Goal: Task Accomplishment & Management: Manage account settings

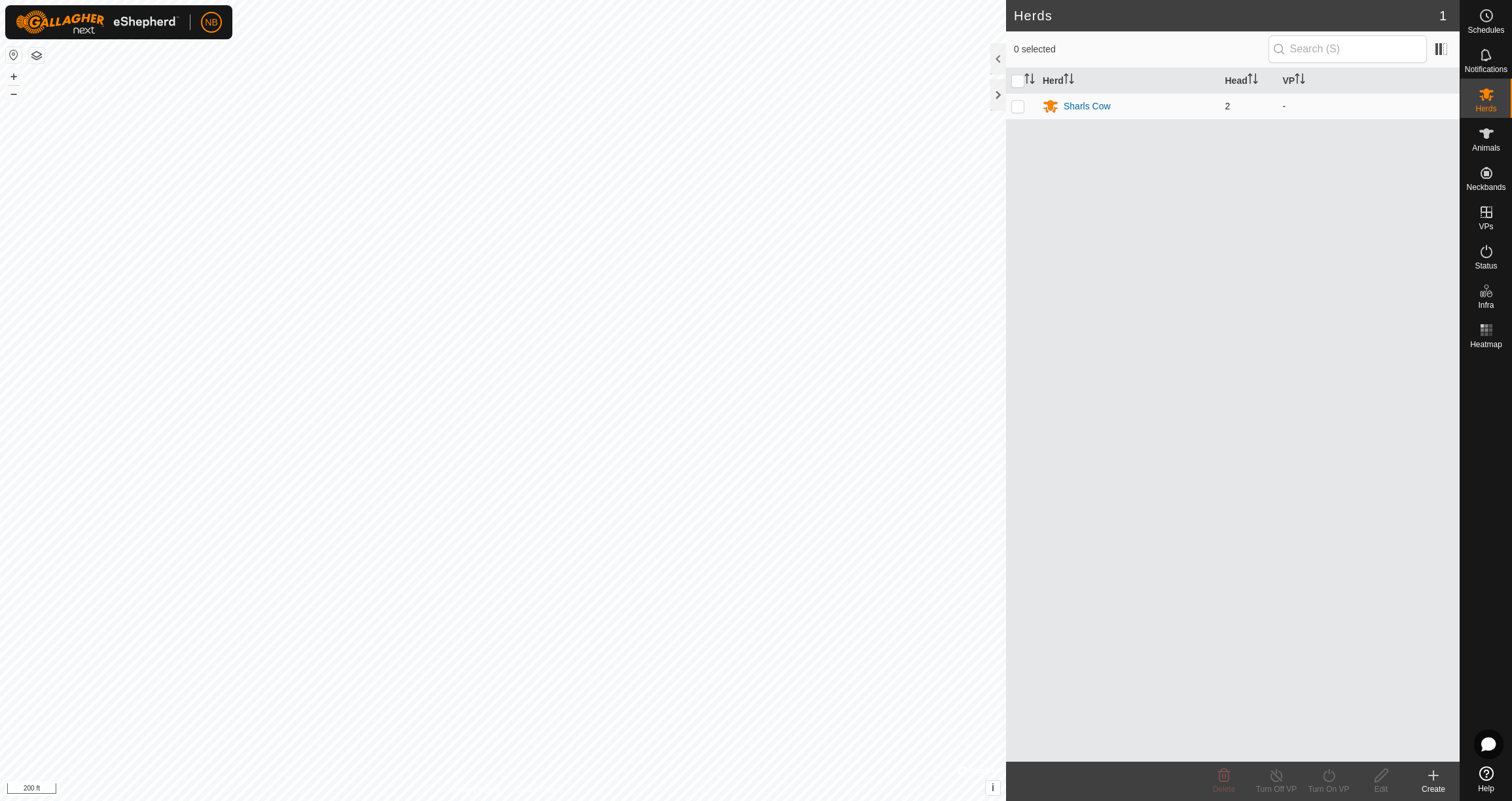
click at [1019, 107] on p-checkbox at bounding box center [1018, 106] width 13 height 11
checkbox input "true"
click at [1221, 780] on icon at bounding box center [1223, 775] width 15 height 15
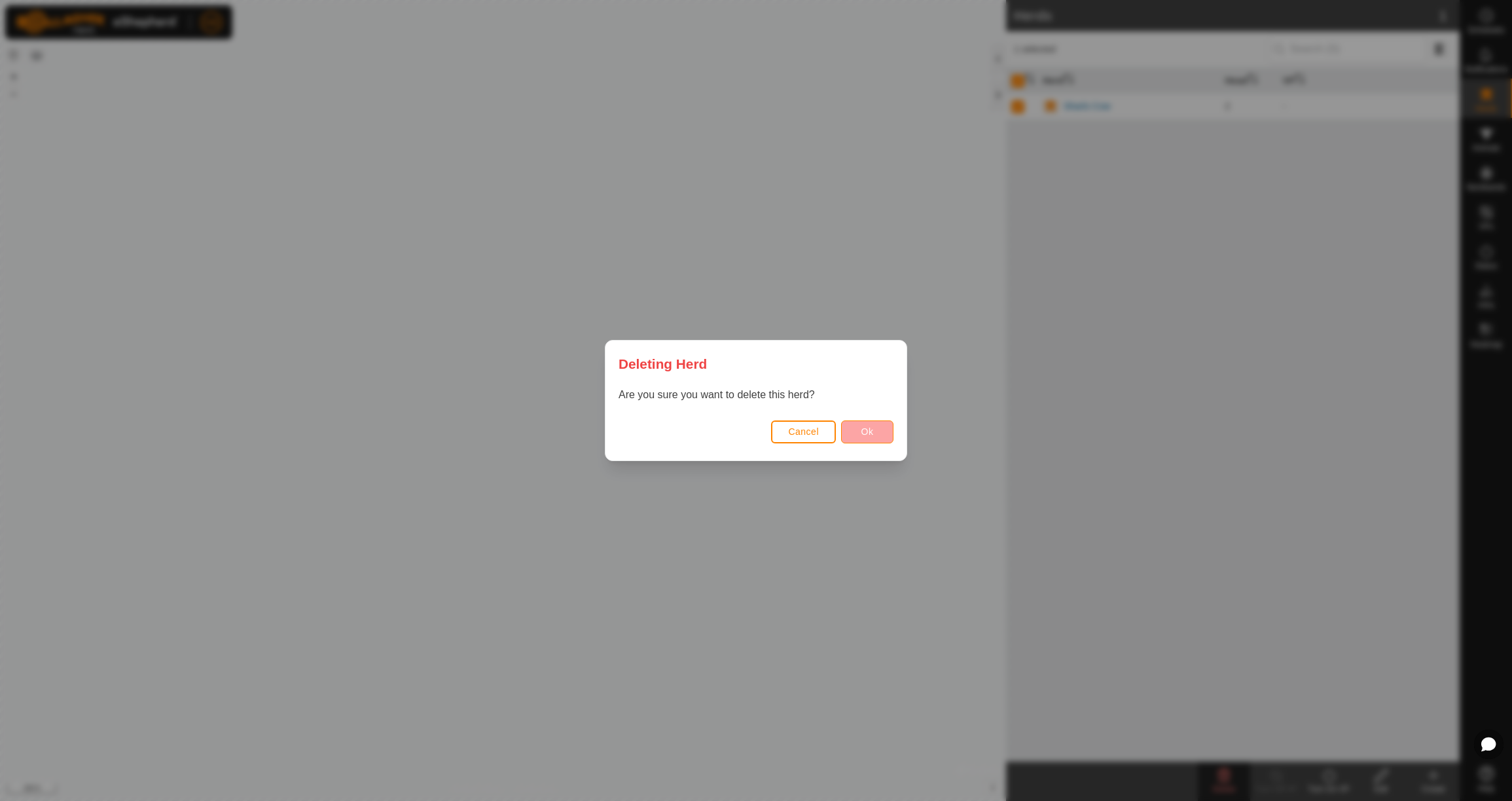
click at [873, 431] on span "Ok" at bounding box center [867, 432] width 13 height 11
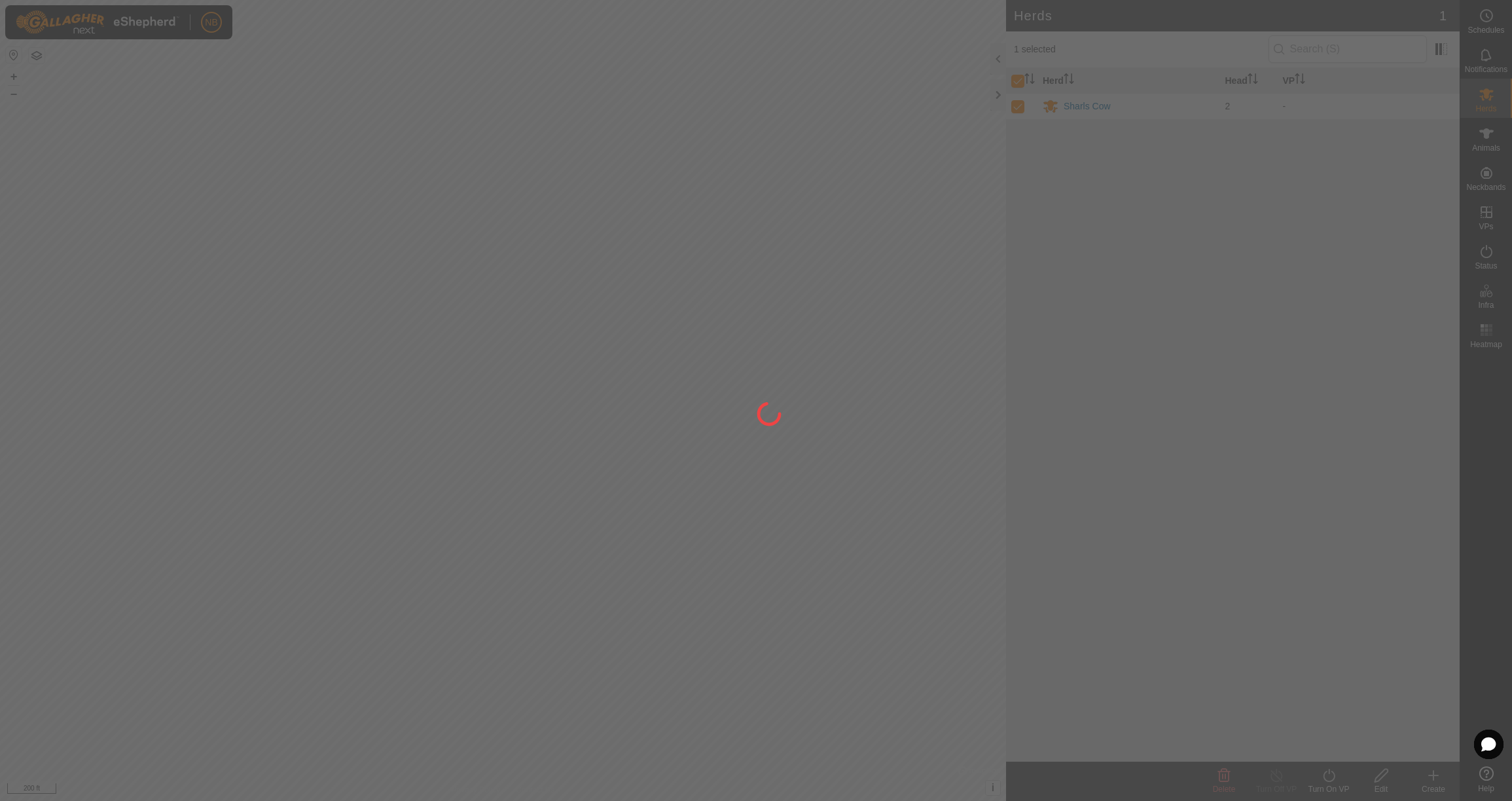
checkbox input "false"
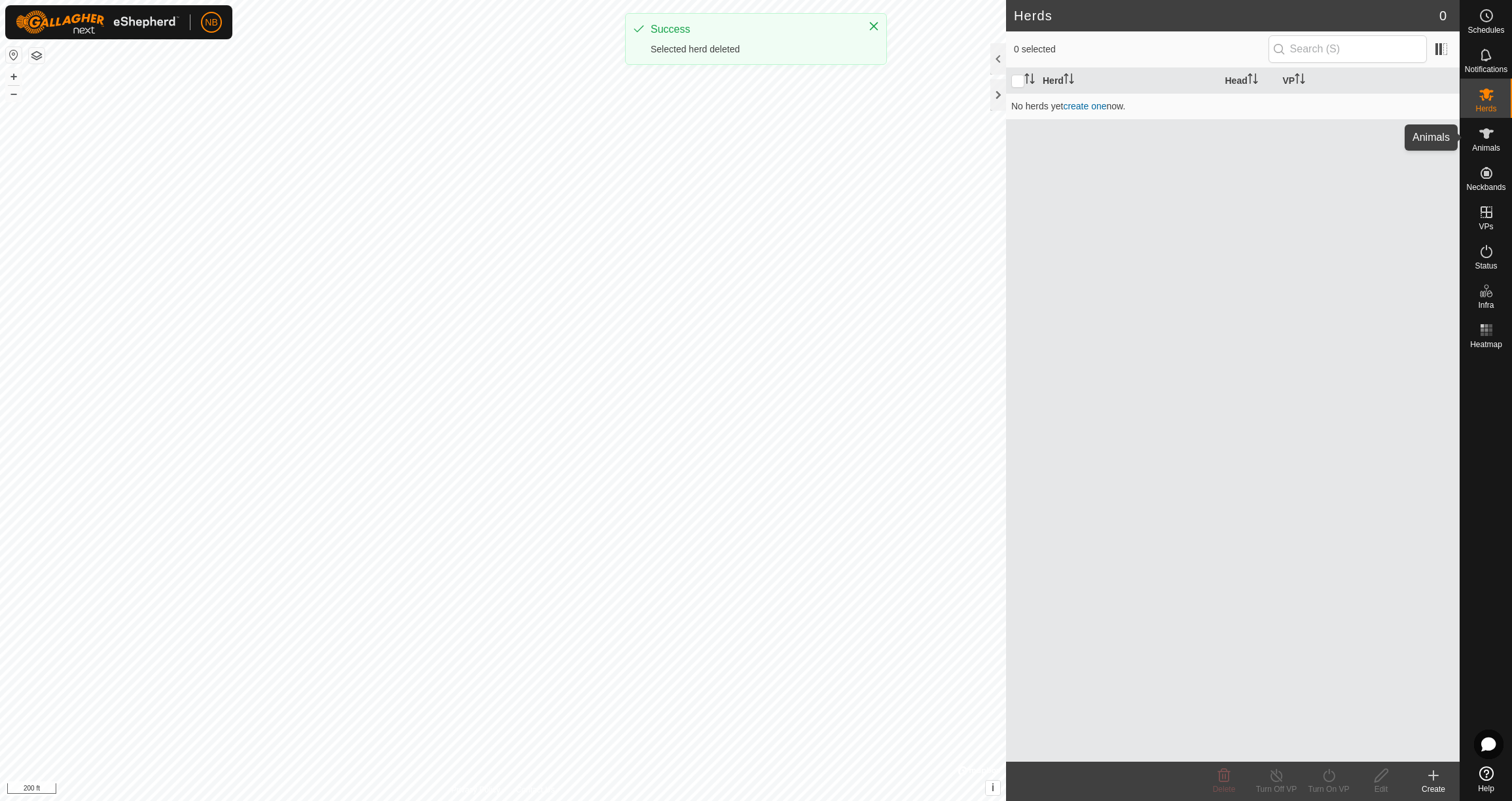
click at [1477, 137] on es-animals-svg-icon at bounding box center [1486, 133] width 23 height 21
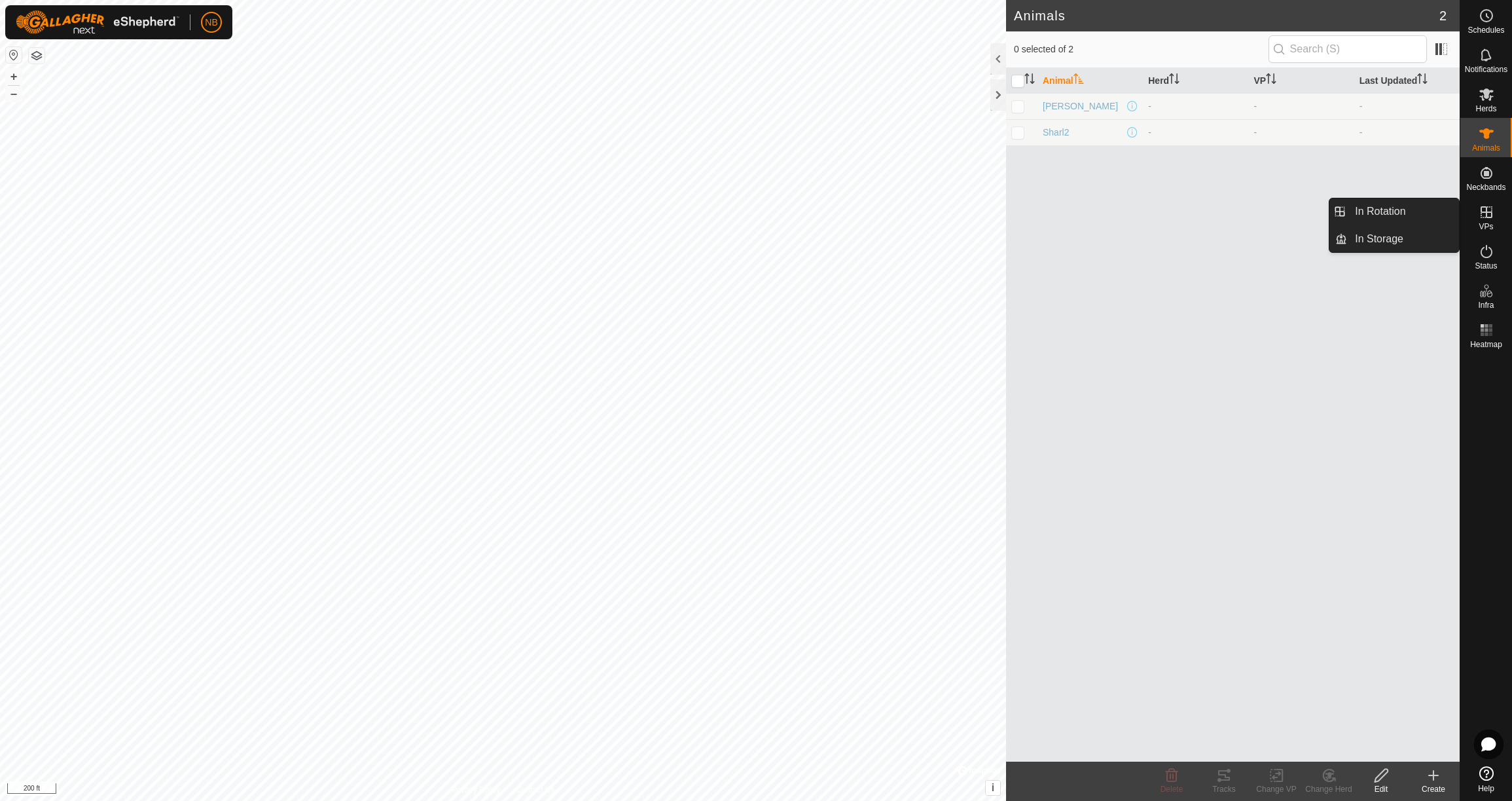
click at [1485, 215] on icon at bounding box center [1486, 211] width 15 height 15
click at [1484, 225] on span "VPs" at bounding box center [1485, 227] width 14 height 8
click at [1016, 109] on p-checkbox at bounding box center [1018, 106] width 13 height 11
checkbox input "true"
click at [1172, 775] on icon at bounding box center [1171, 775] width 15 height 15
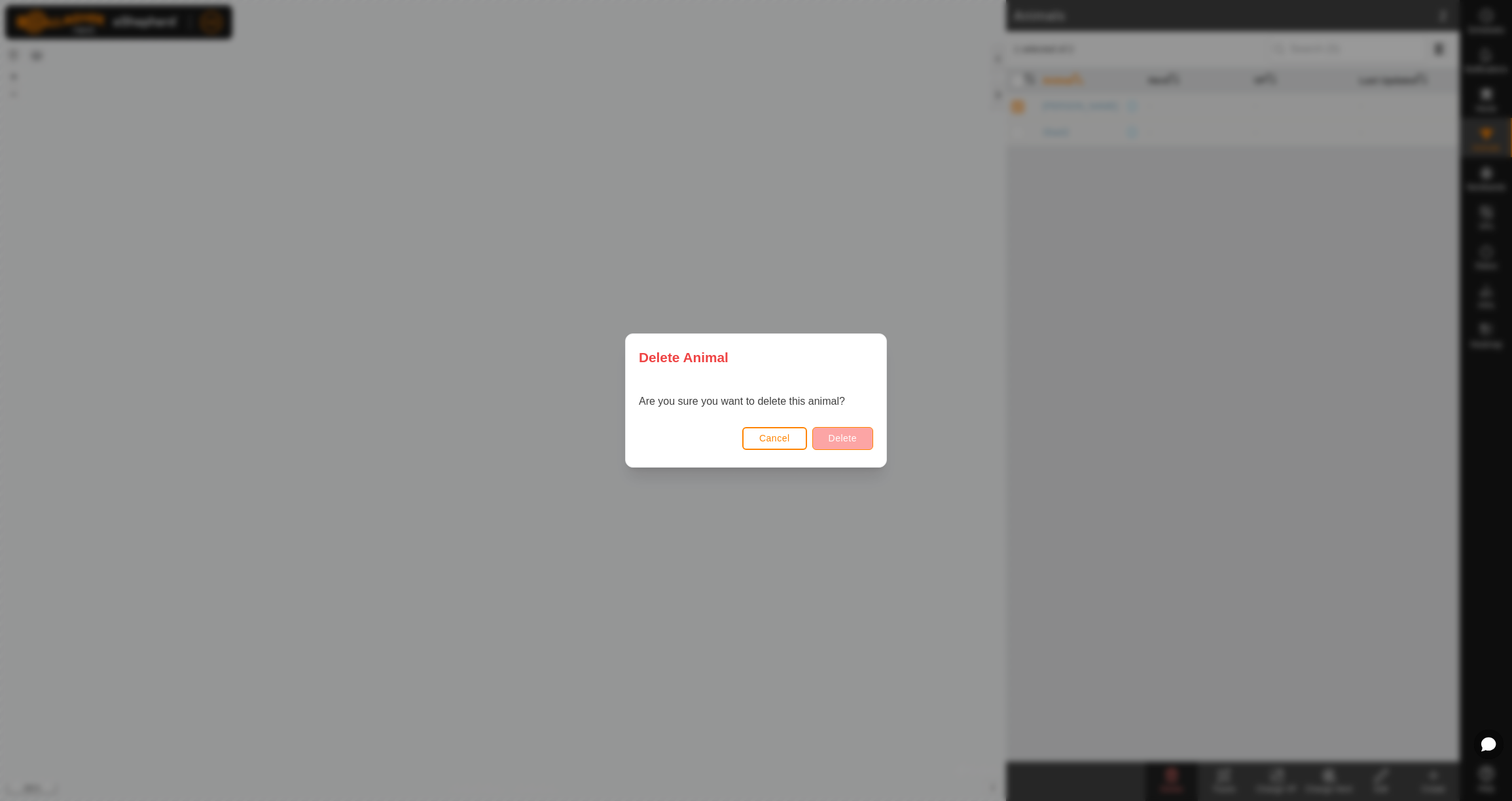
click at [821, 439] on button "Delete" at bounding box center [842, 438] width 61 height 23
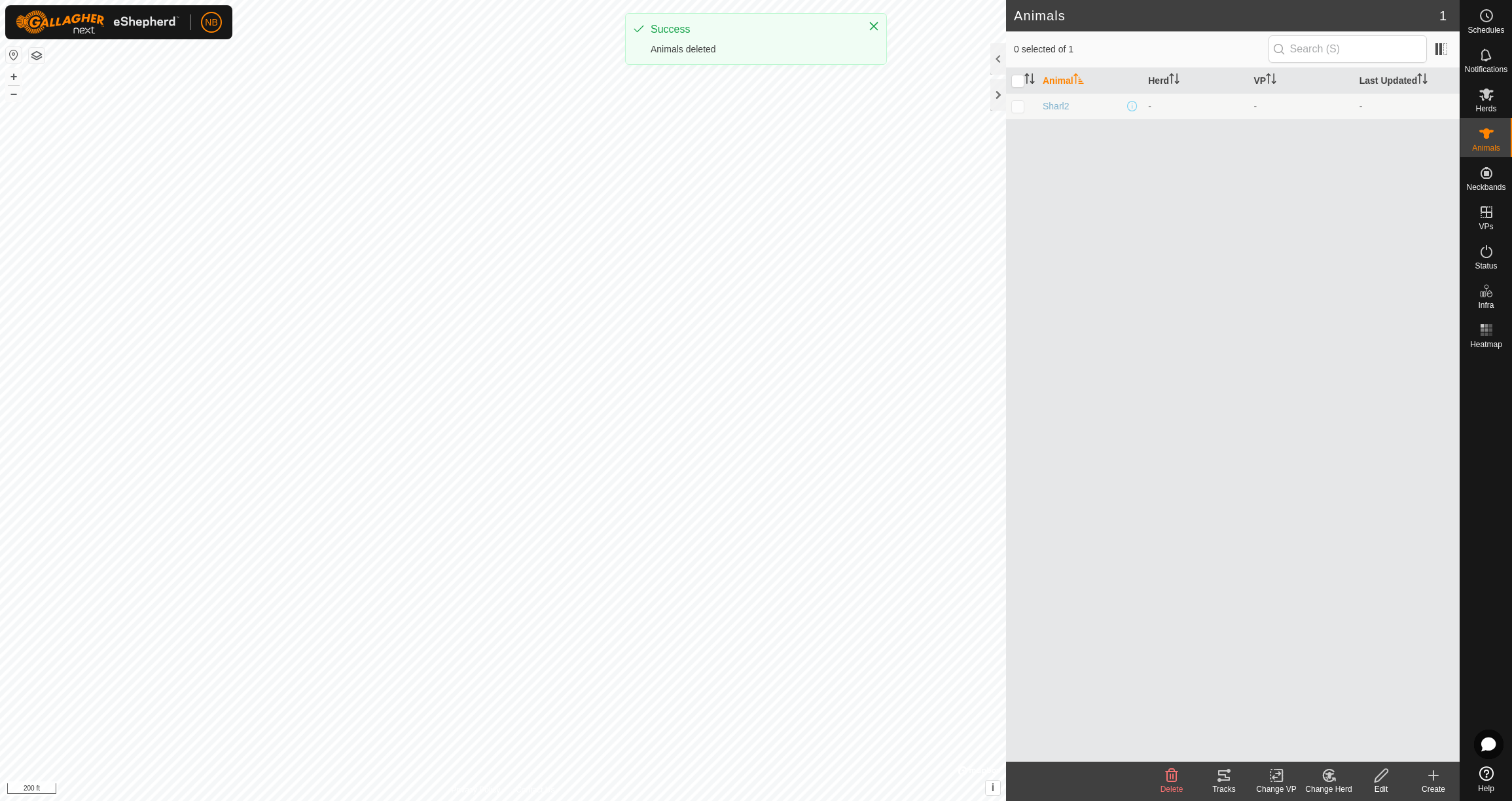
click at [1024, 107] on td at bounding box center [1021, 105] width 32 height 26
checkbox input "true"
click at [1172, 512] on div "Animal Herd VP Last Updated Sharl2 - - -" at bounding box center [1233, 414] width 454 height 694
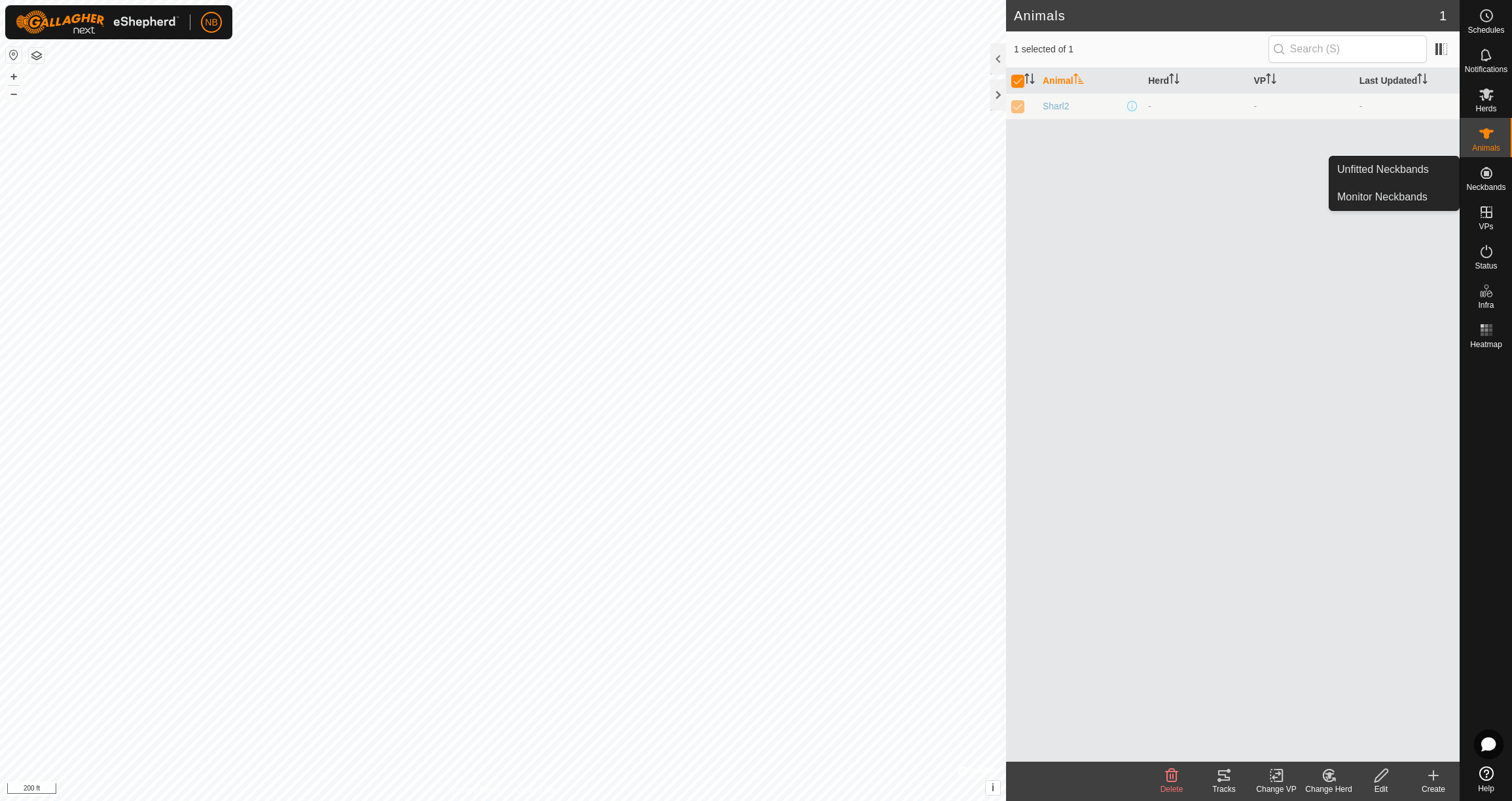
click at [1482, 183] on span "Neckbands" at bounding box center [1485, 187] width 40 height 8
click at [1406, 242] on link "In Storage" at bounding box center [1403, 238] width 112 height 26
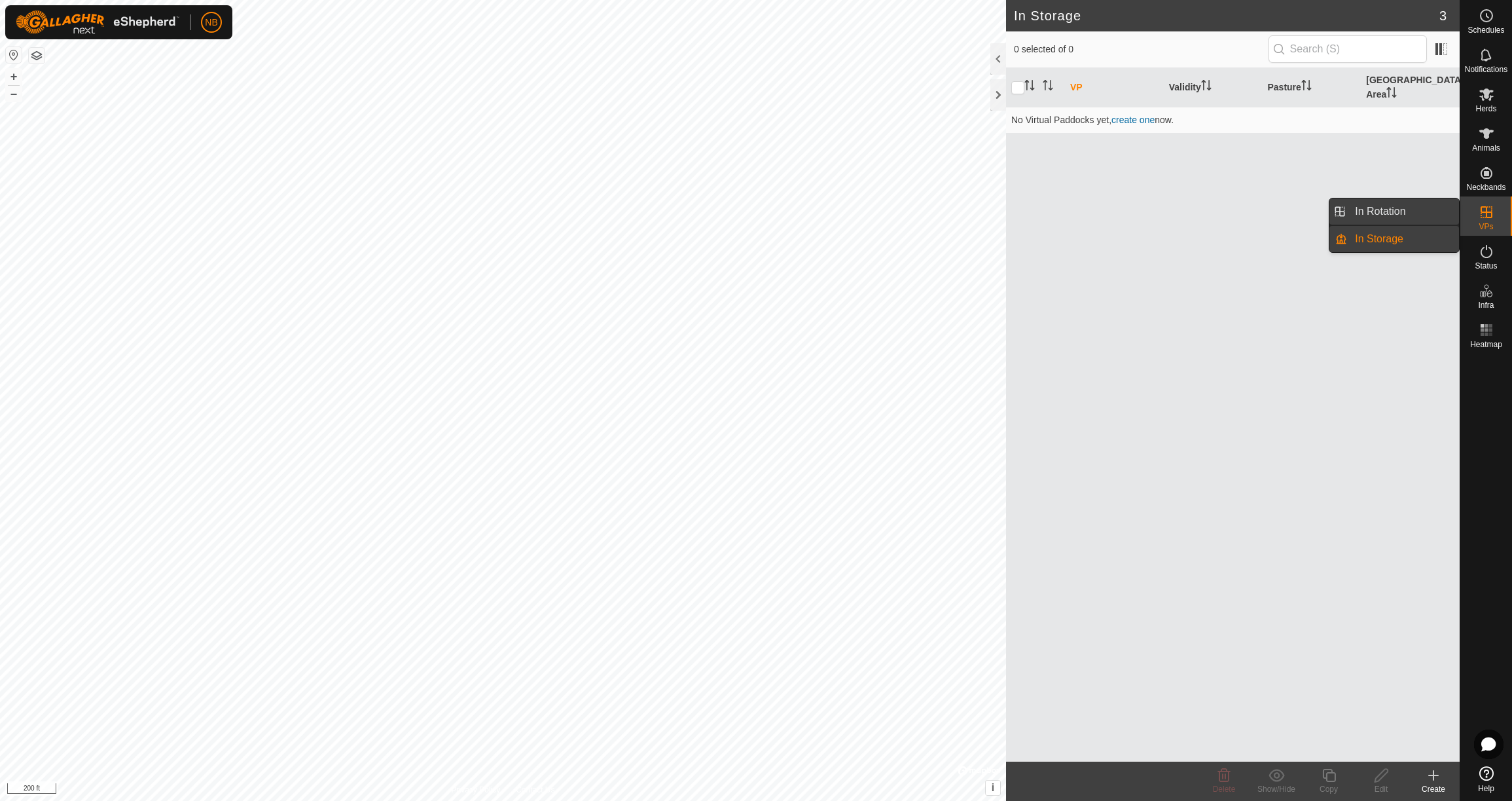
click at [1413, 218] on link "In Rotation" at bounding box center [1403, 211] width 112 height 26
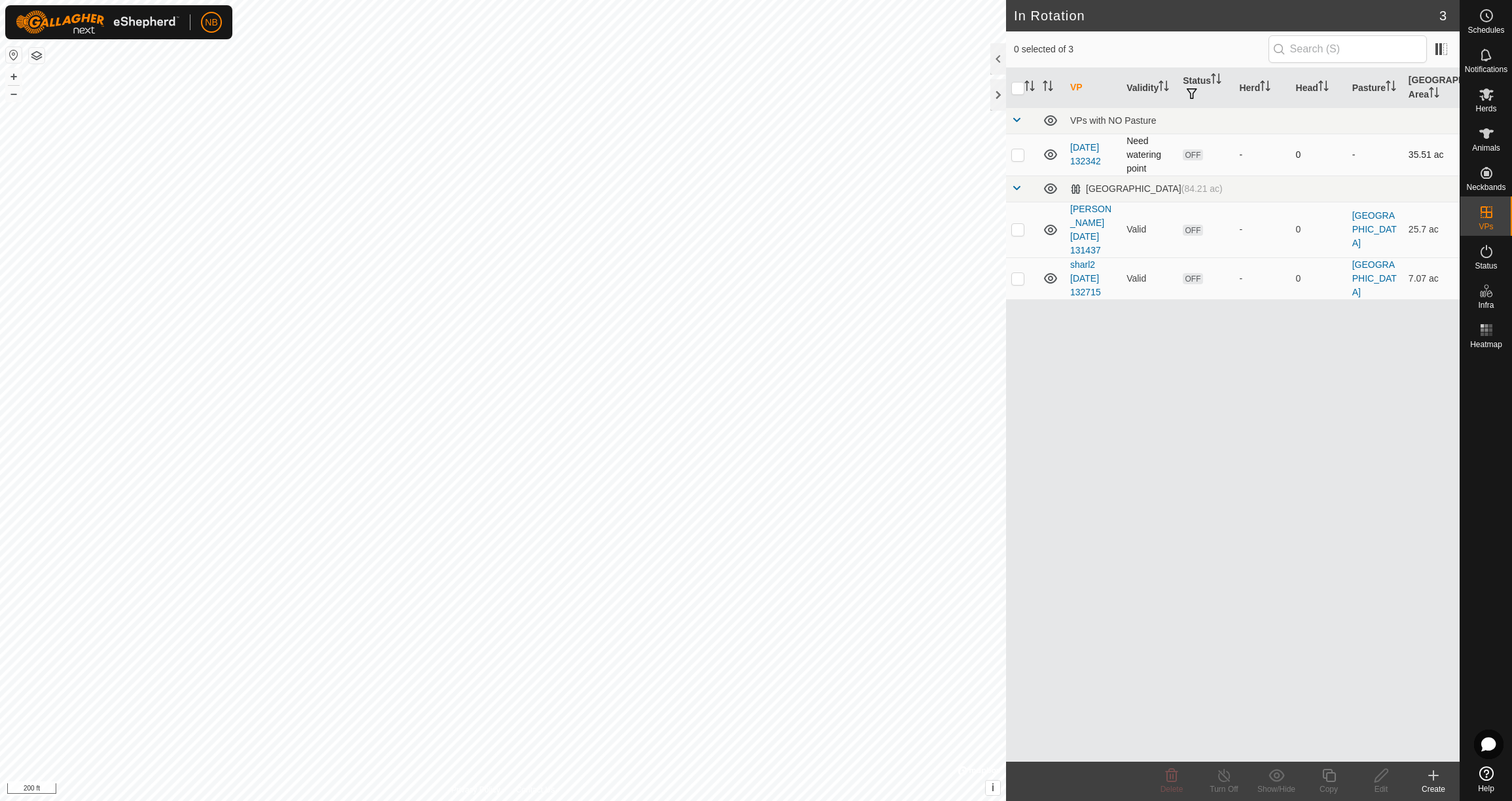
click at [1014, 158] on p-checkbox at bounding box center [1018, 154] width 13 height 11
checkbox input "true"
click at [1015, 224] on p-checkbox at bounding box center [1018, 230] width 13 height 11
checkbox input "true"
click at [1021, 273] on p-checkbox at bounding box center [1018, 279] width 13 height 11
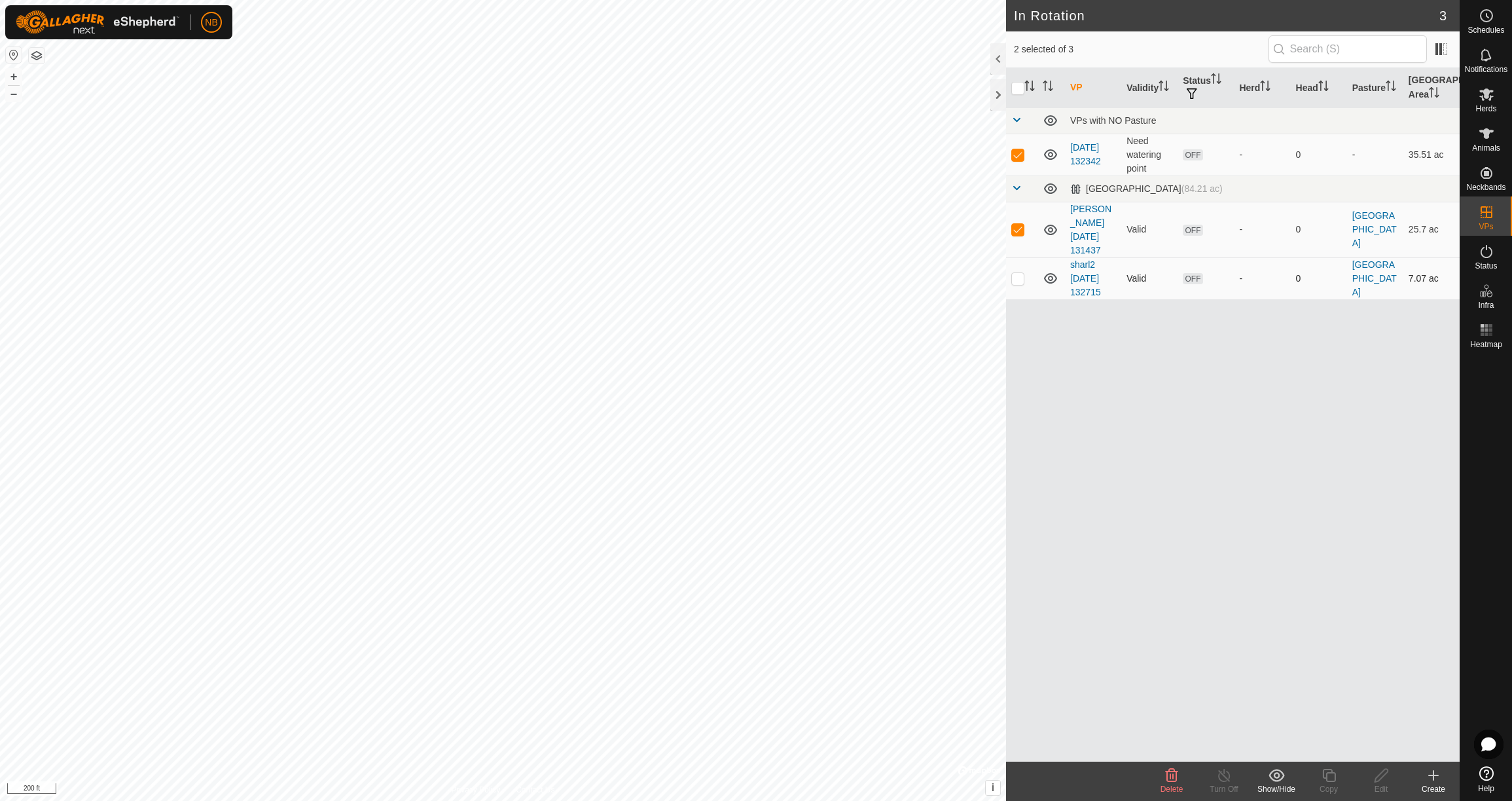
checkbox input "true"
click at [1176, 783] on div "Delete" at bounding box center [1172, 789] width 52 height 12
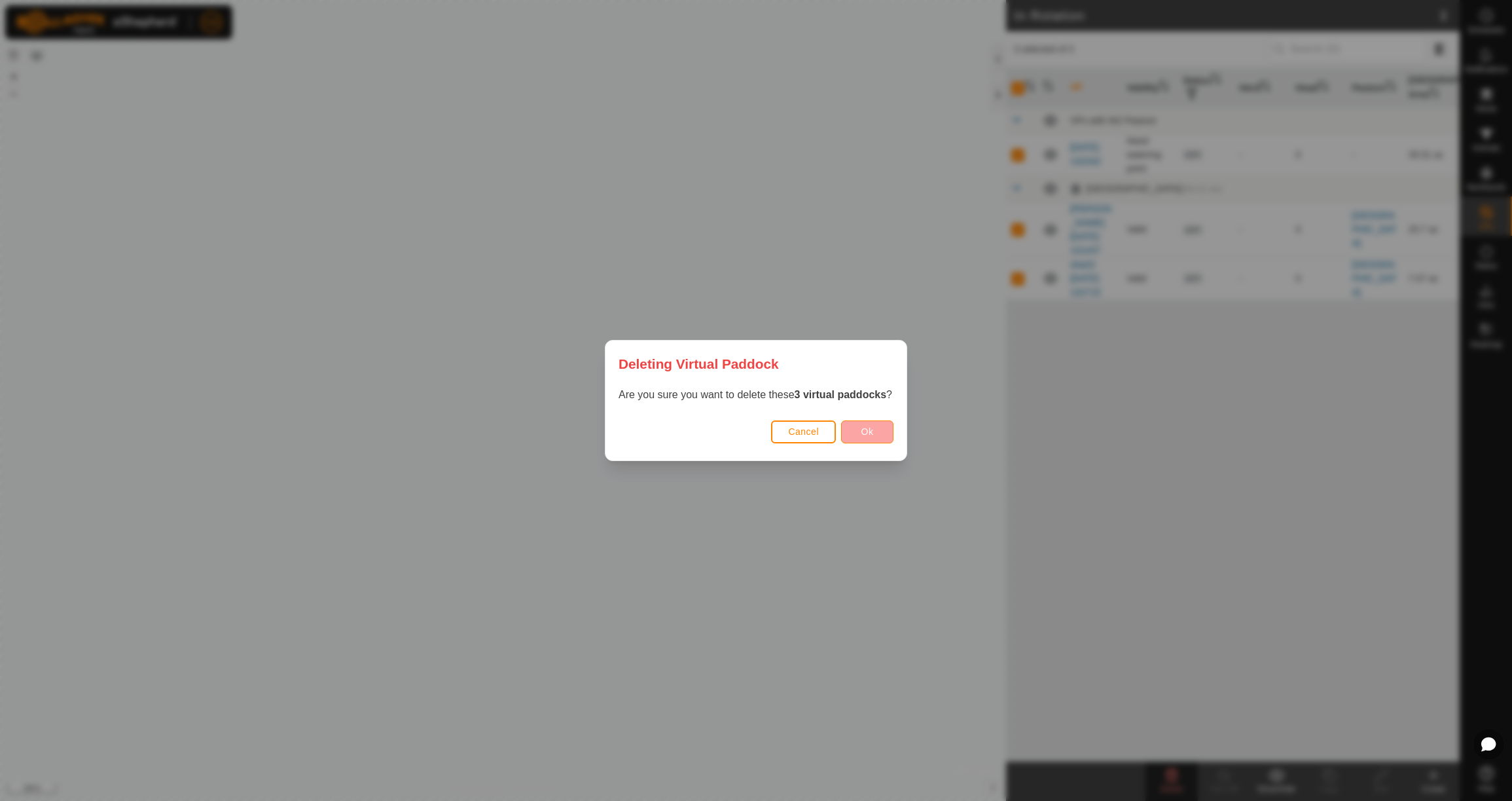
click at [873, 433] on span "Ok" at bounding box center [867, 432] width 13 height 11
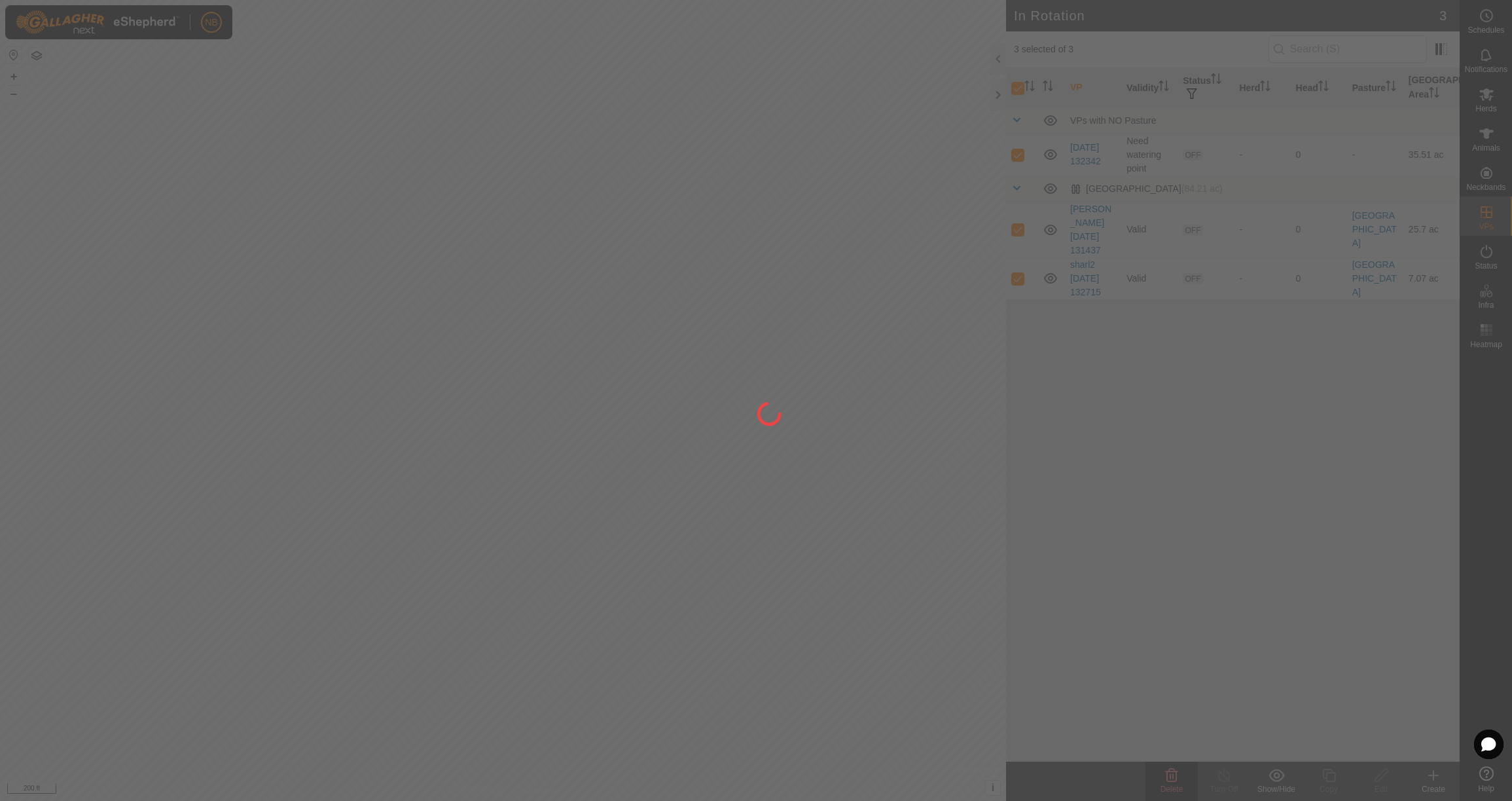
checkbox input "false"
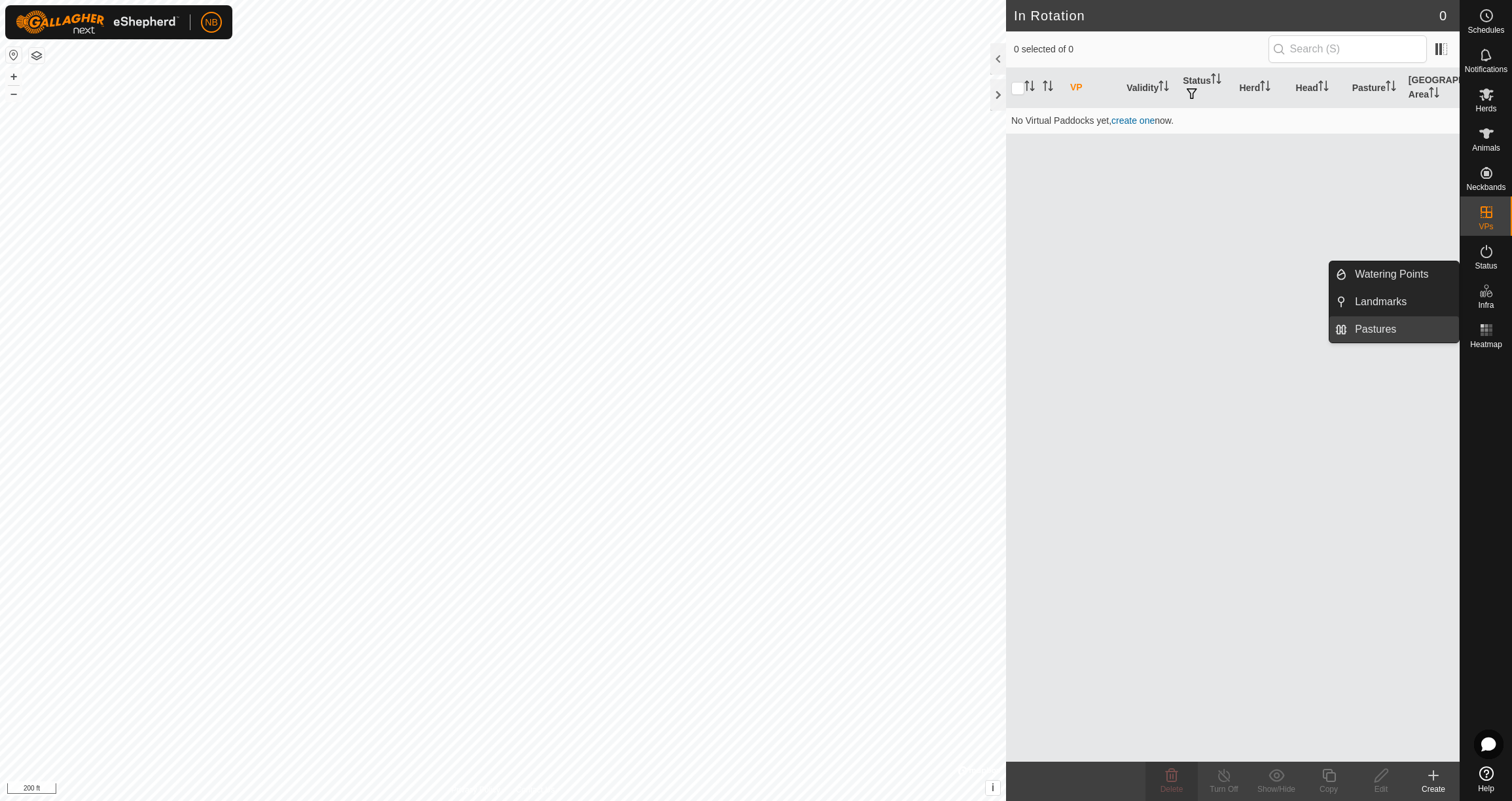
click at [1415, 336] on link "Pastures" at bounding box center [1403, 329] width 112 height 26
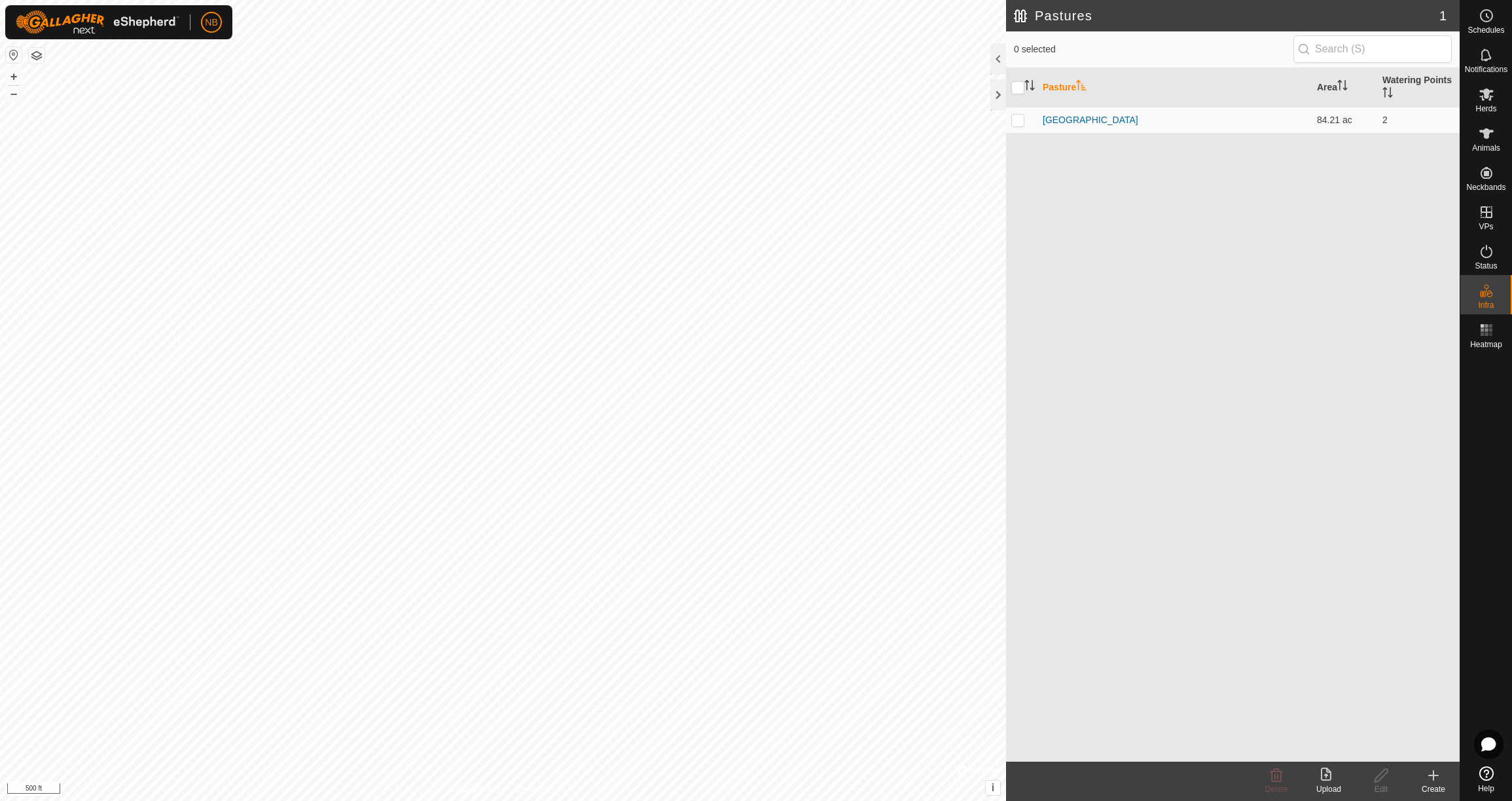
click at [1437, 778] on icon at bounding box center [1433, 775] width 15 height 15
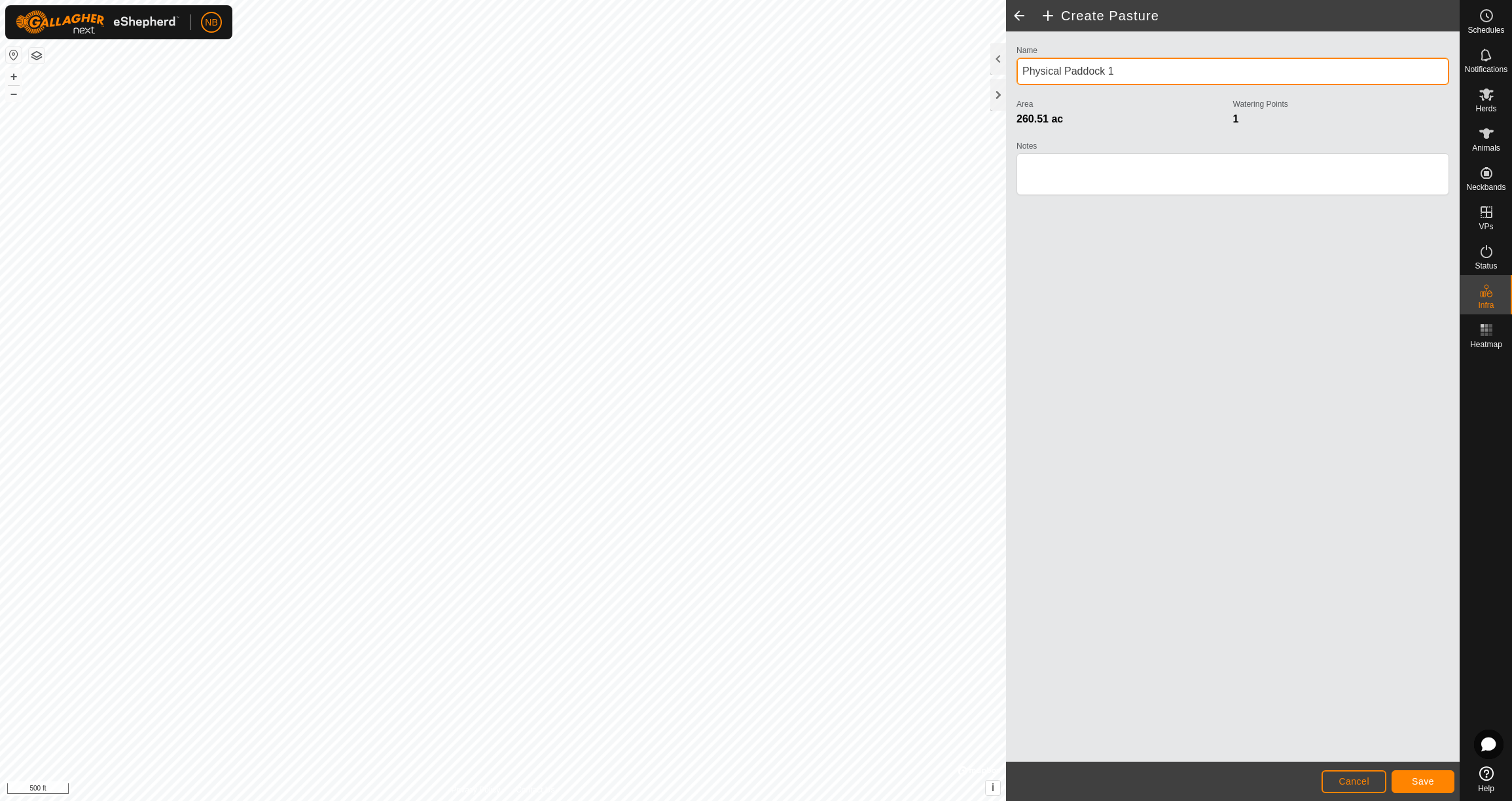
drag, startPoint x: 1133, startPoint y: 68, endPoint x: 1013, endPoint y: 64, distance: 120.1
click at [1013, 64] on div "Name Physical Paddock 1 Area 260.51 ac Watering Points 1 Notes" at bounding box center [1233, 126] width 443 height 169
type input "East Heifer Pasture"
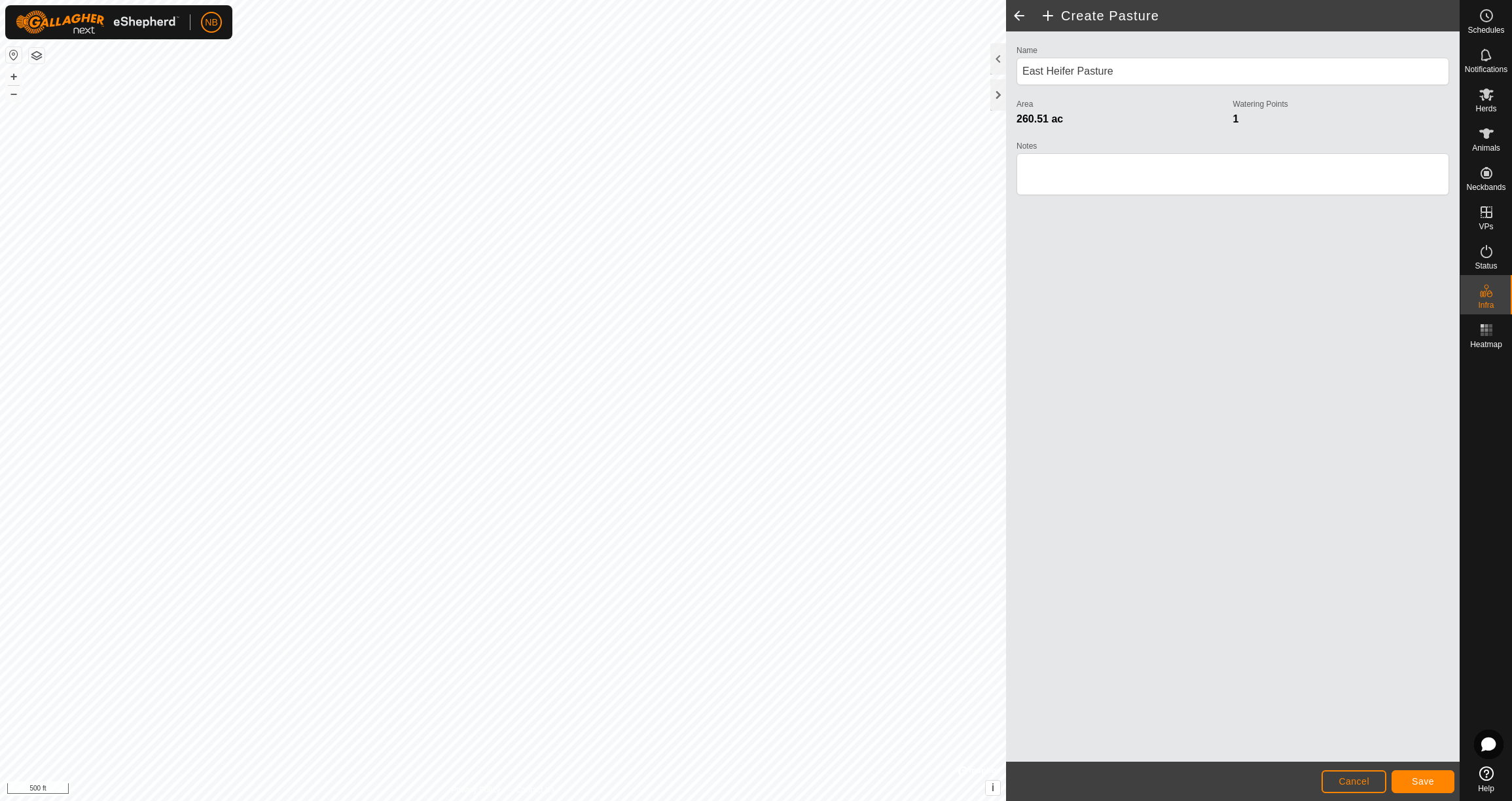
click at [1425, 782] on span "Save" at bounding box center [1422, 782] width 22 height 11
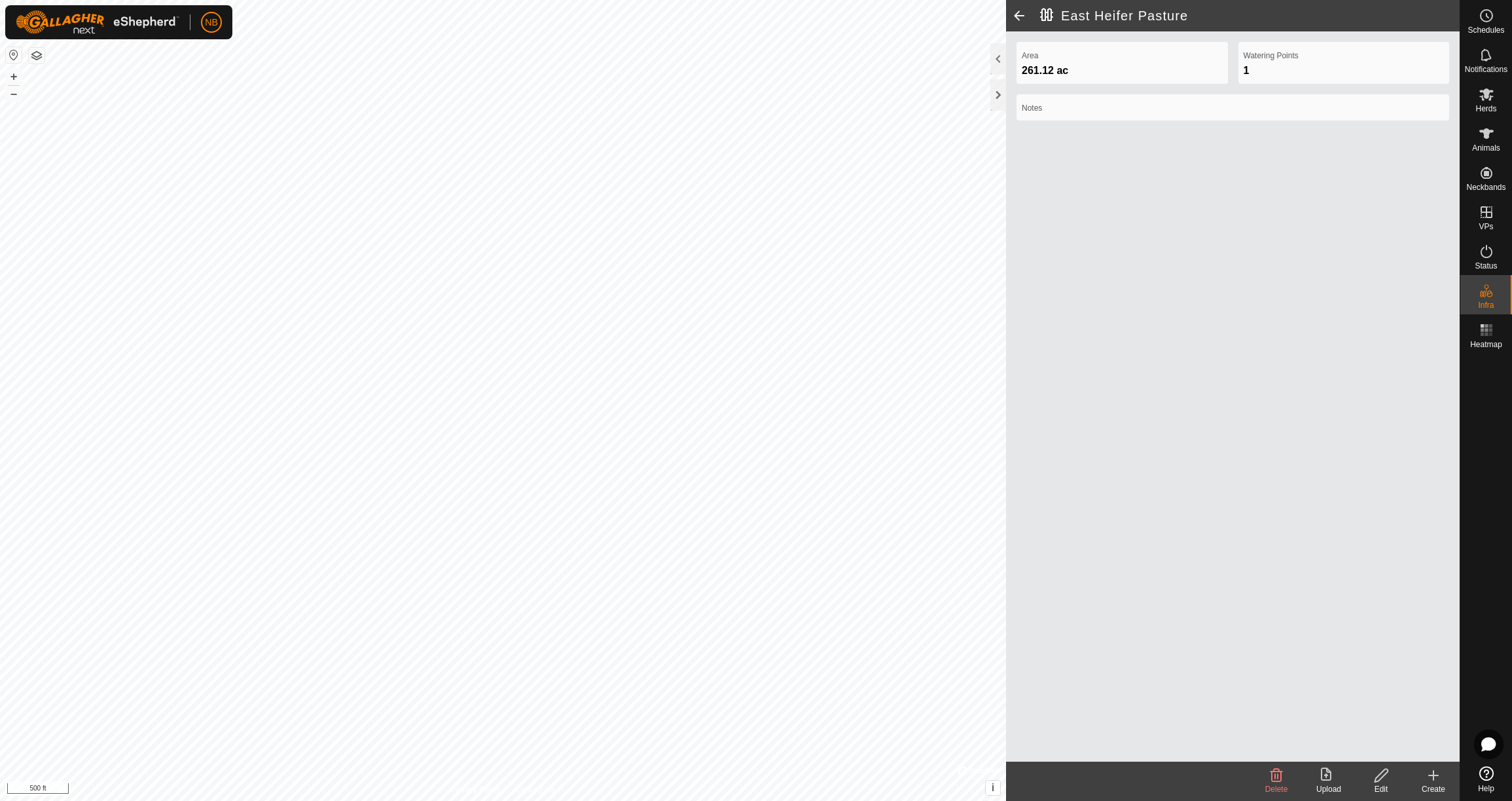
click at [1436, 775] on icon at bounding box center [1433, 775] width 9 height 0
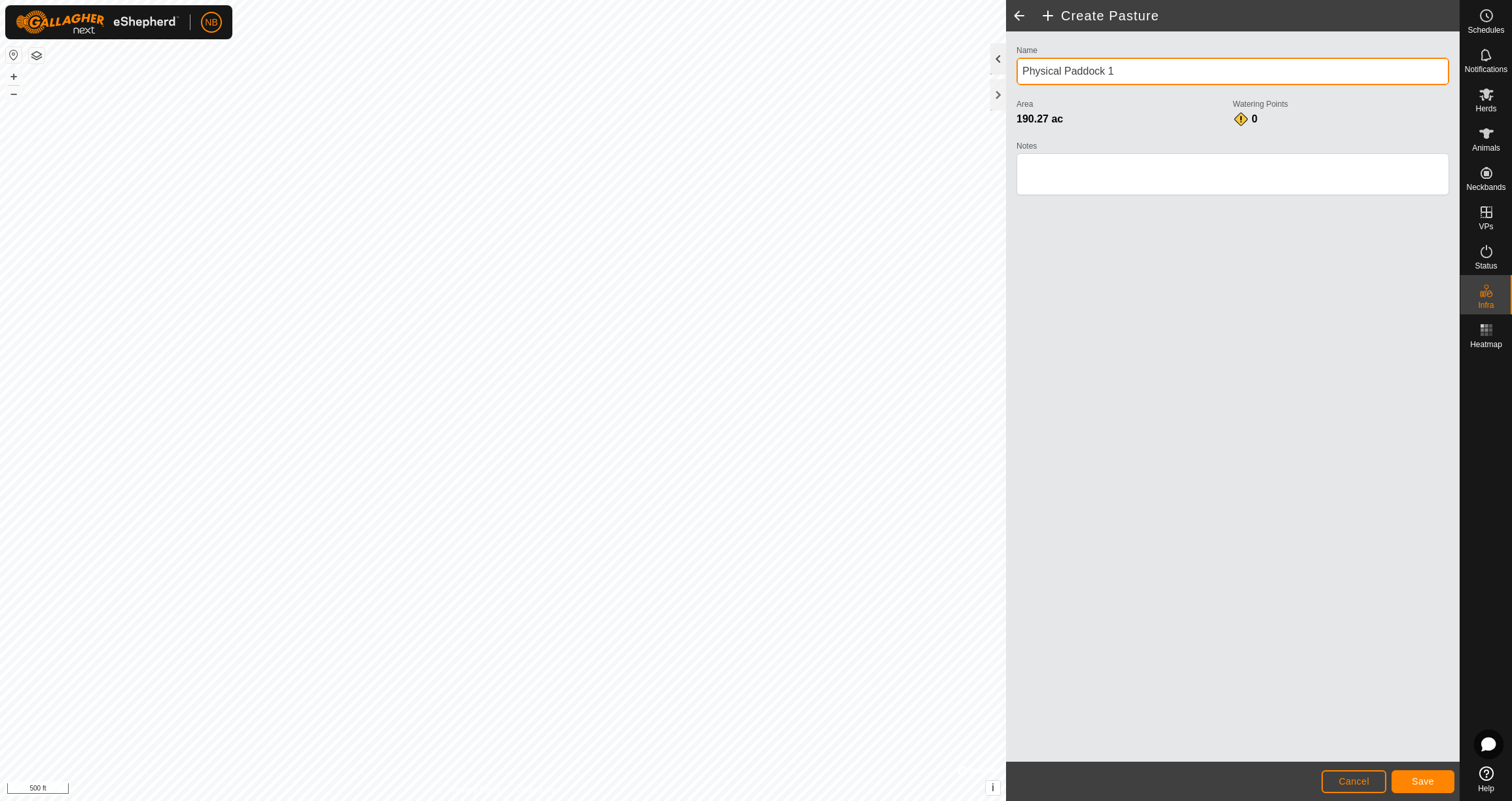
drag, startPoint x: 1104, startPoint y: 67, endPoint x: 998, endPoint y: 73, distance: 106.2
click at [1006, 73] on div "Create Pasture Name Physical Paddock 1 Area 190.27 ac Watering Points 0 Notes C…" at bounding box center [1233, 400] width 454 height 801
type input "West Heifer Pasture"
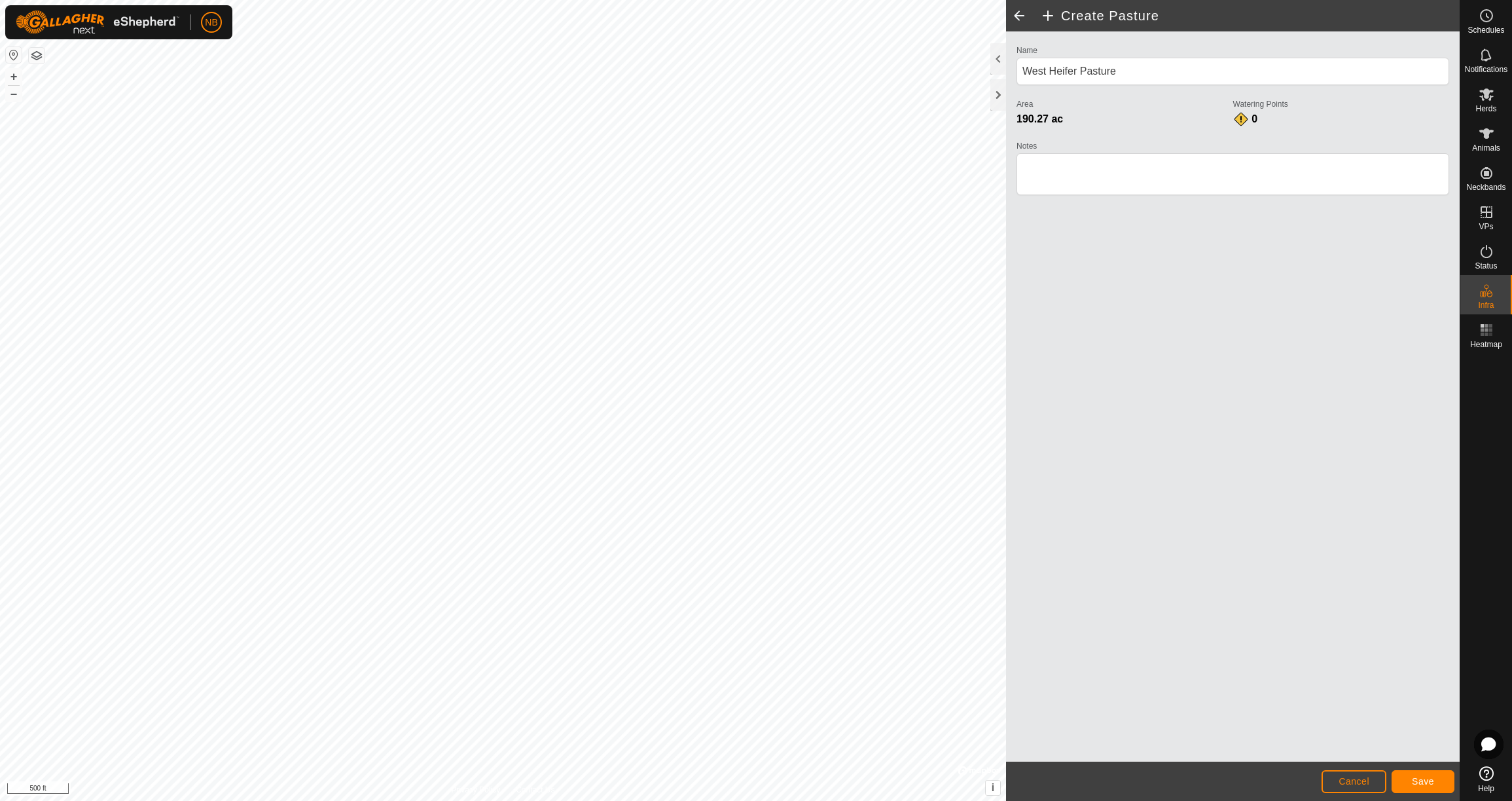
click at [1424, 789] on button "Save" at bounding box center [1423, 782] width 63 height 23
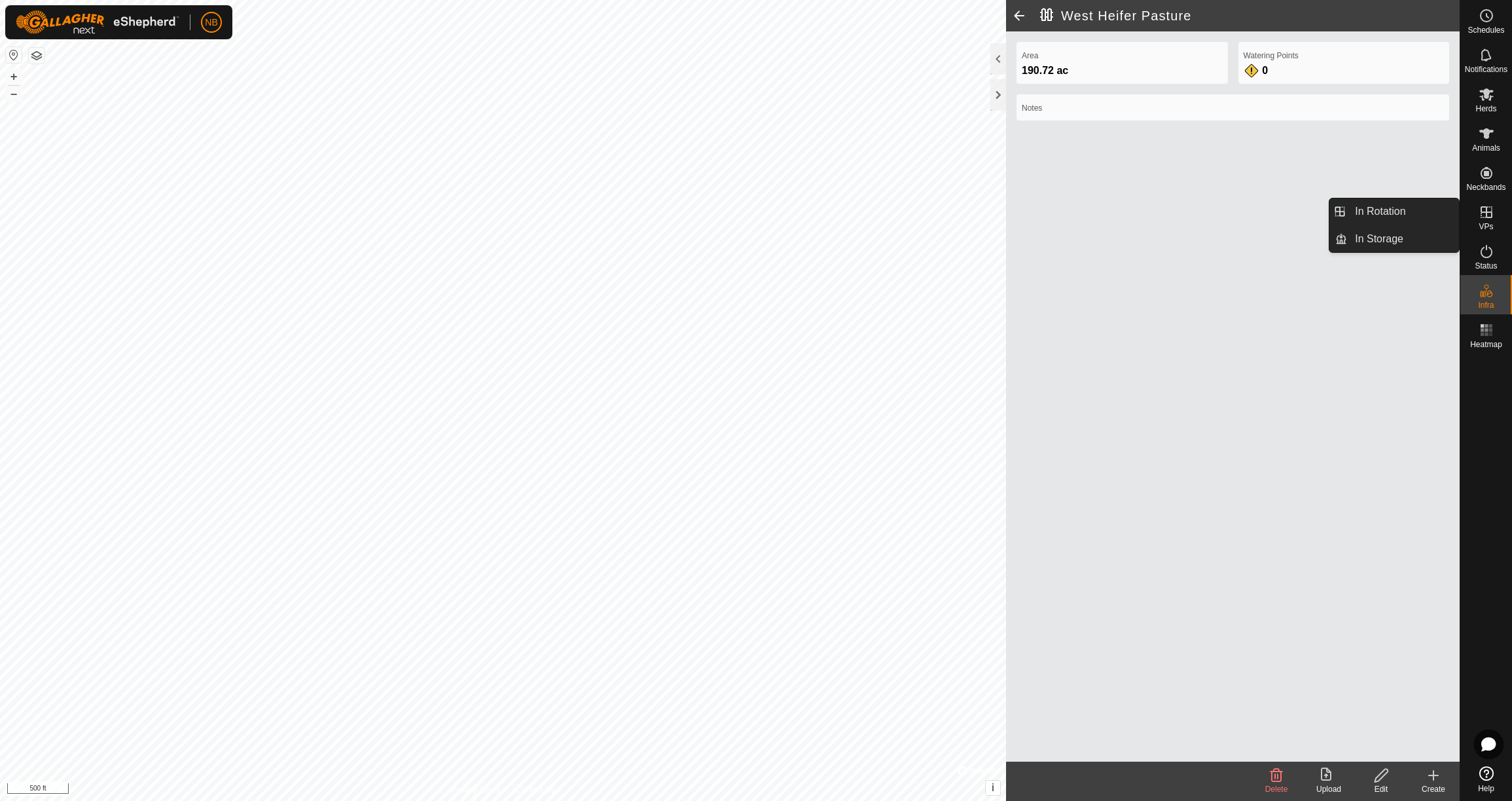
click at [1490, 223] on span "VPs" at bounding box center [1485, 227] width 14 height 8
click at [1486, 214] on icon at bounding box center [1486, 212] width 12 height 12
click at [1378, 211] on link "In Rotation" at bounding box center [1403, 211] width 112 height 26
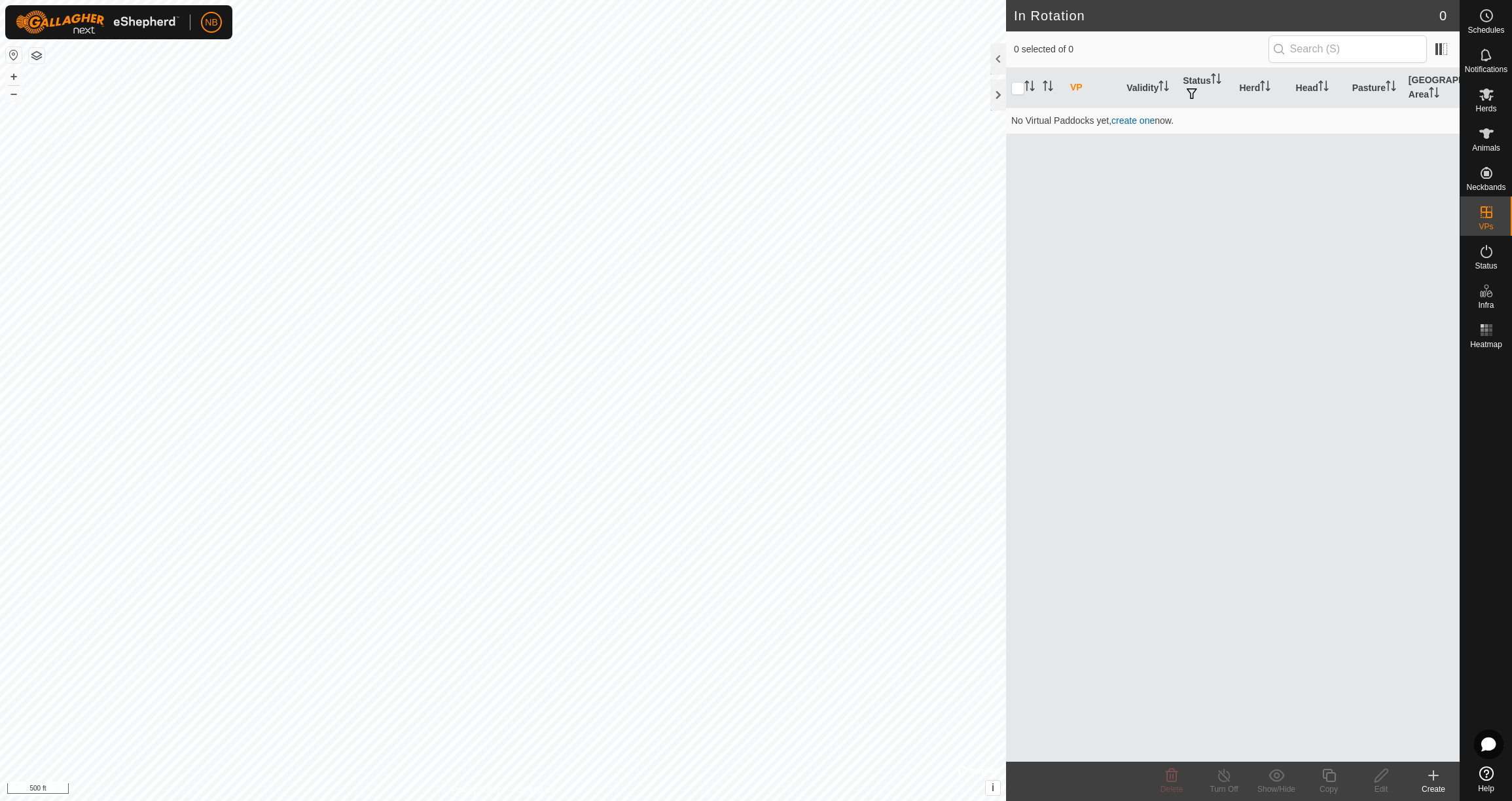
click at [1432, 775] on icon at bounding box center [1433, 775] width 9 height 0
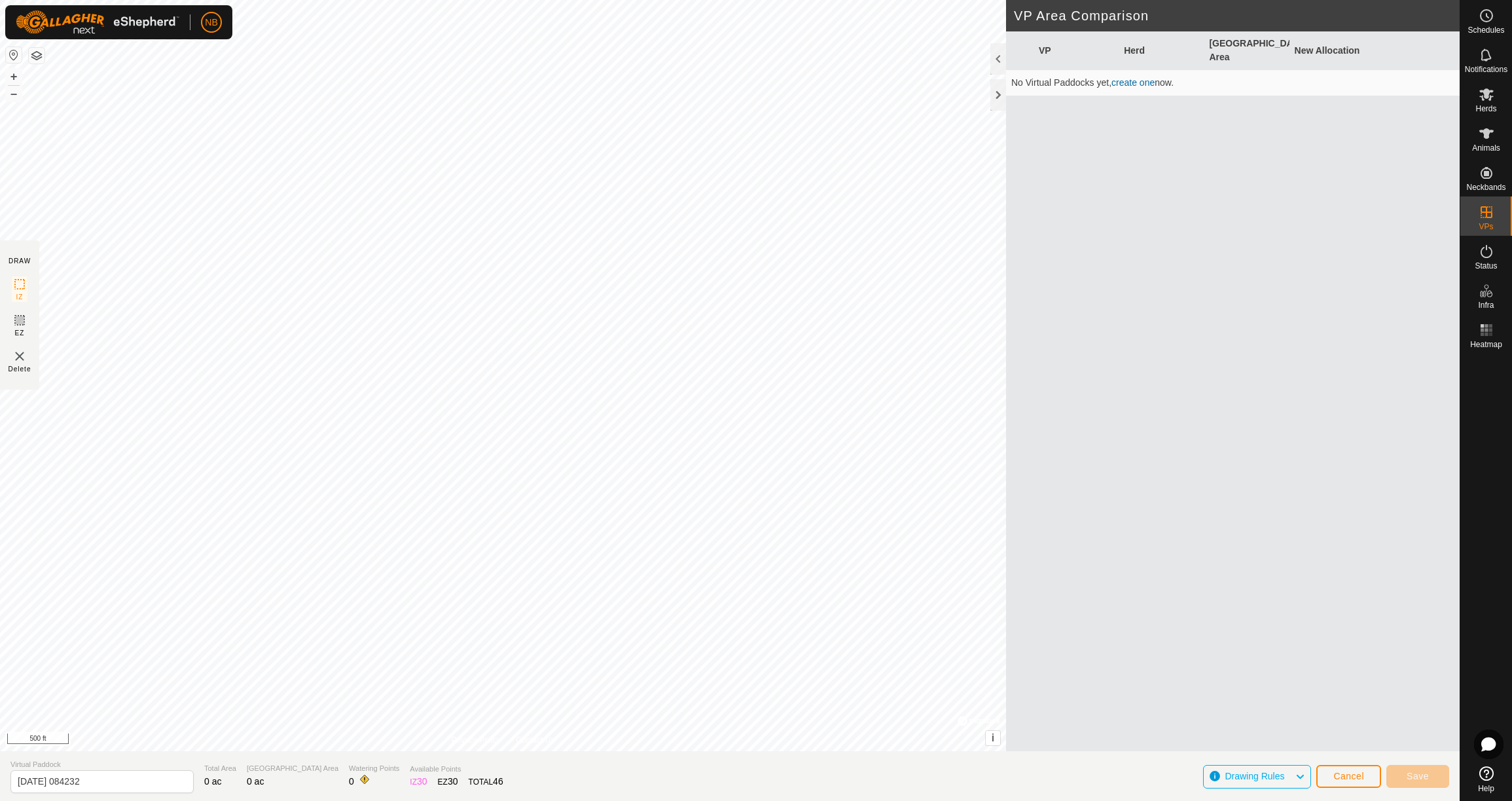
click at [1272, 776] on span "Drawing Rules" at bounding box center [1254, 776] width 60 height 11
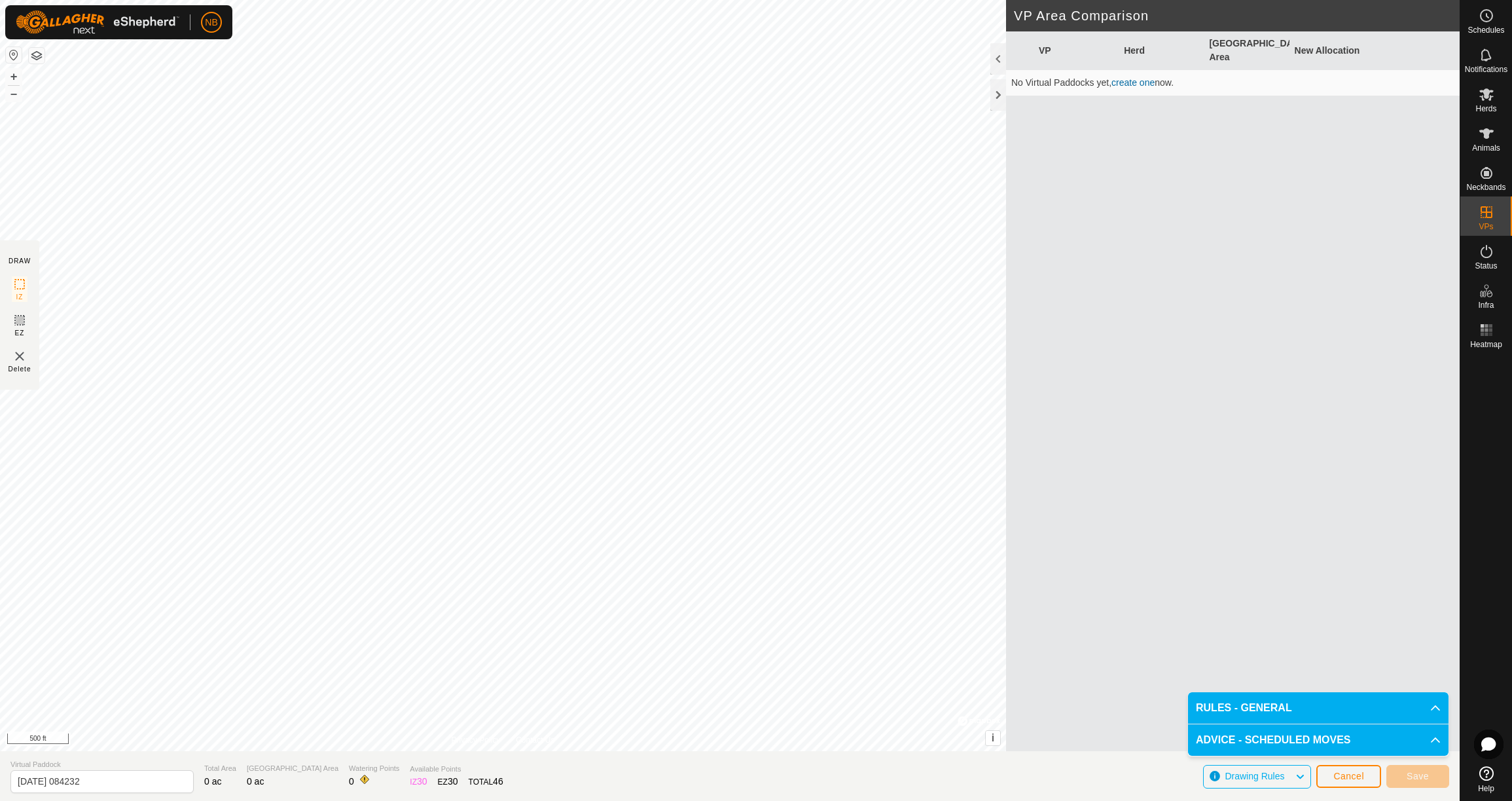
click at [1436, 705] on p-accordion-header "RULES - GENERAL" at bounding box center [1318, 708] width 260 height 32
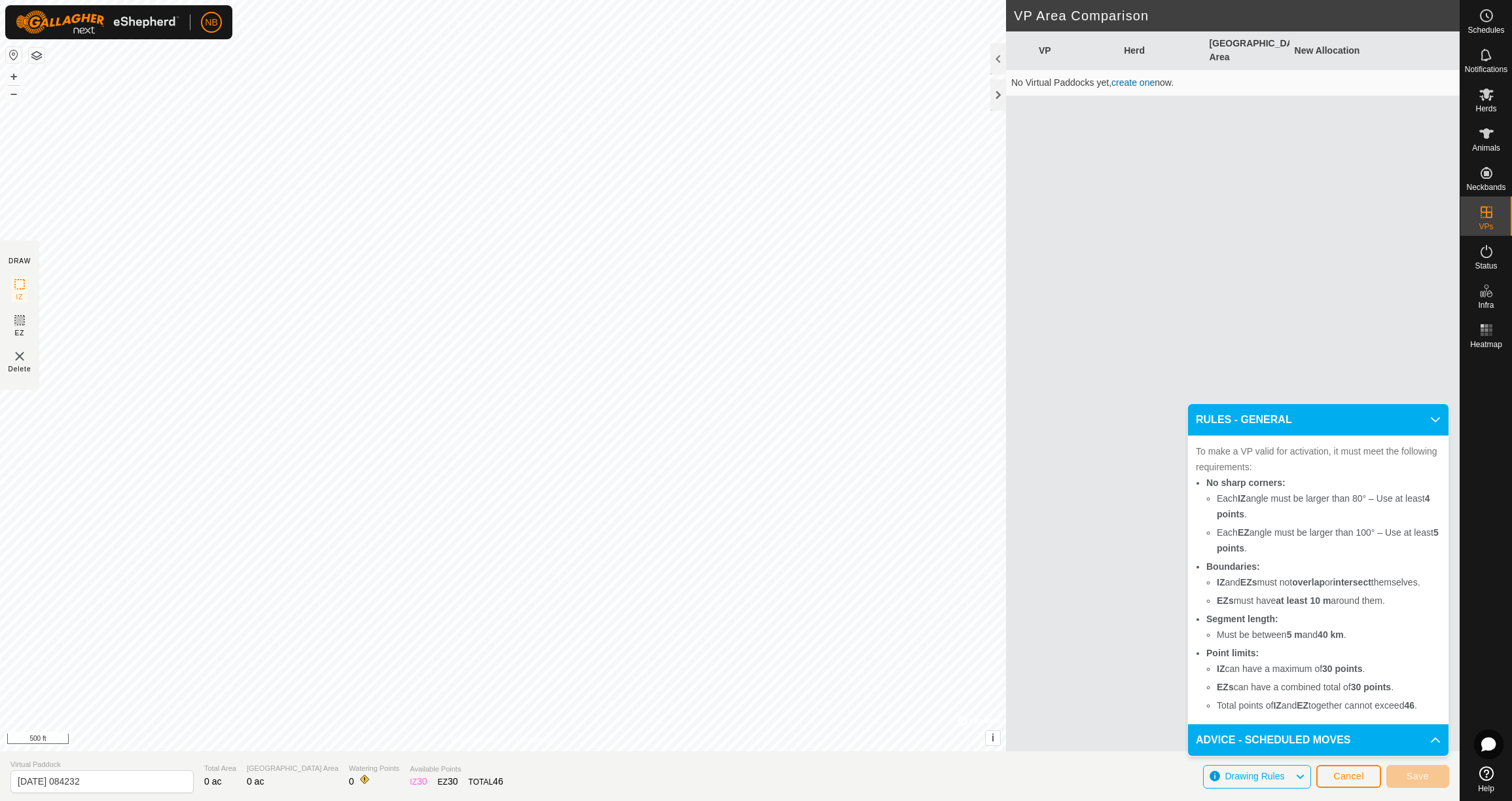
click at [1299, 773] on icon at bounding box center [1300, 776] width 11 height 17
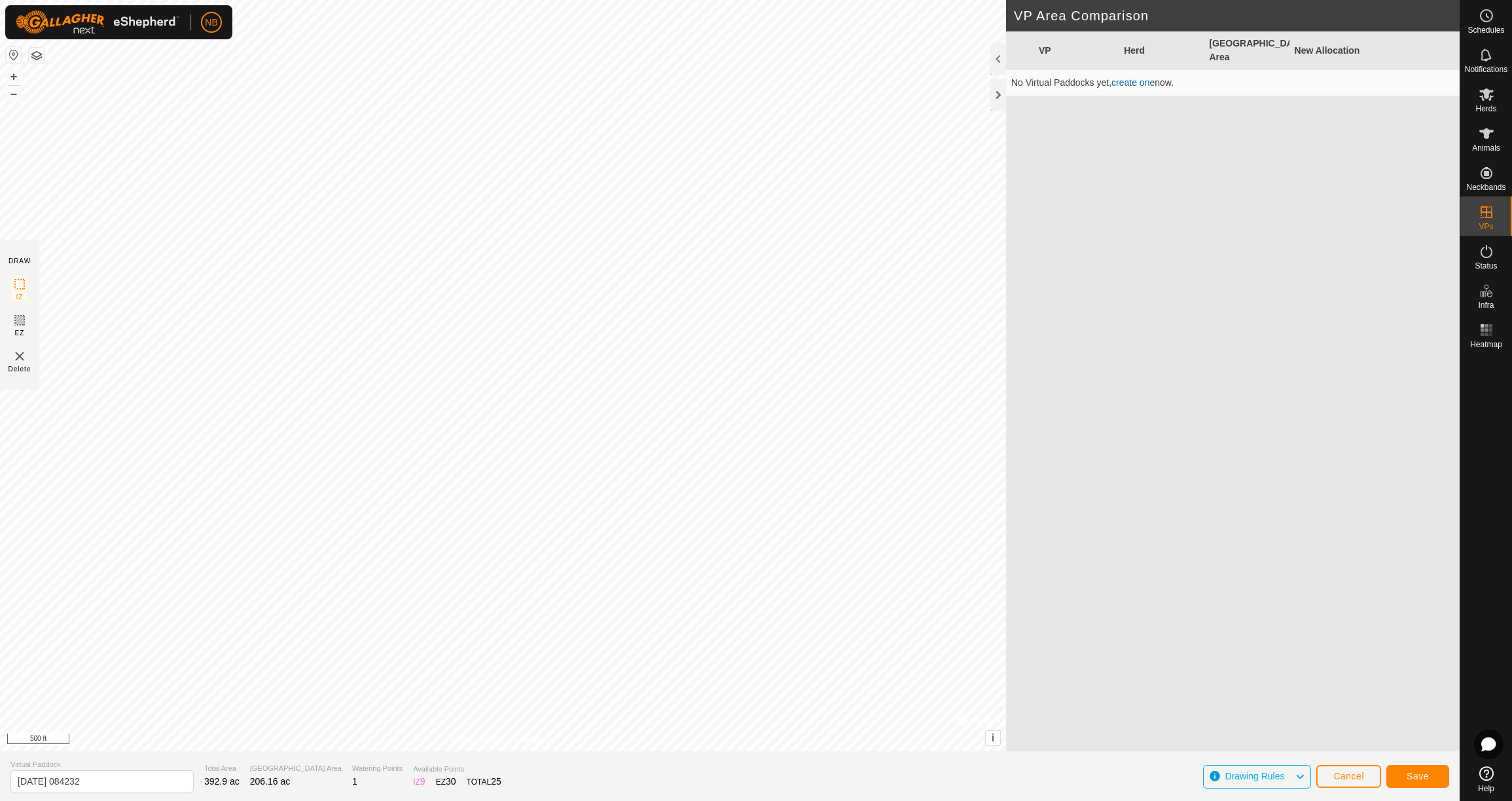
click at [1413, 775] on span "Save" at bounding box center [1417, 776] width 22 height 11
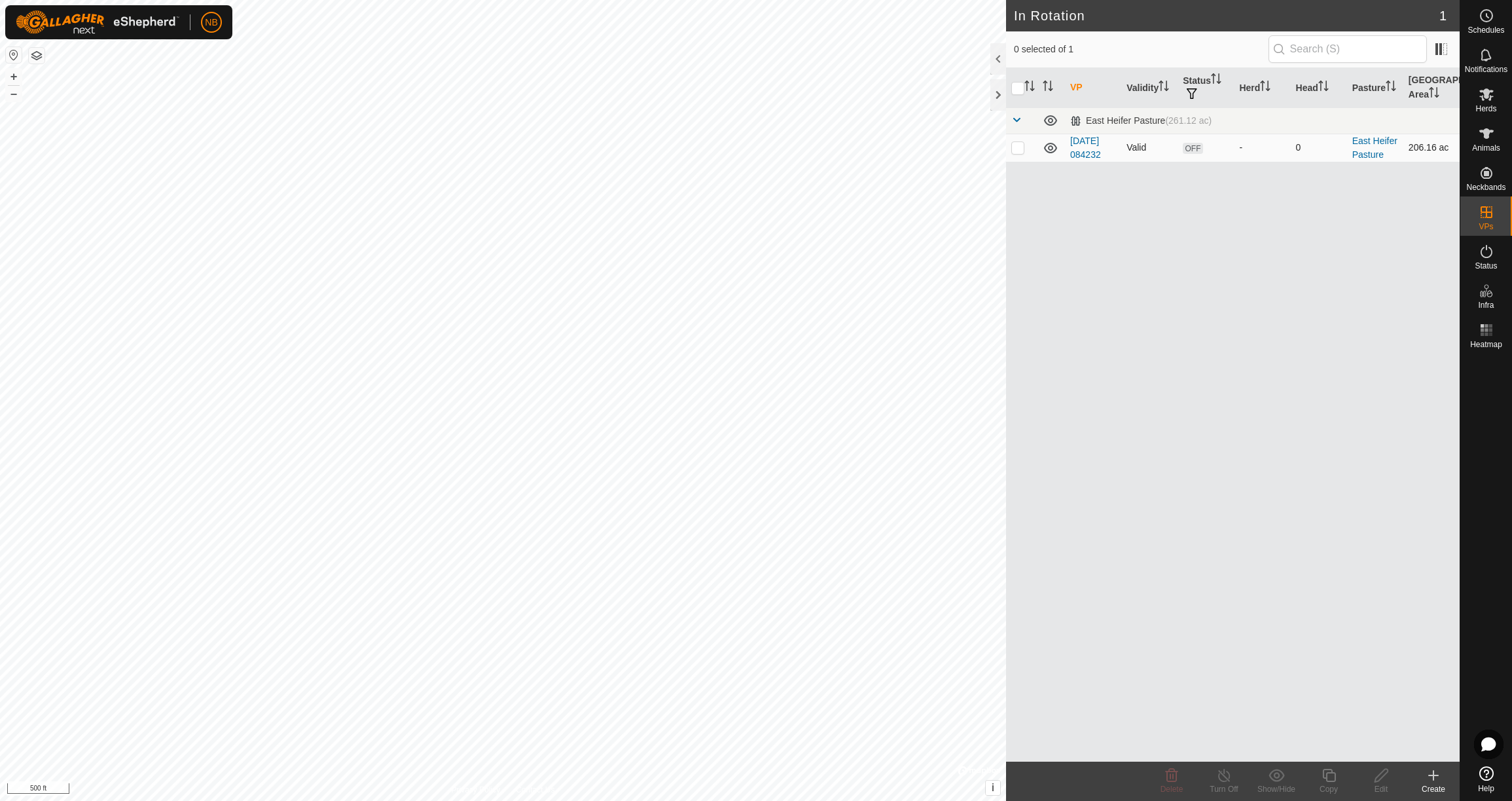
click at [1021, 147] on p-checkbox at bounding box center [1018, 148] width 13 height 11
checkbox input "true"
click at [1197, 154] on span "OFF" at bounding box center [1192, 148] width 19 height 11
click at [1492, 262] on span "Status" at bounding box center [1485, 266] width 22 height 8
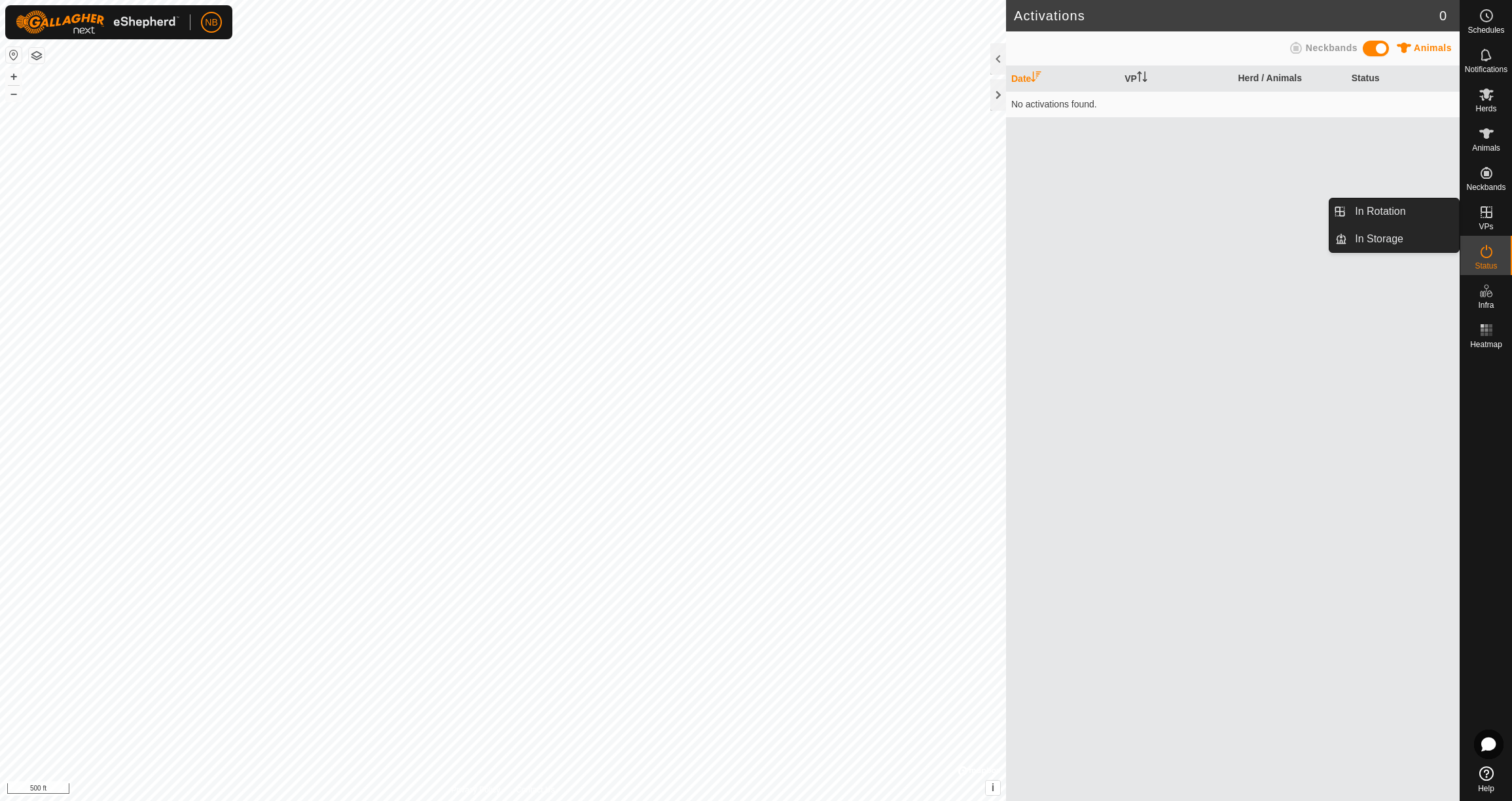
click at [1487, 223] on span "VPs" at bounding box center [1485, 227] width 14 height 8
click at [1405, 240] on link "In Storage" at bounding box center [1403, 238] width 112 height 26
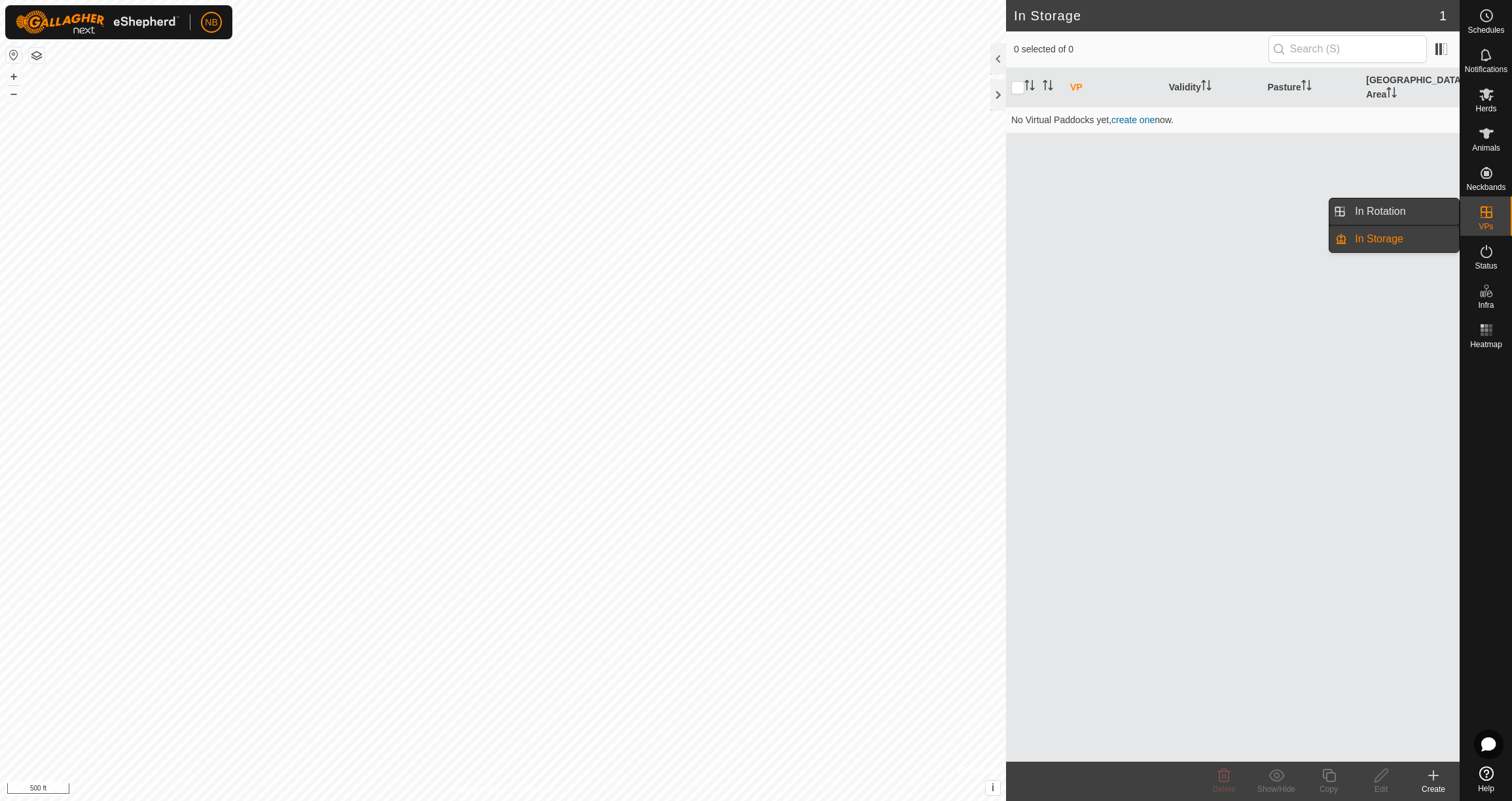
click at [1409, 214] on link "In Rotation" at bounding box center [1403, 211] width 112 height 26
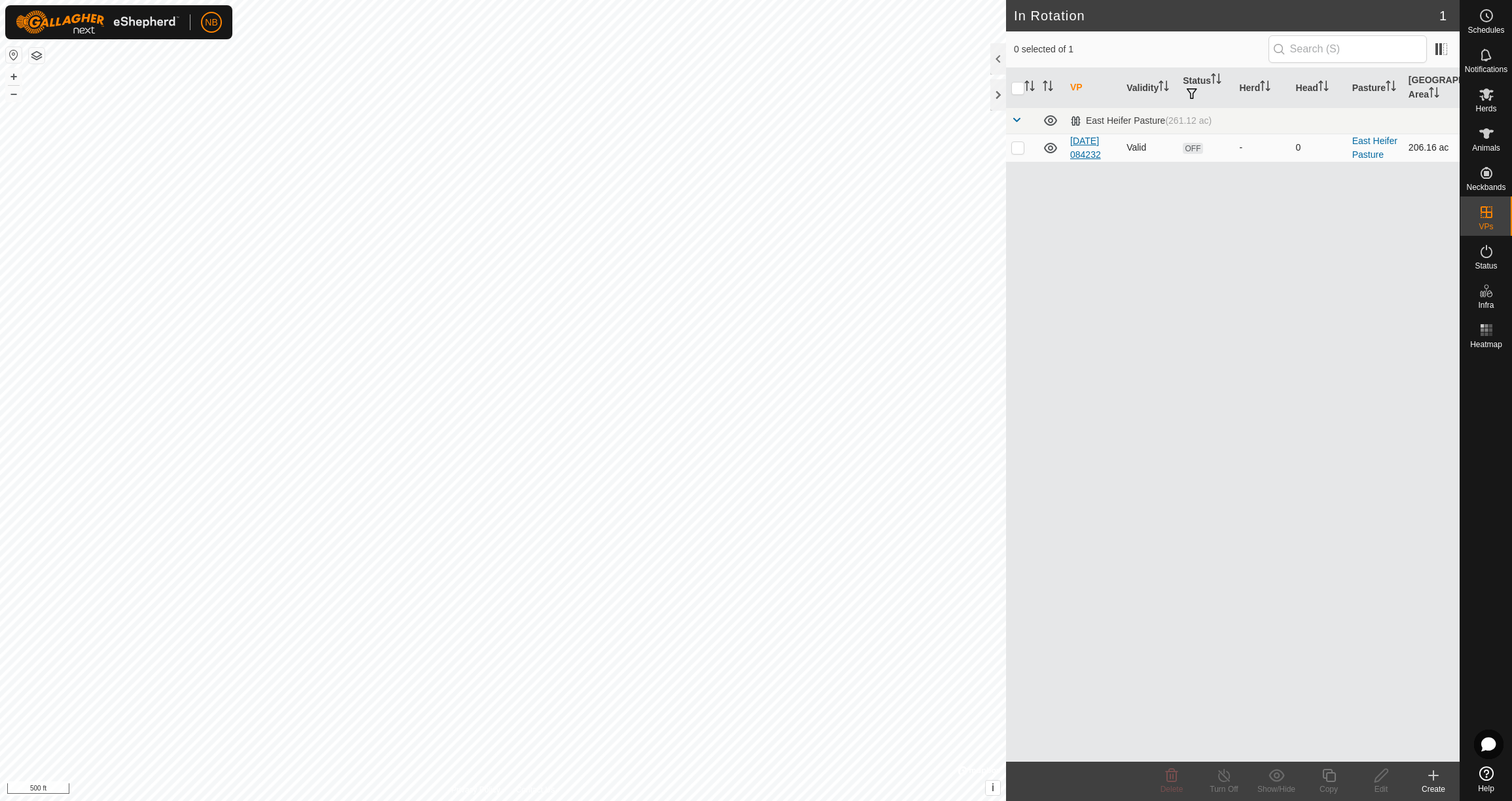
click at [1097, 146] on link "[DATE] 084232" at bounding box center [1085, 148] width 31 height 24
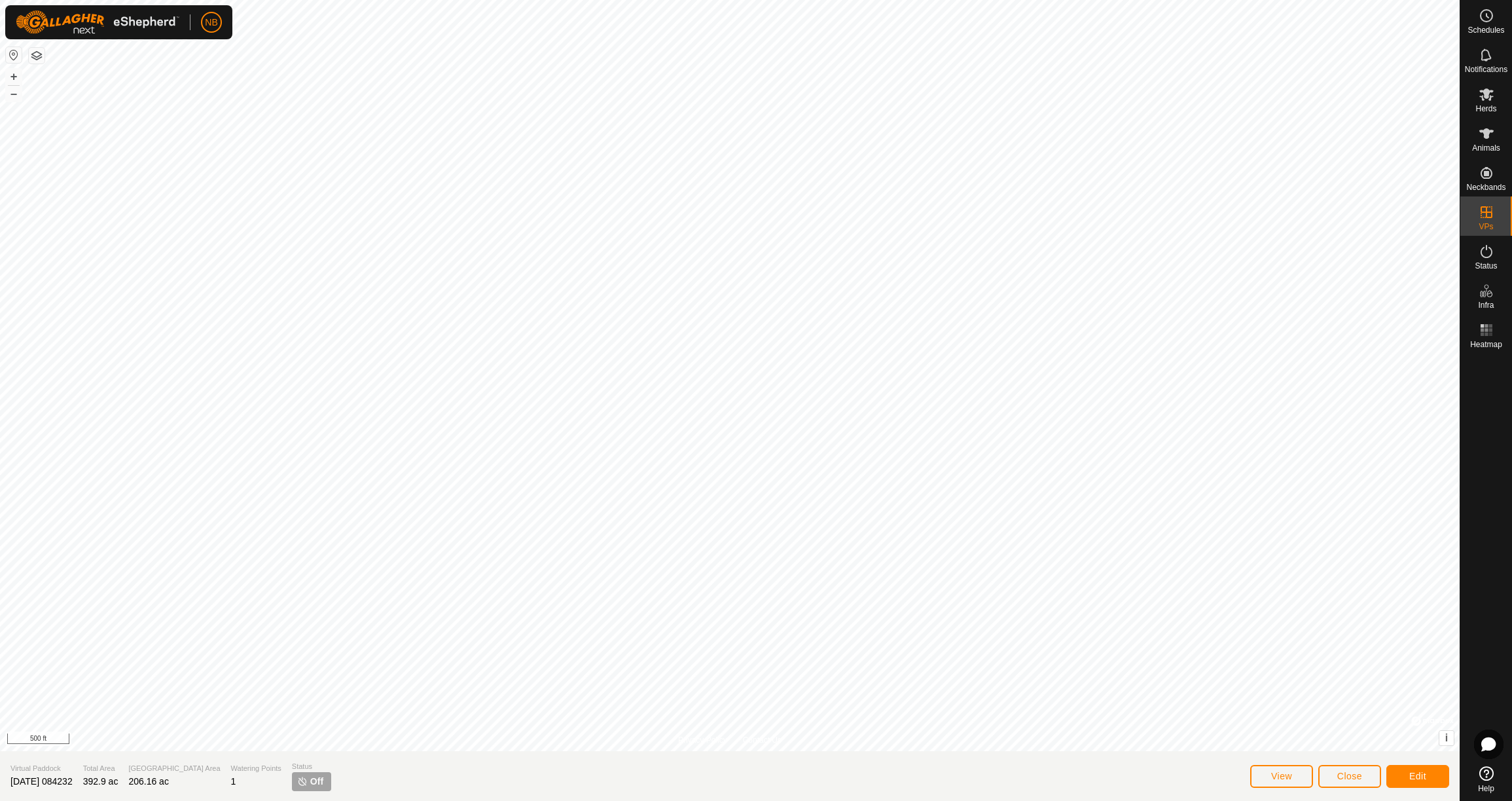
click at [310, 779] on span "Off" at bounding box center [317, 782] width 13 height 13
click at [297, 781] on img at bounding box center [303, 782] width 11 height 11
click at [1396, 241] on link "In Storage" at bounding box center [1403, 238] width 112 height 26
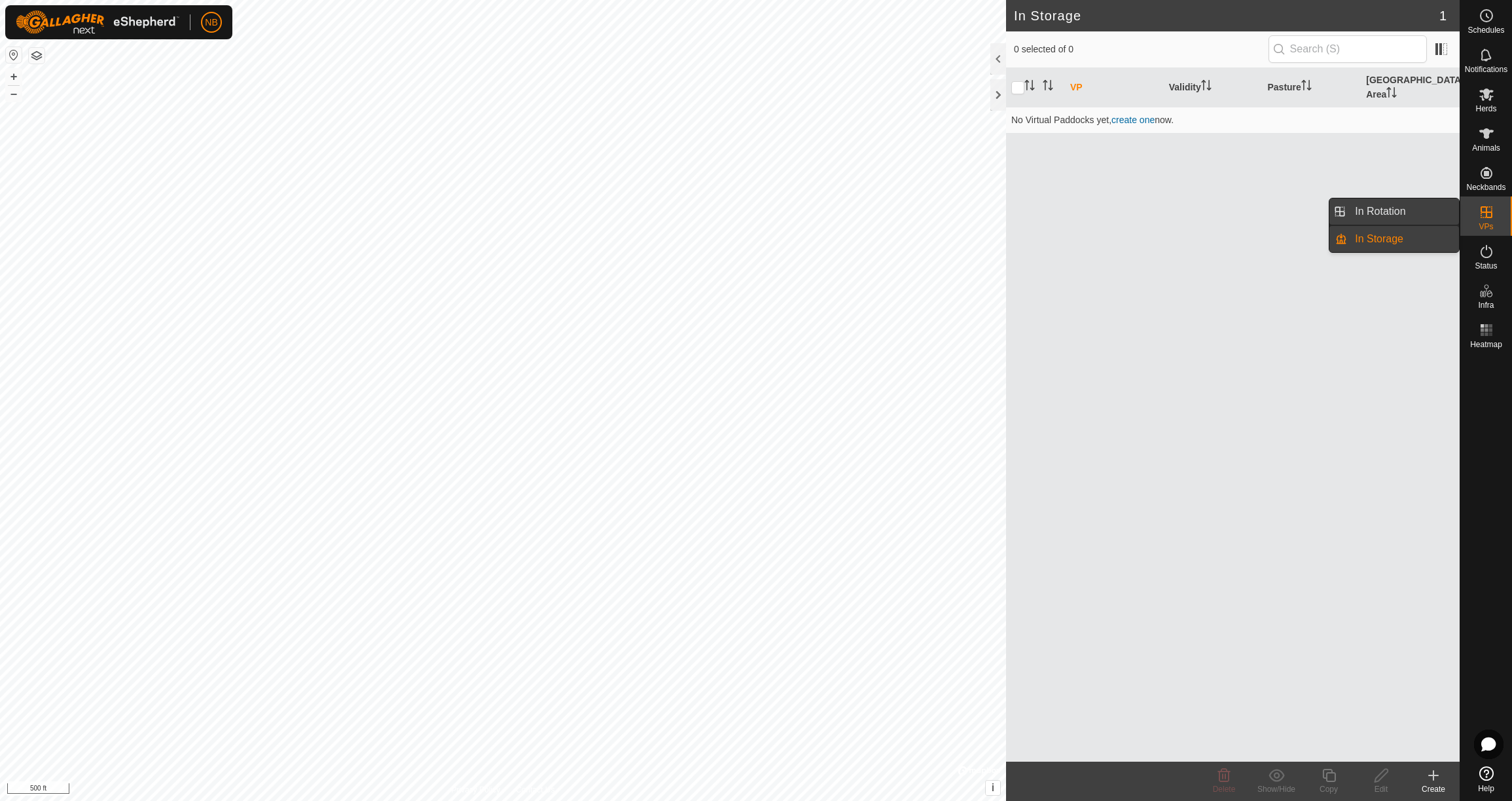
click at [1415, 214] on link "In Rotation" at bounding box center [1403, 211] width 112 height 26
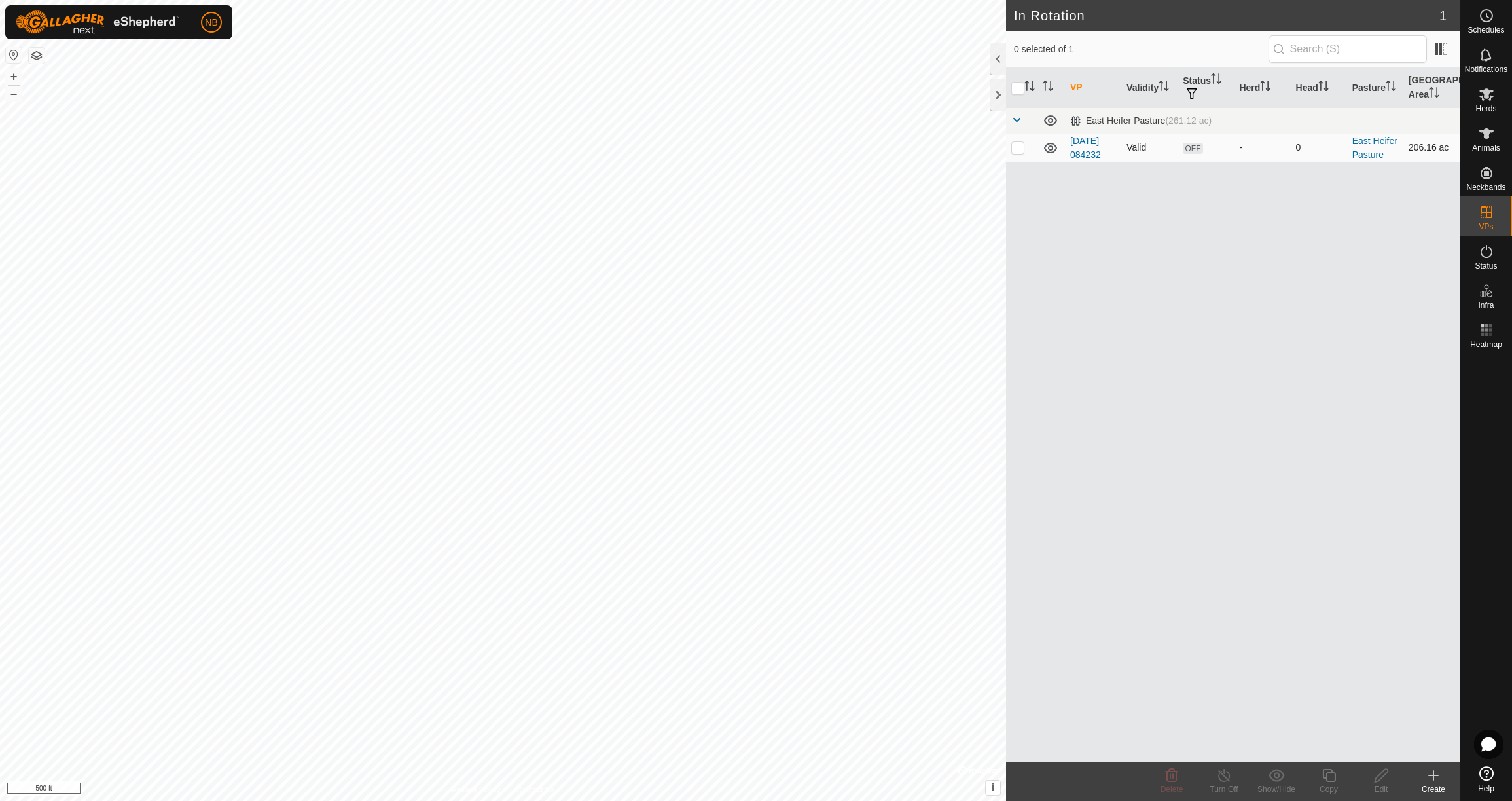
click at [1020, 150] on p-checkbox at bounding box center [1018, 148] width 13 height 11
checkbox input "true"
click at [11, 58] on button "button" at bounding box center [13, 54] width 15 height 15
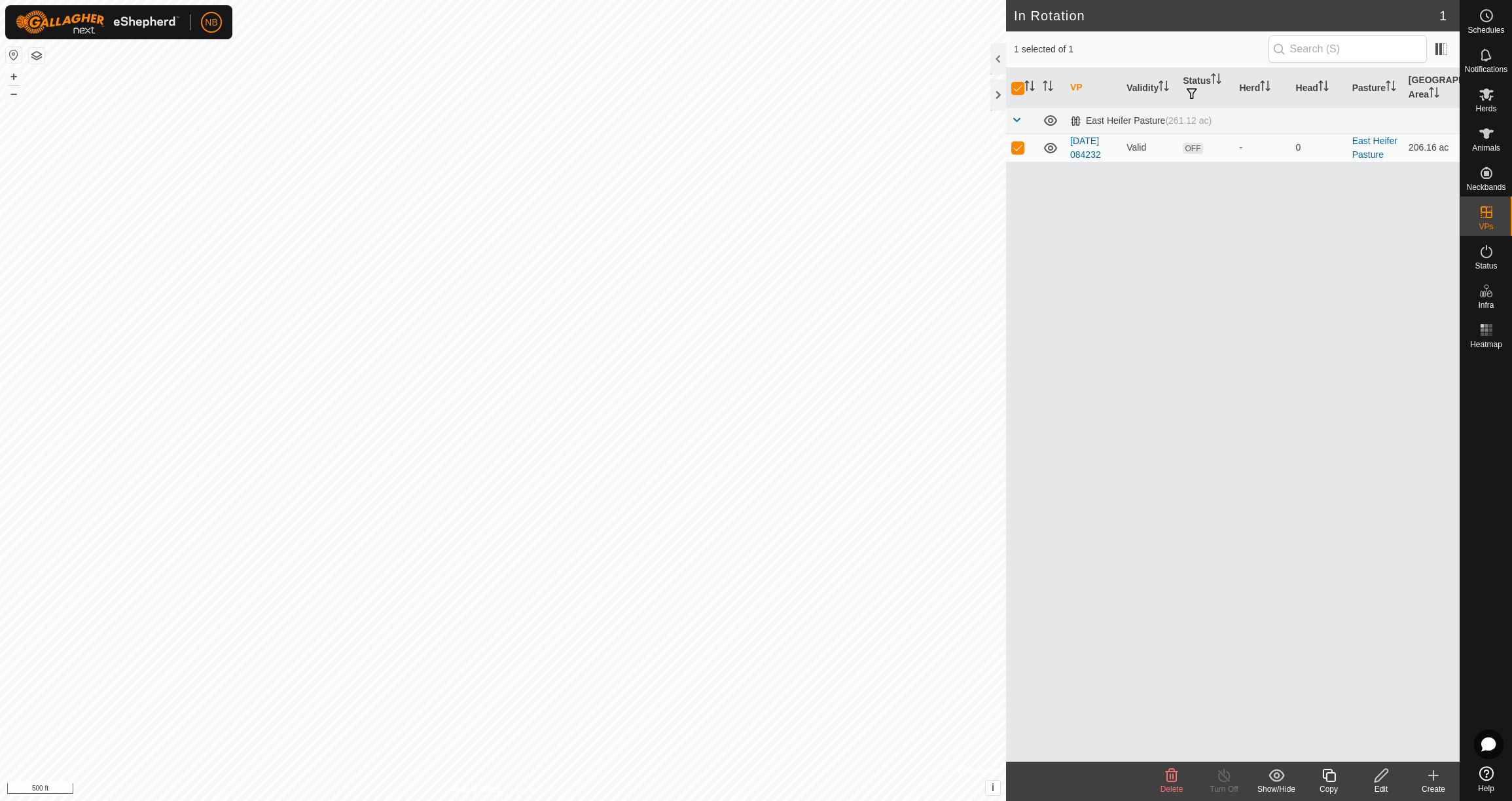
click at [1486, 774] on icon at bounding box center [1486, 773] width 14 height 14
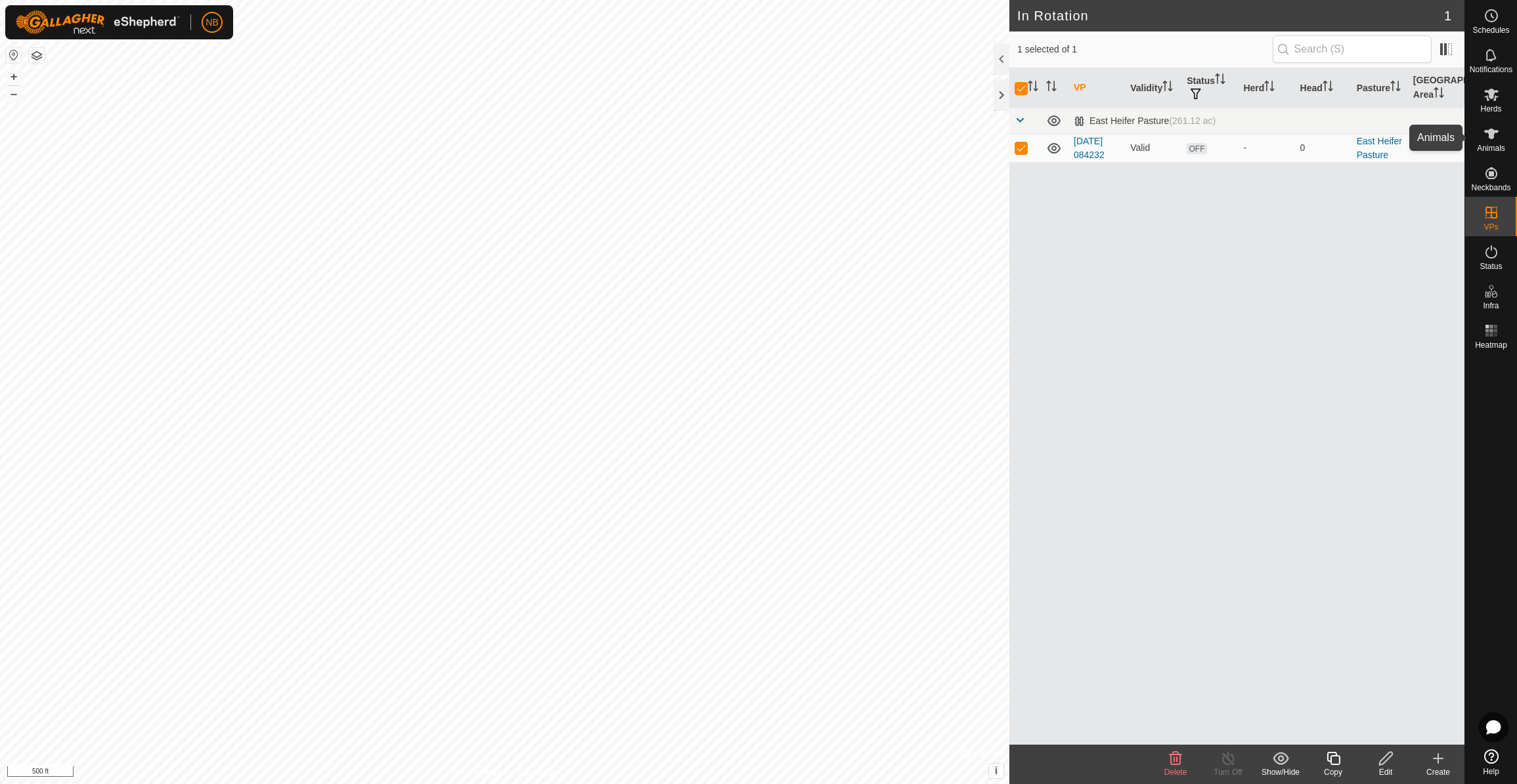
click at [1492, 143] on es-animals-svg-icon at bounding box center [1491, 133] width 24 height 21
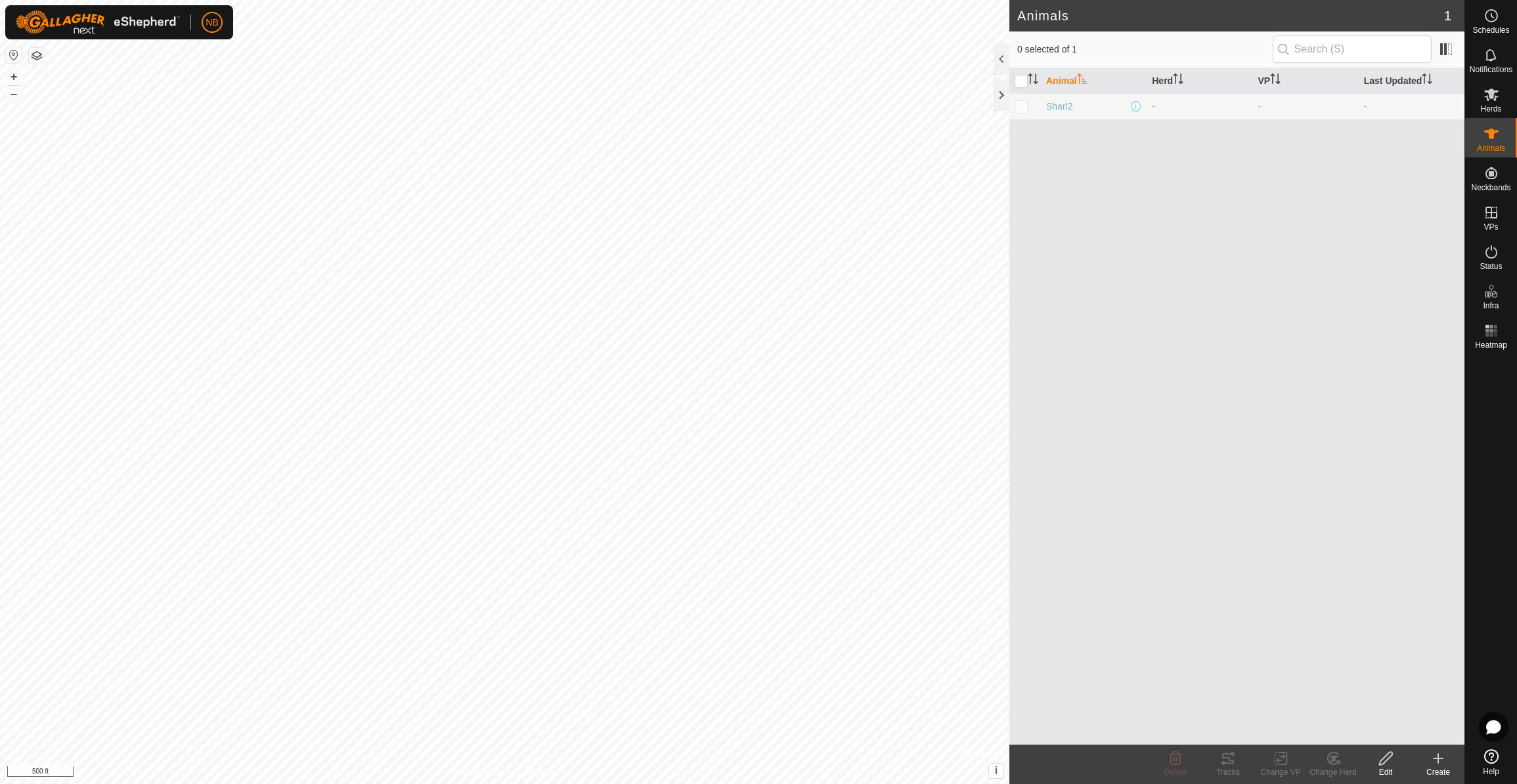
click at [1442, 764] on icon at bounding box center [1438, 758] width 15 height 15
click at [1392, 677] on link "Bulk Create - Download File" at bounding box center [1380, 674] width 168 height 26
click at [1495, 105] on span "Herds" at bounding box center [1490, 109] width 21 height 8
click at [1493, 147] on span "Animals" at bounding box center [1491, 149] width 28 height 8
click at [1495, 176] on icon at bounding box center [1491, 173] width 15 height 15
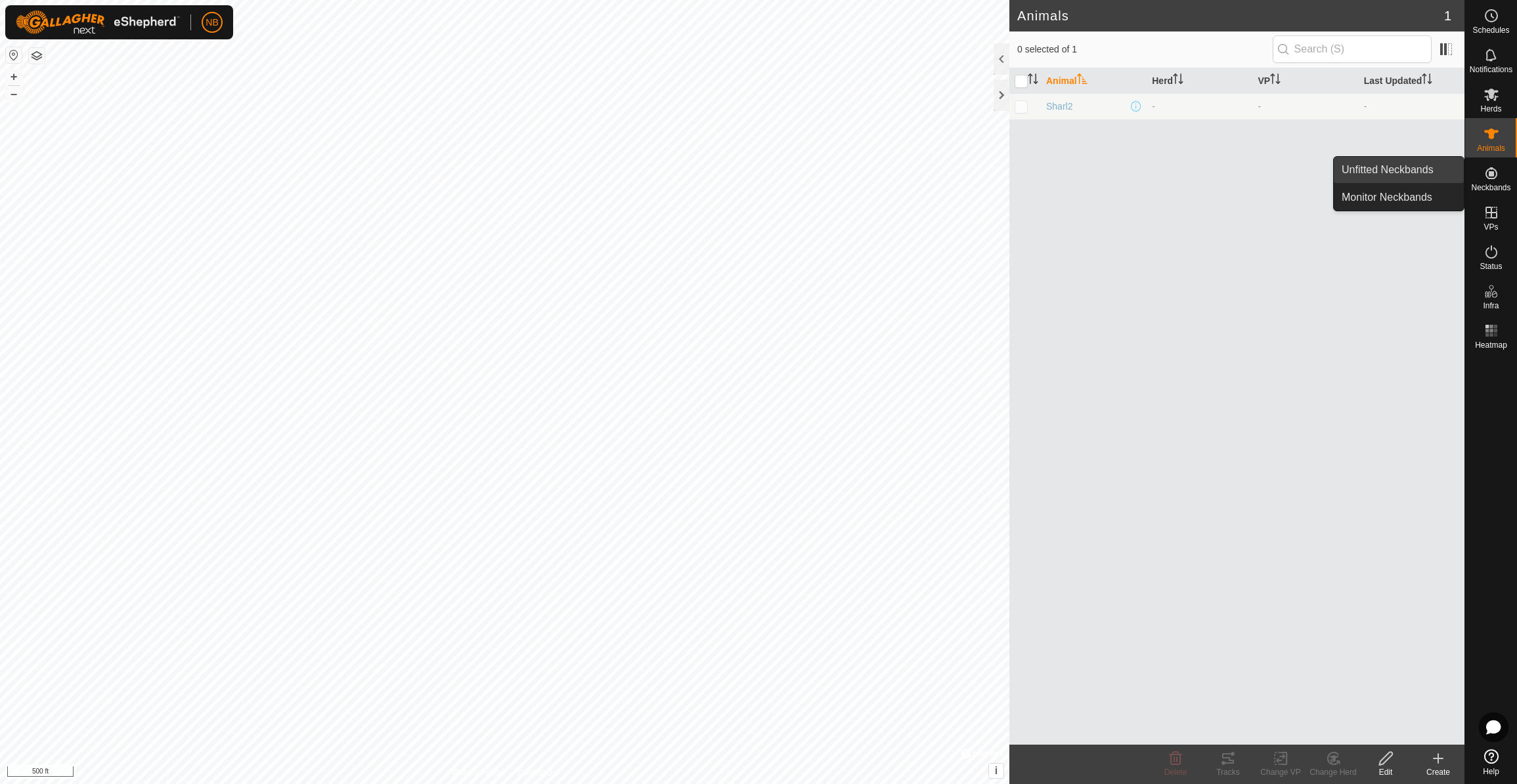
click at [1417, 171] on link "Unfitted Neckbands" at bounding box center [1398, 170] width 130 height 26
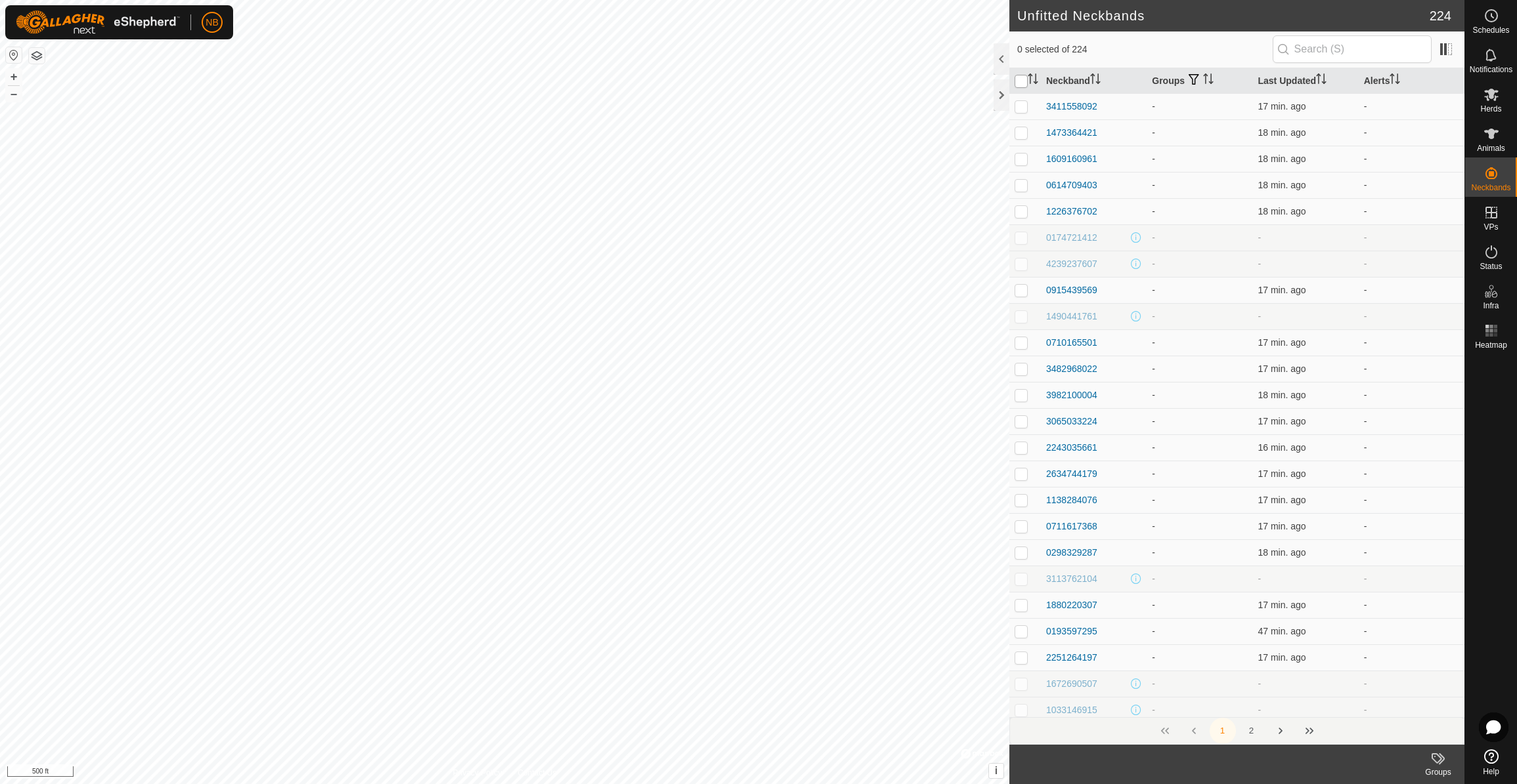
click at [1024, 80] on input "checkbox" at bounding box center [1021, 81] width 13 height 13
checkbox input "true"
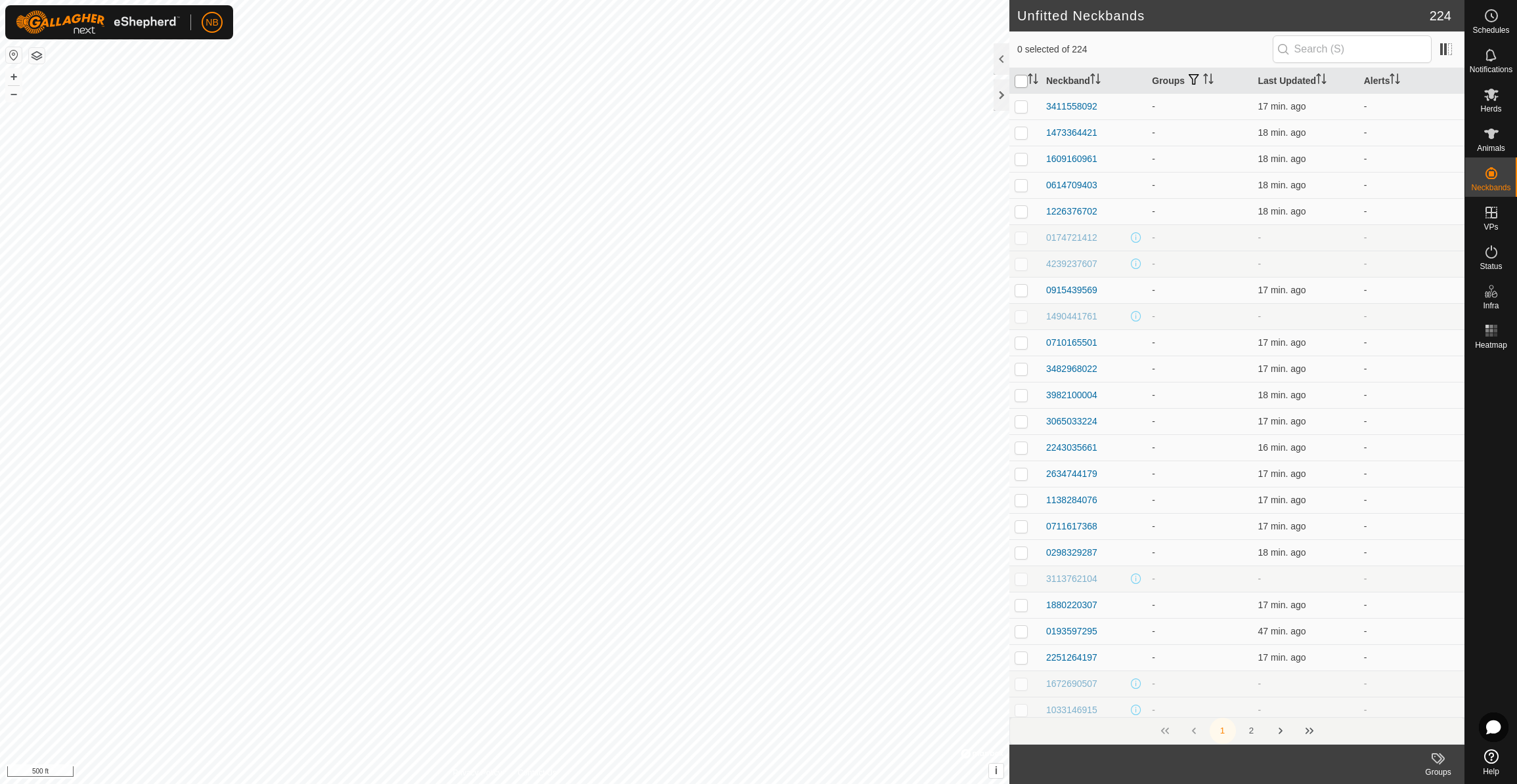
checkbox input "true"
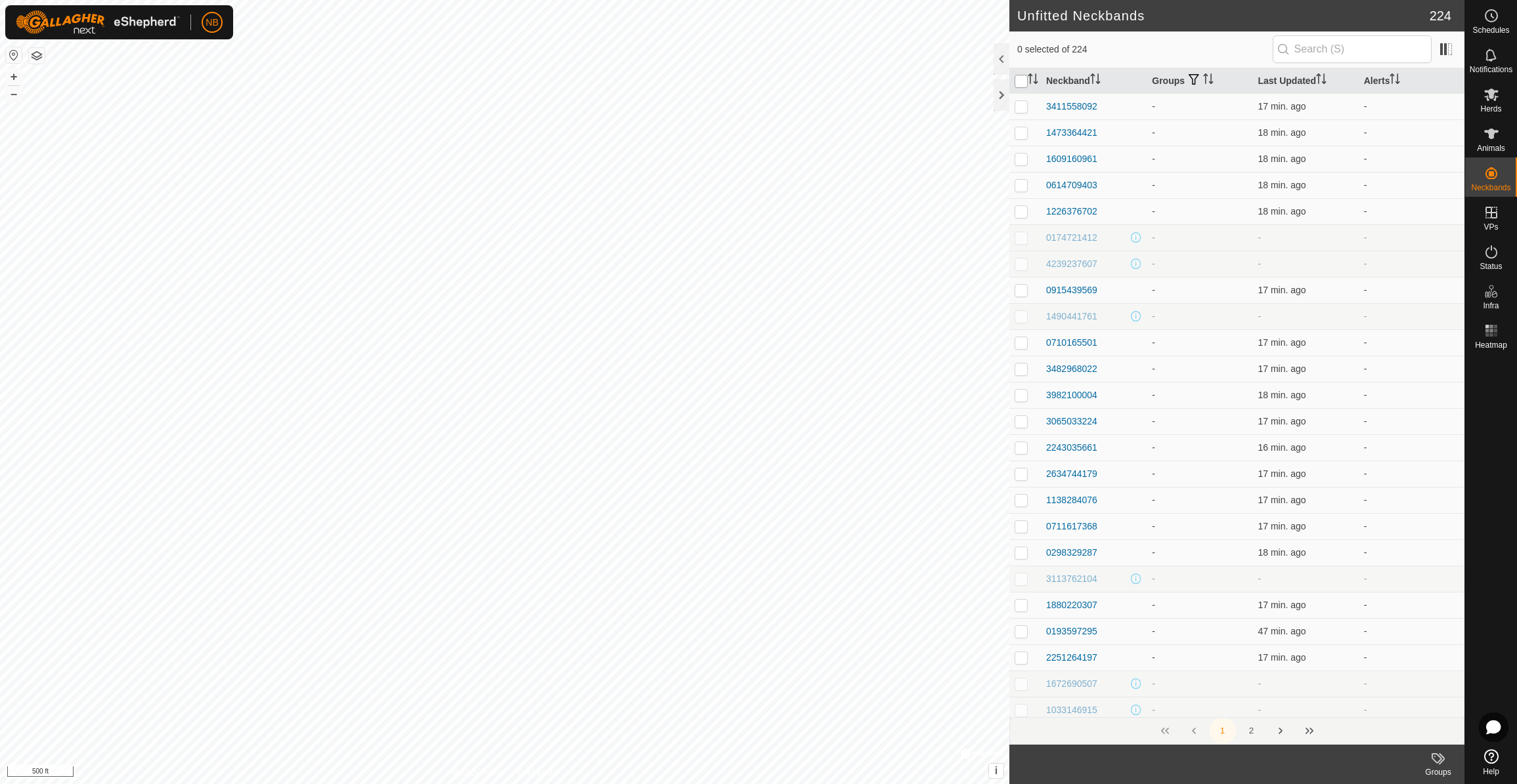
checkbox input "true"
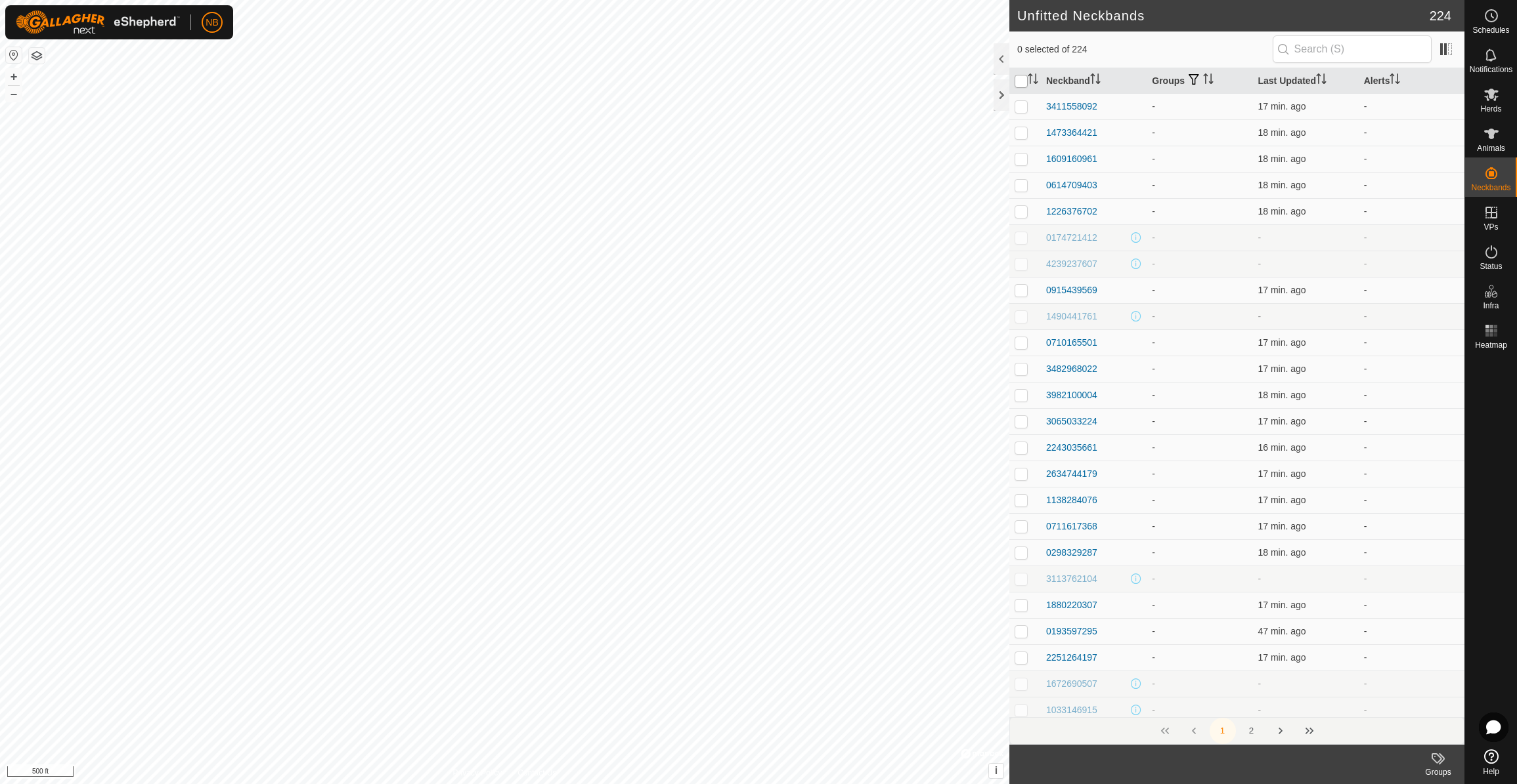
checkbox input "true"
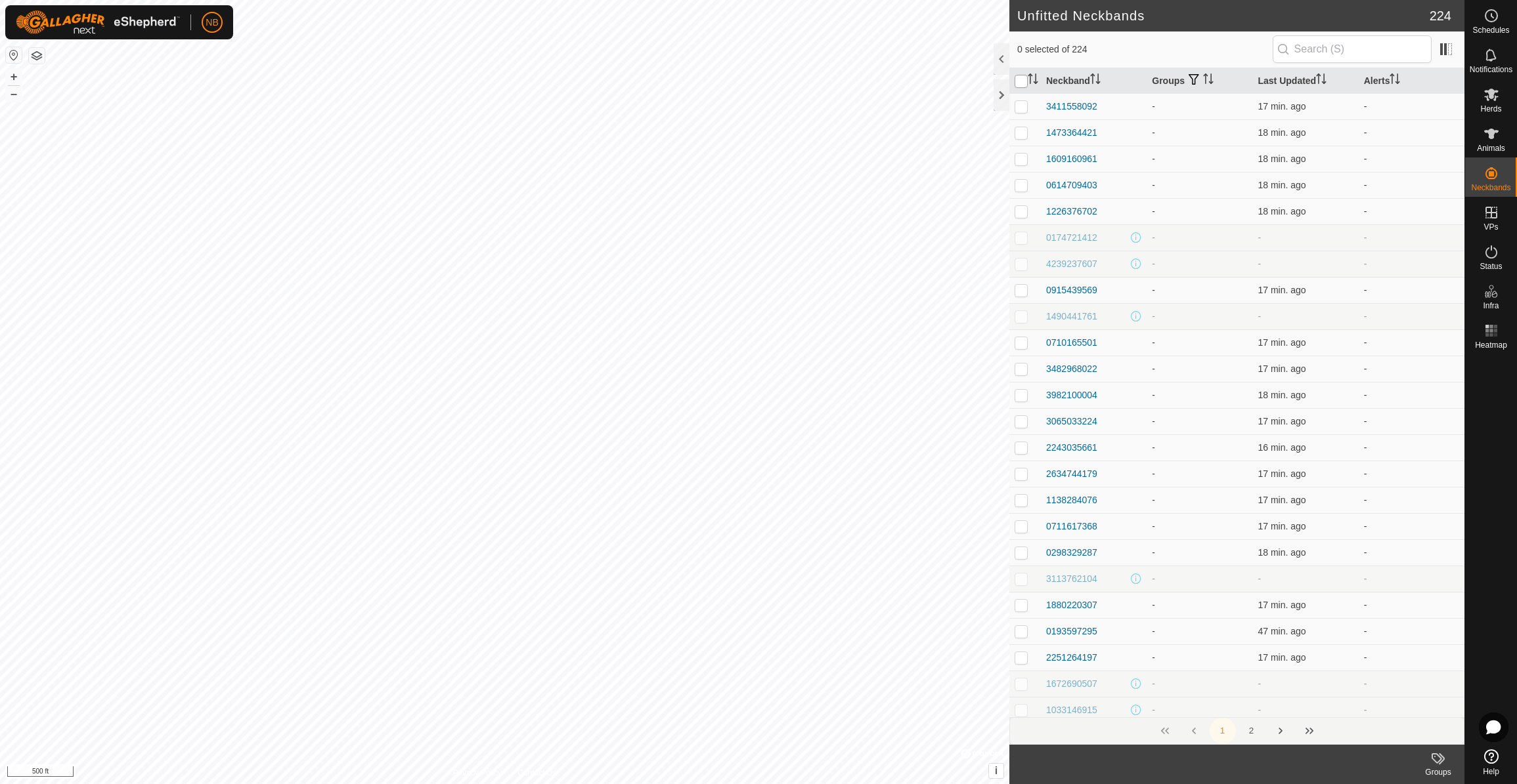
checkbox input "true"
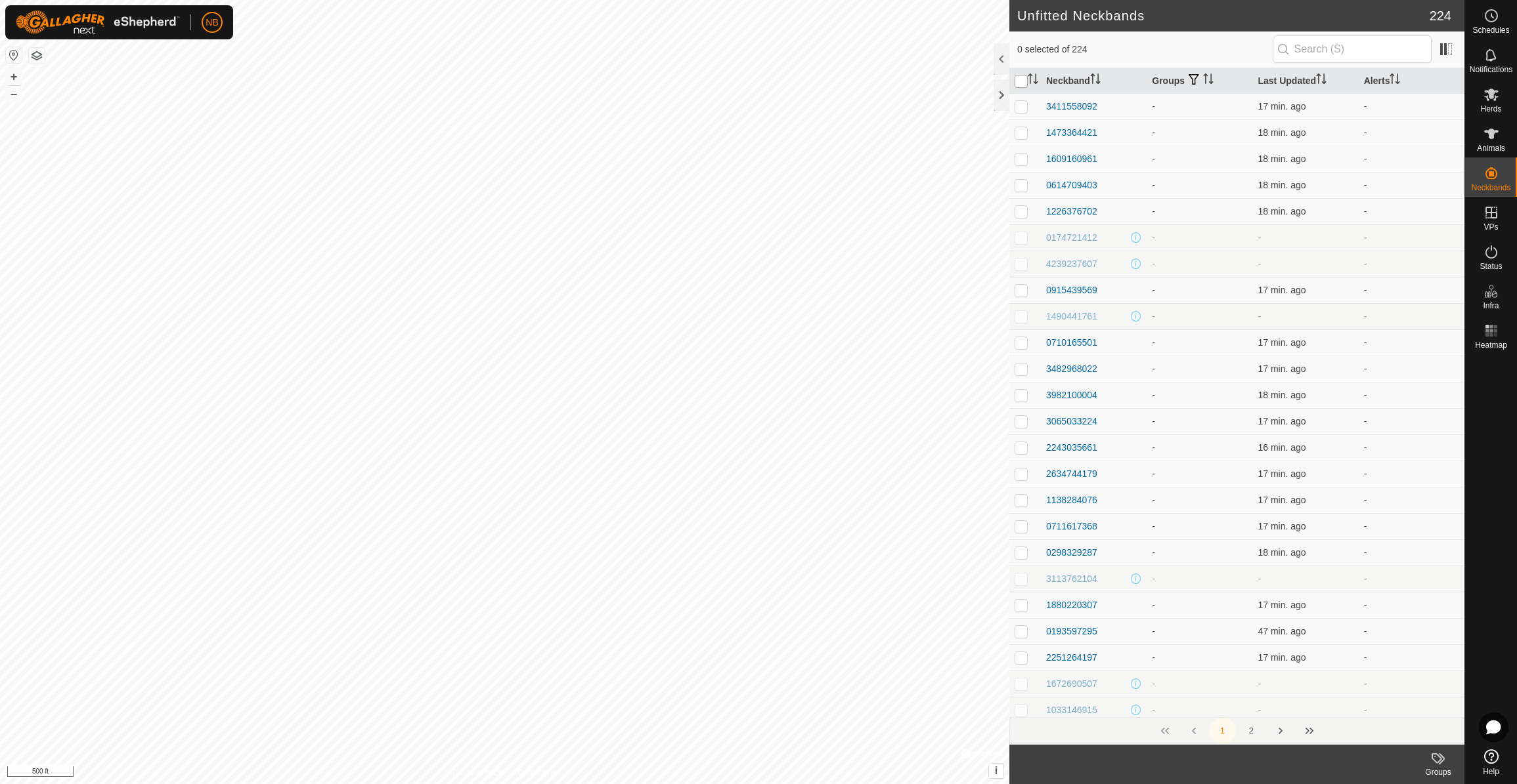
checkbox input "true"
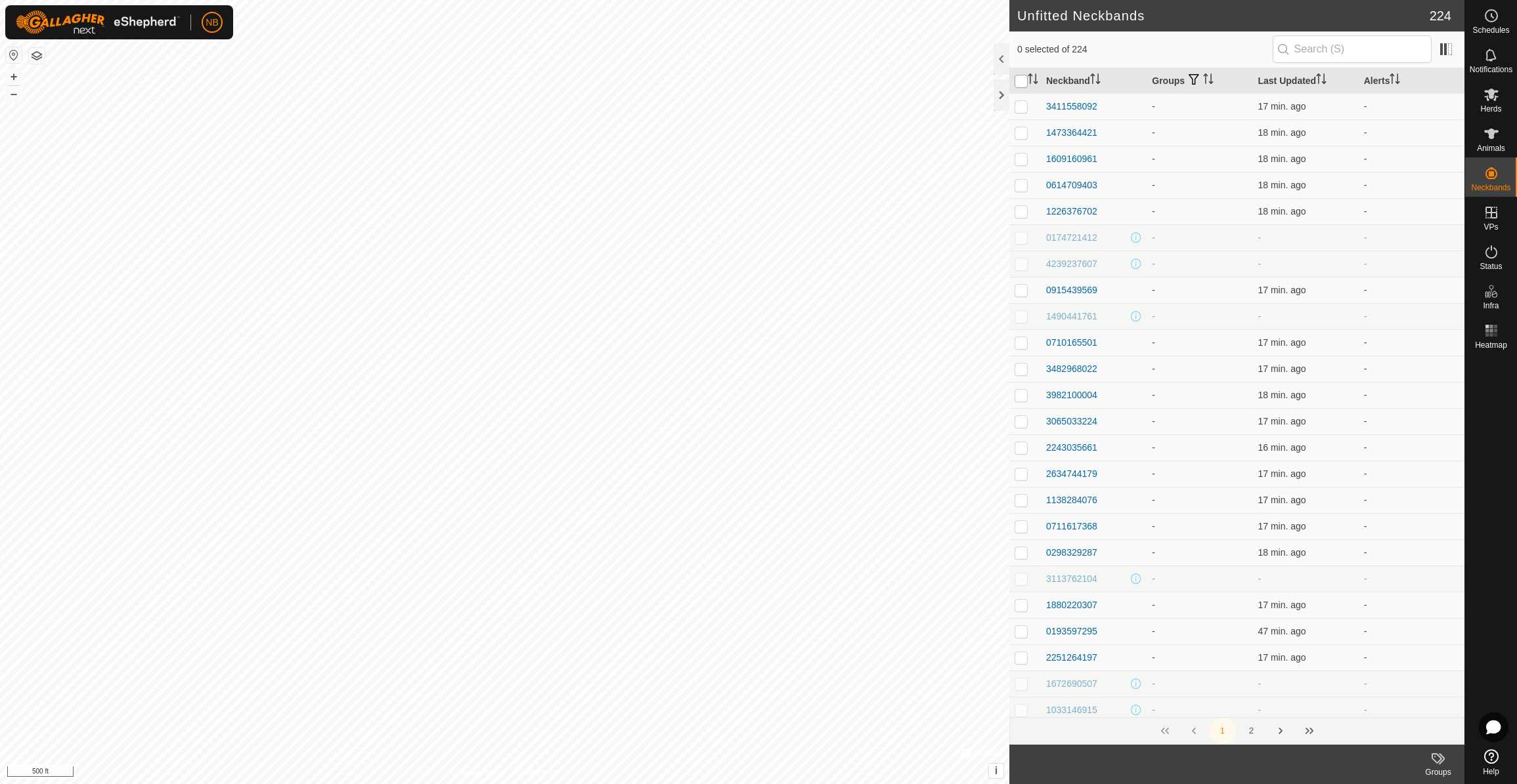
checkbox input "true"
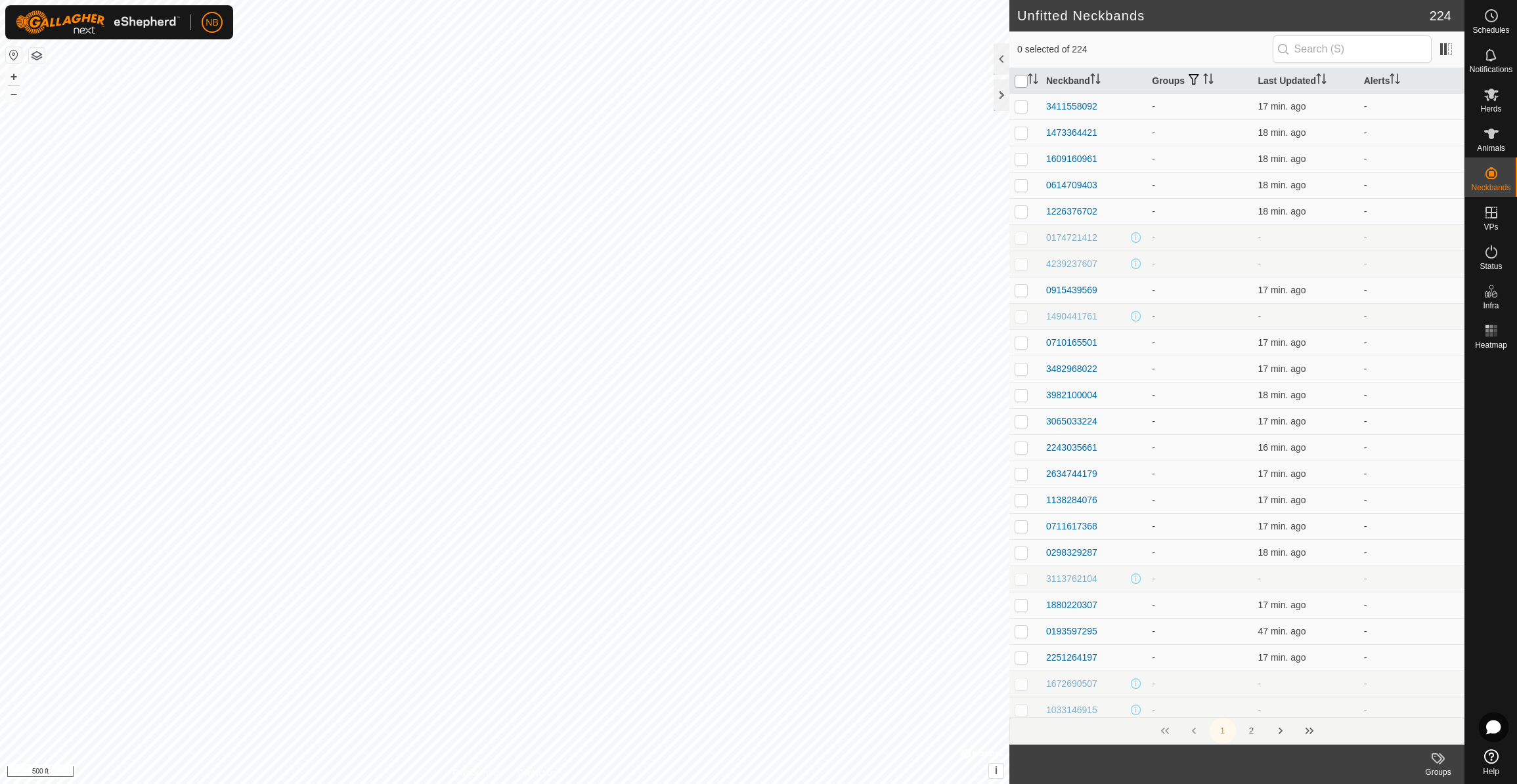
checkbox input "true"
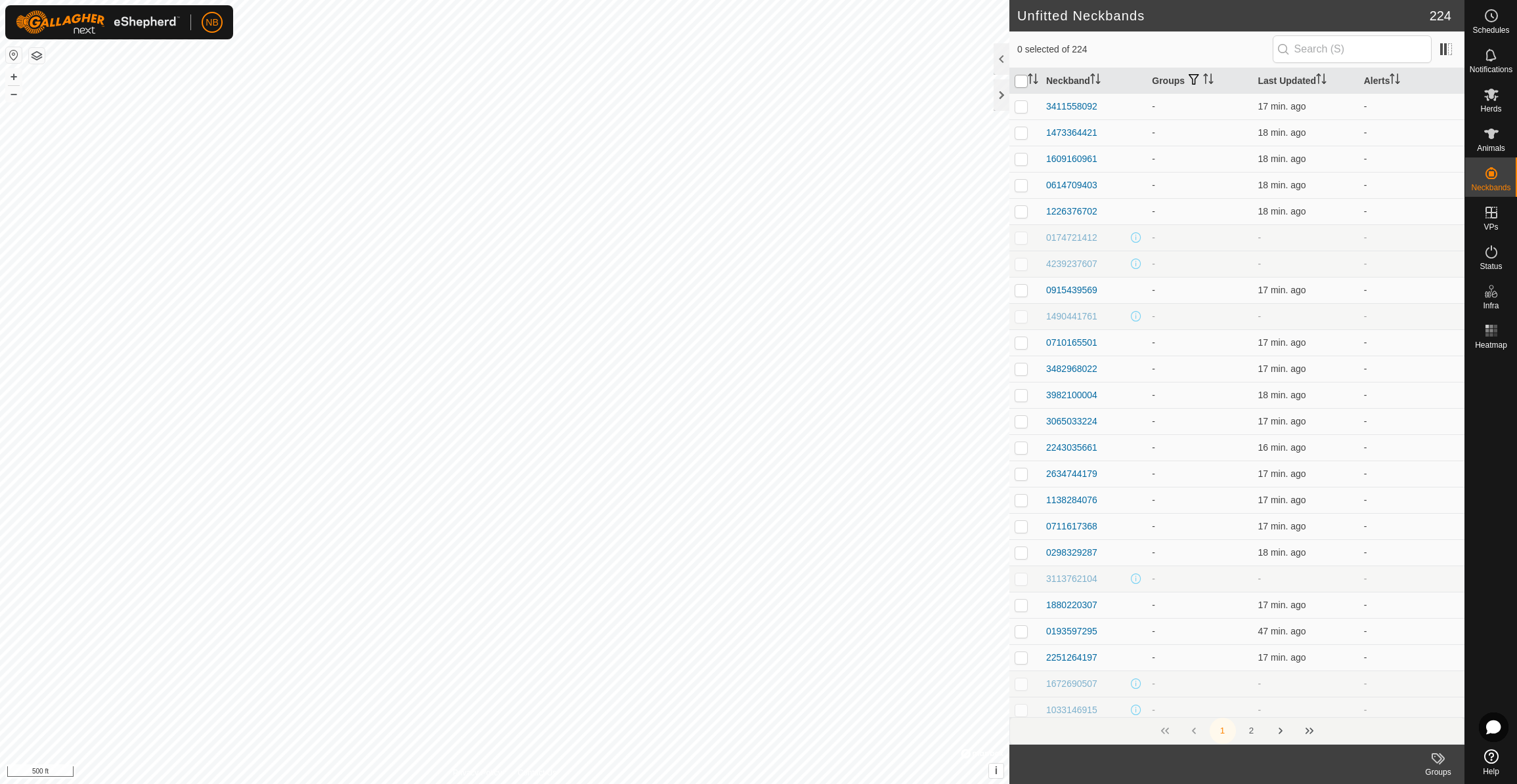
checkbox input "true"
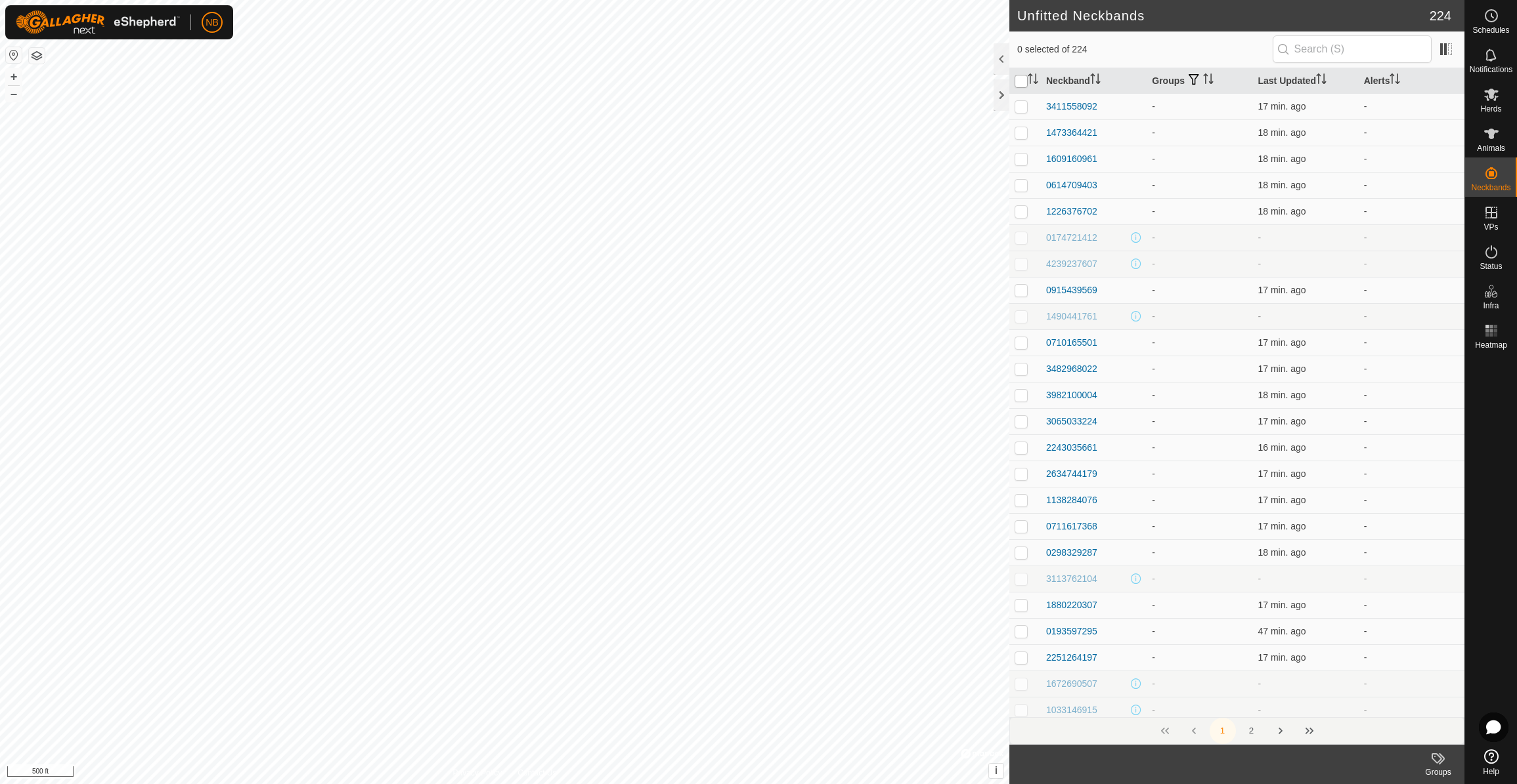
checkbox input "true"
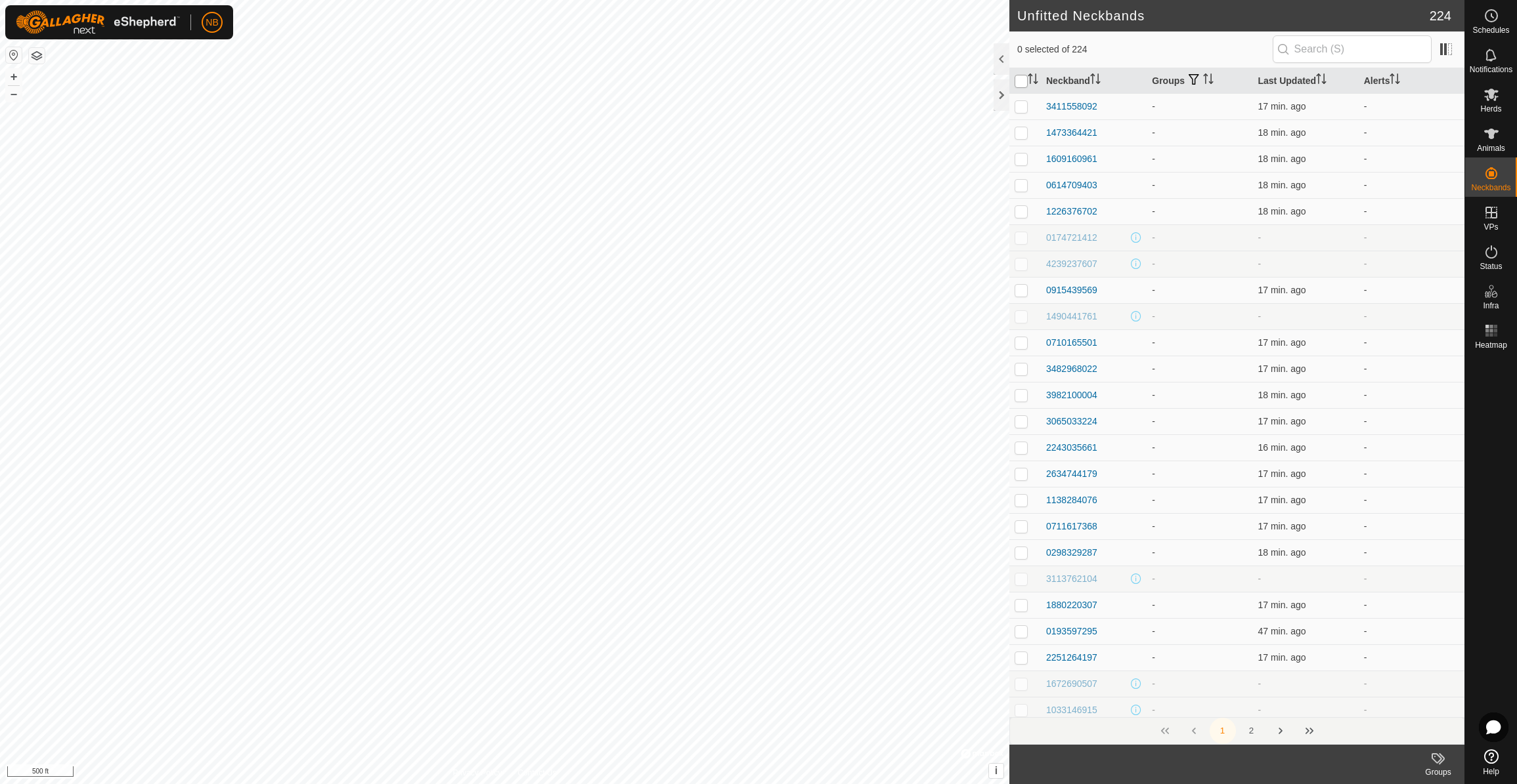
checkbox input "true"
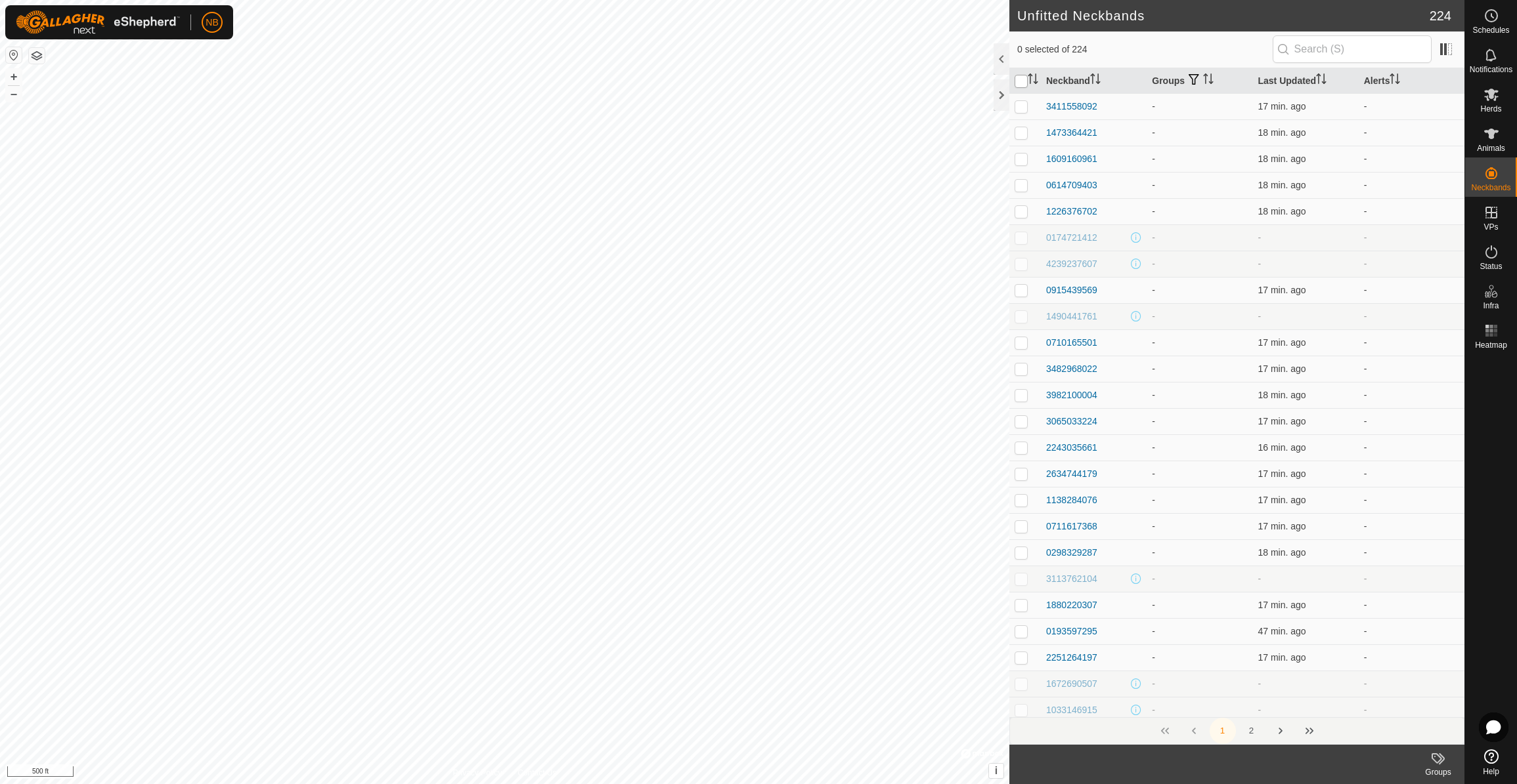
checkbox input "true"
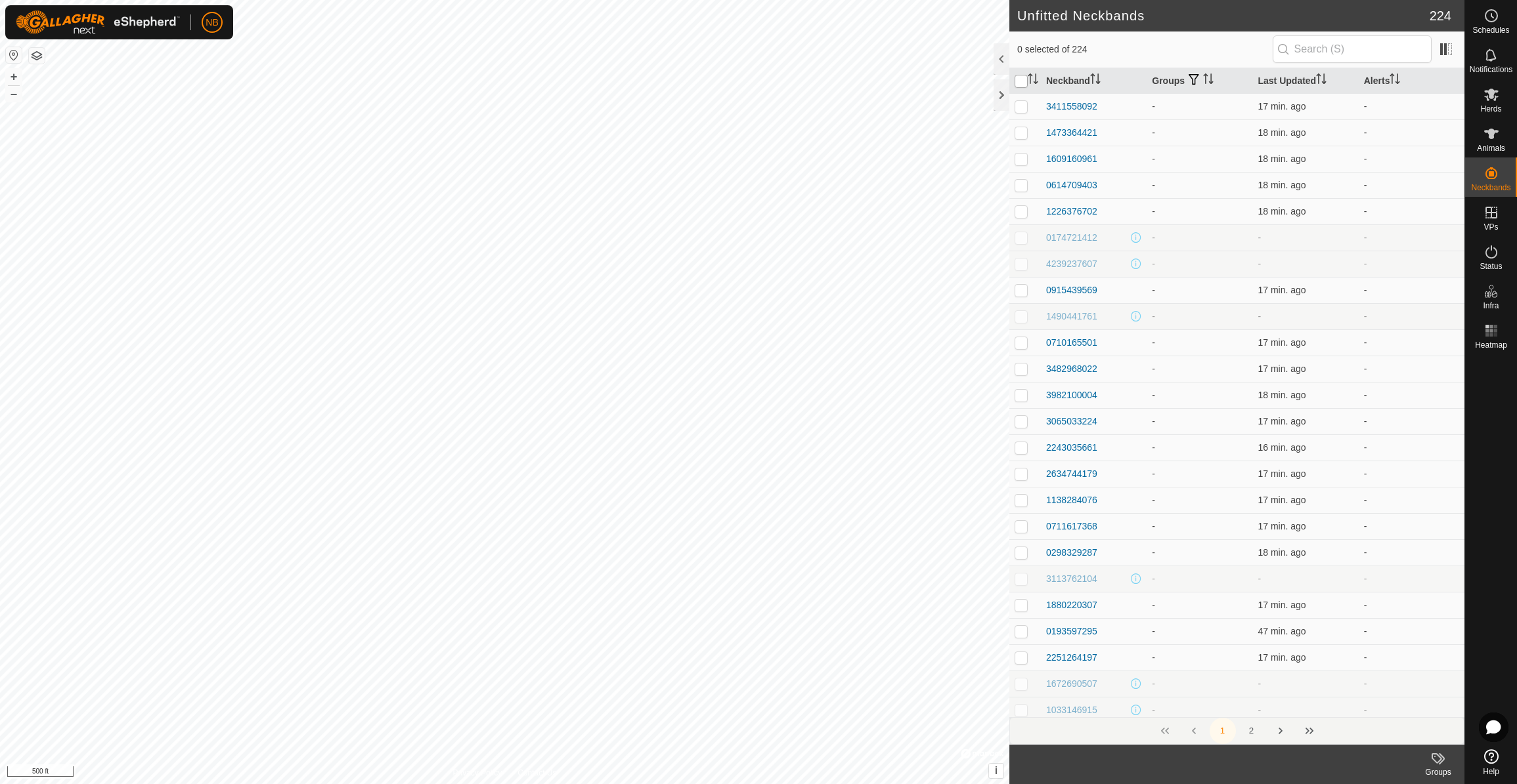
checkbox input "true"
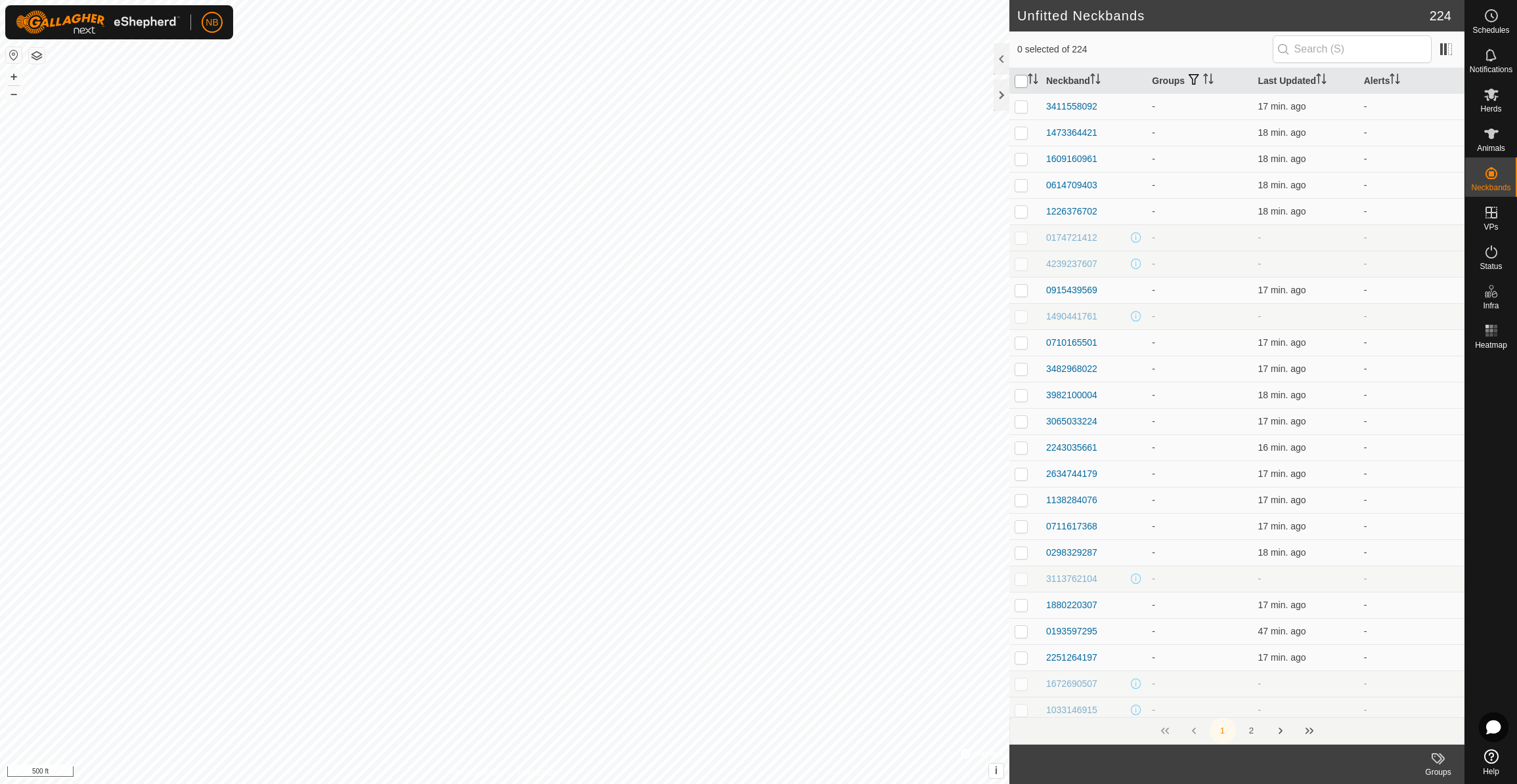
checkbox input "true"
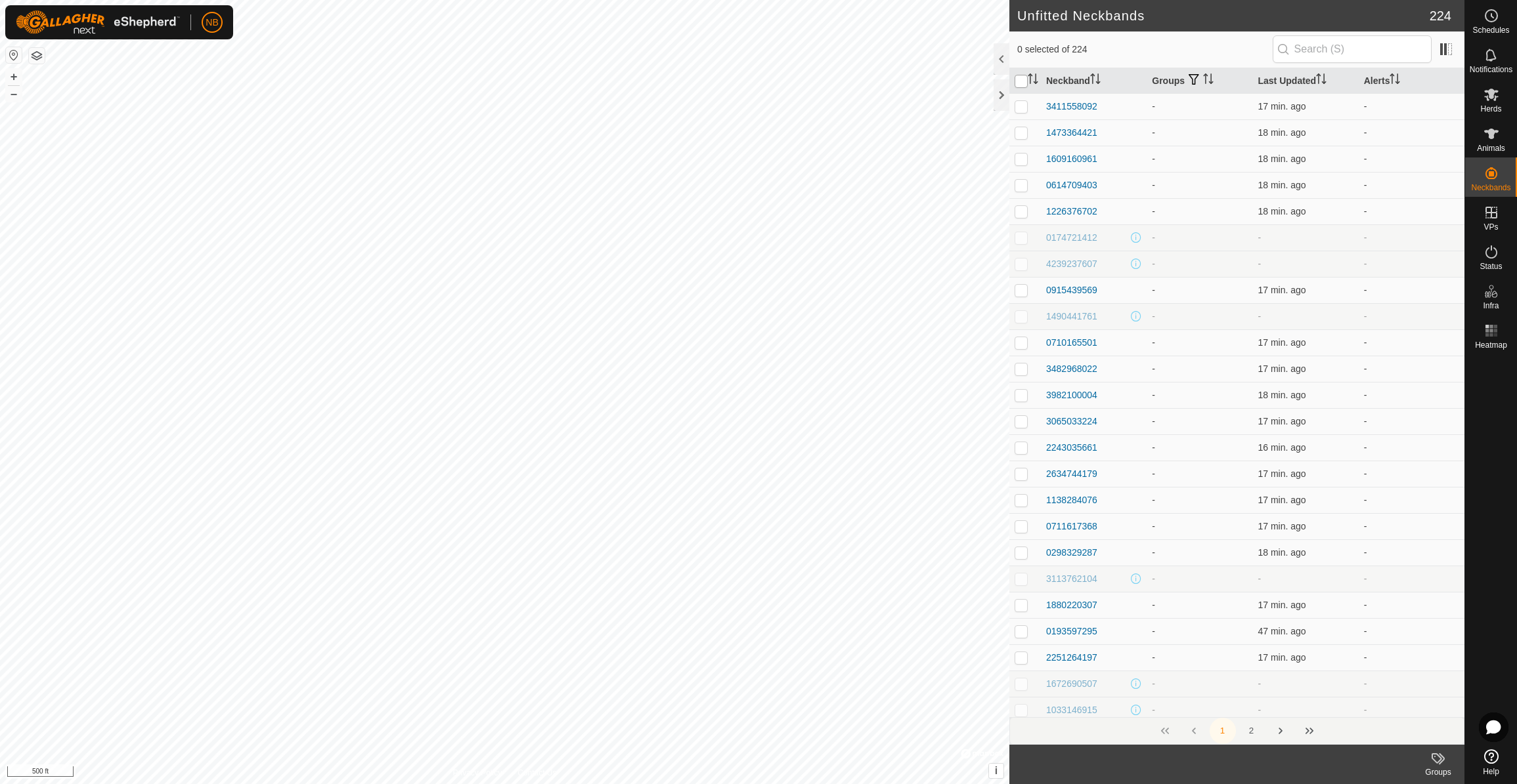
checkbox input "true"
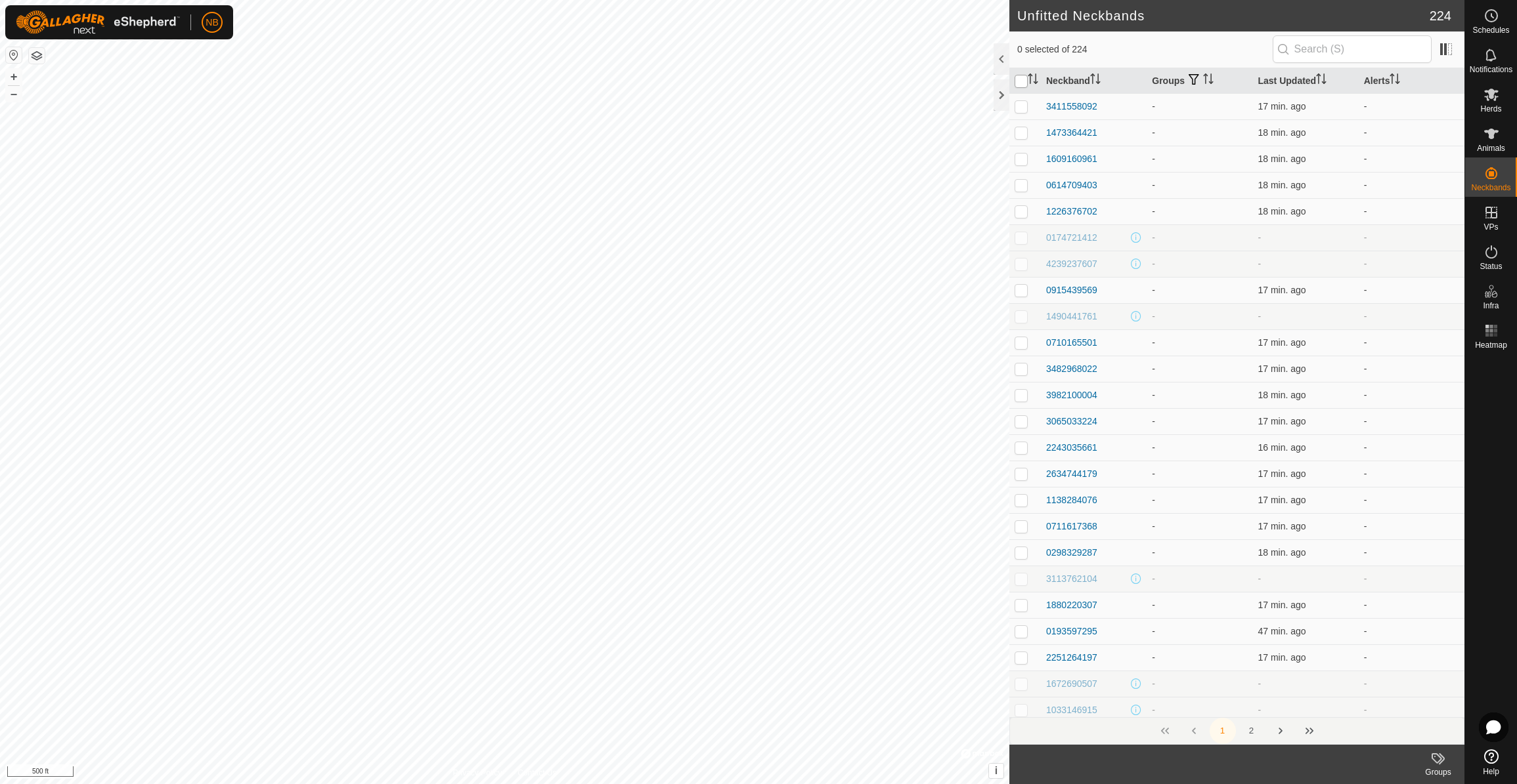
checkbox input "true"
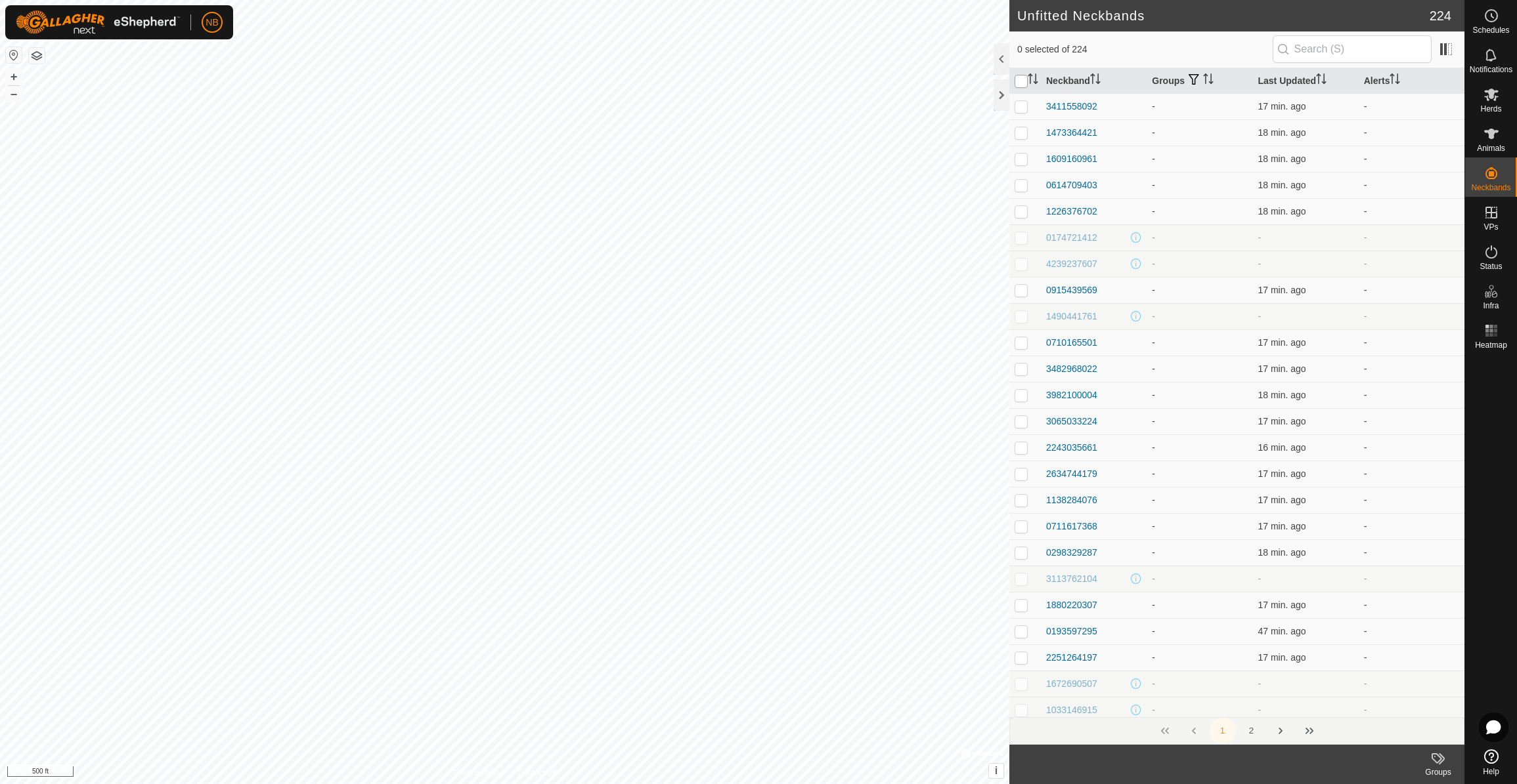
checkbox input "true"
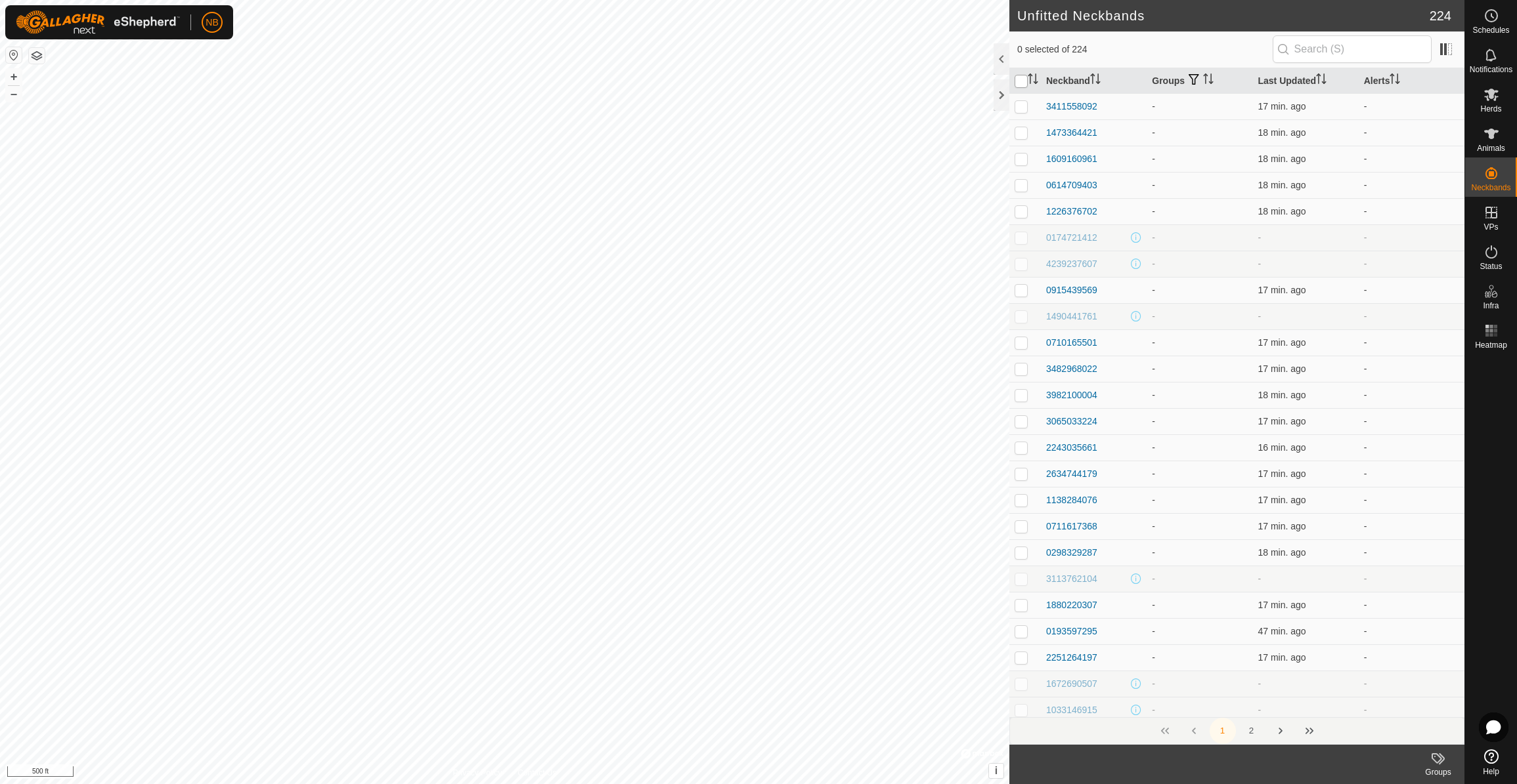
checkbox input "true"
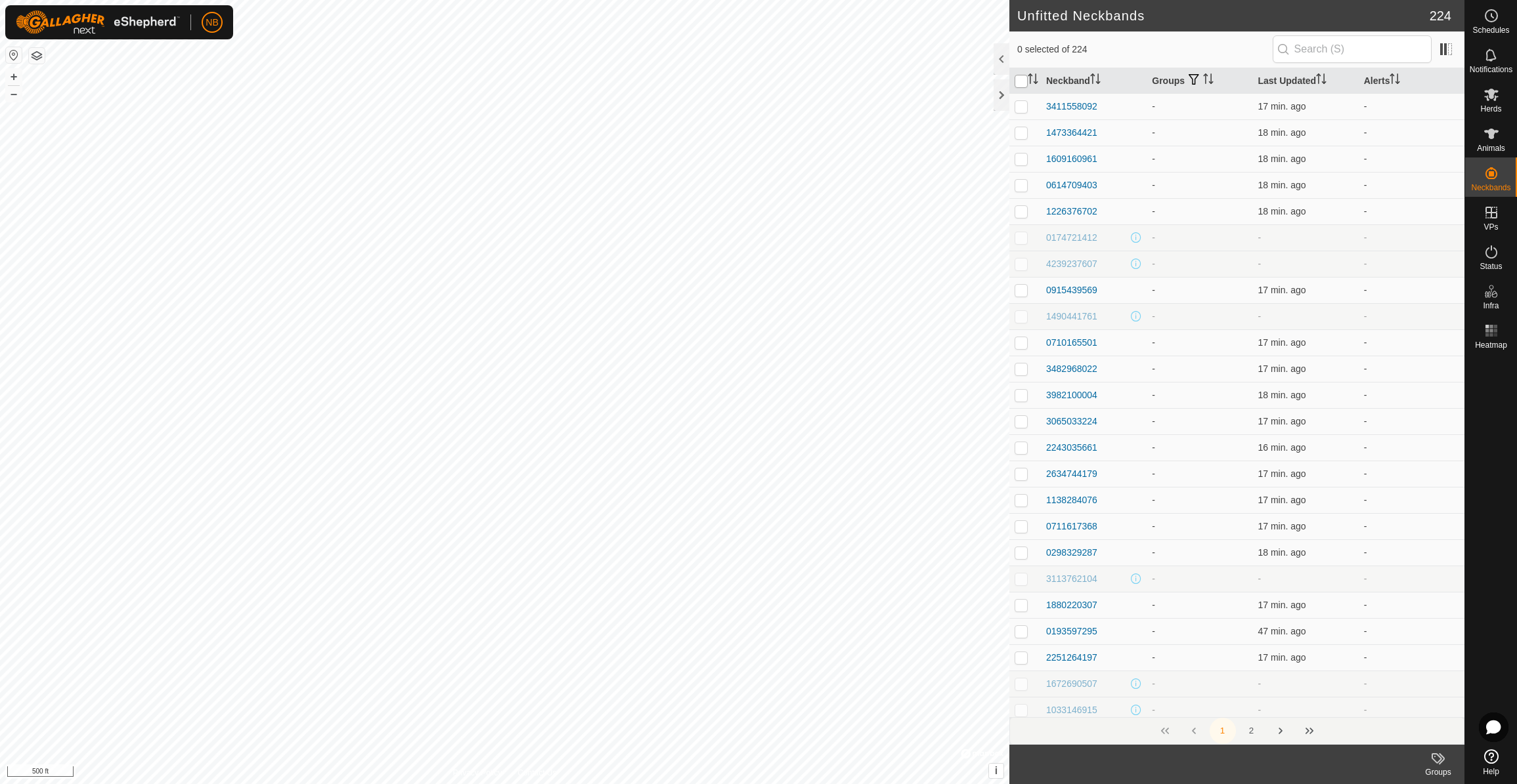
checkbox input "true"
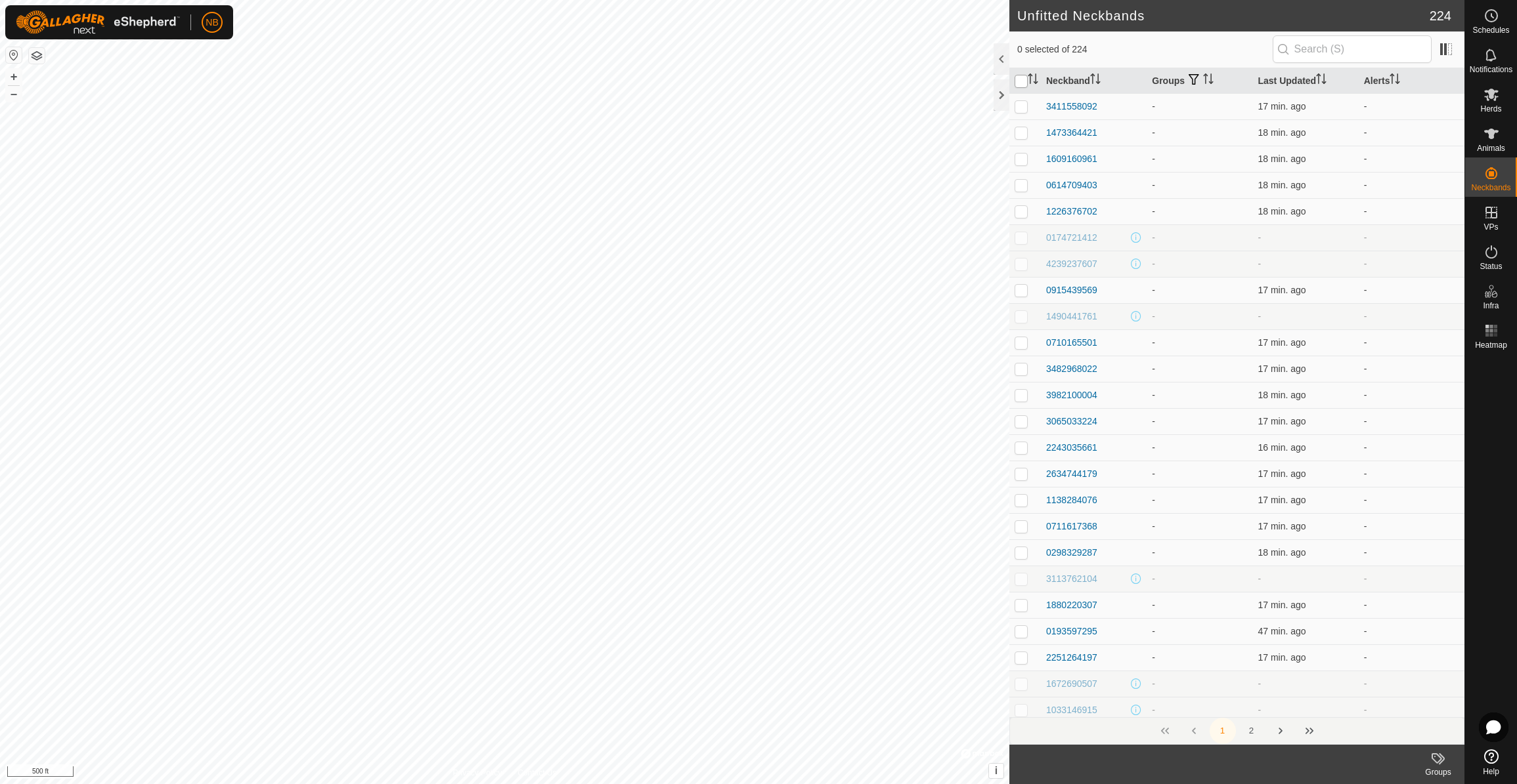
checkbox input "true"
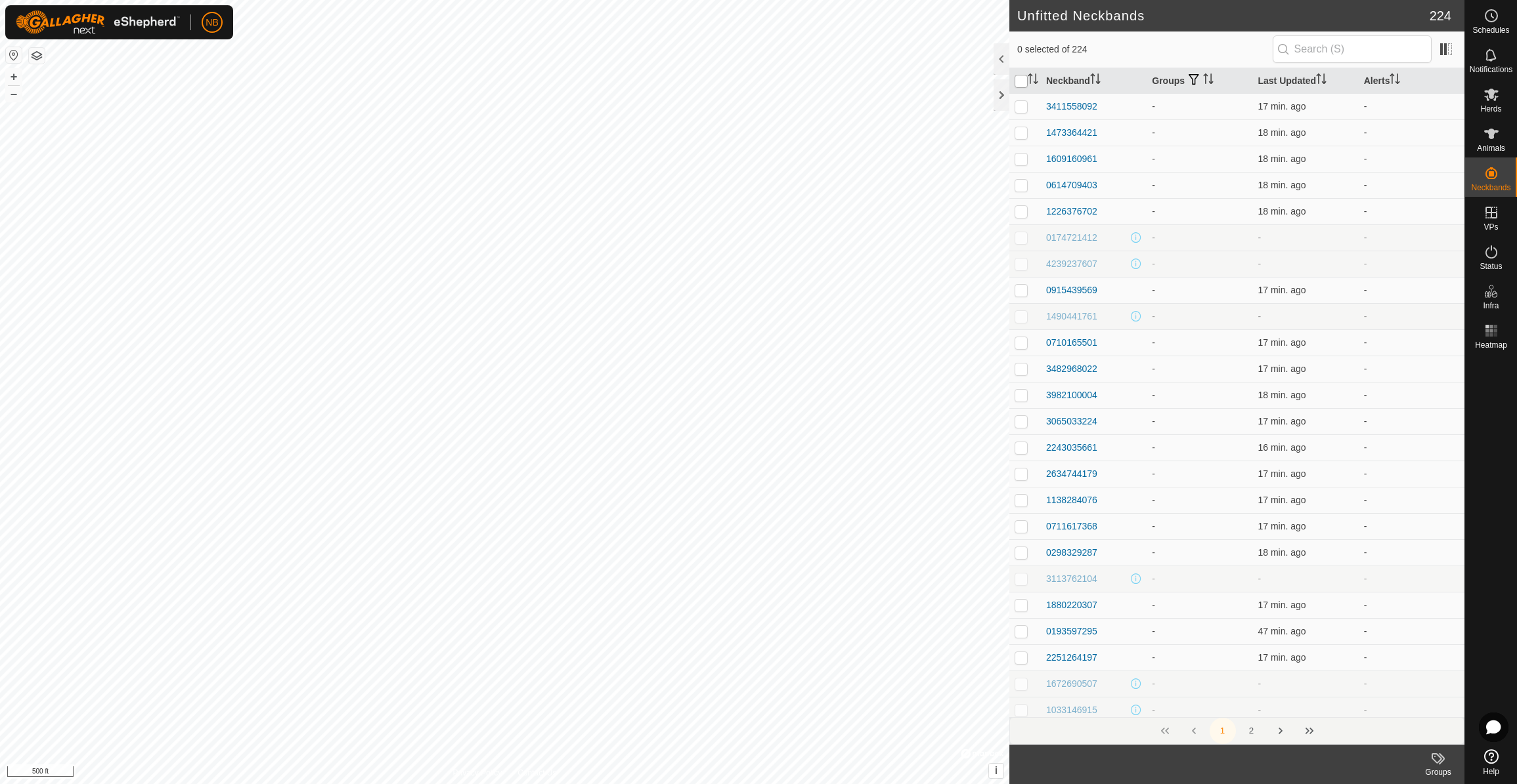
checkbox input "true"
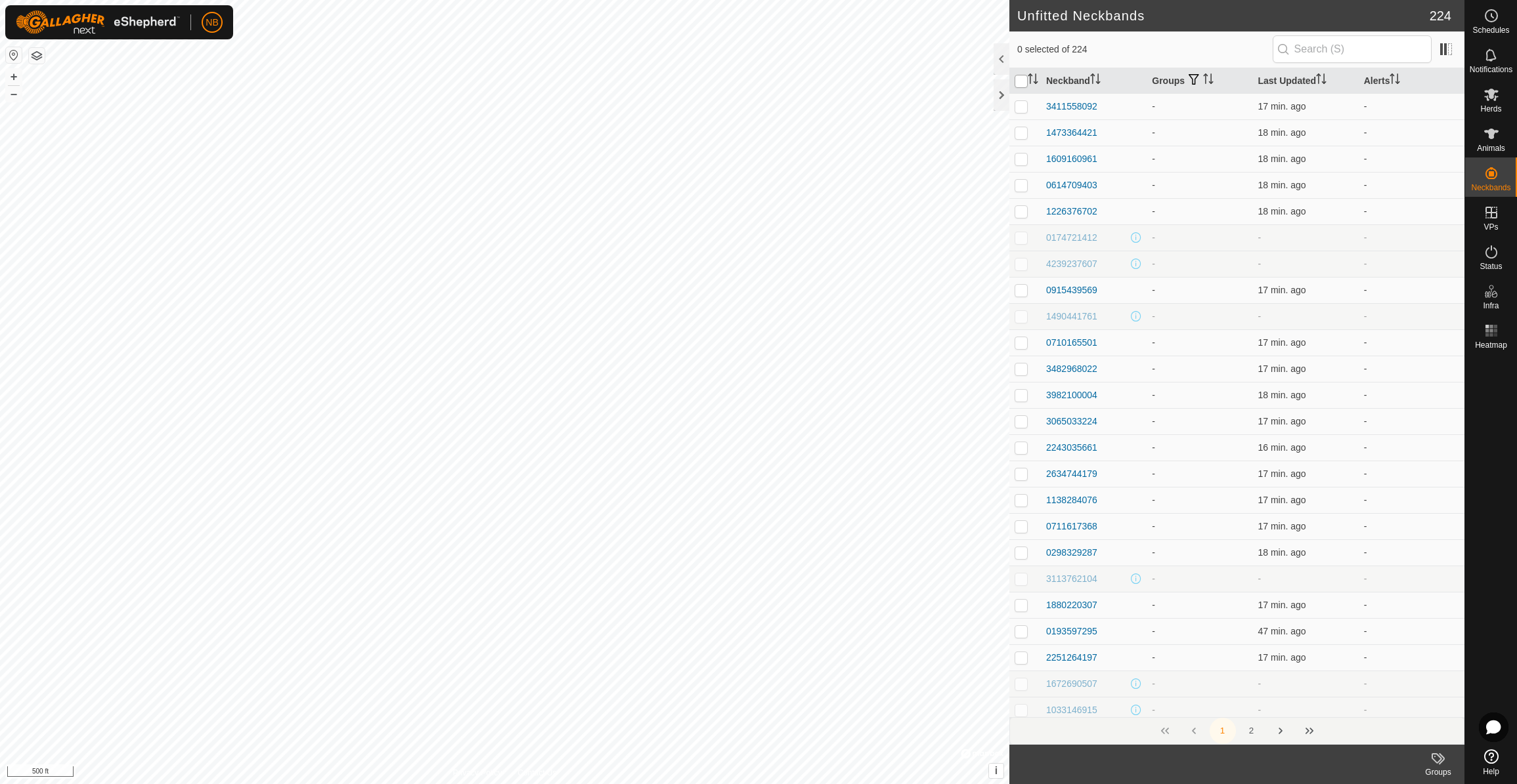
checkbox input "true"
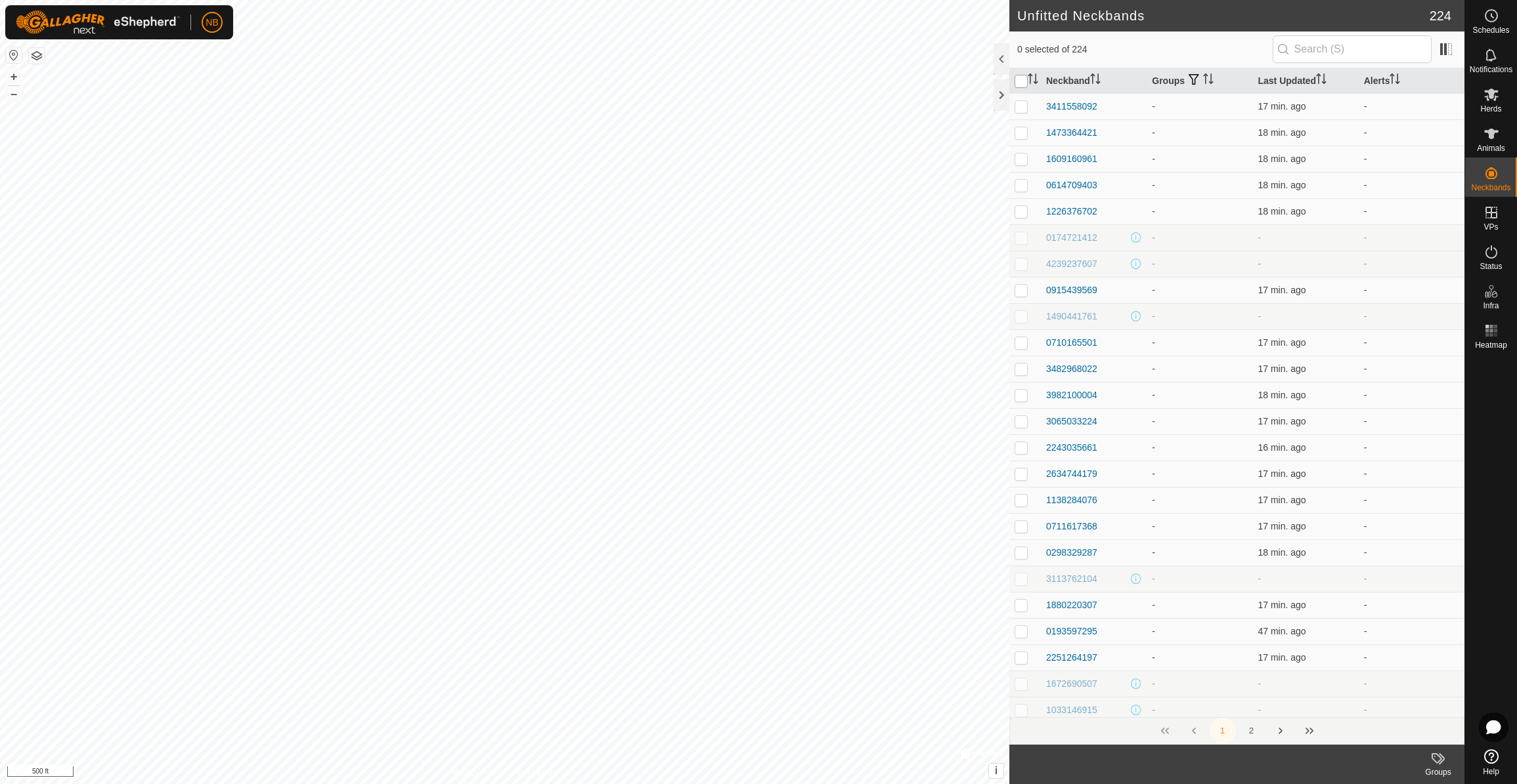
checkbox input "true"
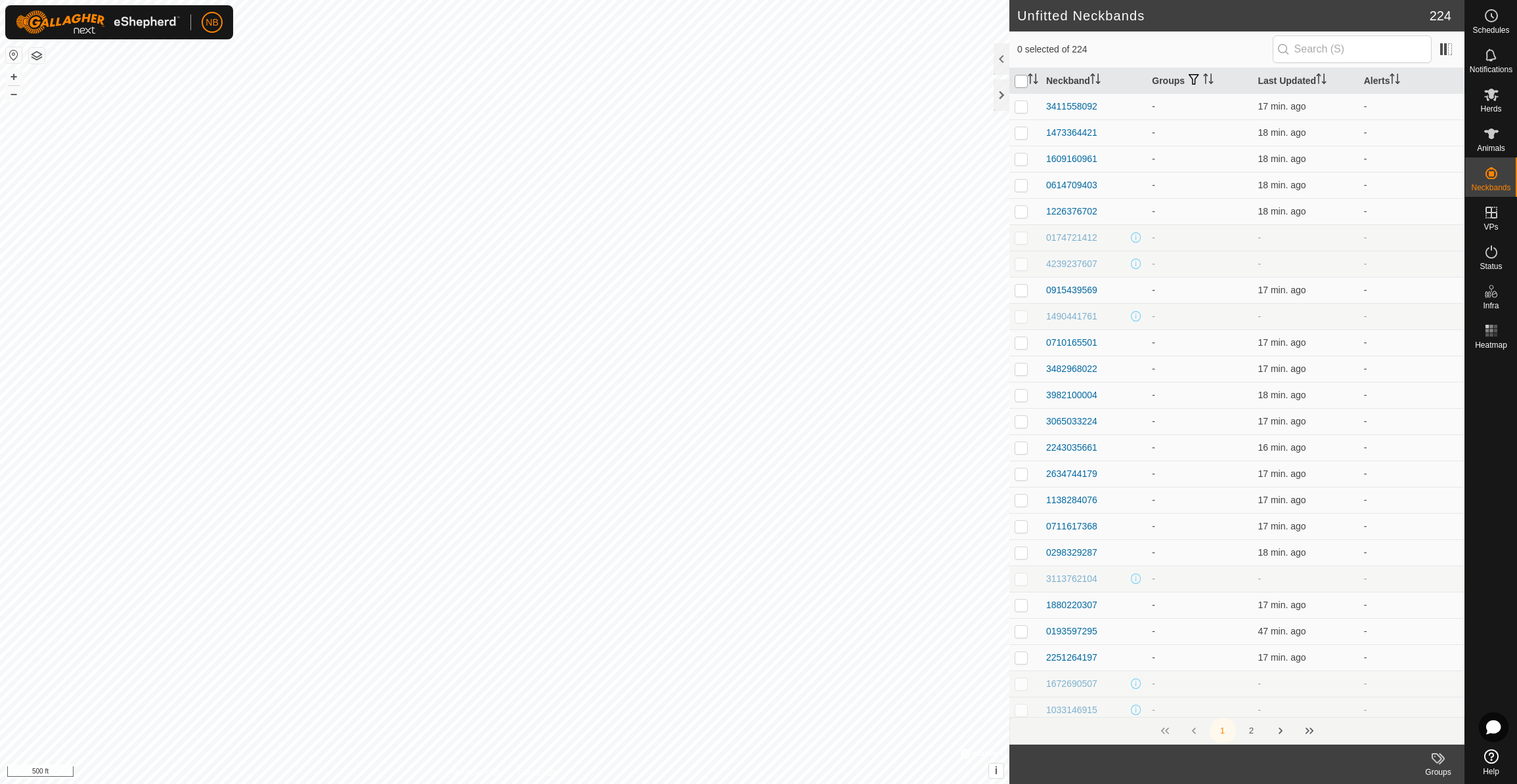
checkbox input "true"
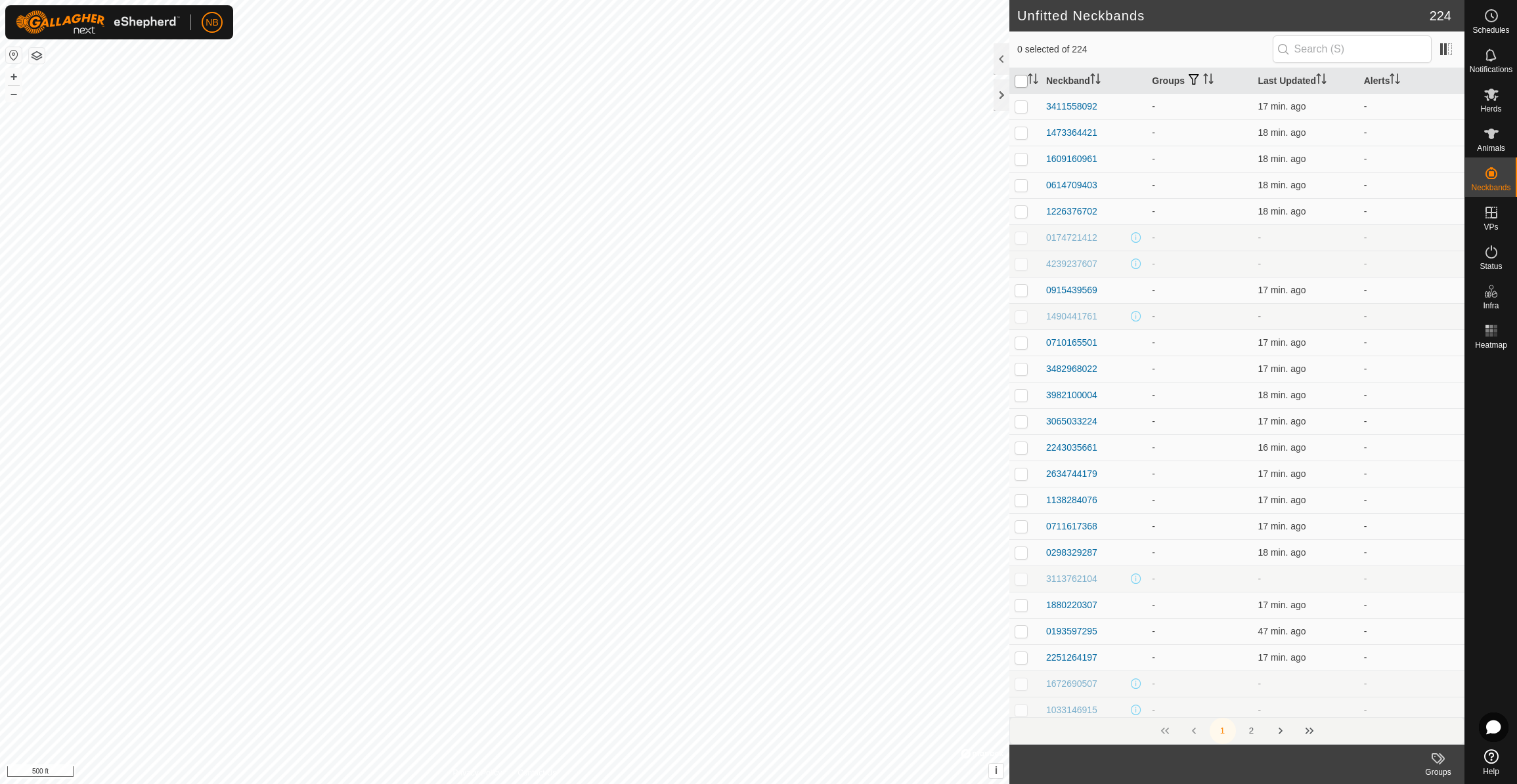
checkbox input "true"
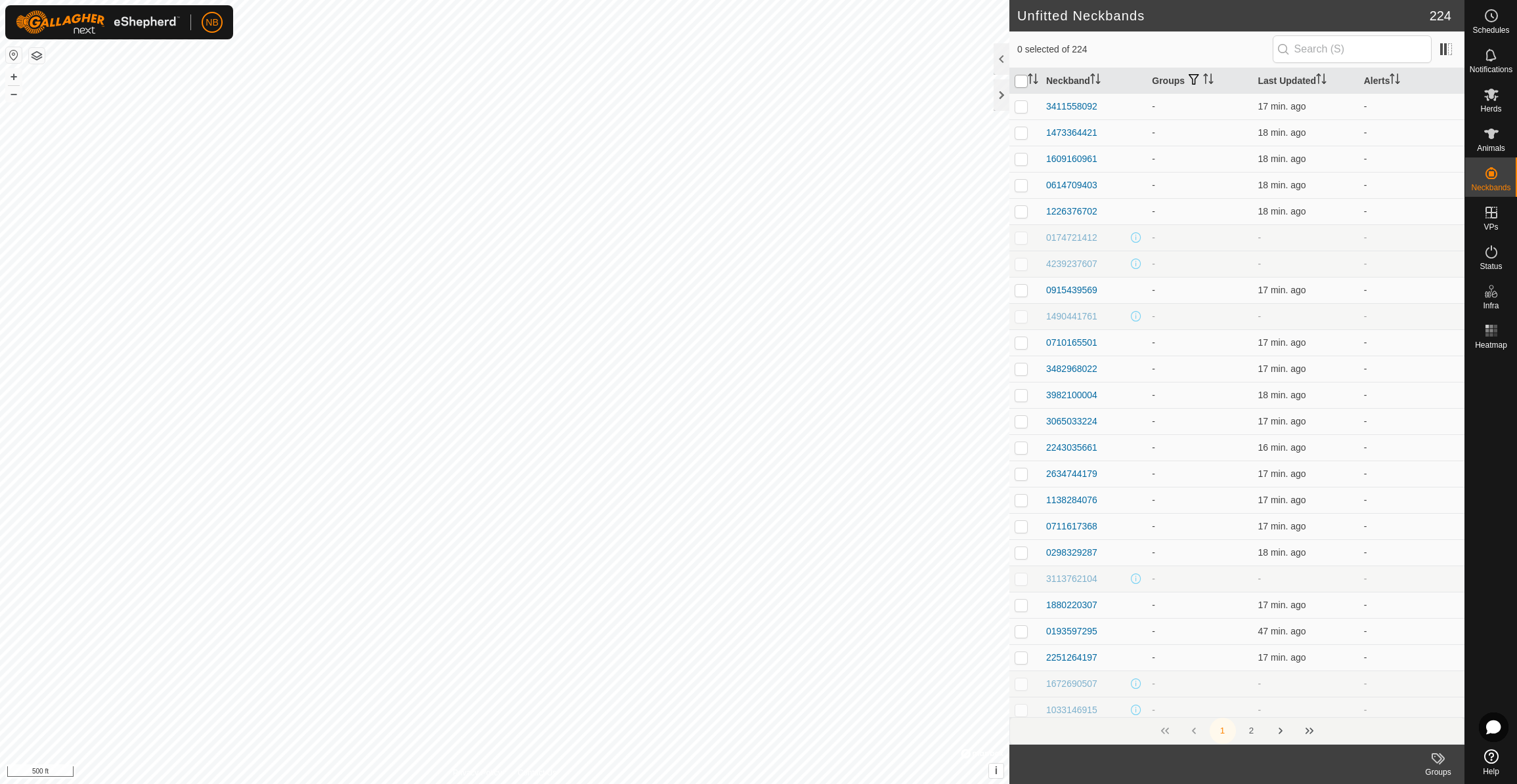
checkbox input "true"
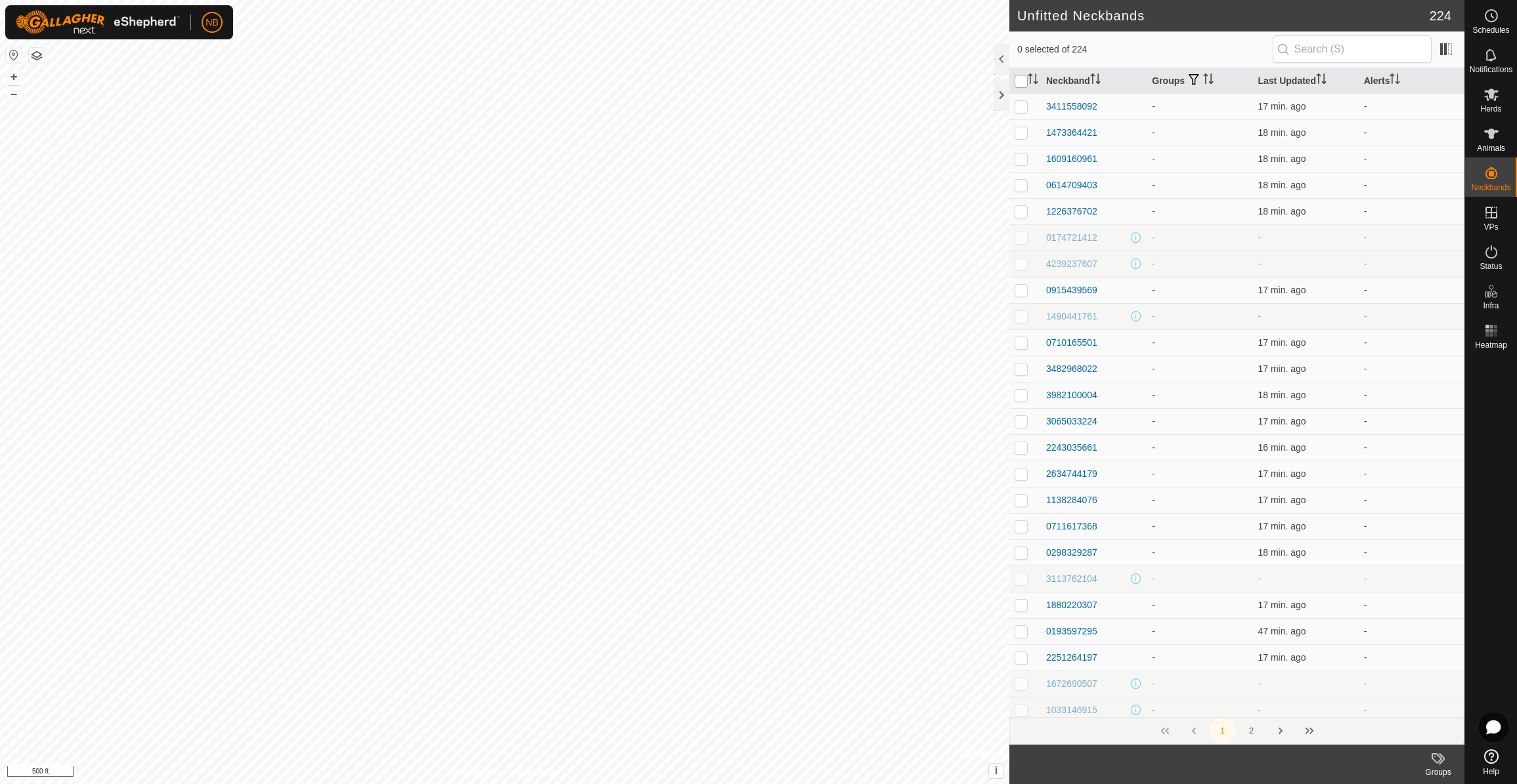
checkbox input "true"
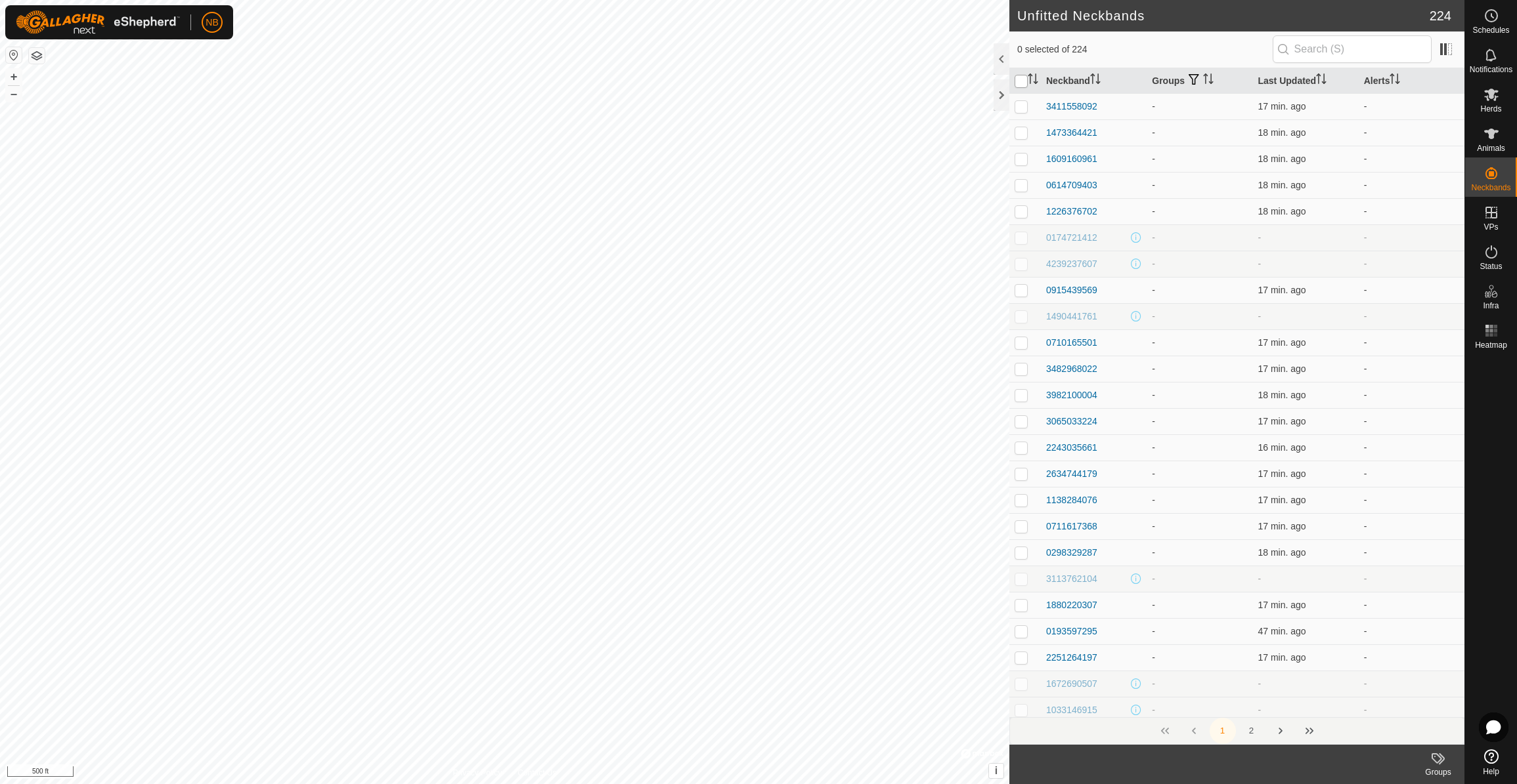
checkbox input "true"
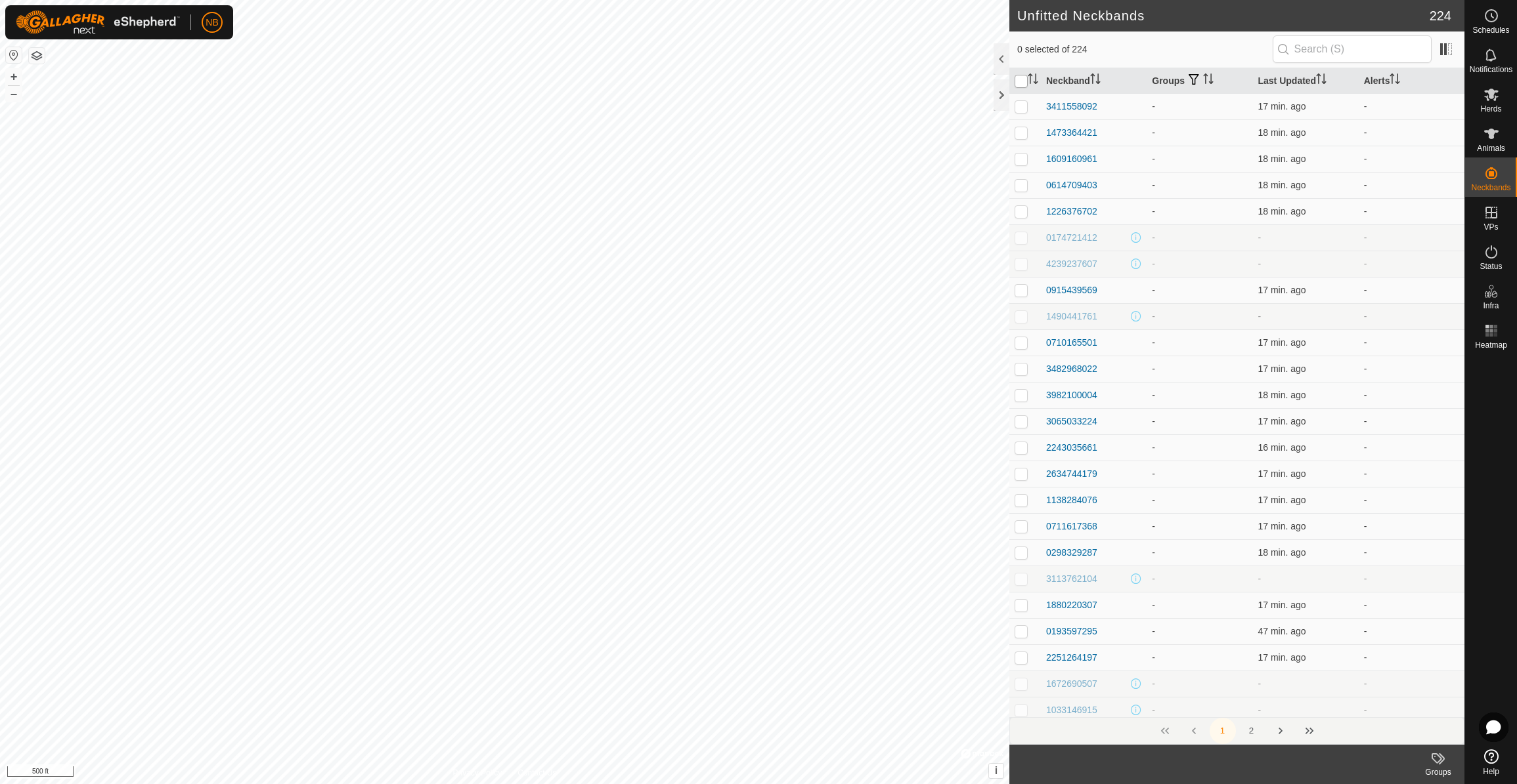
checkbox input "true"
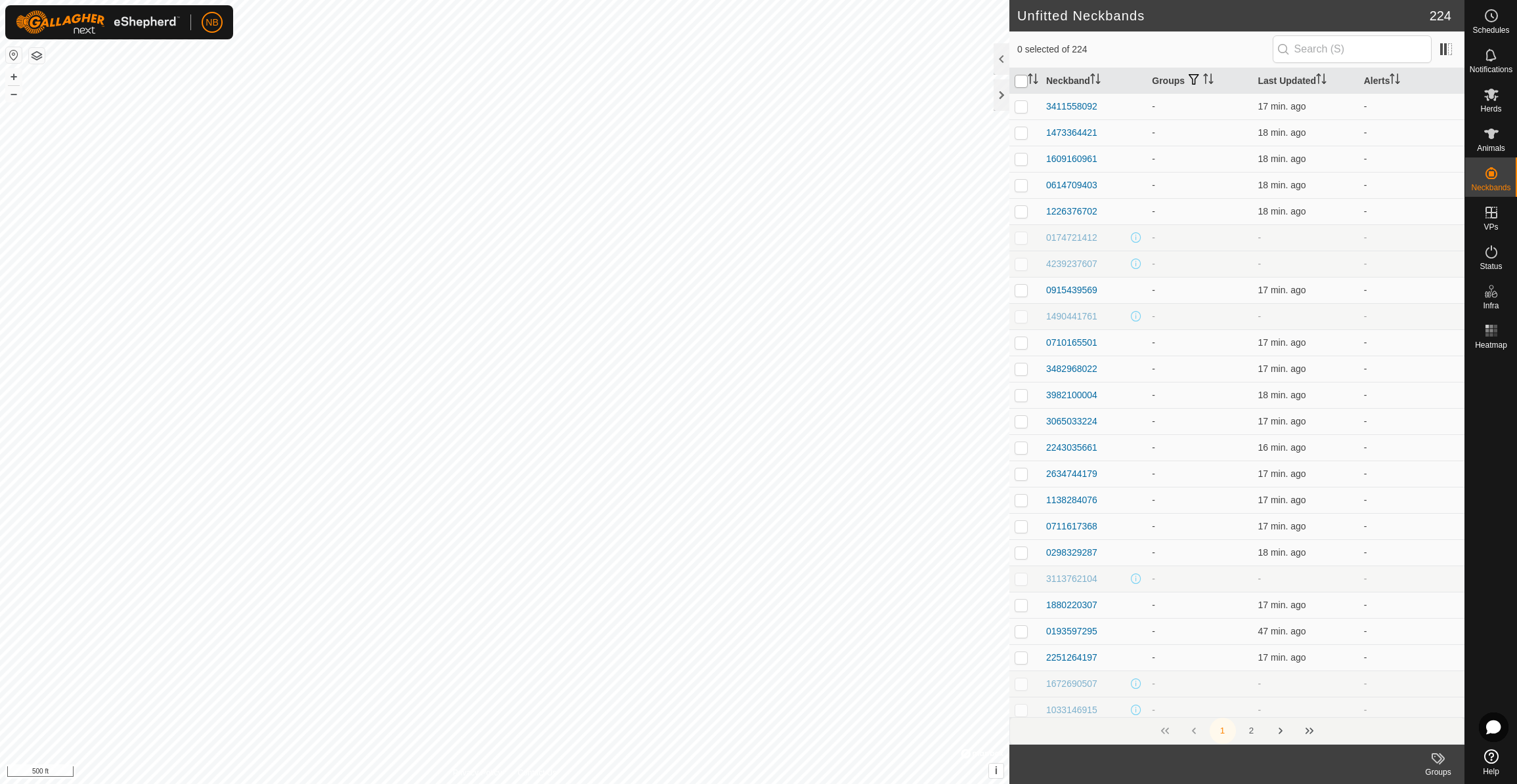
checkbox input "true"
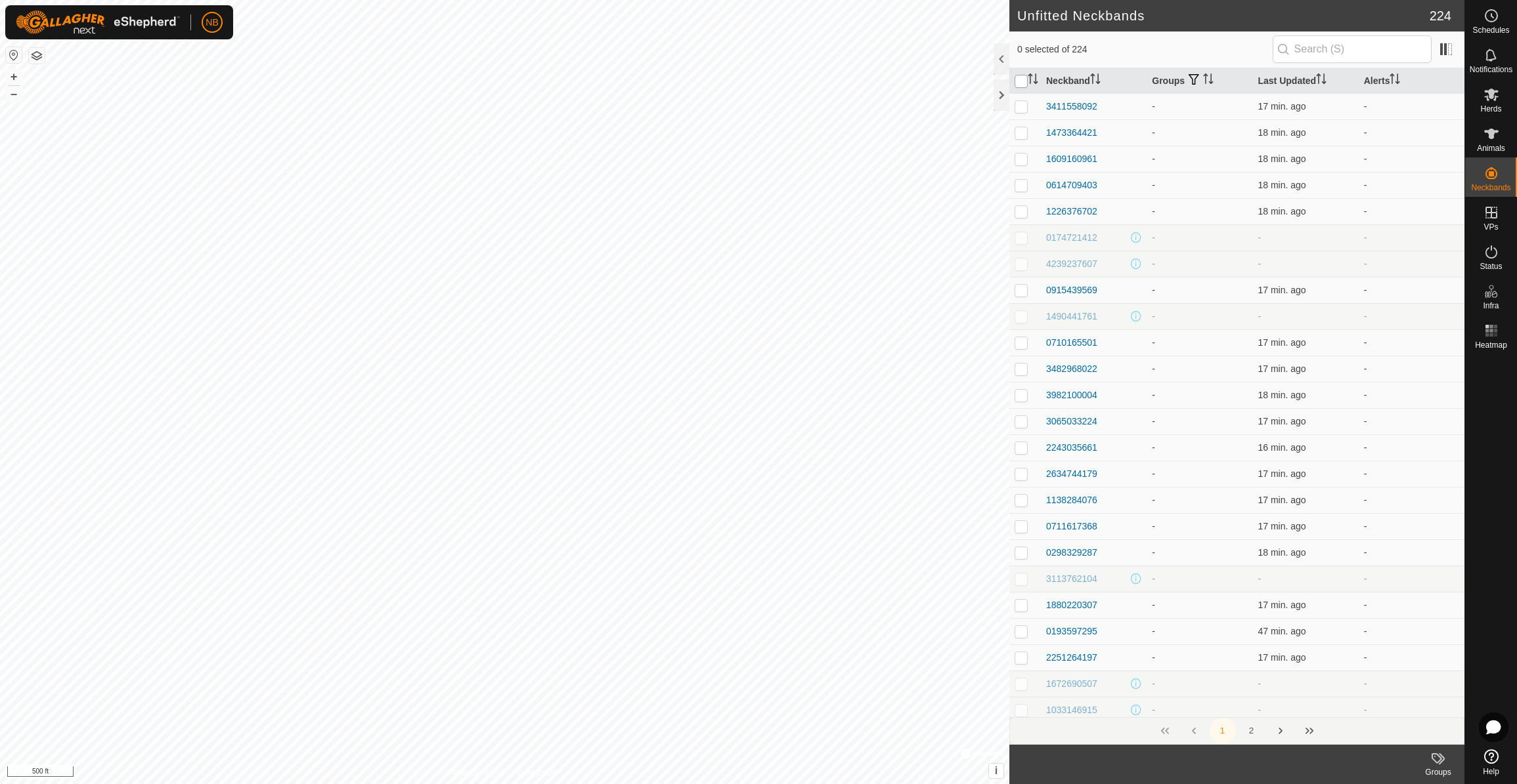
checkbox input "true"
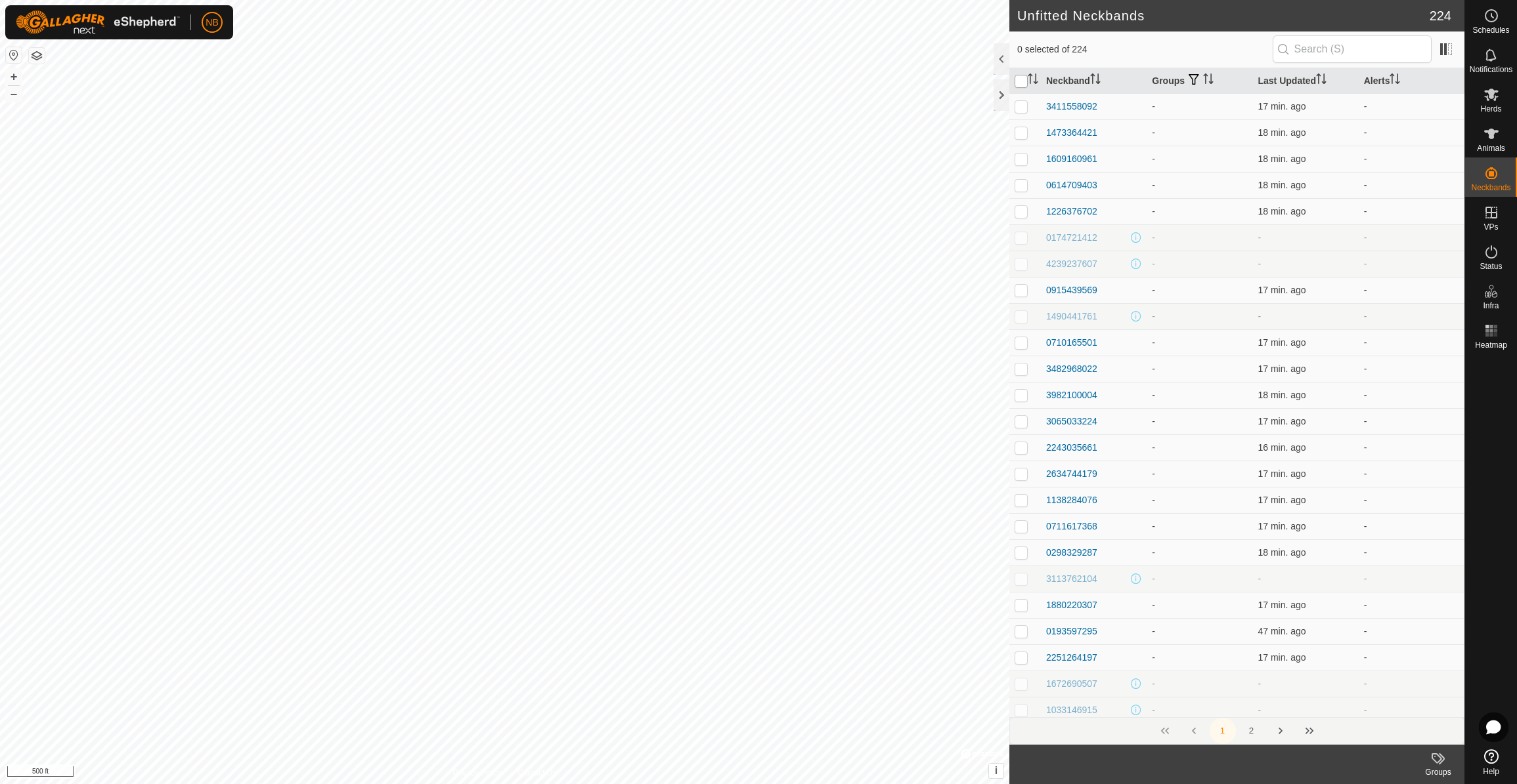
checkbox input "true"
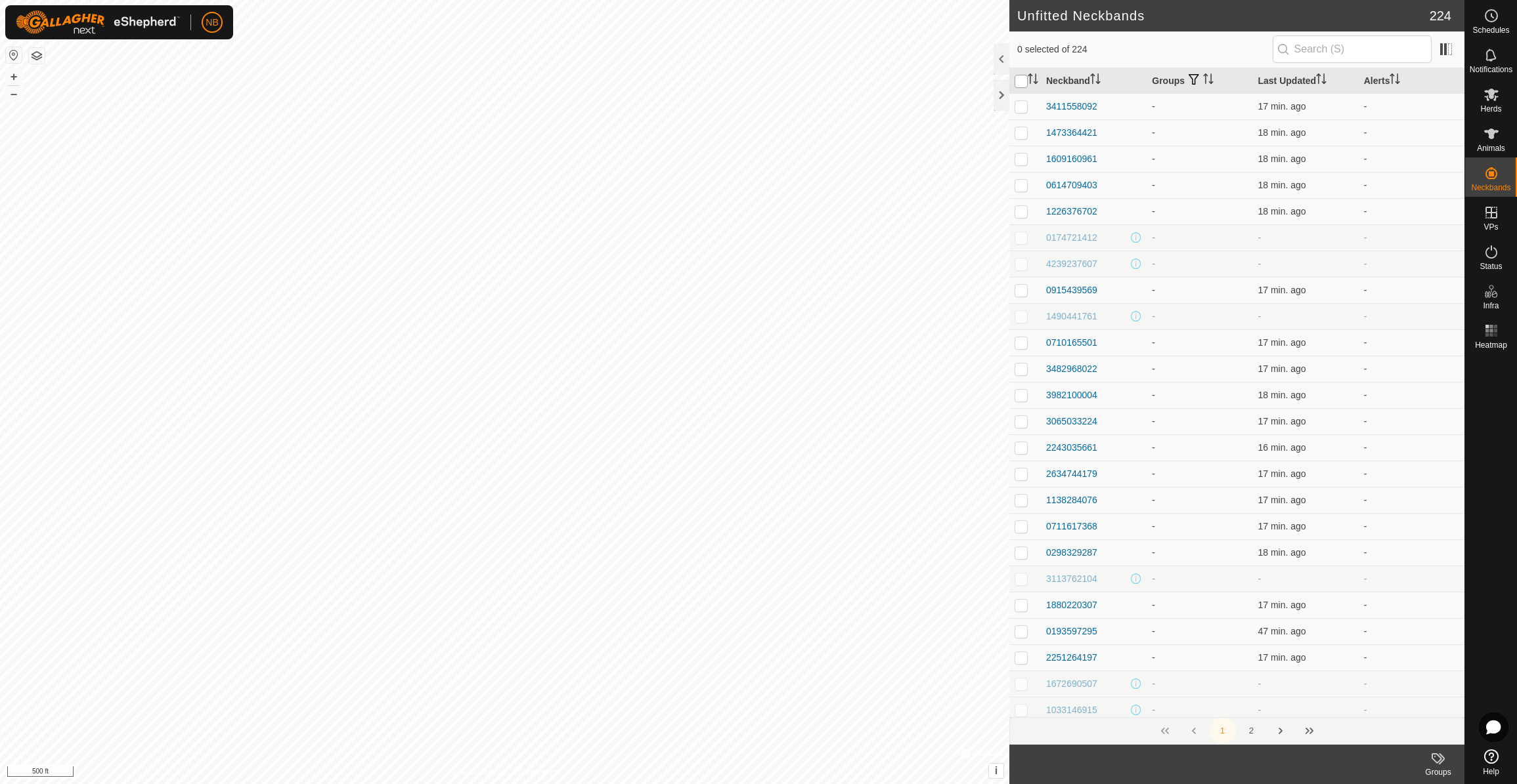
checkbox input "true"
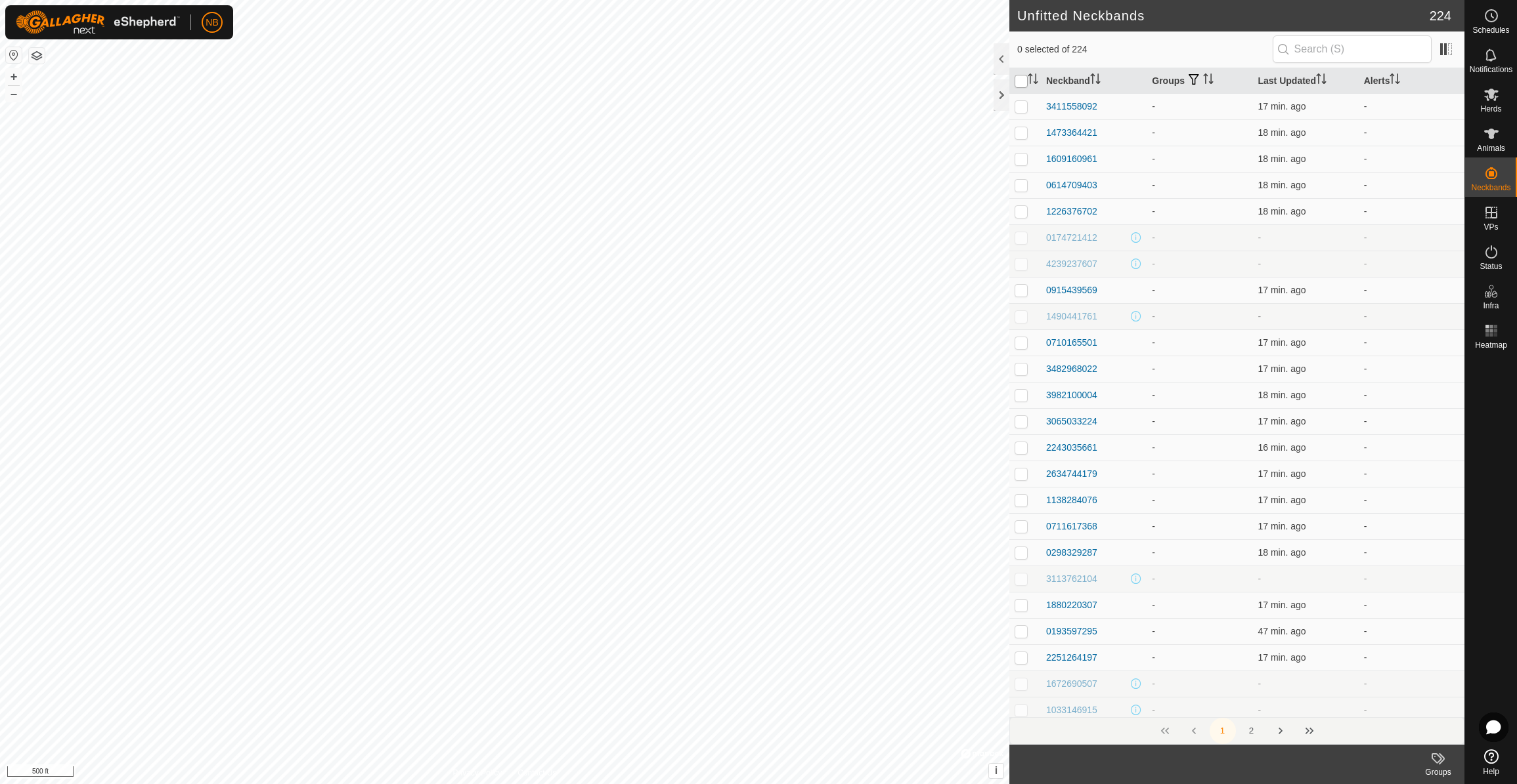
checkbox input "true"
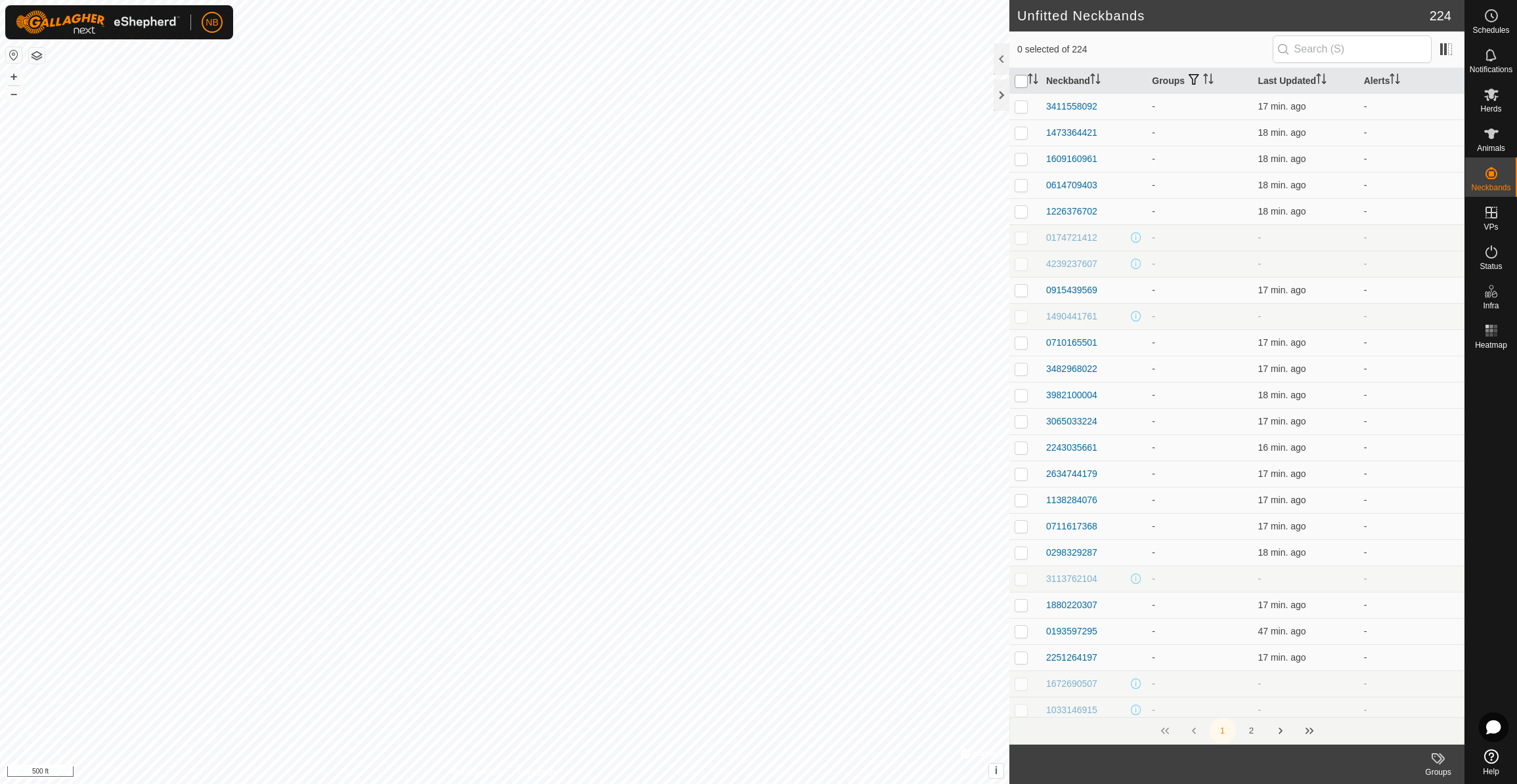
checkbox input "true"
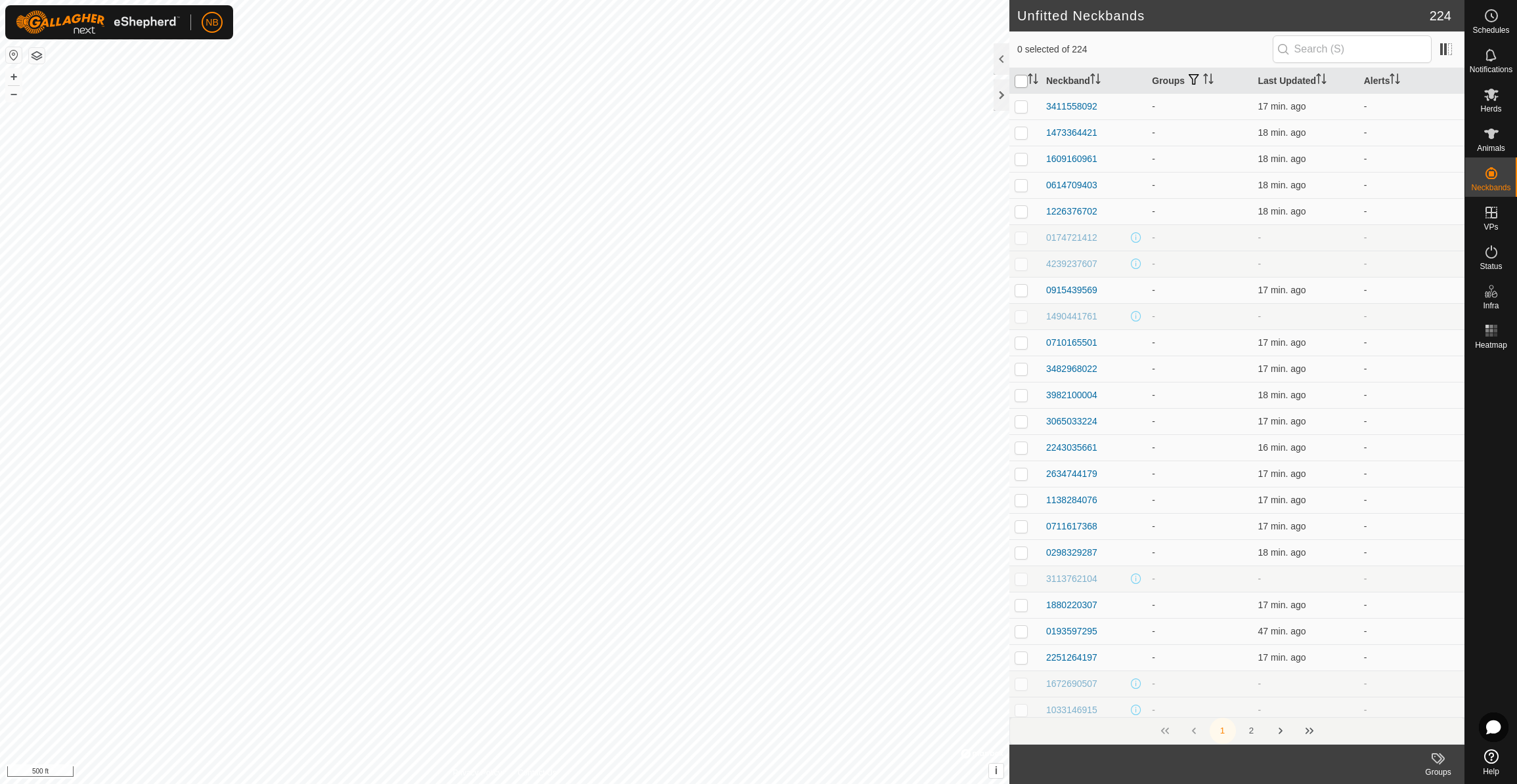
checkbox input "true"
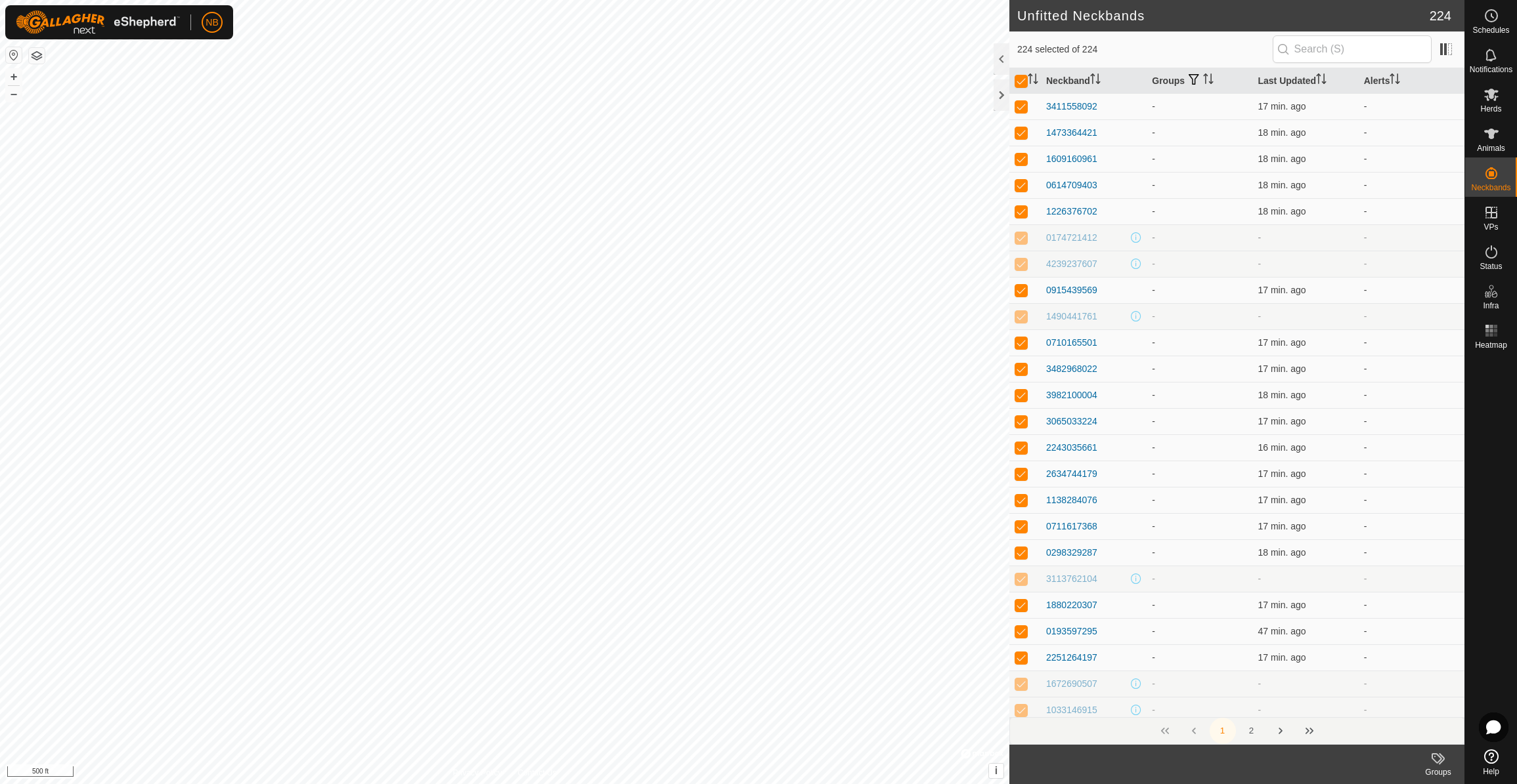
click at [1023, 241] on p-checkbox at bounding box center [1021, 238] width 13 height 11
click at [1022, 268] on p-checkbox at bounding box center [1021, 264] width 13 height 11
click at [1021, 322] on p-checkbox at bounding box center [1021, 316] width 13 height 11
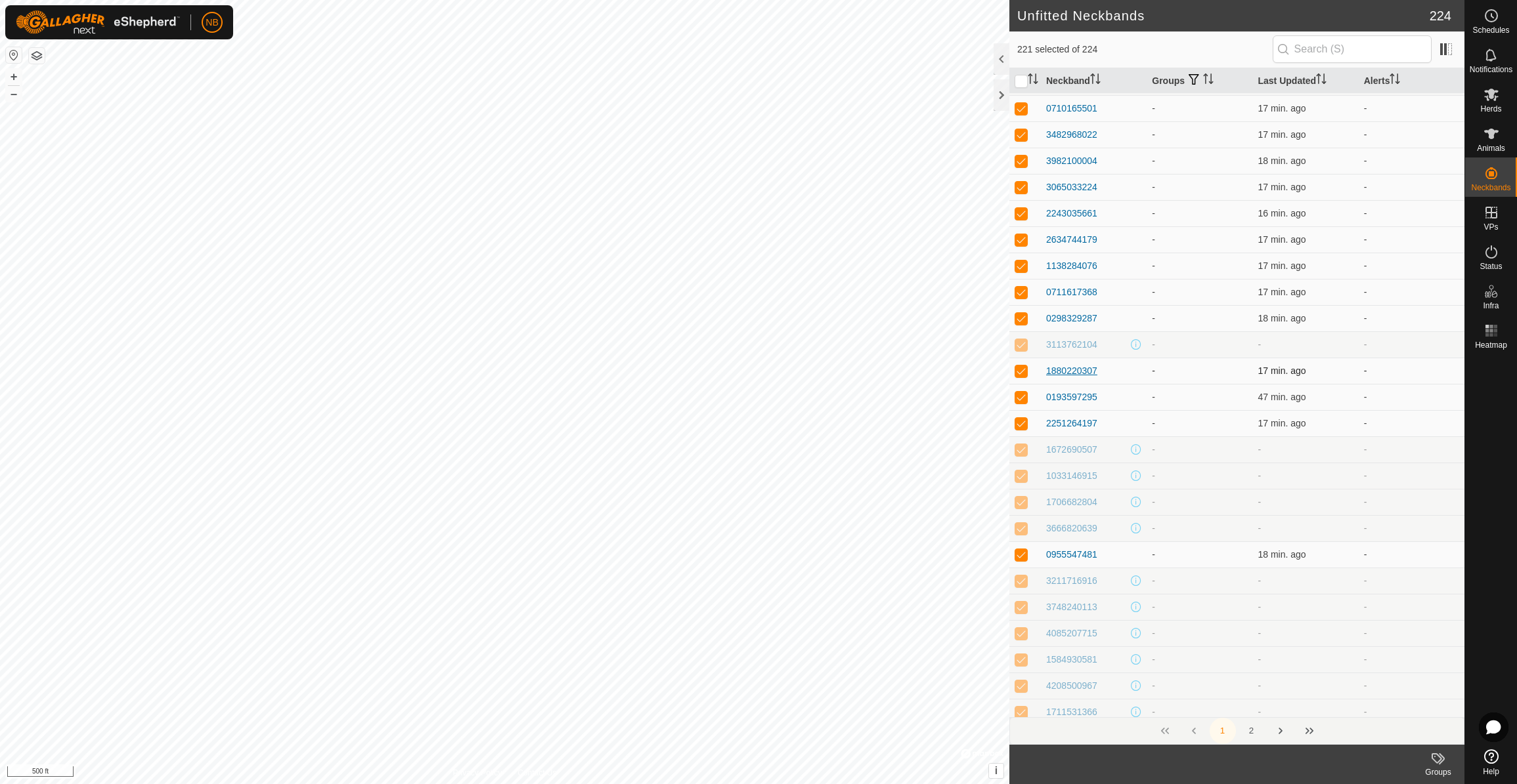
scroll to position [242, 0]
click at [1023, 339] on p-checkbox at bounding box center [1021, 337] width 13 height 11
drag, startPoint x: 1021, startPoint y: 443, endPoint x: 1025, endPoint y: 468, distance: 25.3
click at [1021, 444] on p-checkbox at bounding box center [1021, 442] width 13 height 11
drag, startPoint x: 1021, startPoint y: 471, endPoint x: 1022, endPoint y: 489, distance: 18.0
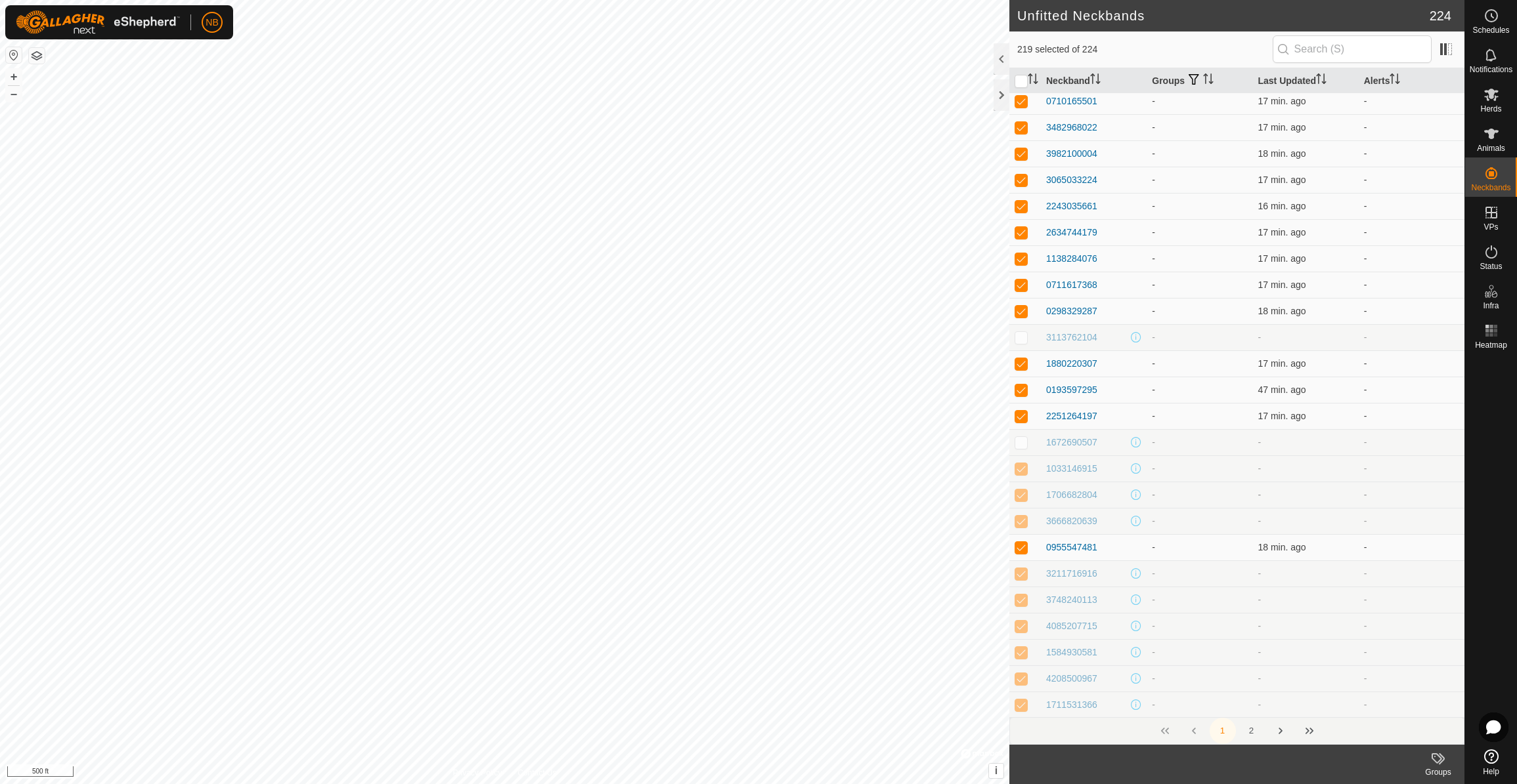
click at [1021, 472] on p-checkbox at bounding box center [1021, 468] width 13 height 11
drag, startPoint x: 1022, startPoint y: 499, endPoint x: 1025, endPoint y: 507, distance: 8.5
click at [1023, 503] on td at bounding box center [1025, 495] width 32 height 26
drag, startPoint x: 1023, startPoint y: 524, endPoint x: 1032, endPoint y: 521, distance: 9.5
click at [1025, 523] on p-checkbox at bounding box center [1021, 521] width 13 height 11
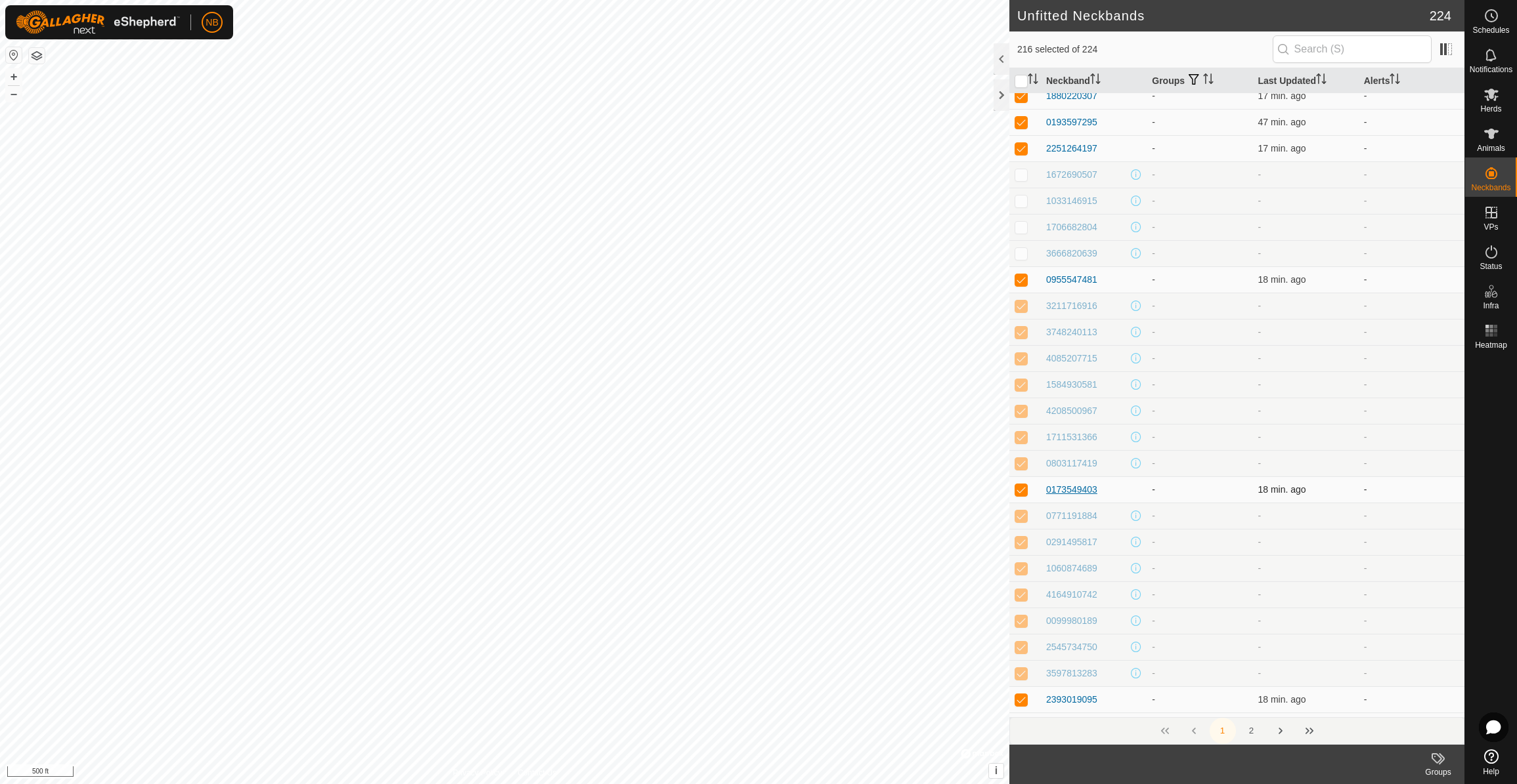
scroll to position [544, 0]
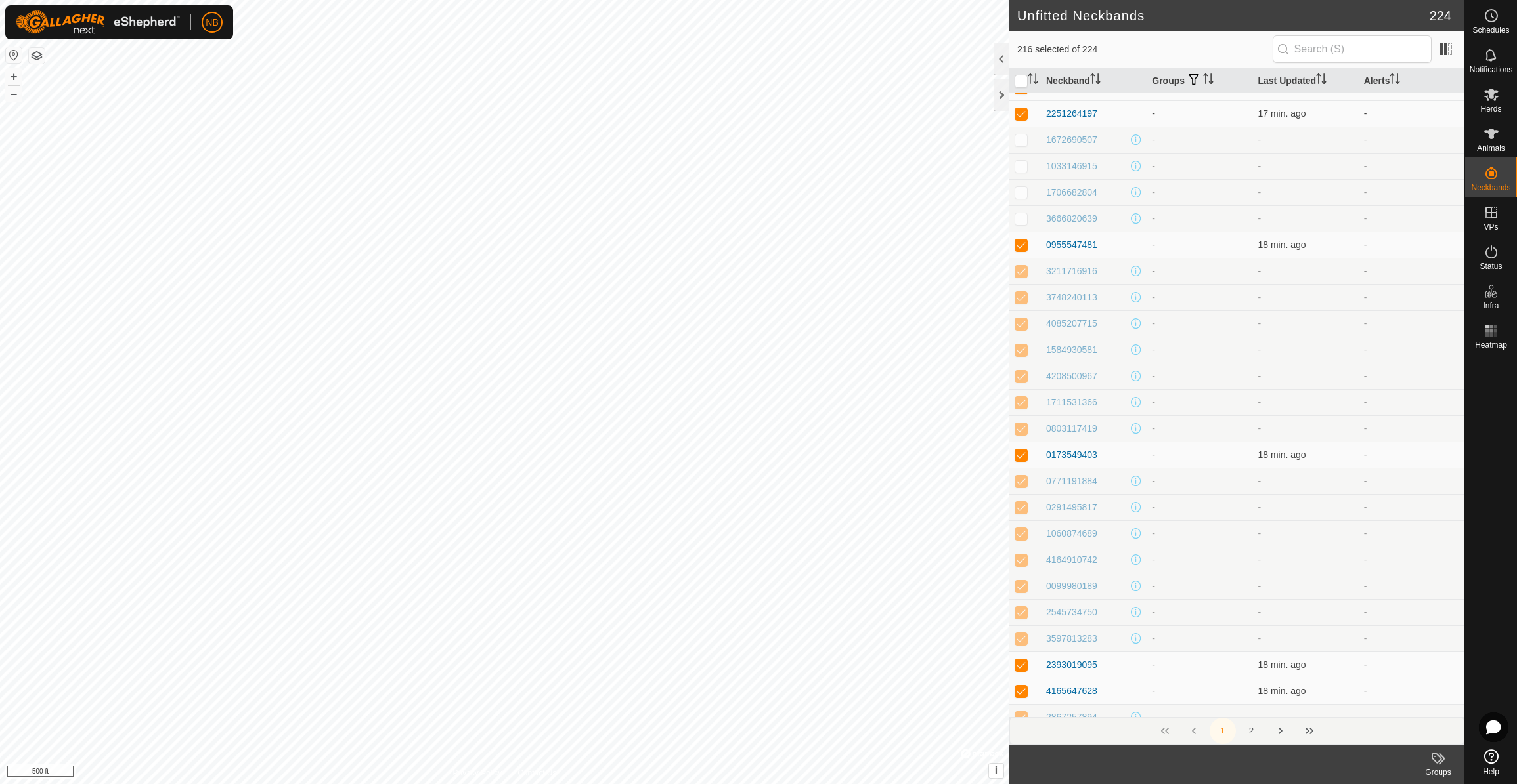
click at [1019, 269] on p-checkbox at bounding box center [1021, 271] width 13 height 11
click at [1024, 302] on p-checkbox at bounding box center [1021, 297] width 13 height 11
drag, startPoint x: 1027, startPoint y: 328, endPoint x: 1021, endPoint y: 341, distance: 14.3
click at [1026, 329] on p-checkbox at bounding box center [1021, 324] width 13 height 11
click at [1021, 357] on td at bounding box center [1025, 349] width 32 height 26
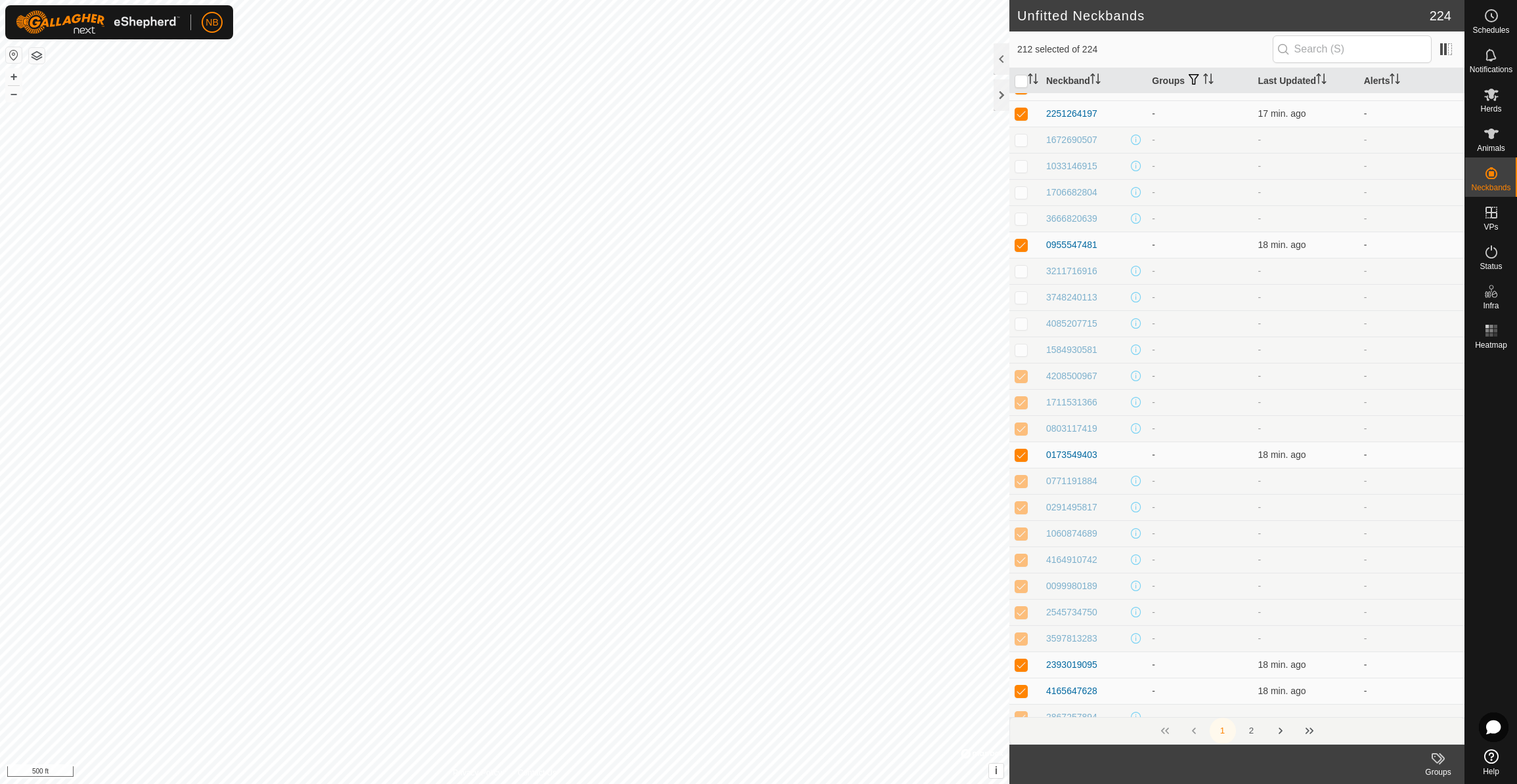
click at [1020, 382] on p-checkbox at bounding box center [1021, 376] width 13 height 11
click at [1021, 404] on p-checkbox at bounding box center [1021, 402] width 13 height 11
click at [1025, 430] on p-checkbox at bounding box center [1021, 429] width 13 height 11
click at [1022, 487] on td at bounding box center [1025, 480] width 32 height 26
click at [1022, 510] on p-checkbox at bounding box center [1021, 507] width 13 height 11
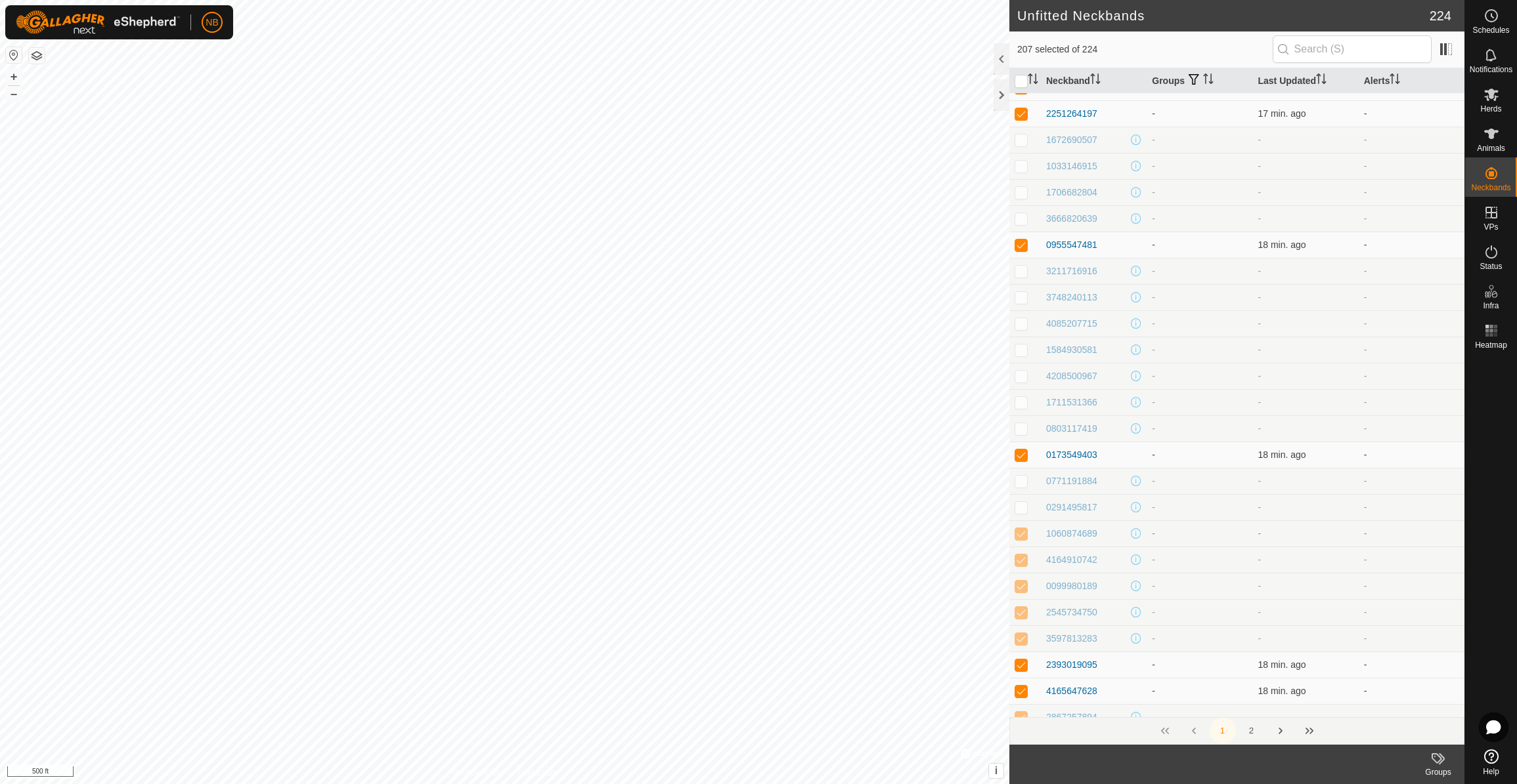
click at [1023, 542] on td at bounding box center [1025, 533] width 32 height 26
drag, startPoint x: 1025, startPoint y: 563, endPoint x: 1027, endPoint y: 570, distance: 7.3
click at [1025, 564] on p-checkbox at bounding box center [1021, 560] width 13 height 11
click at [1026, 594] on td at bounding box center [1025, 585] width 32 height 26
click at [1024, 615] on p-checkbox at bounding box center [1021, 612] width 13 height 11
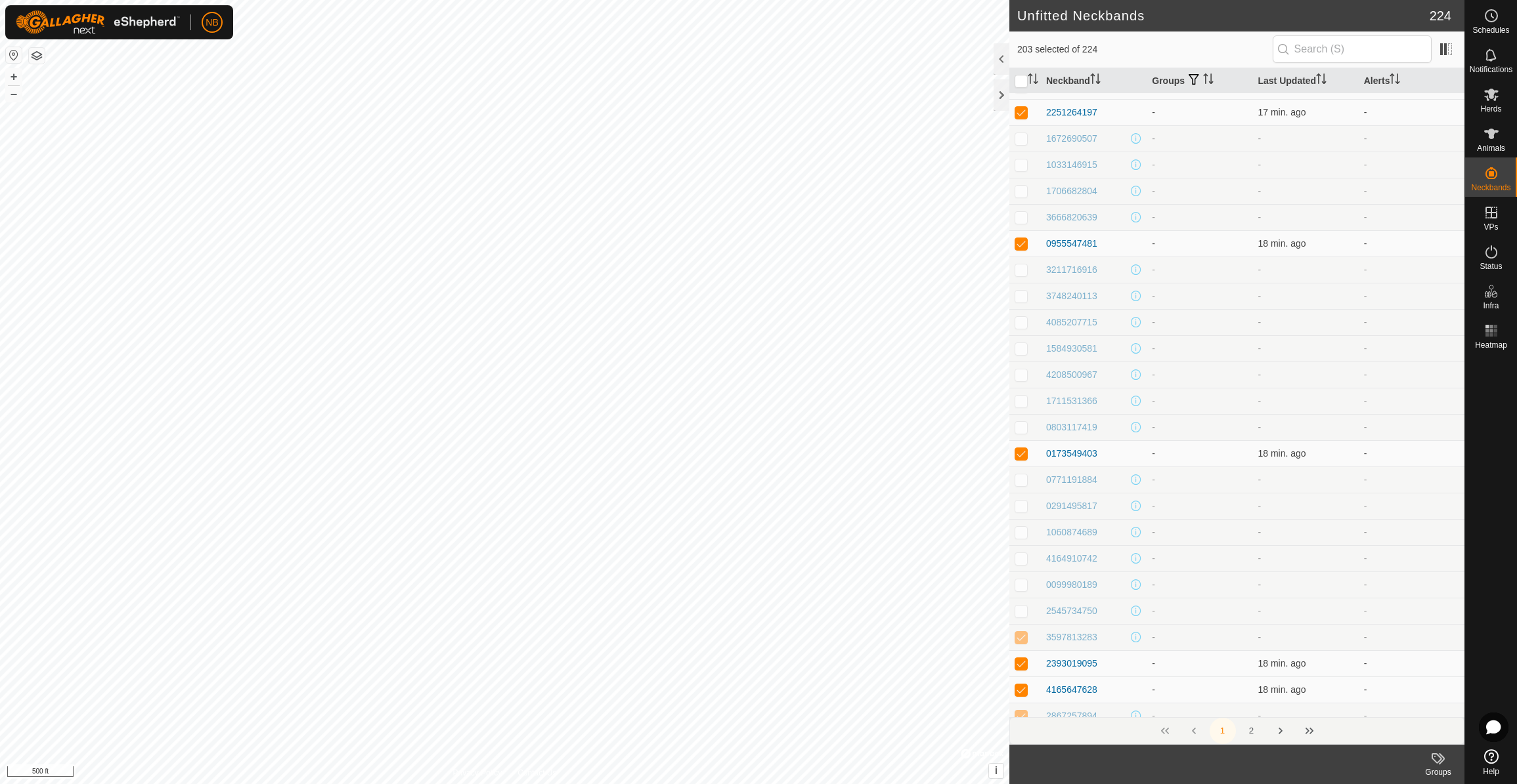
click at [1023, 637] on p-checkbox at bounding box center [1021, 637] width 13 height 11
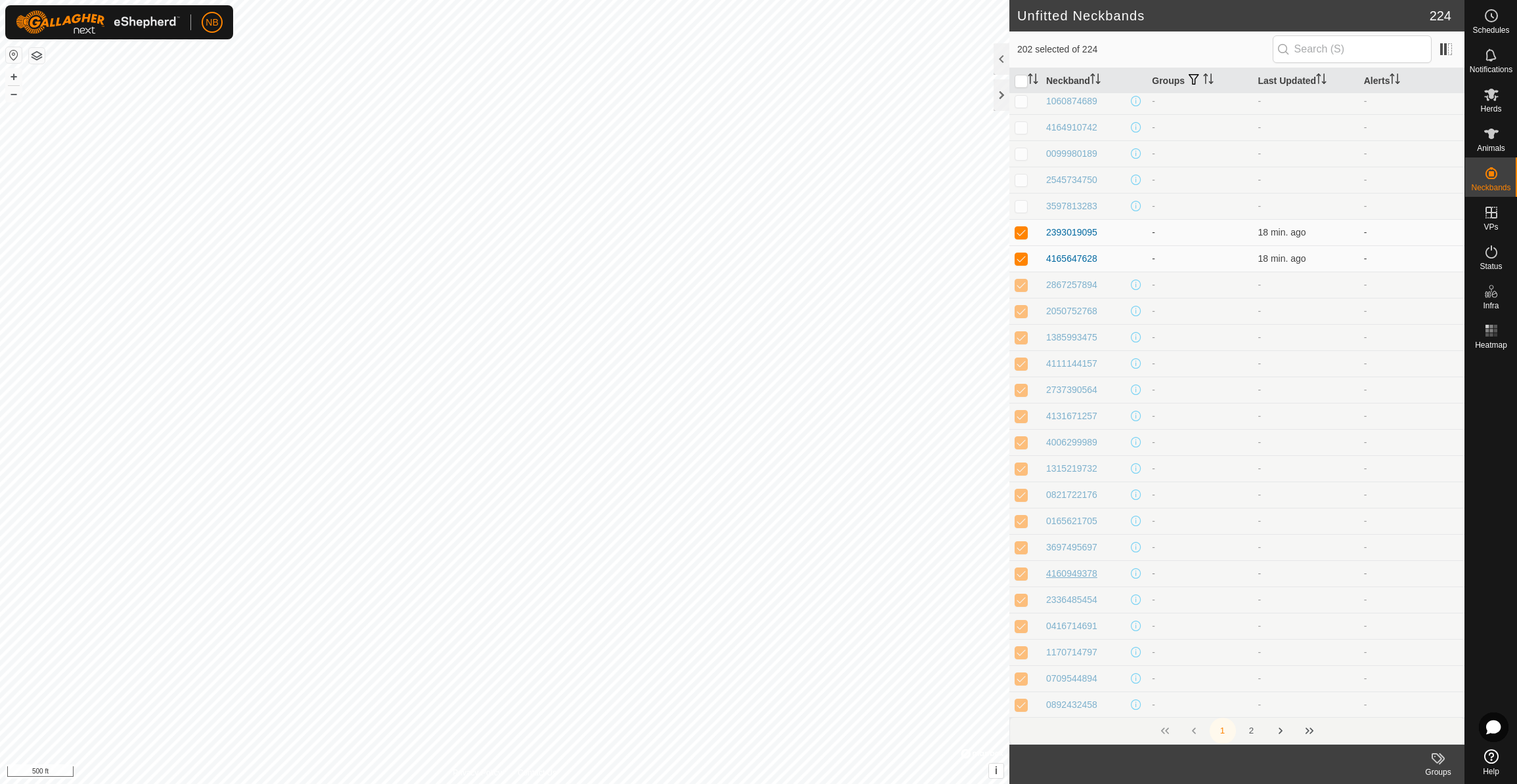
scroll to position [985, 0]
click at [1019, 280] on p-checkbox at bounding box center [1021, 277] width 13 height 11
click at [1019, 304] on p-checkbox at bounding box center [1021, 304] width 13 height 11
click at [1023, 330] on p-checkbox at bounding box center [1021, 330] width 13 height 11
click at [1020, 360] on p-checkbox at bounding box center [1021, 356] width 13 height 11
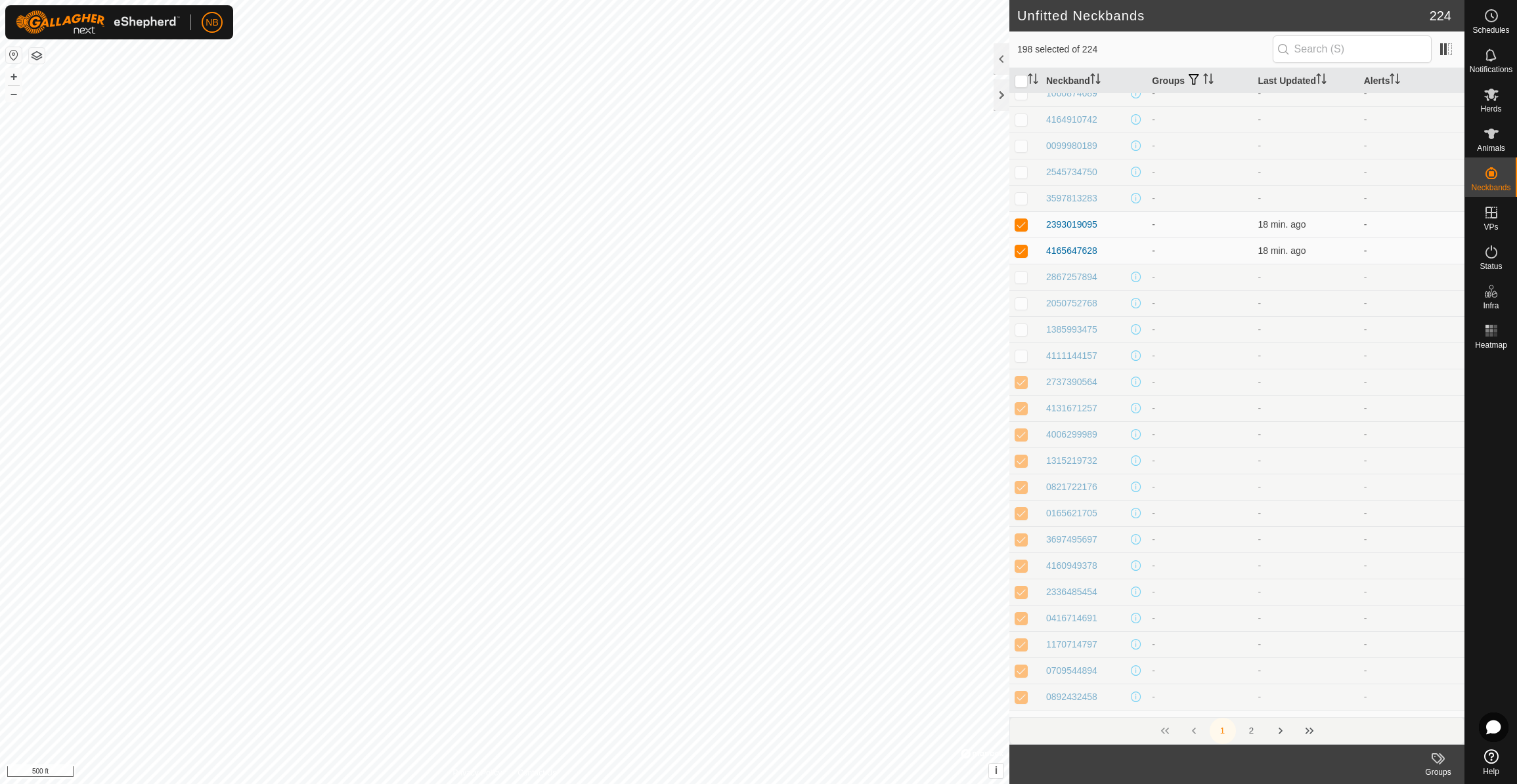
click at [1020, 387] on p-checkbox at bounding box center [1021, 382] width 13 height 11
click at [1021, 410] on p-checkbox at bounding box center [1021, 408] width 13 height 11
click at [1023, 434] on p-checkbox at bounding box center [1021, 435] width 13 height 11
drag, startPoint x: 1022, startPoint y: 456, endPoint x: 1025, endPoint y: 480, distance: 24.2
click at [1021, 456] on p-checkbox at bounding box center [1021, 461] width 13 height 11
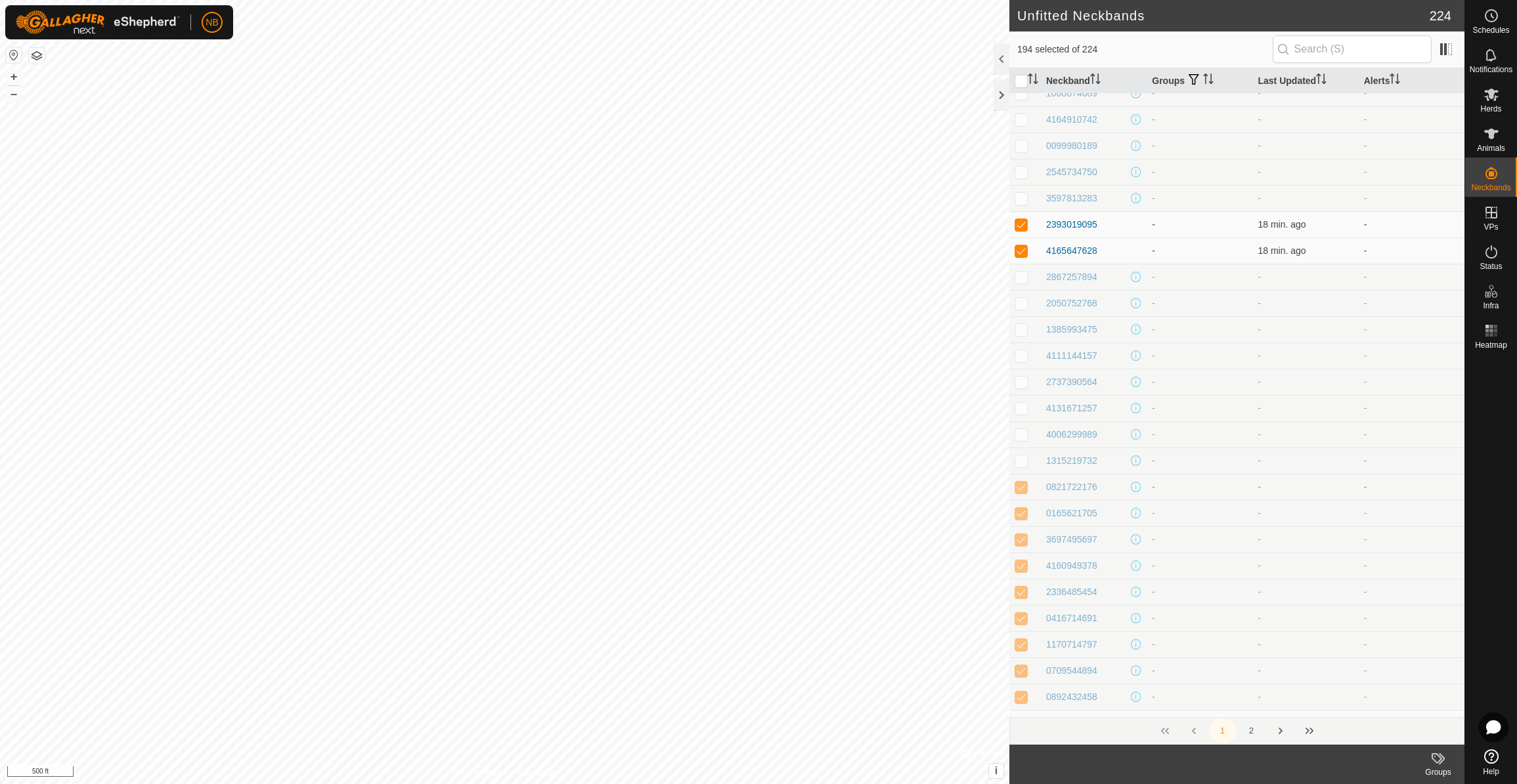
click at [1022, 485] on p-checkbox at bounding box center [1021, 487] width 13 height 11
drag, startPoint x: 1023, startPoint y: 520, endPoint x: 1023, endPoint y: 534, distance: 14.0
click at [1023, 520] on td at bounding box center [1025, 513] width 32 height 26
click at [1022, 544] on p-checkbox at bounding box center [1021, 540] width 13 height 11
click at [1023, 572] on td at bounding box center [1025, 565] width 32 height 26
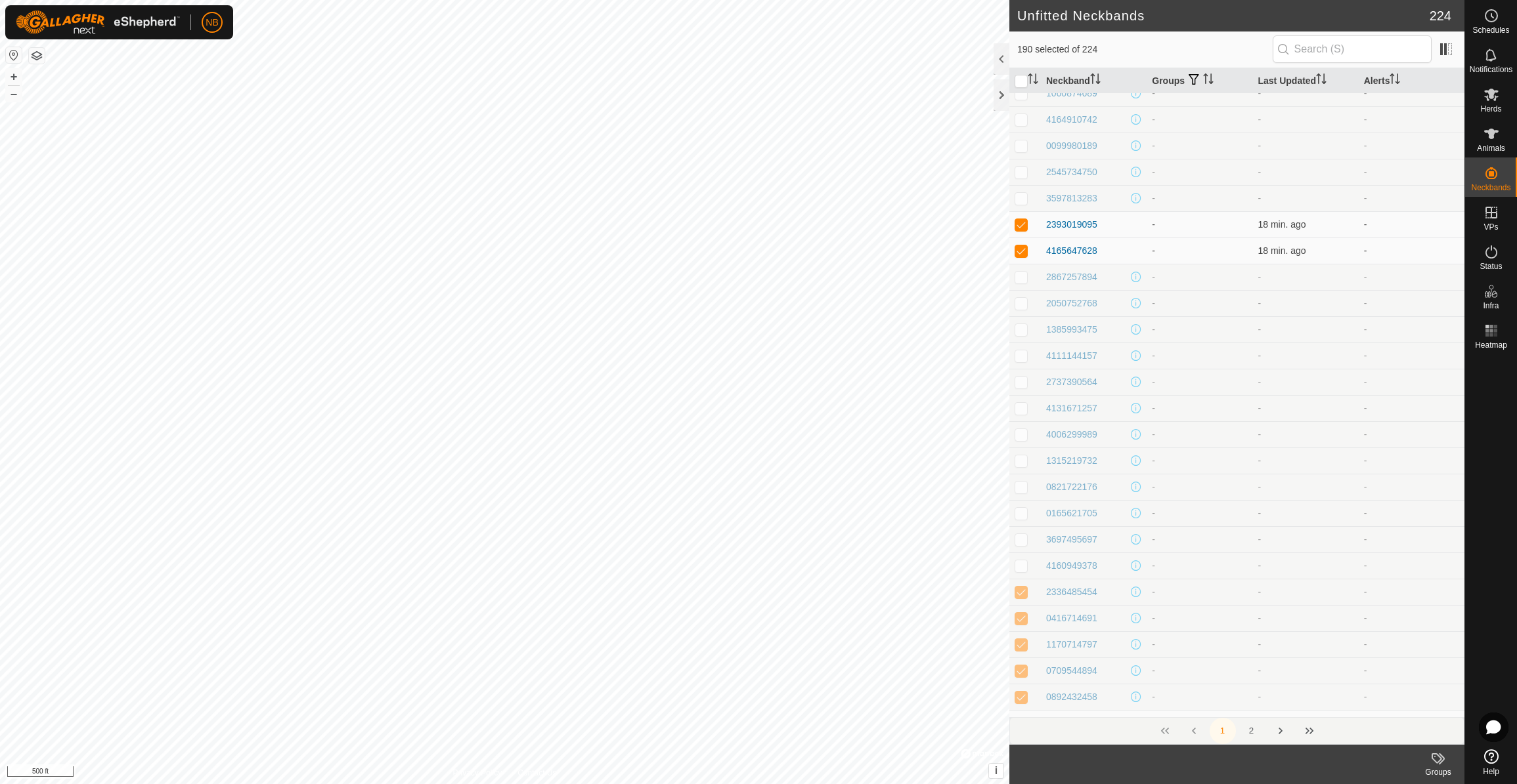
click at [1022, 592] on p-checkbox at bounding box center [1021, 592] width 13 height 11
drag, startPoint x: 1019, startPoint y: 622, endPoint x: 1023, endPoint y: 637, distance: 15.5
click at [1018, 622] on p-checkbox at bounding box center [1021, 618] width 13 height 11
click at [1022, 649] on p-checkbox at bounding box center [1021, 645] width 13 height 11
click at [1023, 675] on p-checkbox at bounding box center [1021, 671] width 13 height 11
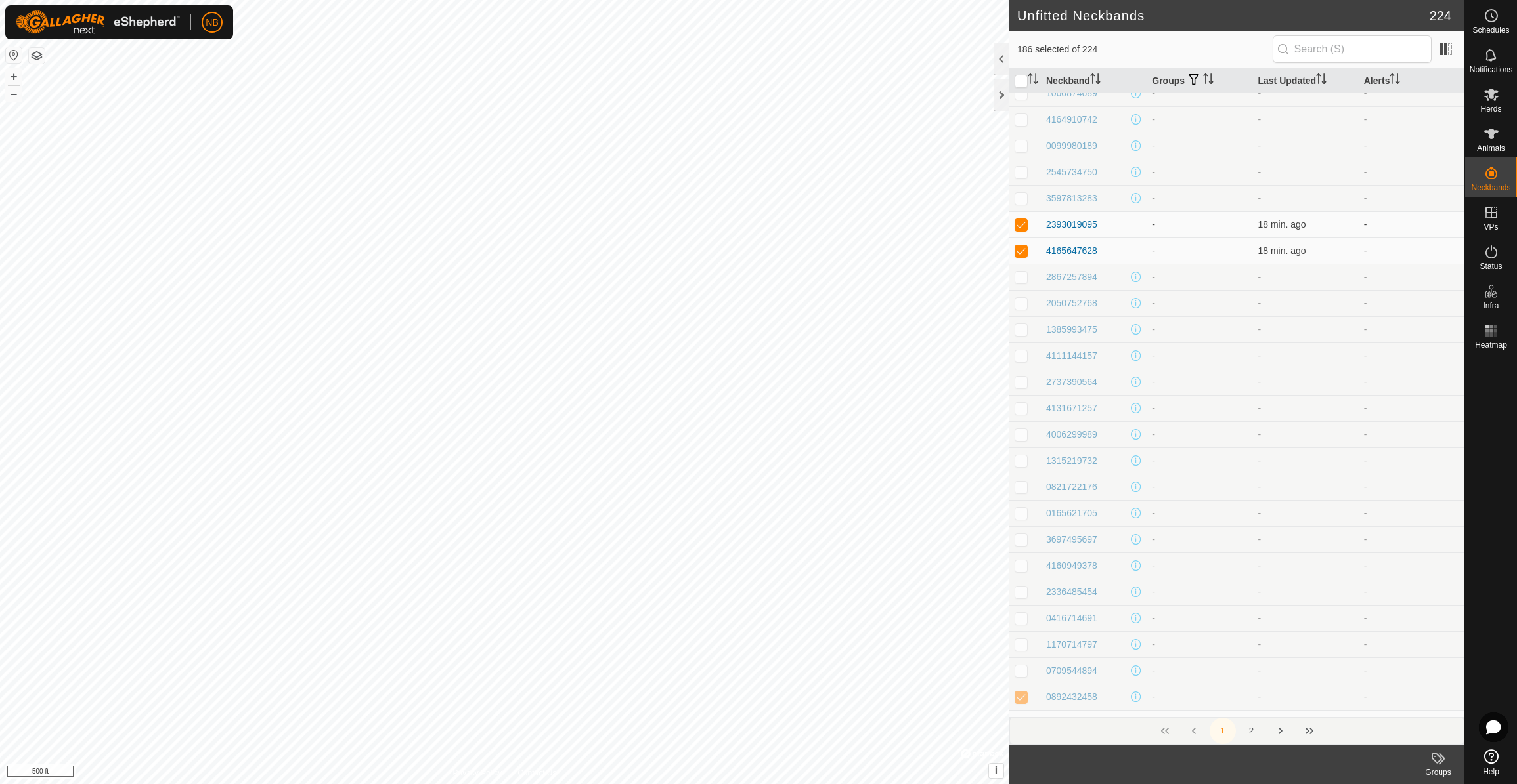
drag, startPoint x: 1021, startPoint y: 701, endPoint x: 1027, endPoint y: 697, distance: 7.2
click at [1022, 701] on p-checkbox at bounding box center [1021, 697] width 13 height 11
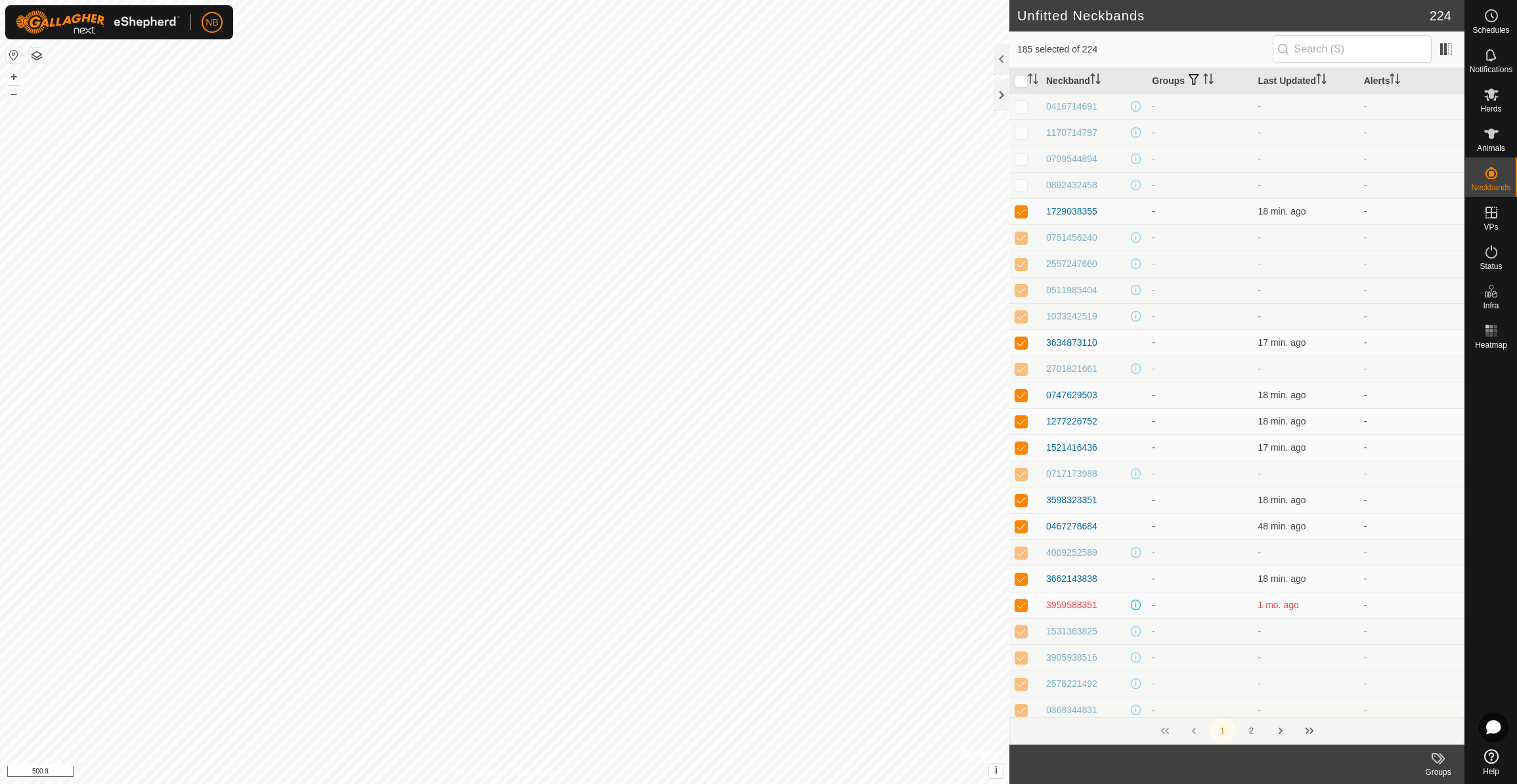
scroll to position [1497, 0]
click at [1023, 242] on p-checkbox at bounding box center [1021, 237] width 13 height 11
click at [1023, 265] on p-checkbox at bounding box center [1021, 263] width 13 height 11
click at [1025, 293] on p-checkbox at bounding box center [1021, 289] width 13 height 11
click at [1020, 316] on p-checkbox at bounding box center [1021, 316] width 13 height 11
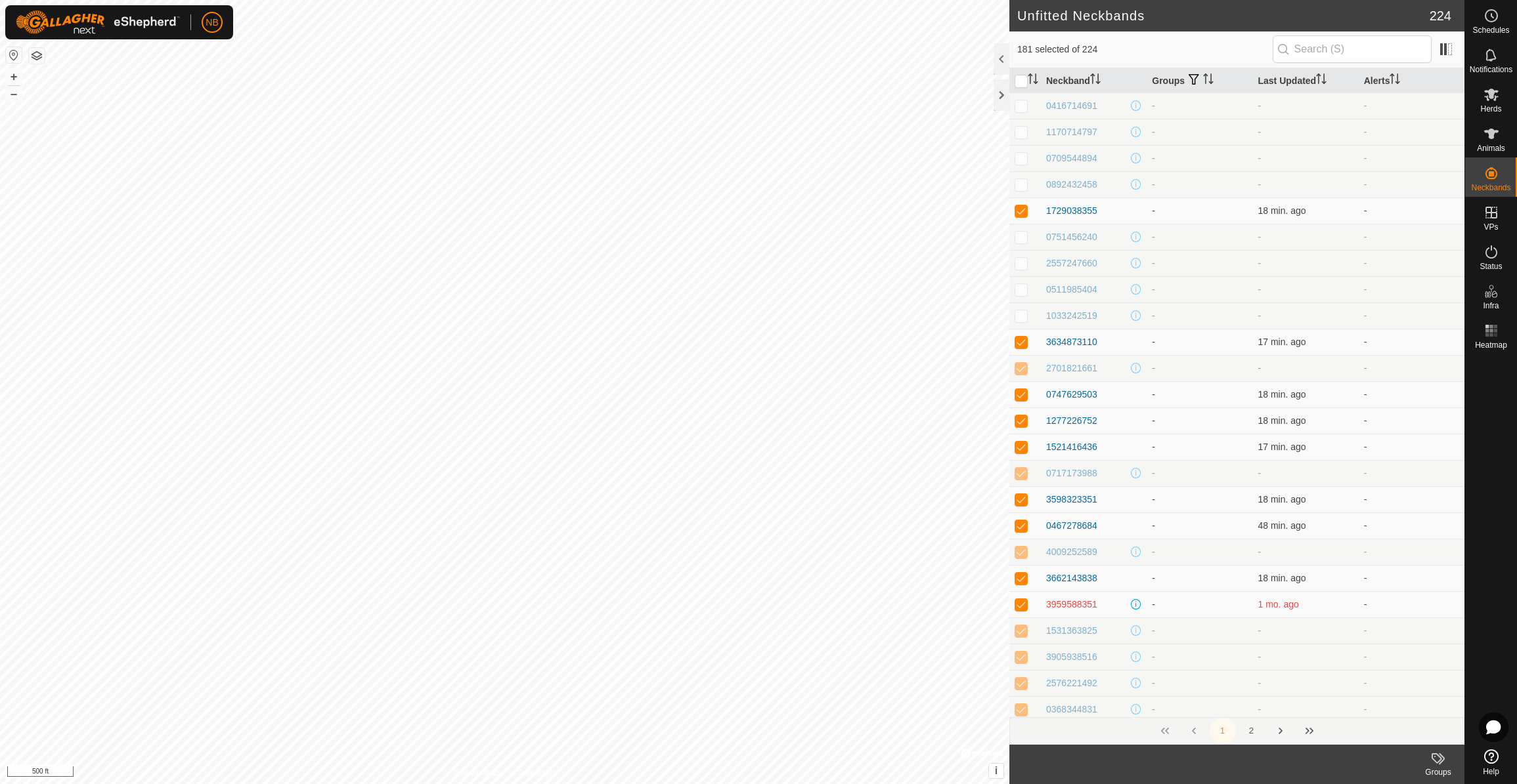
click at [1022, 372] on p-checkbox at bounding box center [1021, 368] width 13 height 11
click at [1021, 478] on p-checkbox at bounding box center [1021, 473] width 13 height 11
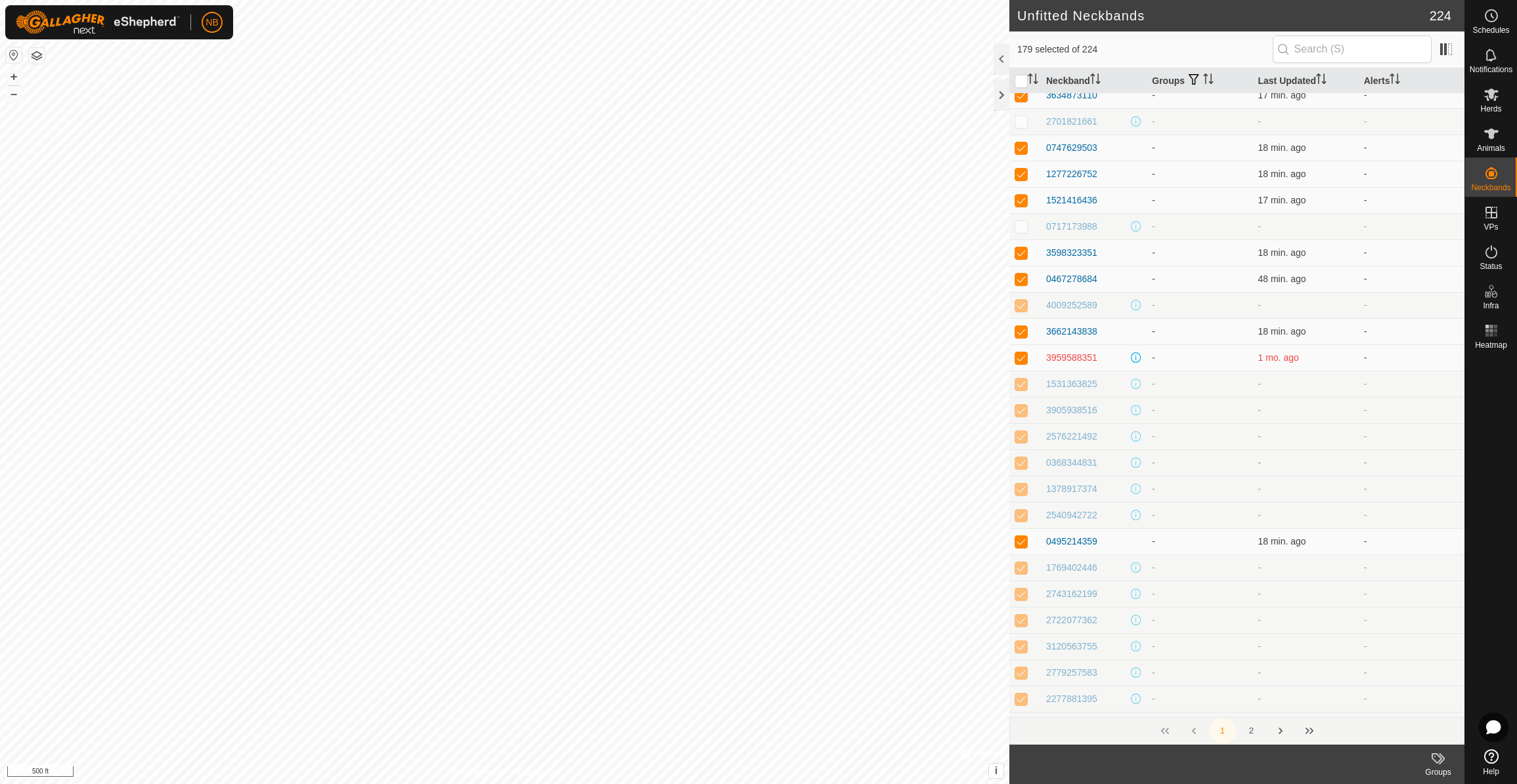
scroll to position [1744, 0]
click at [1026, 304] on p-checkbox at bounding box center [1021, 305] width 13 height 11
click at [1021, 387] on p-checkbox at bounding box center [1021, 384] width 13 height 11
click at [1023, 408] on p-checkbox at bounding box center [1021, 410] width 13 height 11
click at [1023, 443] on td at bounding box center [1025, 435] width 32 height 26
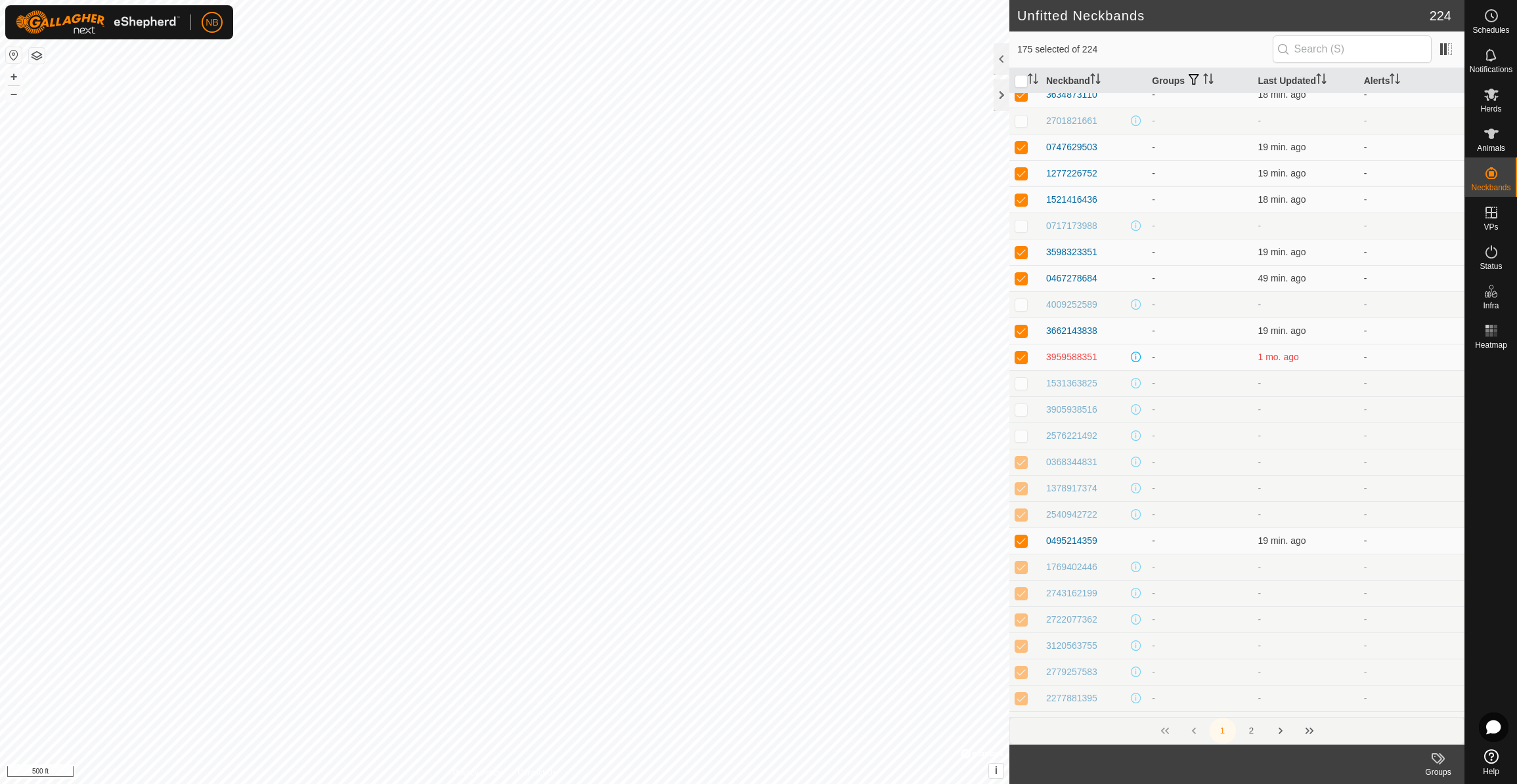
click at [1020, 464] on p-checkbox at bounding box center [1021, 462] width 13 height 11
click at [1023, 488] on p-checkbox at bounding box center [1021, 489] width 13 height 11
click at [1021, 518] on p-checkbox at bounding box center [1021, 515] width 13 height 11
drag, startPoint x: 1022, startPoint y: 572, endPoint x: 1022, endPoint y: 587, distance: 15.0
click at [1022, 572] on p-checkbox at bounding box center [1021, 567] width 13 height 11
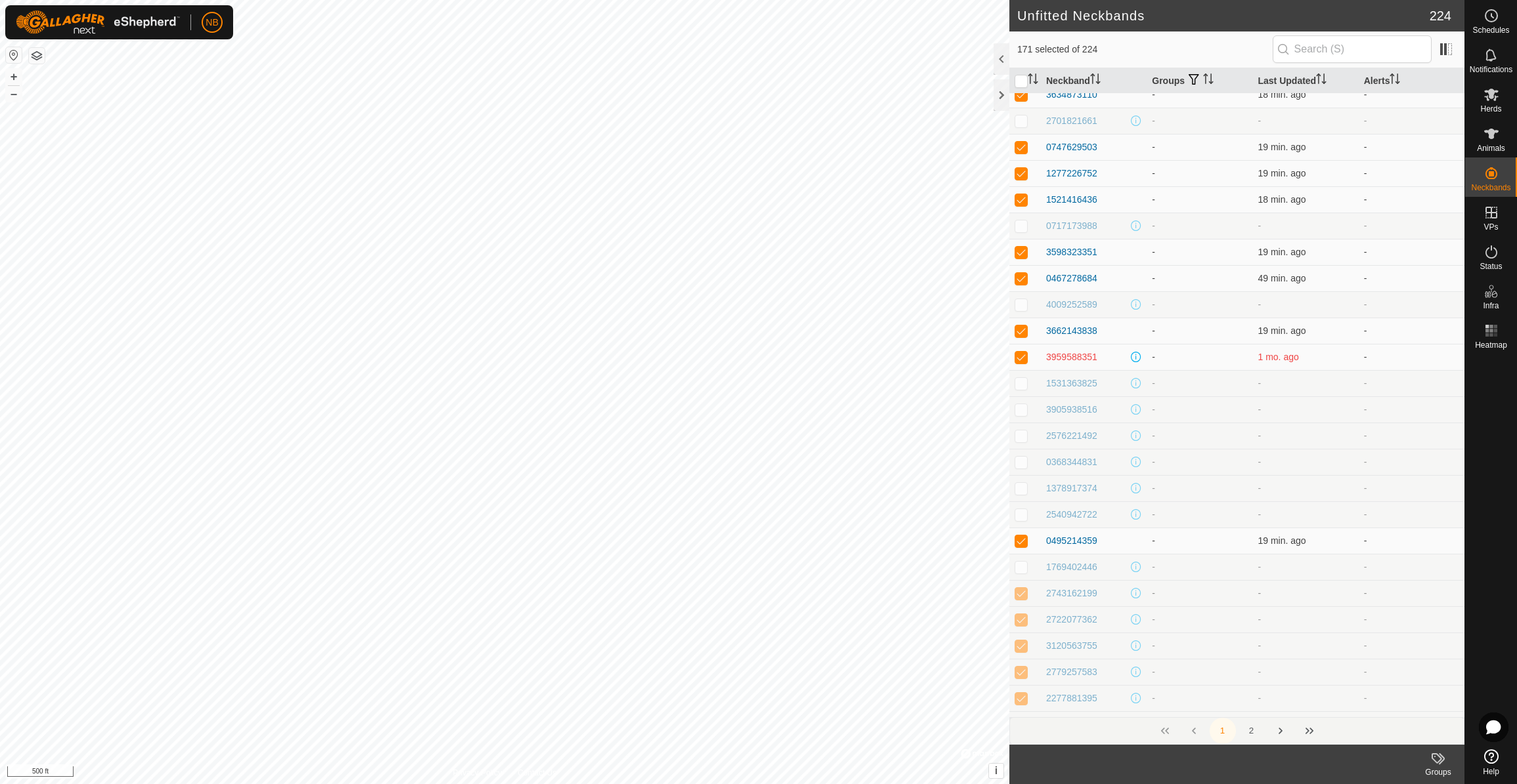
click at [1021, 600] on td at bounding box center [1025, 593] width 32 height 26
click at [1023, 621] on p-checkbox at bounding box center [1021, 620] width 13 height 11
click at [1019, 647] on p-checkbox at bounding box center [1021, 646] width 13 height 11
click at [1021, 674] on p-checkbox at bounding box center [1021, 672] width 13 height 11
click at [1022, 700] on p-checkbox at bounding box center [1021, 699] width 13 height 11
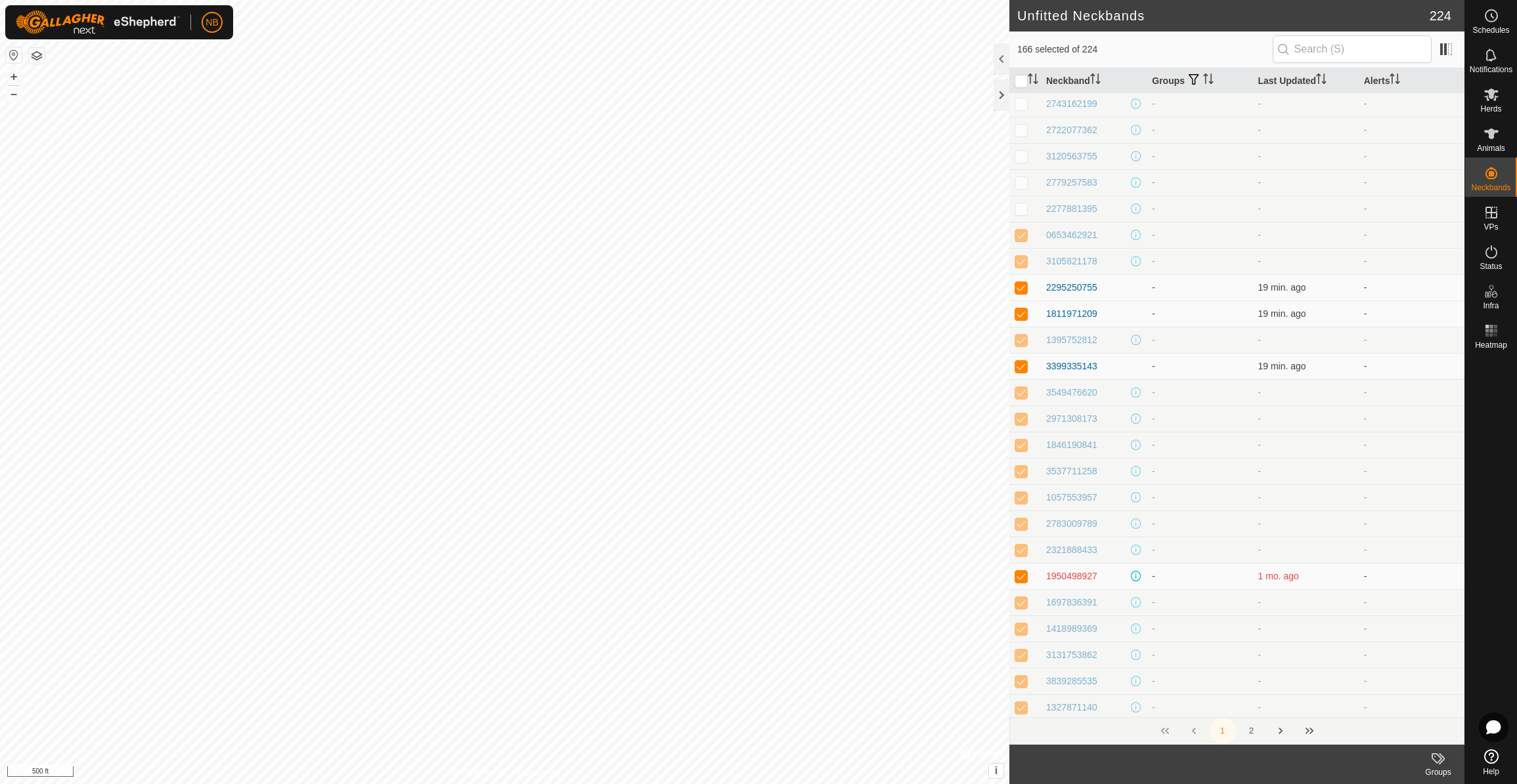
scroll to position [2236, 0]
click at [1026, 230] on p-checkbox at bounding box center [1021, 233] width 13 height 11
click at [1023, 265] on td at bounding box center [1025, 259] width 32 height 26
click at [1026, 338] on p-checkbox at bounding box center [1021, 338] width 13 height 11
click at [1020, 394] on p-checkbox at bounding box center [1021, 390] width 13 height 11
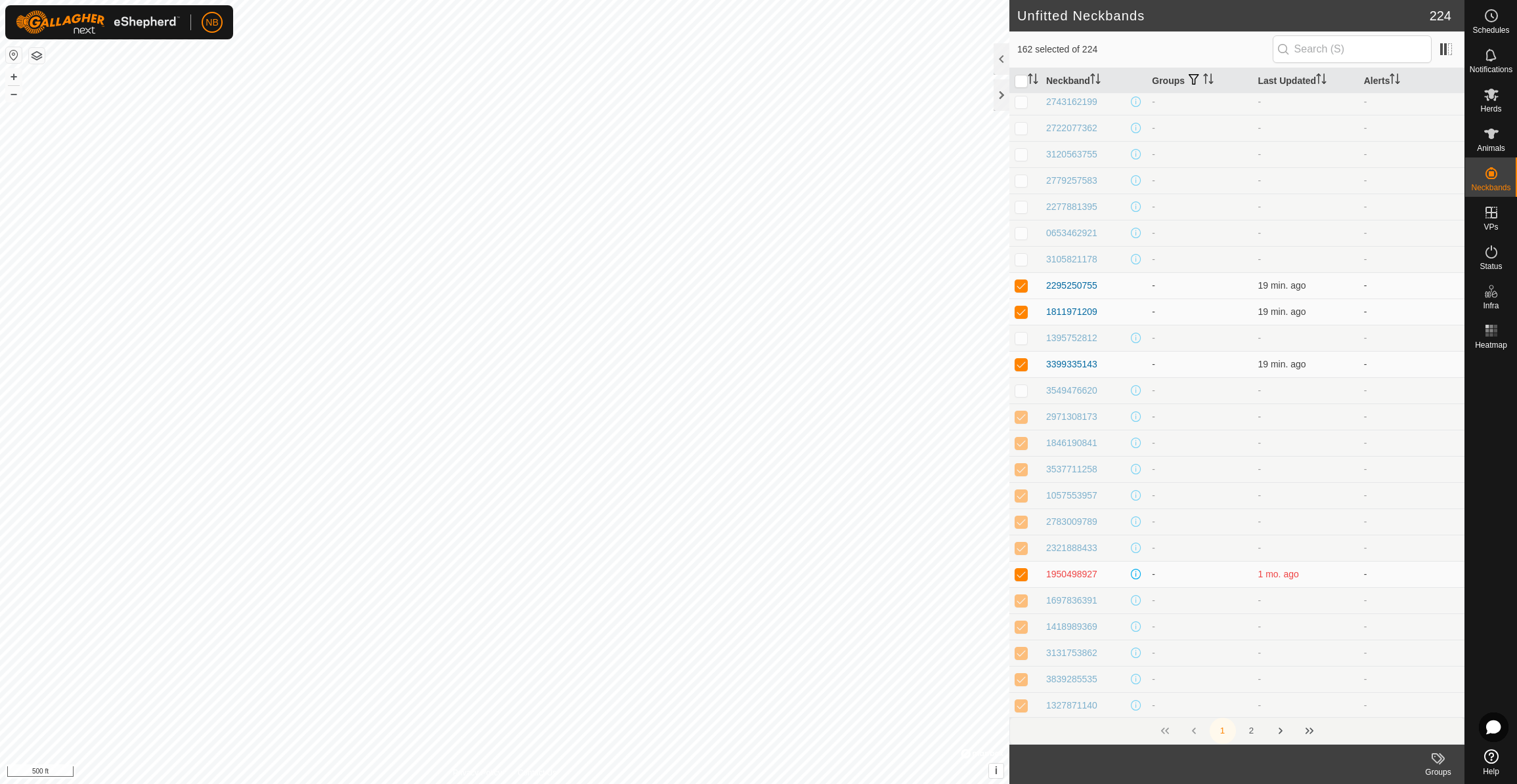
click at [1024, 421] on p-checkbox at bounding box center [1021, 417] width 13 height 11
click at [1022, 446] on p-checkbox at bounding box center [1021, 443] width 13 height 11
click at [1023, 474] on p-checkbox at bounding box center [1021, 469] width 13 height 11
click at [1022, 496] on p-checkbox at bounding box center [1021, 495] width 13 height 11
click at [1023, 525] on p-checkbox at bounding box center [1021, 522] width 13 height 11
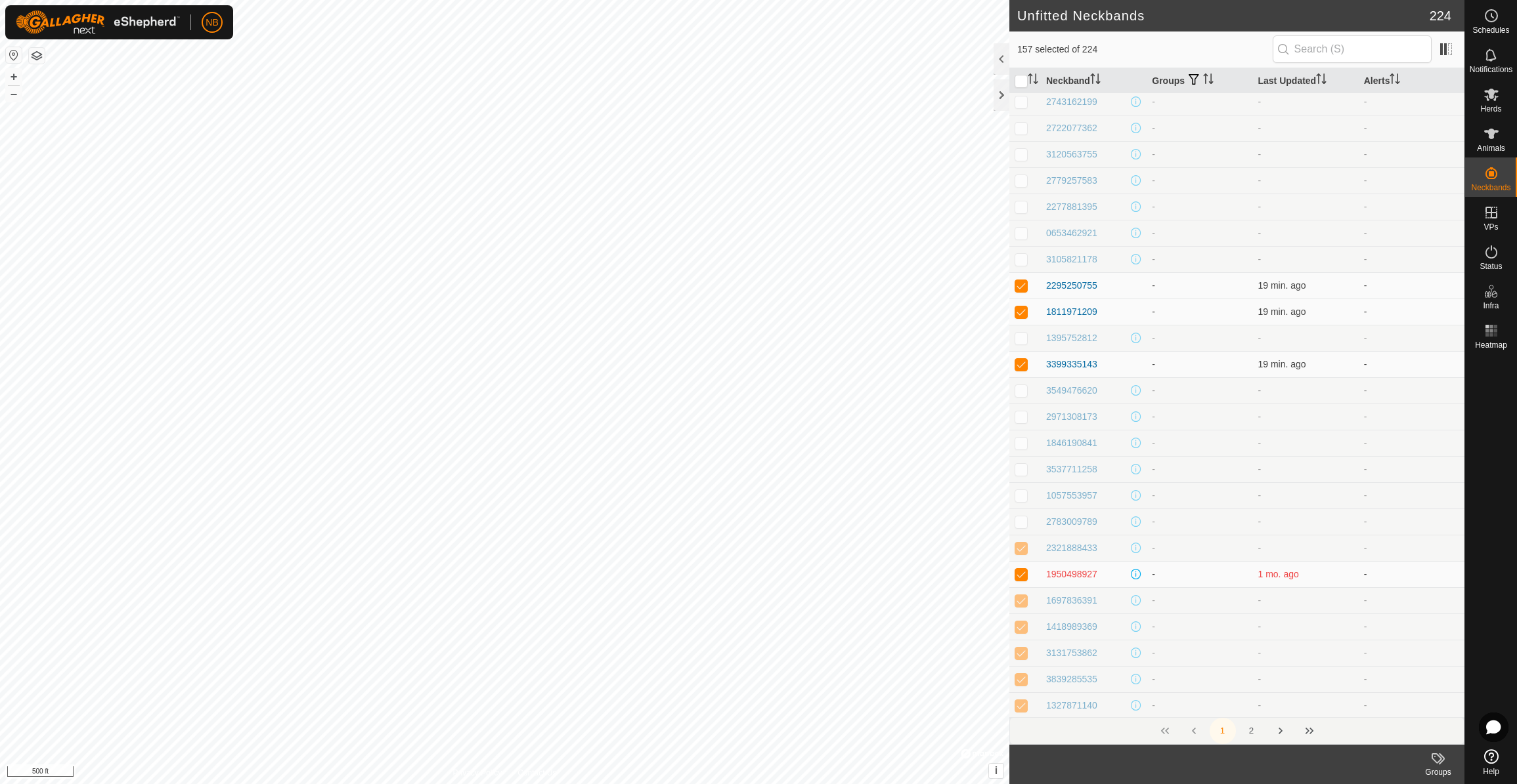
click at [1024, 550] on p-checkbox at bounding box center [1021, 548] width 13 height 11
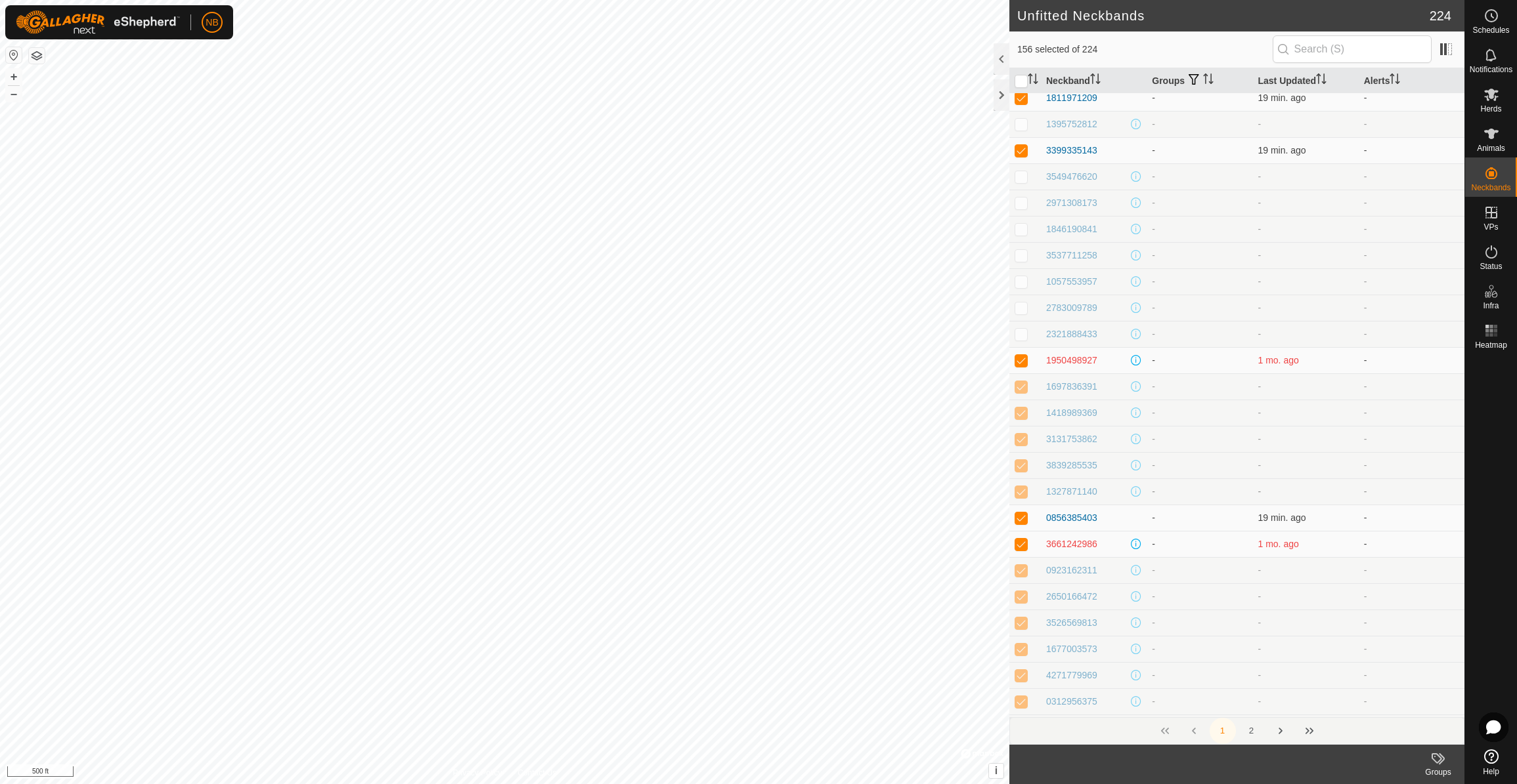
scroll to position [2454, 0]
click at [1020, 384] on p-checkbox at bounding box center [1021, 383] width 13 height 11
click at [1019, 411] on p-checkbox at bounding box center [1021, 409] width 13 height 11
click at [1021, 437] on p-checkbox at bounding box center [1021, 435] width 13 height 11
drag, startPoint x: 1024, startPoint y: 462, endPoint x: 1024, endPoint y: 469, distance: 7.0
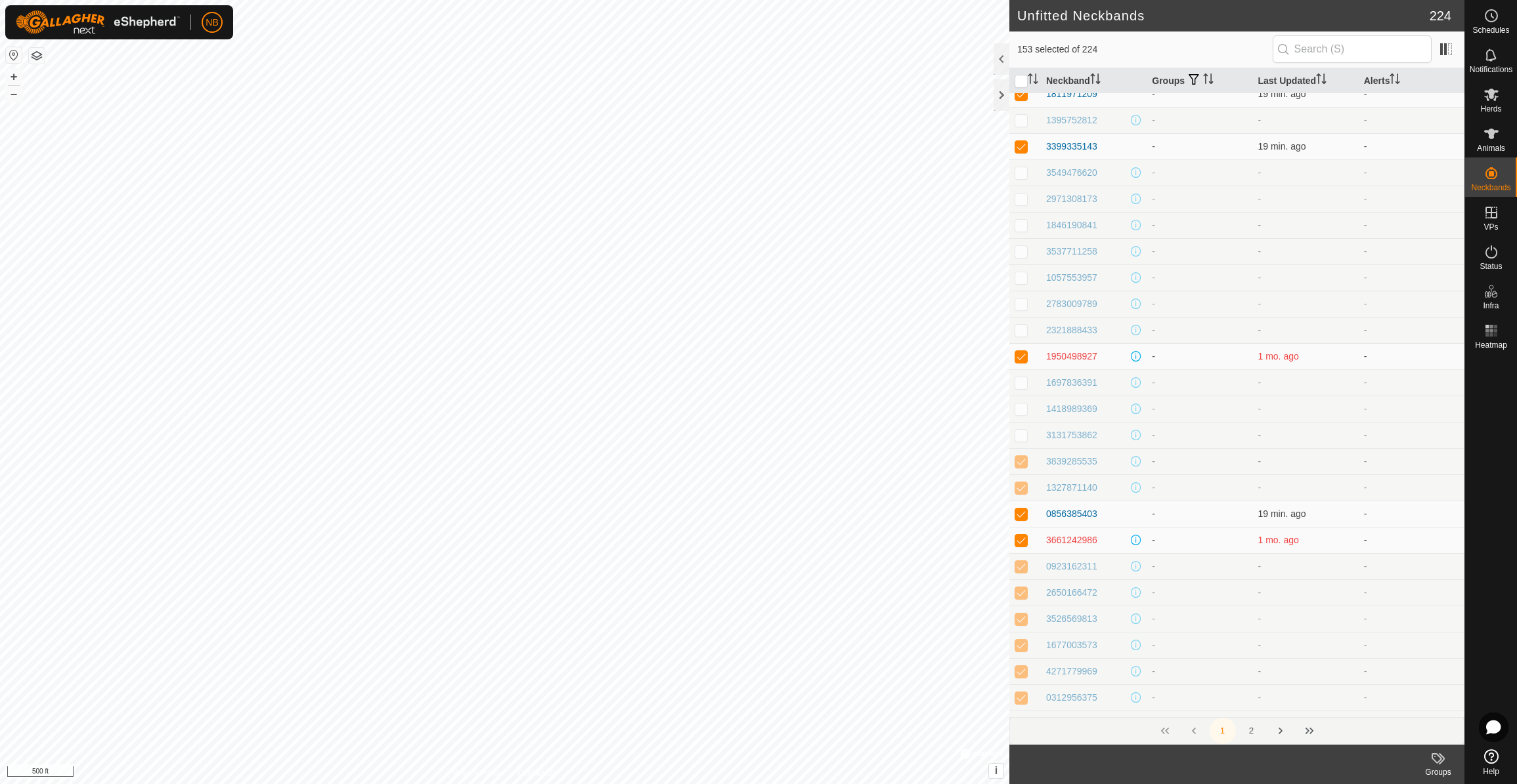
click at [1024, 463] on p-checkbox at bounding box center [1021, 462] width 13 height 11
click at [1023, 491] on p-checkbox at bounding box center [1021, 488] width 13 height 11
click at [1021, 571] on p-checkbox at bounding box center [1021, 567] width 13 height 11
click at [1020, 592] on p-checkbox at bounding box center [1021, 593] width 13 height 11
click at [1023, 621] on p-checkbox at bounding box center [1021, 619] width 13 height 11
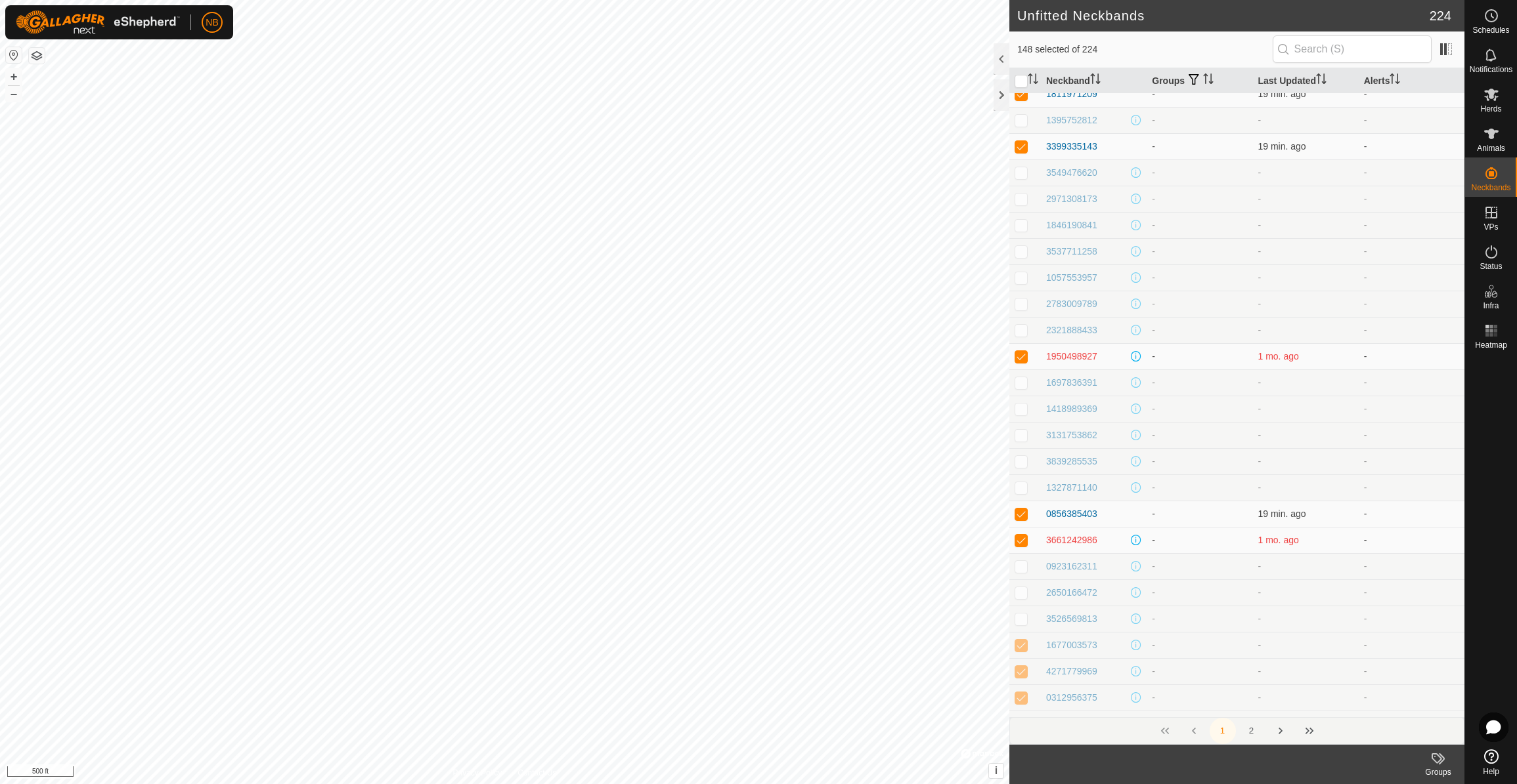
click at [1021, 649] on p-checkbox at bounding box center [1021, 645] width 13 height 11
click at [1021, 670] on p-checkbox at bounding box center [1021, 672] width 13 height 11
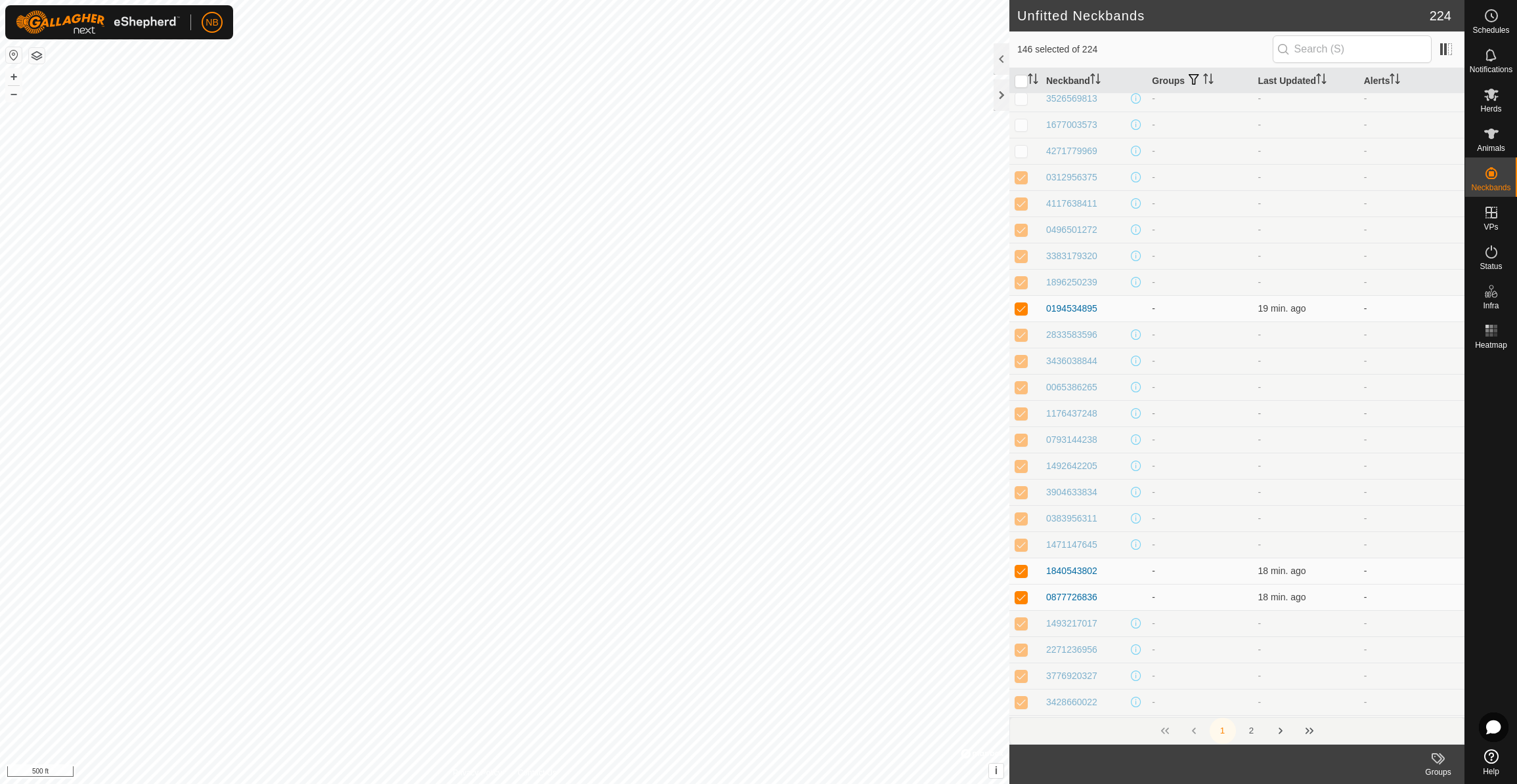
scroll to position [2991, 0]
click at [1026, 162] on p-checkbox at bounding box center [1021, 161] width 13 height 11
drag, startPoint x: 1027, startPoint y: 186, endPoint x: 1027, endPoint y: 194, distance: 8.0
click at [1027, 186] on td at bounding box center [1025, 186] width 32 height 26
click at [1025, 217] on p-checkbox at bounding box center [1021, 213] width 13 height 11
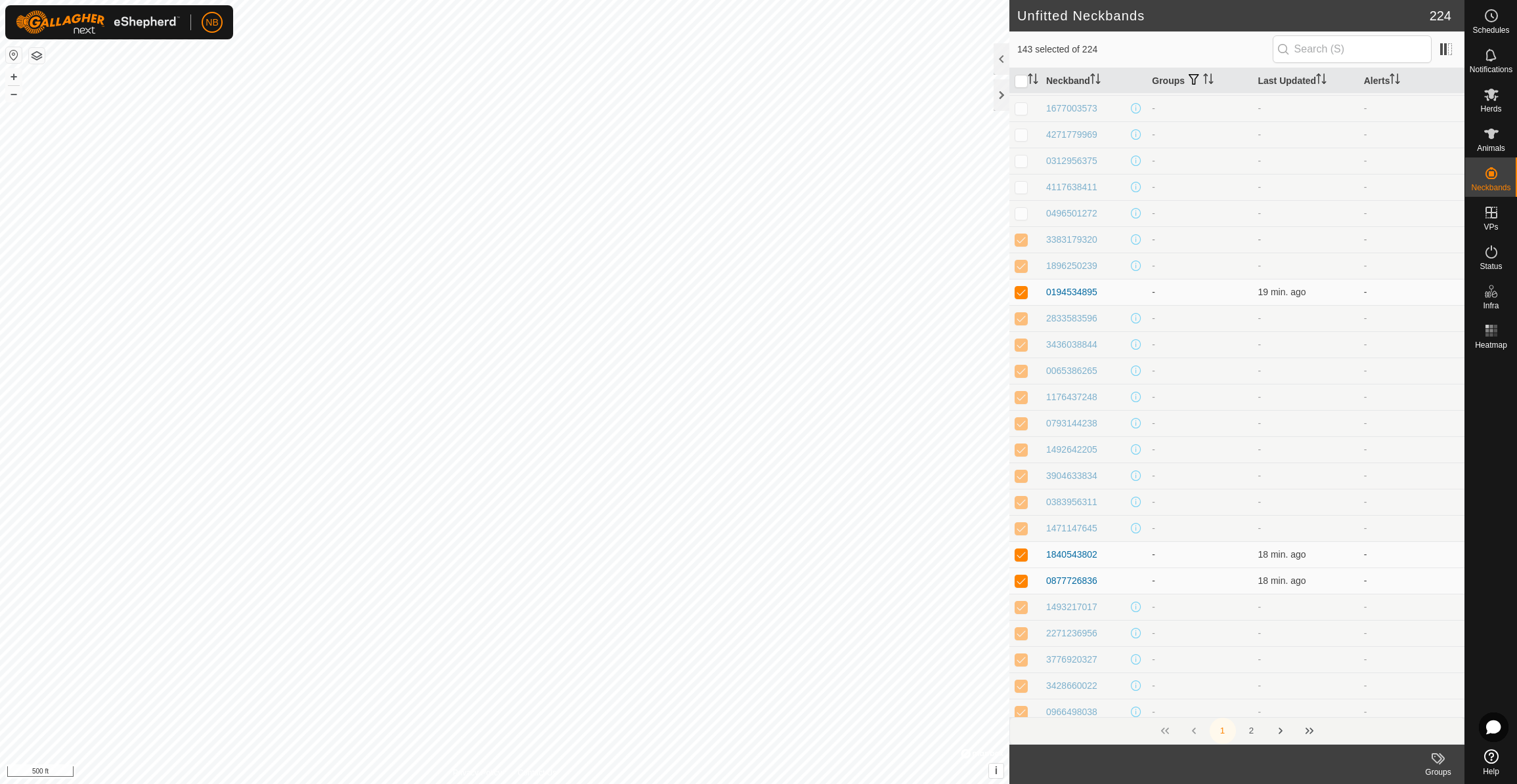
click at [1025, 244] on p-checkbox at bounding box center [1021, 240] width 13 height 11
click at [1023, 268] on p-checkbox at bounding box center [1021, 266] width 13 height 11
click at [1024, 320] on p-checkbox at bounding box center [1021, 318] width 13 height 11
click at [1022, 347] on p-checkbox at bounding box center [1021, 345] width 13 height 11
click at [1023, 371] on p-checkbox at bounding box center [1021, 371] width 13 height 11
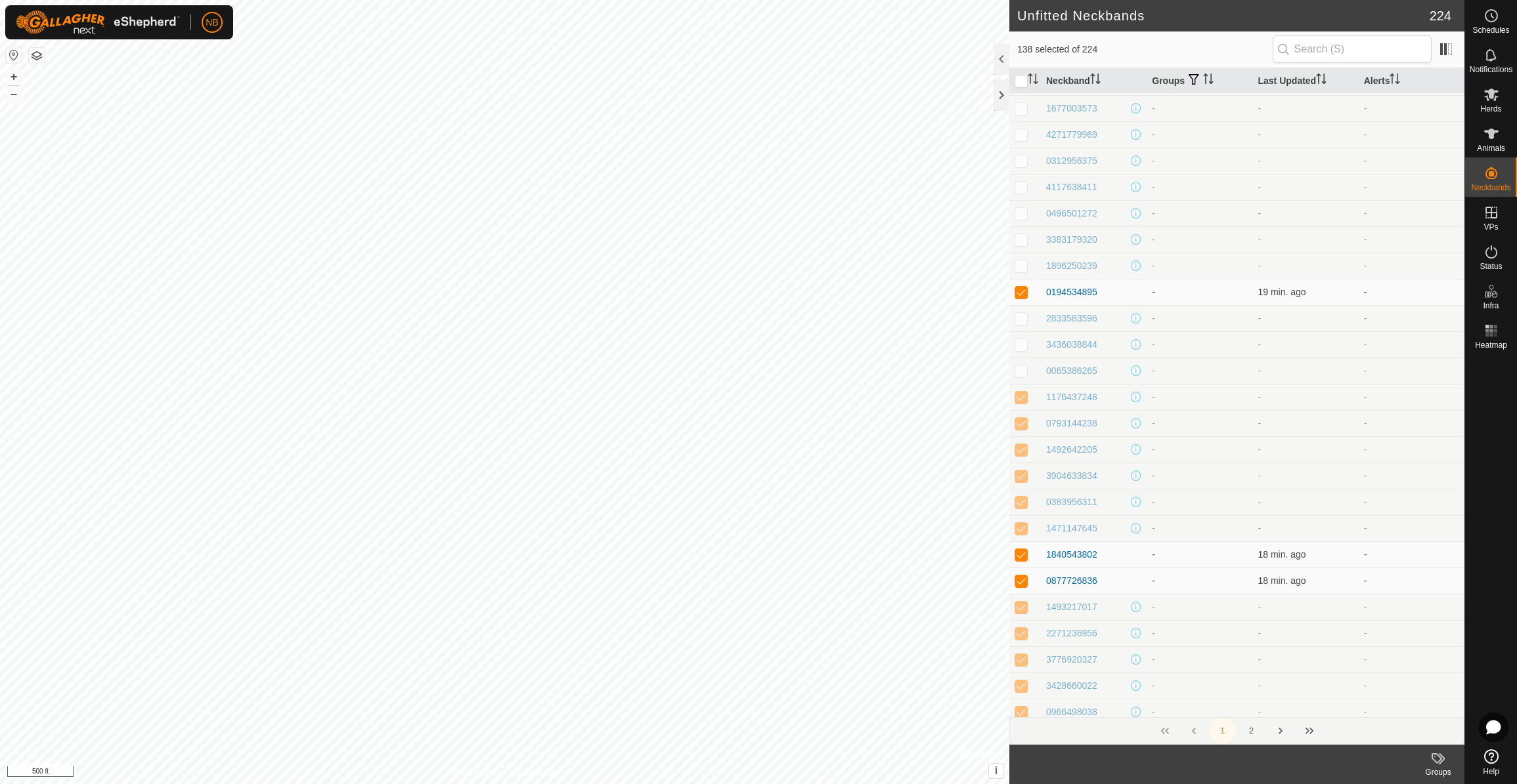
click at [1020, 397] on p-checkbox at bounding box center [1021, 397] width 13 height 11
drag, startPoint x: 1024, startPoint y: 429, endPoint x: 1023, endPoint y: 446, distance: 17.0
click at [1023, 429] on p-checkbox at bounding box center [1021, 423] width 13 height 11
click at [1023, 454] on p-checkbox at bounding box center [1021, 450] width 13 height 11
click at [1021, 483] on td at bounding box center [1025, 475] width 32 height 26
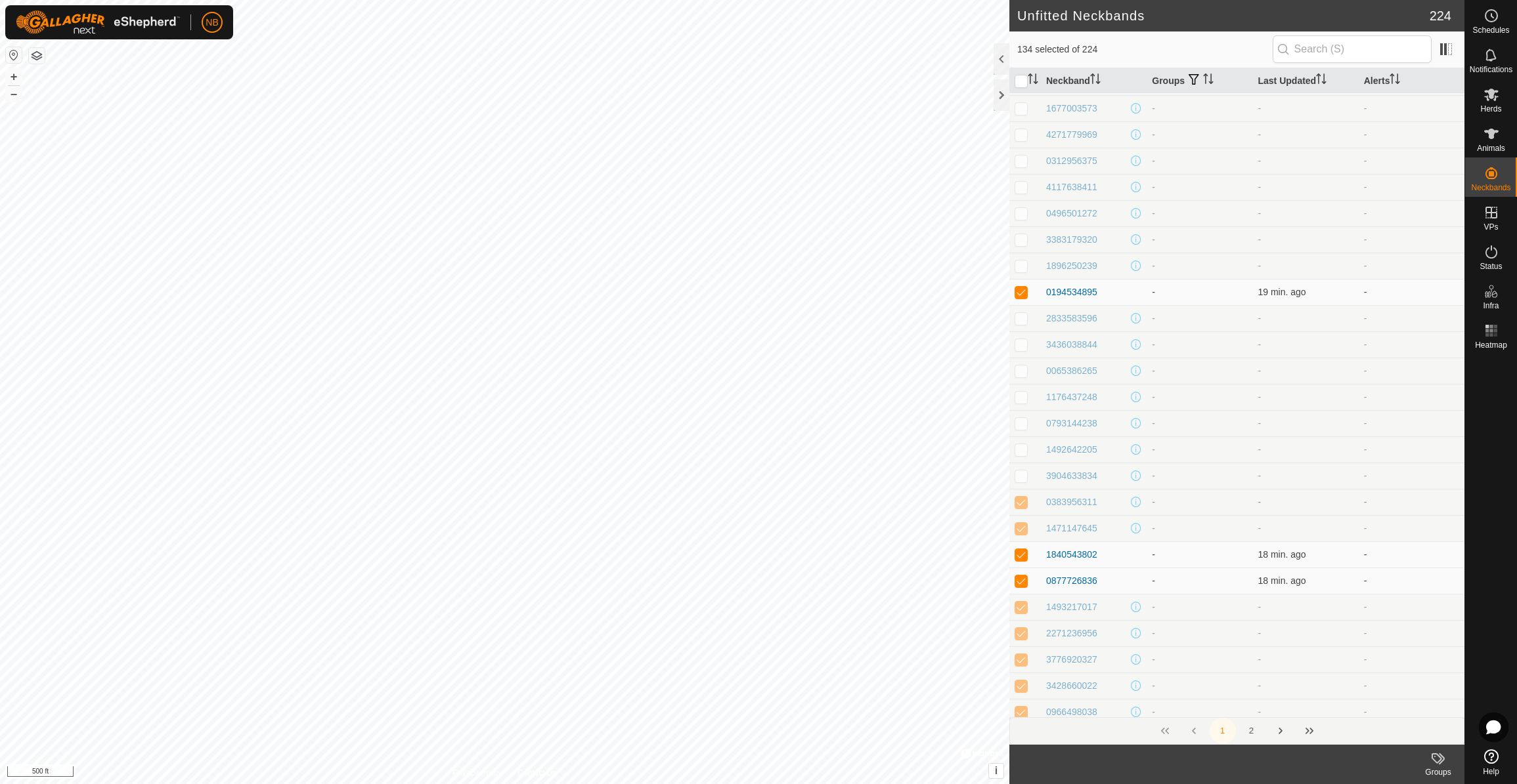
click at [1023, 502] on p-checkbox at bounding box center [1021, 502] width 13 height 11
click at [1022, 530] on p-checkbox at bounding box center [1021, 528] width 13 height 11
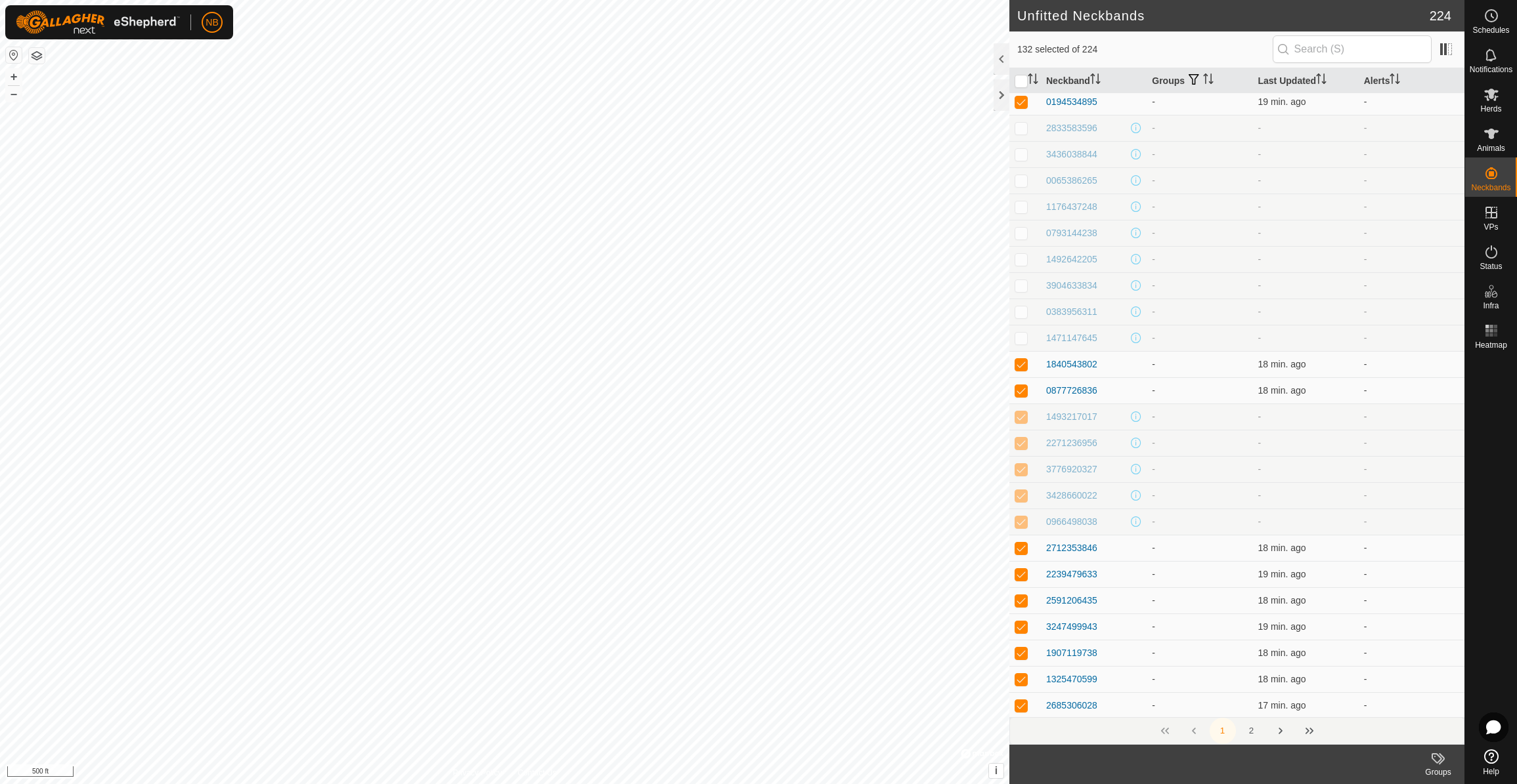
click at [1023, 422] on p-checkbox at bounding box center [1021, 417] width 13 height 11
drag, startPoint x: 1025, startPoint y: 440, endPoint x: 1030, endPoint y: 456, distance: 16.8
click at [1025, 441] on p-checkbox at bounding box center [1021, 443] width 13 height 11
click at [1027, 471] on td at bounding box center [1025, 469] width 32 height 26
click at [1021, 497] on p-checkbox at bounding box center [1021, 495] width 13 height 11
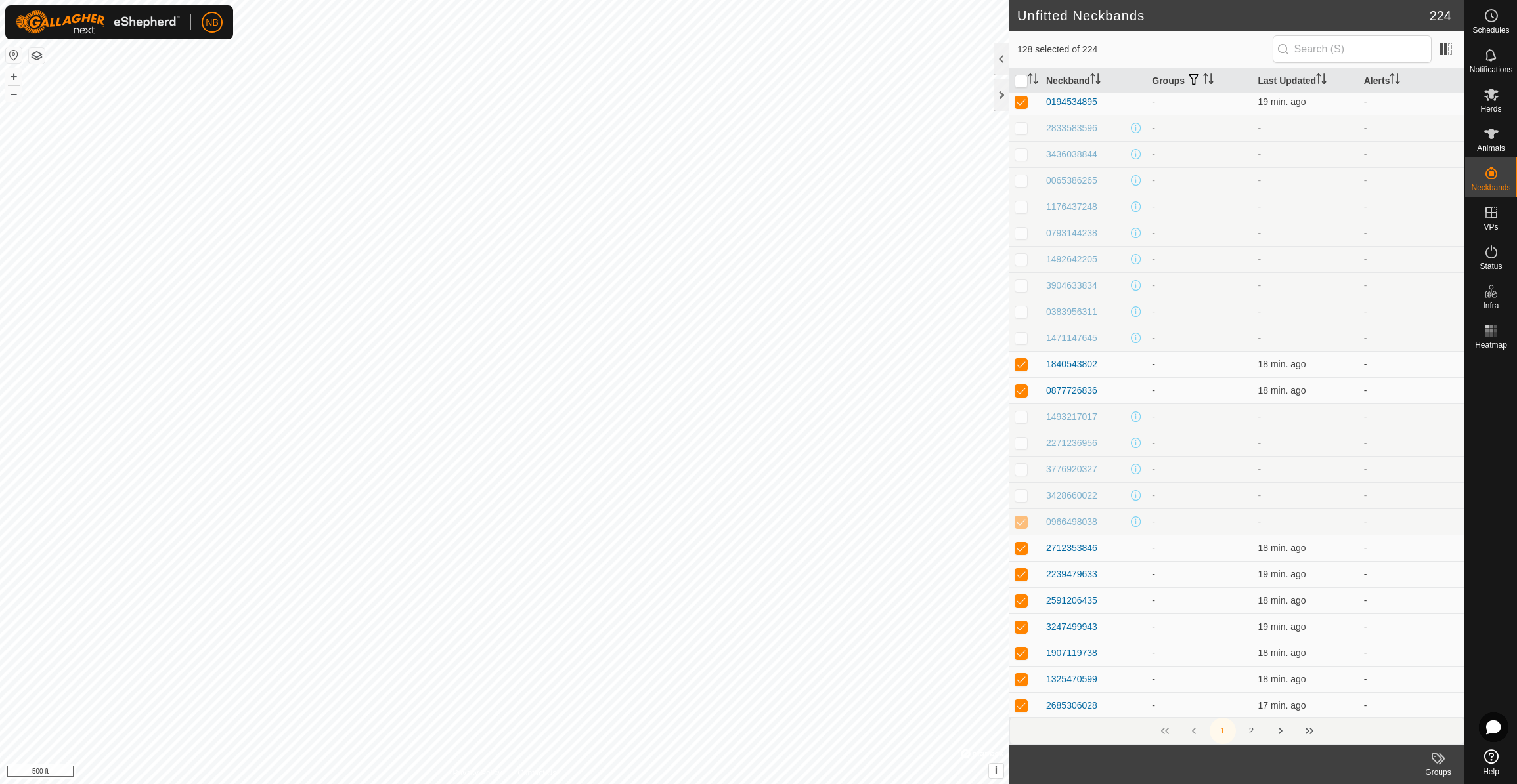
click at [1022, 521] on p-checkbox at bounding box center [1021, 522] width 13 height 11
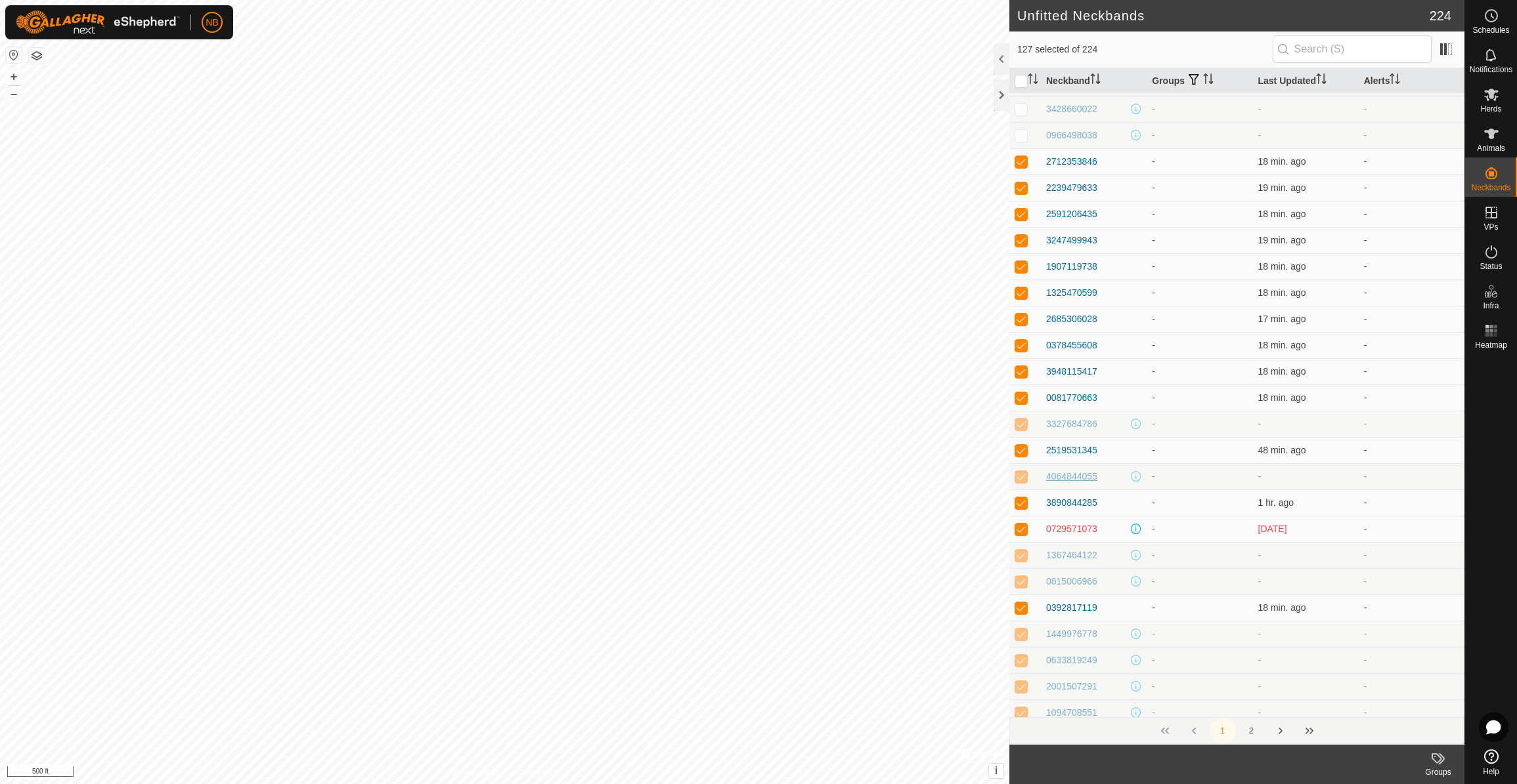
scroll to position [3579, 0]
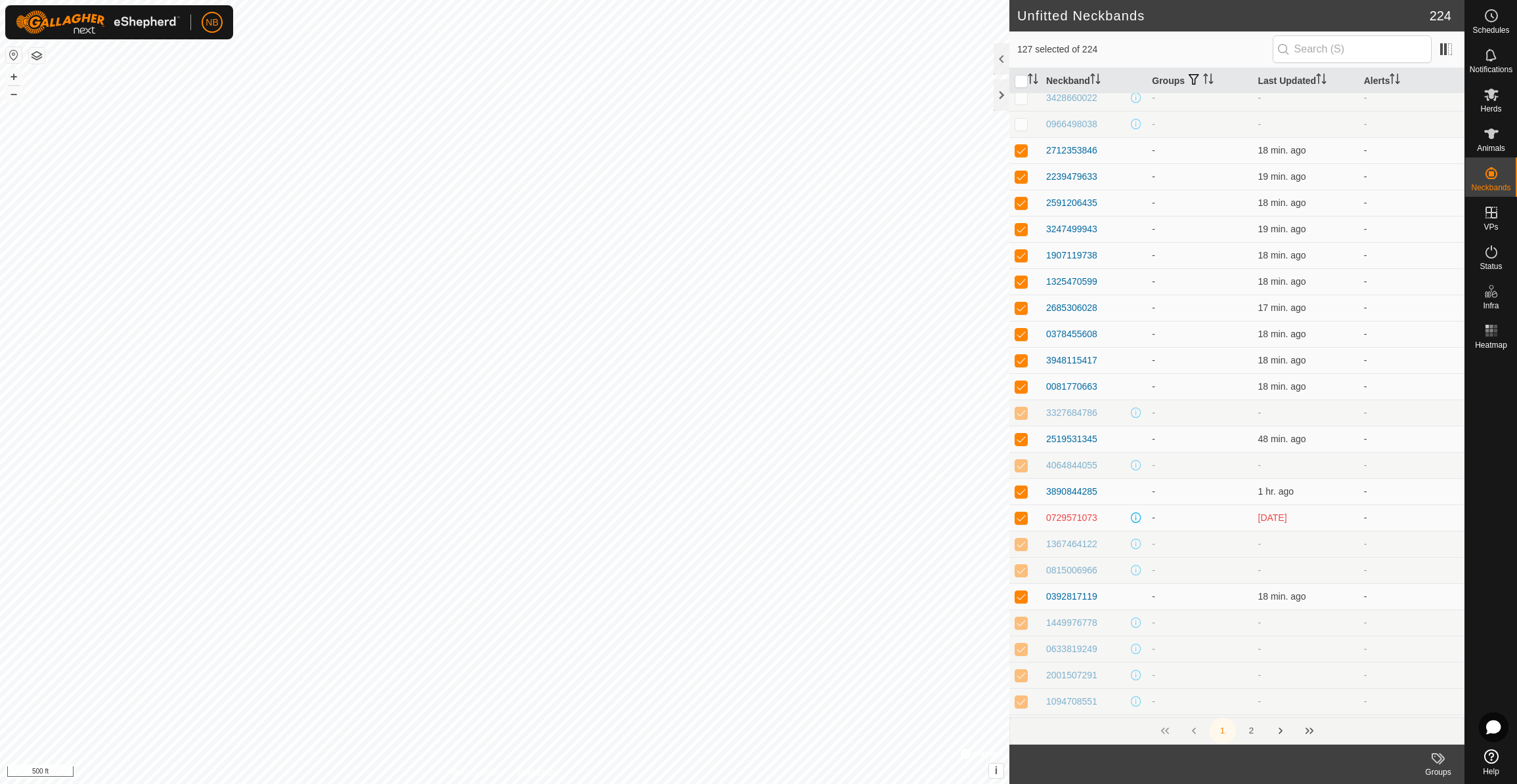
click at [1023, 417] on p-checkbox at bounding box center [1021, 413] width 13 height 11
click at [1026, 469] on p-checkbox at bounding box center [1021, 466] width 13 height 11
click at [1021, 542] on p-checkbox at bounding box center [1021, 544] width 13 height 11
click at [1021, 569] on p-checkbox at bounding box center [1021, 571] width 13 height 11
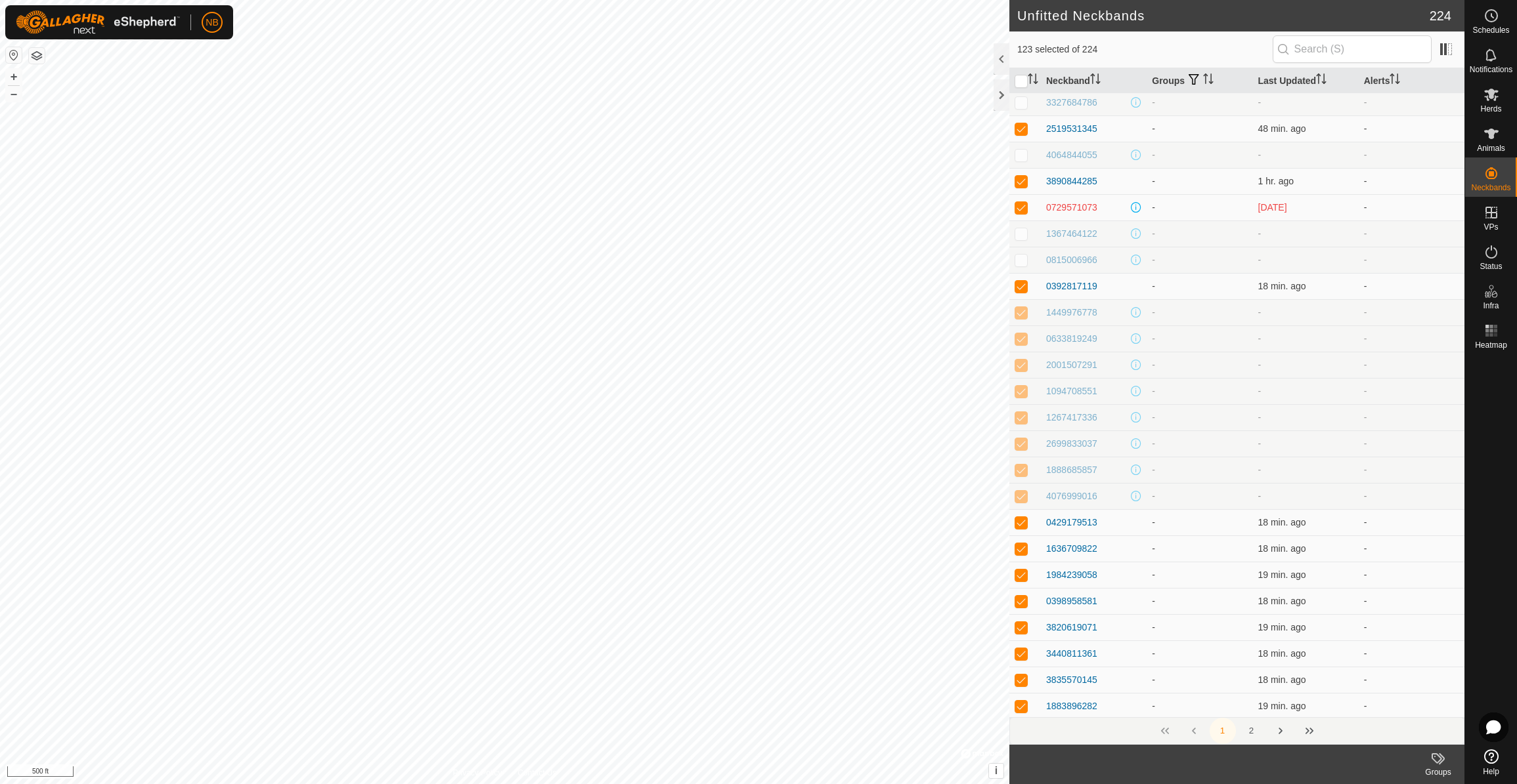
scroll to position [3890, 0]
click at [1023, 314] on p-checkbox at bounding box center [1021, 311] width 13 height 11
click at [1025, 340] on p-checkbox at bounding box center [1021, 338] width 13 height 11
drag, startPoint x: 1026, startPoint y: 367, endPoint x: 1026, endPoint y: 382, distance: 15.0
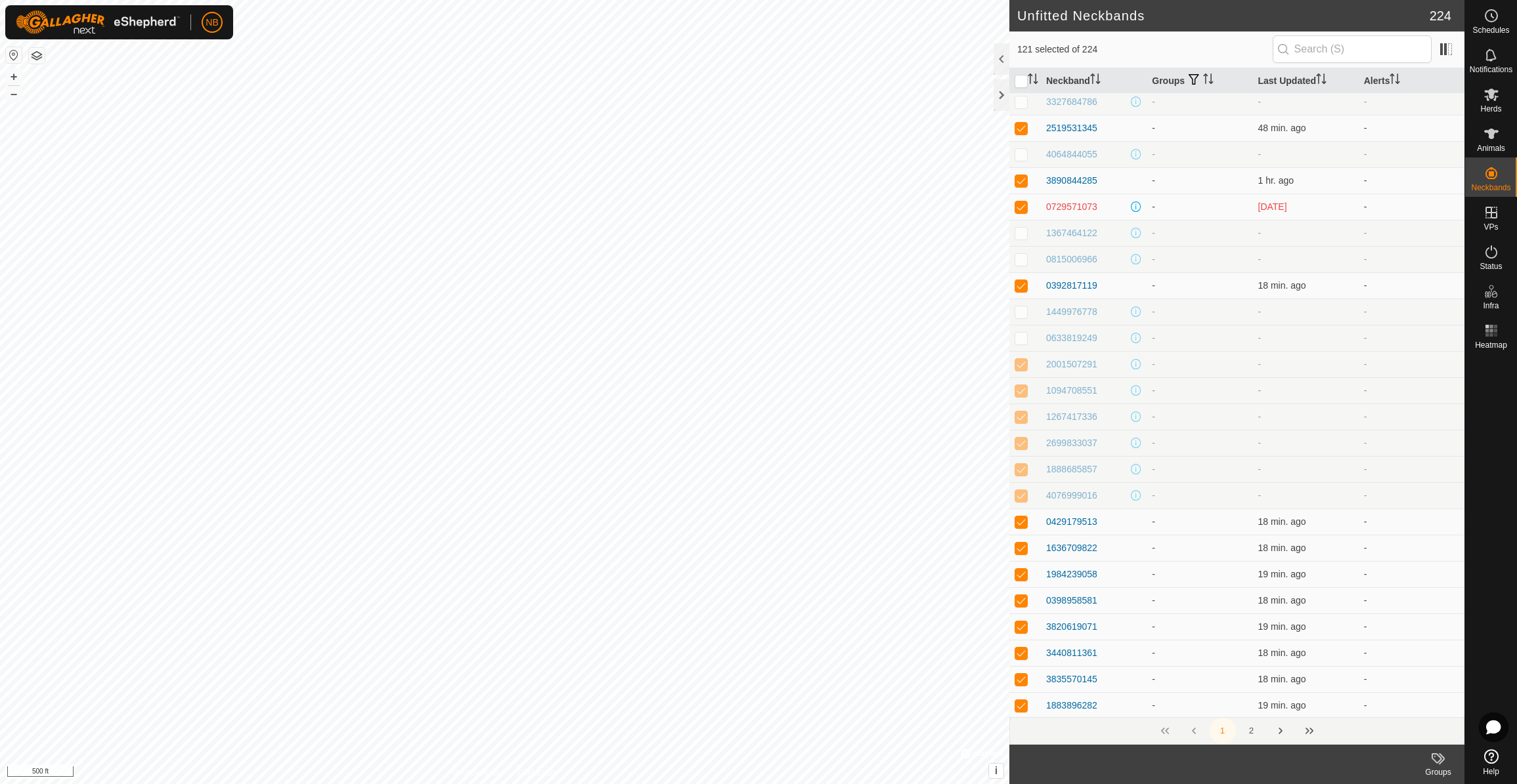
click at [1027, 367] on p-checkbox at bounding box center [1021, 364] width 13 height 11
click at [1021, 394] on p-checkbox at bounding box center [1021, 390] width 13 height 11
click at [1021, 419] on p-checkbox at bounding box center [1021, 417] width 13 height 11
click at [1020, 446] on p-checkbox at bounding box center [1021, 443] width 13 height 11
drag, startPoint x: 1021, startPoint y: 472, endPoint x: 1023, endPoint y: 480, distance: 8.2
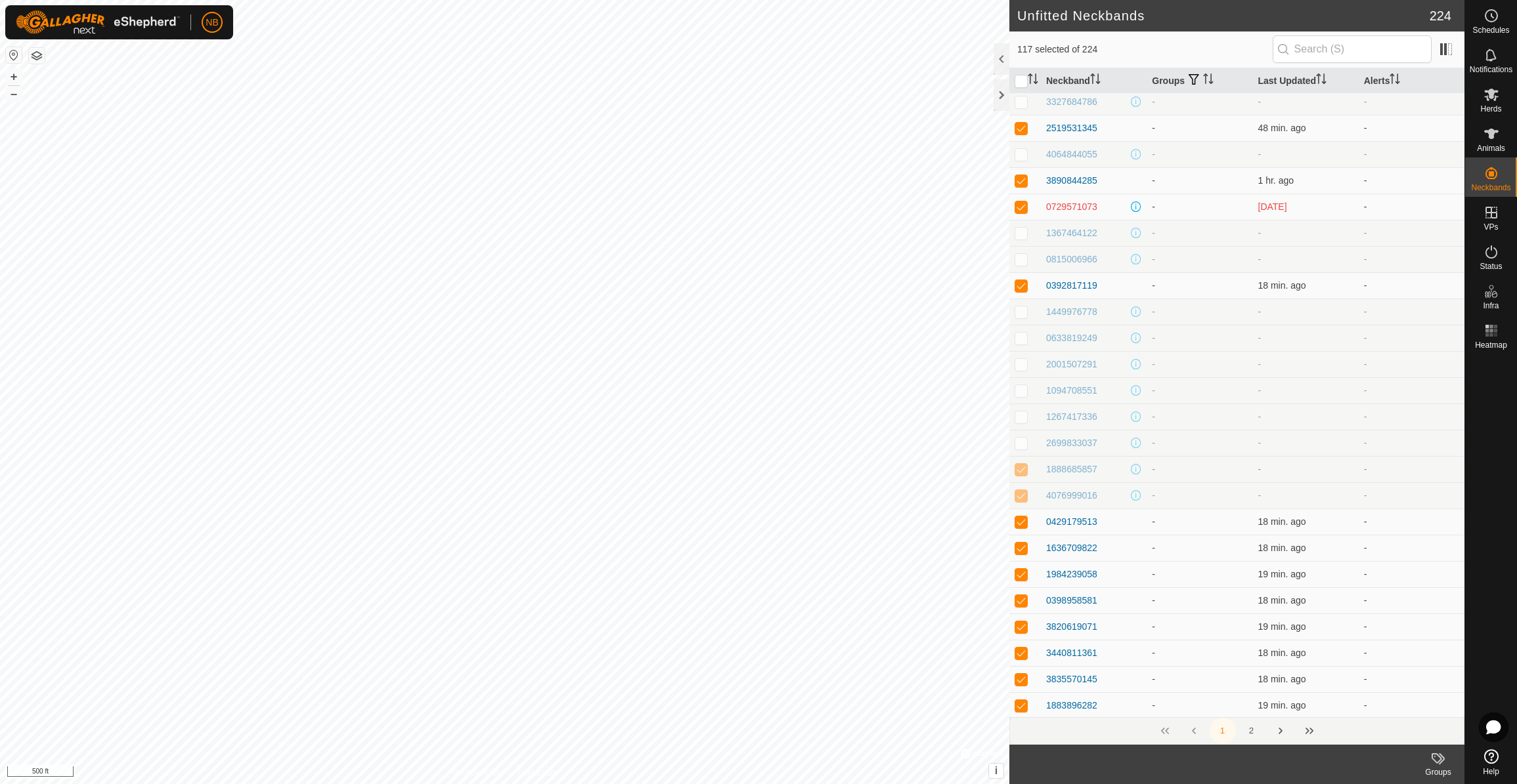
click at [1021, 472] on p-checkbox at bounding box center [1021, 469] width 13 height 11
click at [1022, 498] on p-checkbox at bounding box center [1021, 495] width 13 height 11
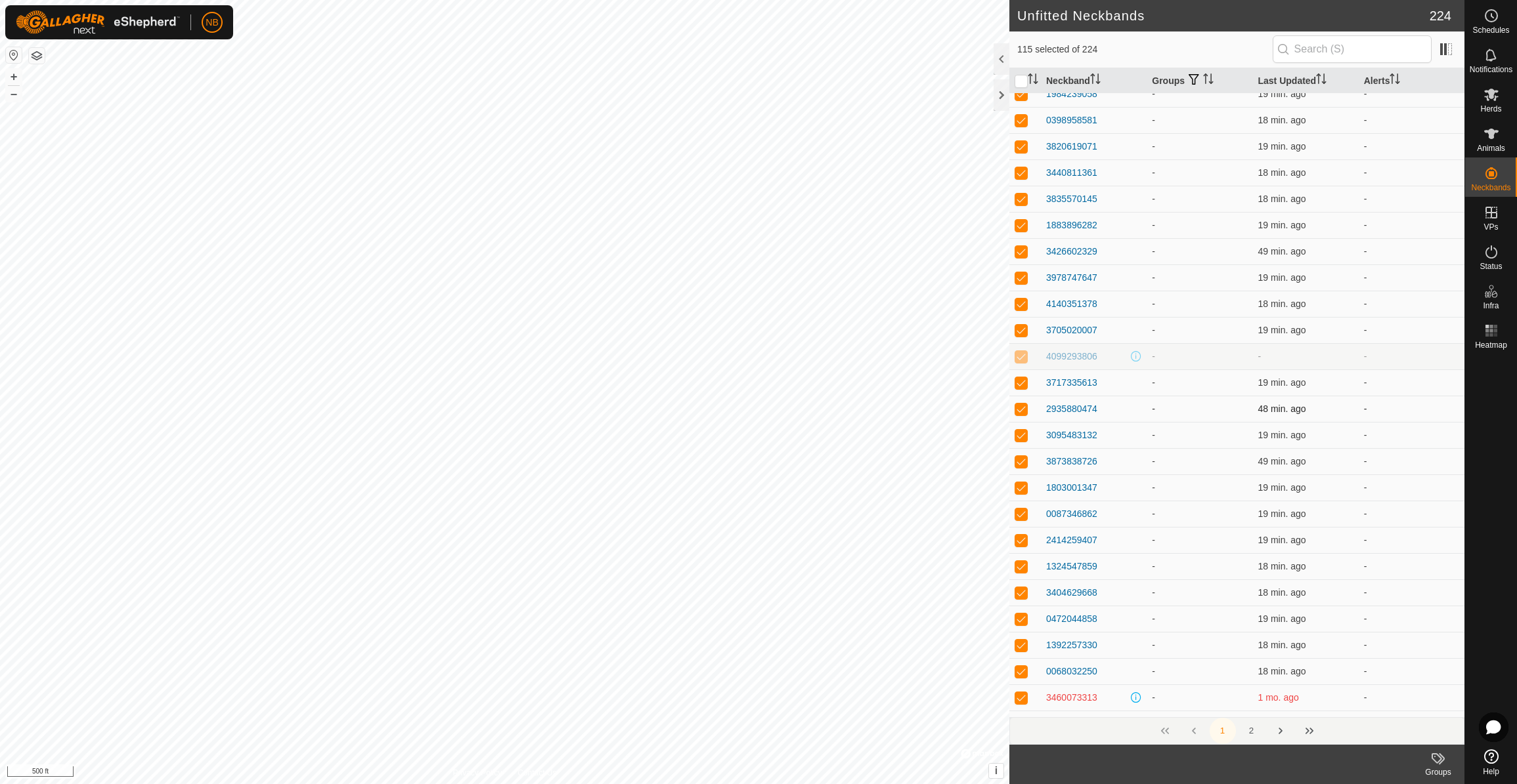
drag, startPoint x: 1021, startPoint y: 355, endPoint x: 1043, endPoint y: 400, distance: 50.1
click at [1021, 355] on p-checkbox at bounding box center [1021, 357] width 13 height 11
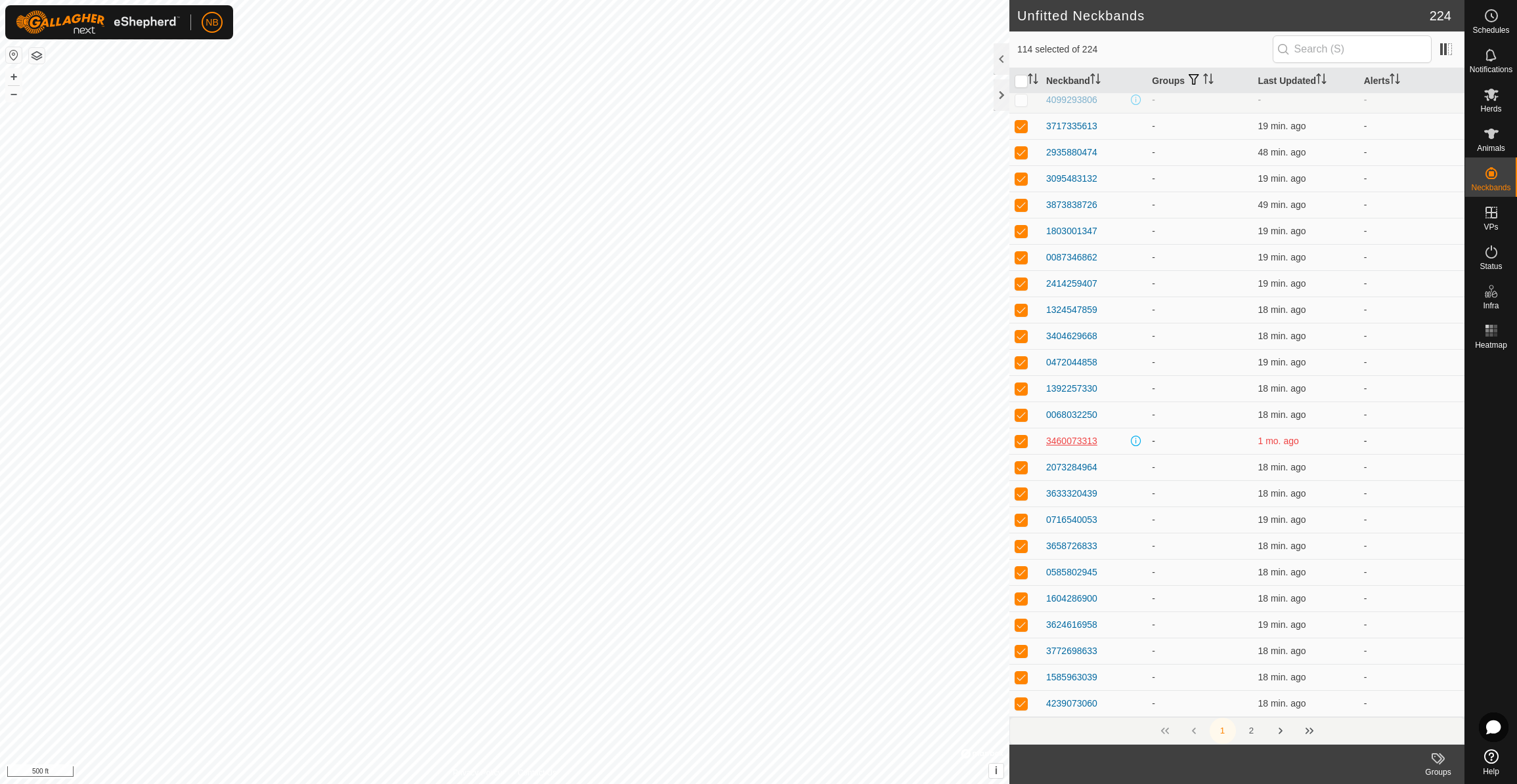
scroll to position [4627, 0]
click at [1252, 727] on button "2" at bounding box center [1251, 731] width 26 height 26
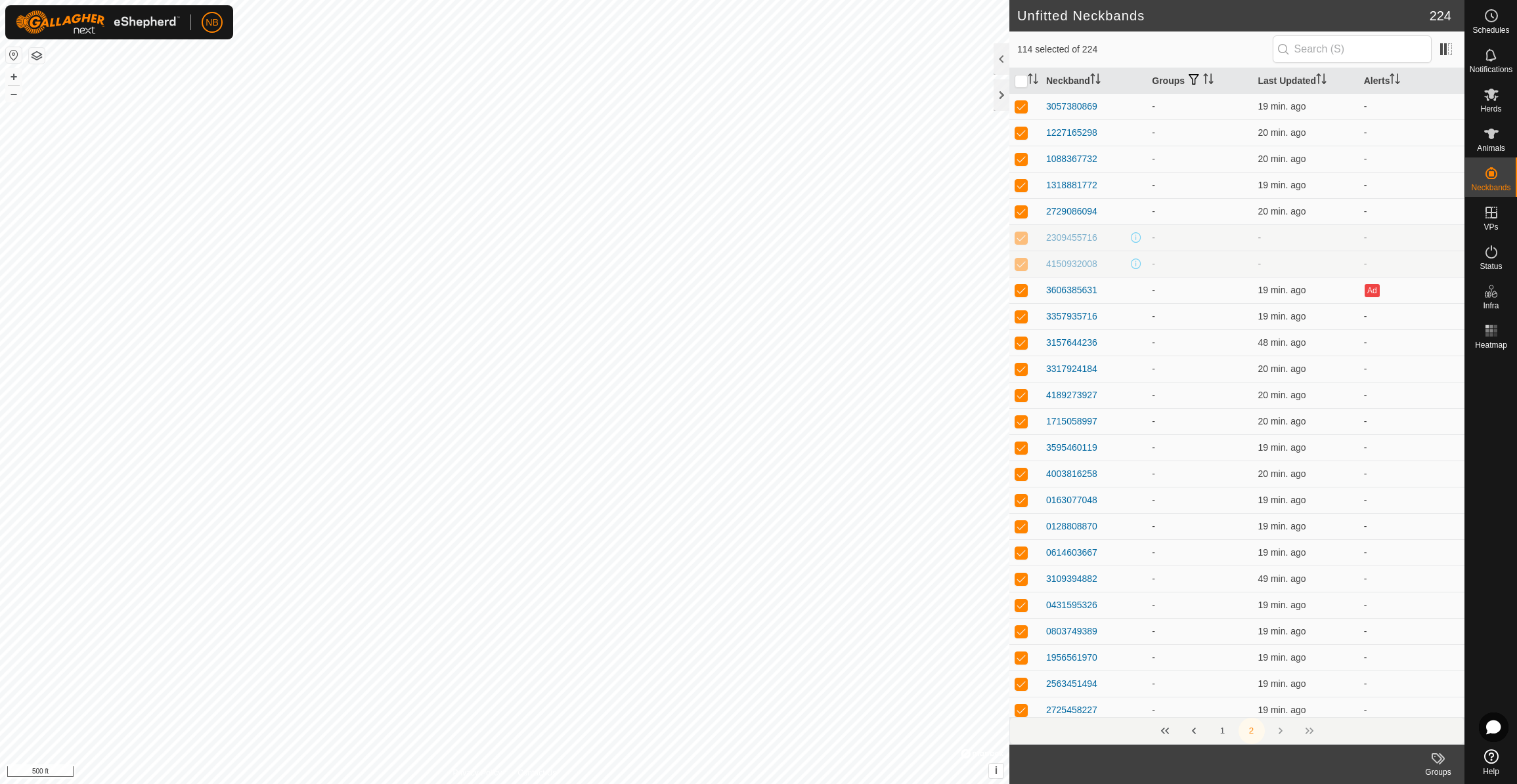
click at [1021, 239] on p-checkbox at bounding box center [1021, 238] width 13 height 11
click at [1025, 264] on p-checkbox at bounding box center [1021, 264] width 13 height 11
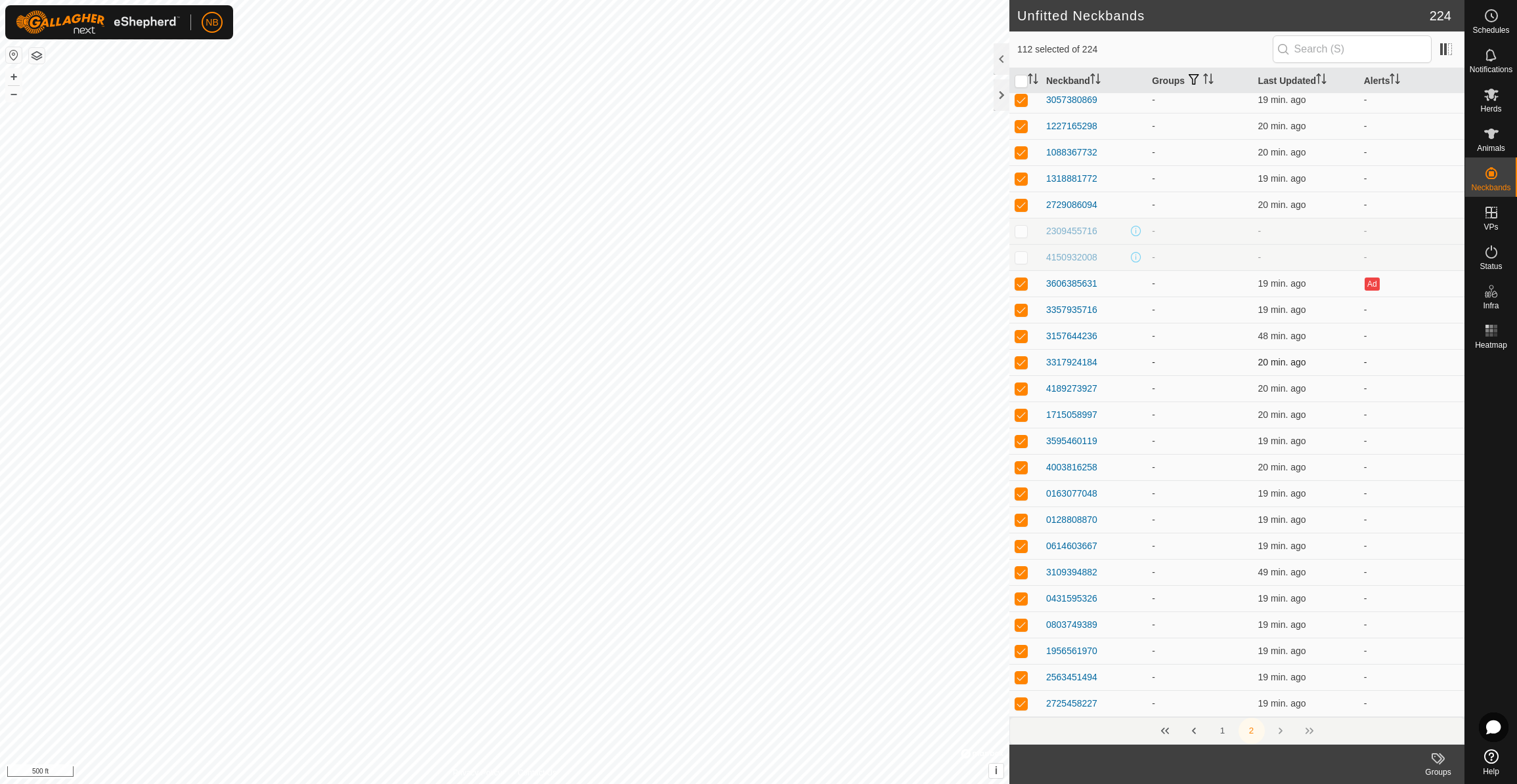
scroll to position [7, 0]
click at [1442, 759] on icon at bounding box center [1438, 758] width 15 height 15
click at [1429, 732] on link "Manage Groups" at bounding box center [1398, 729] width 130 height 26
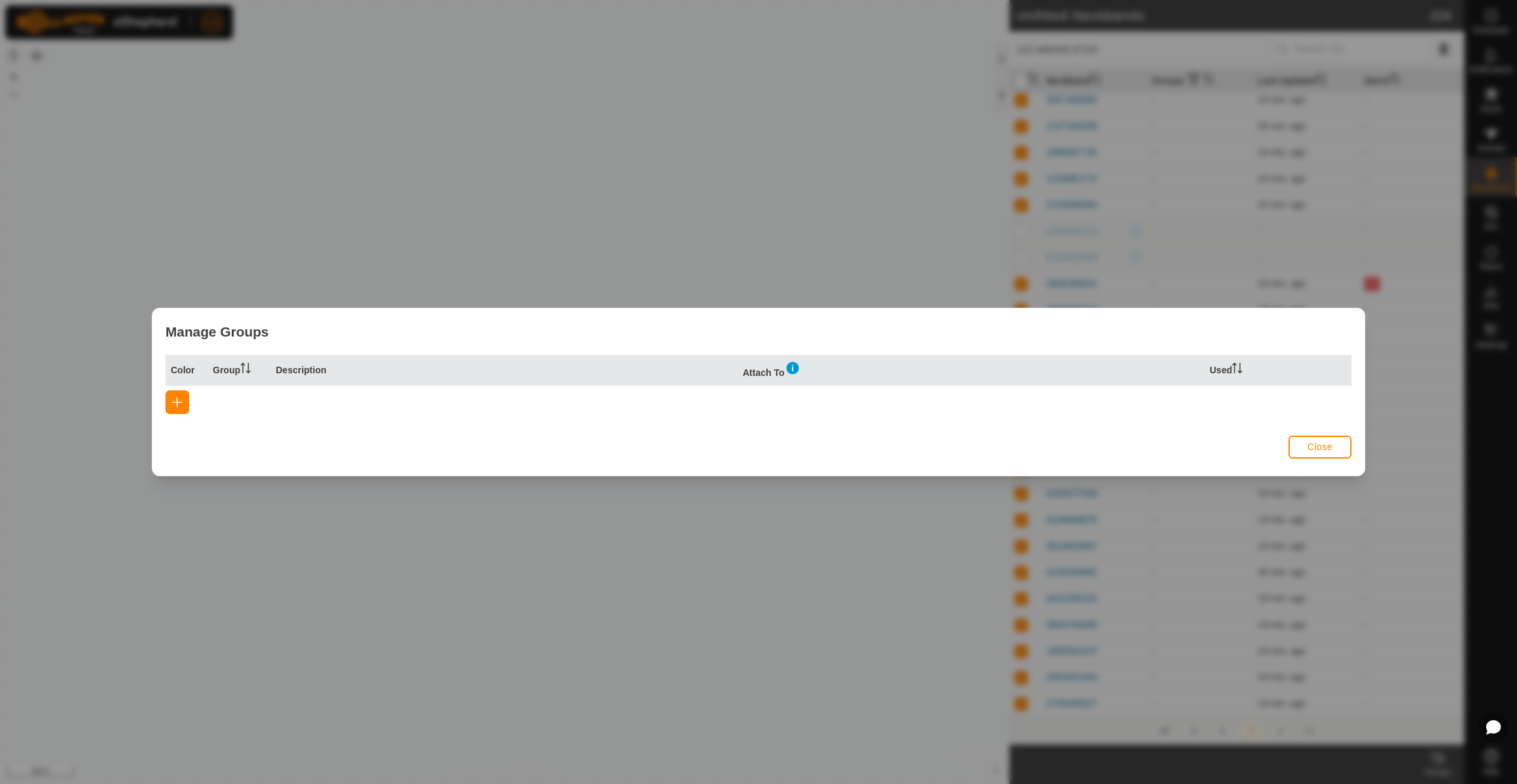
click at [182, 404] on span "button" at bounding box center [177, 402] width 11 height 11
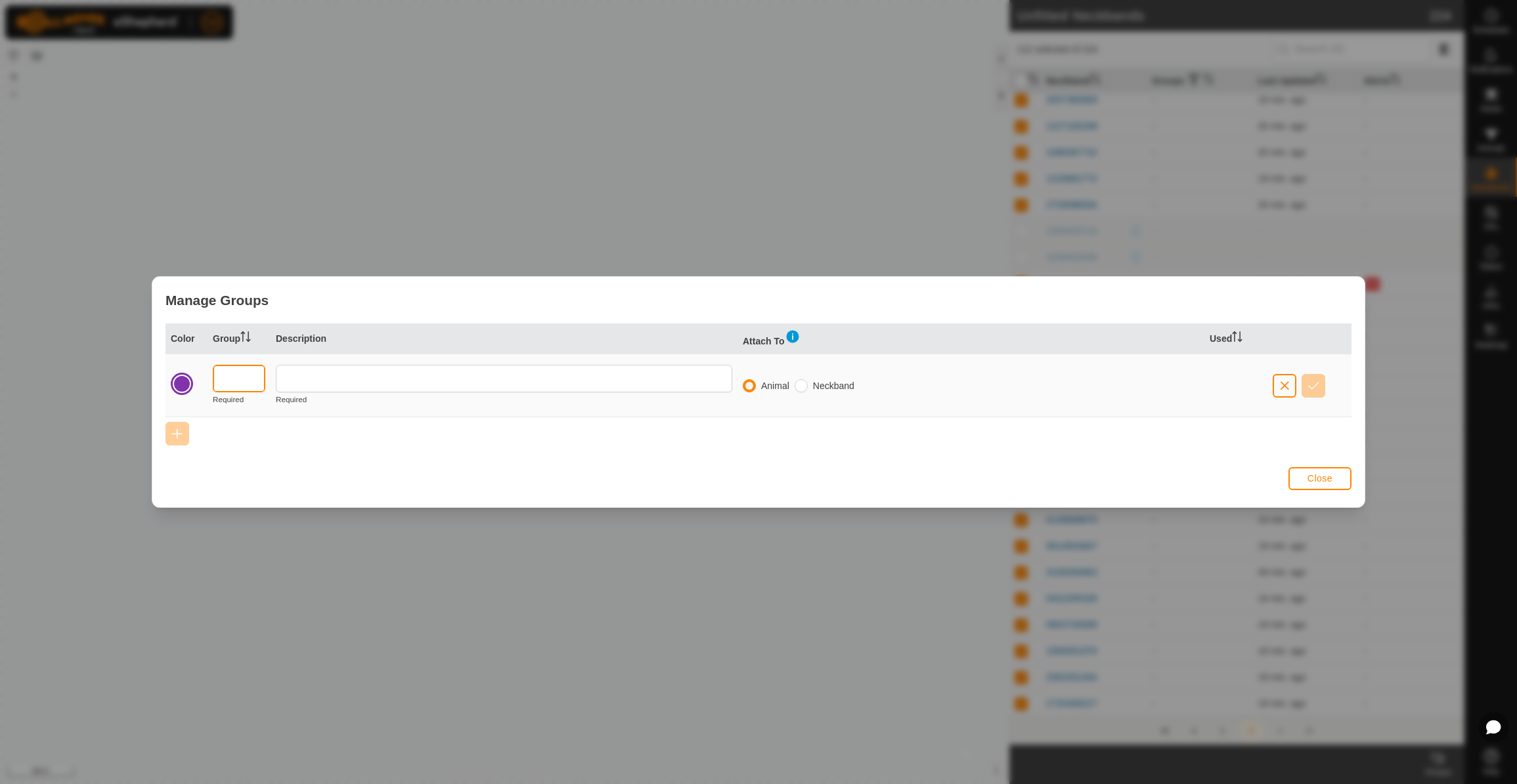
click at [245, 371] on input "text" at bounding box center [239, 378] width 53 height 28
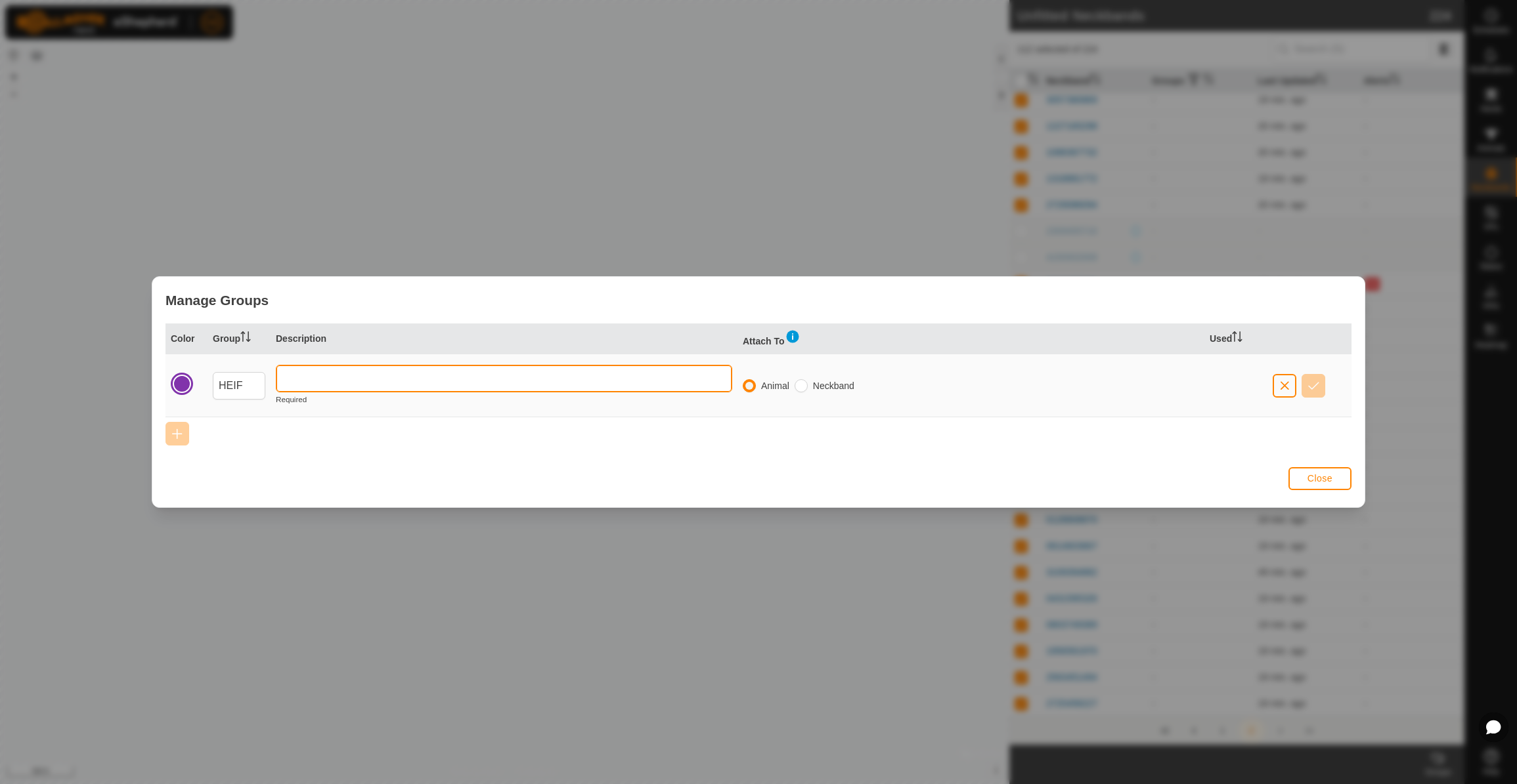
click at [302, 378] on input "text" at bounding box center [504, 378] width 457 height 28
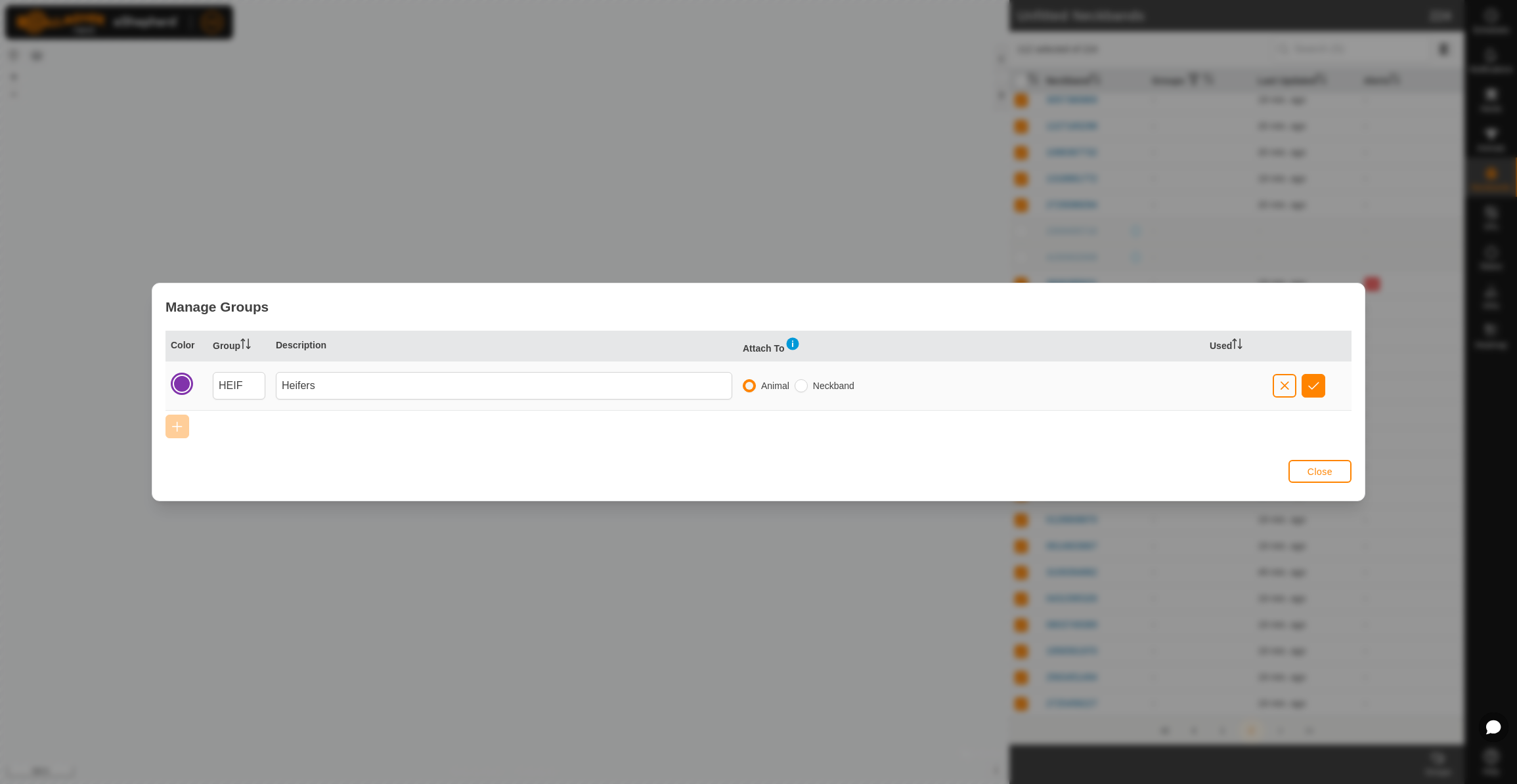
click at [808, 386] on div "Neckband" at bounding box center [827, 386] width 65 height 13
click at [801, 387] on input "radio" at bounding box center [801, 386] width 13 height 13
click at [1321, 474] on span "Close" at bounding box center [1320, 472] width 25 height 11
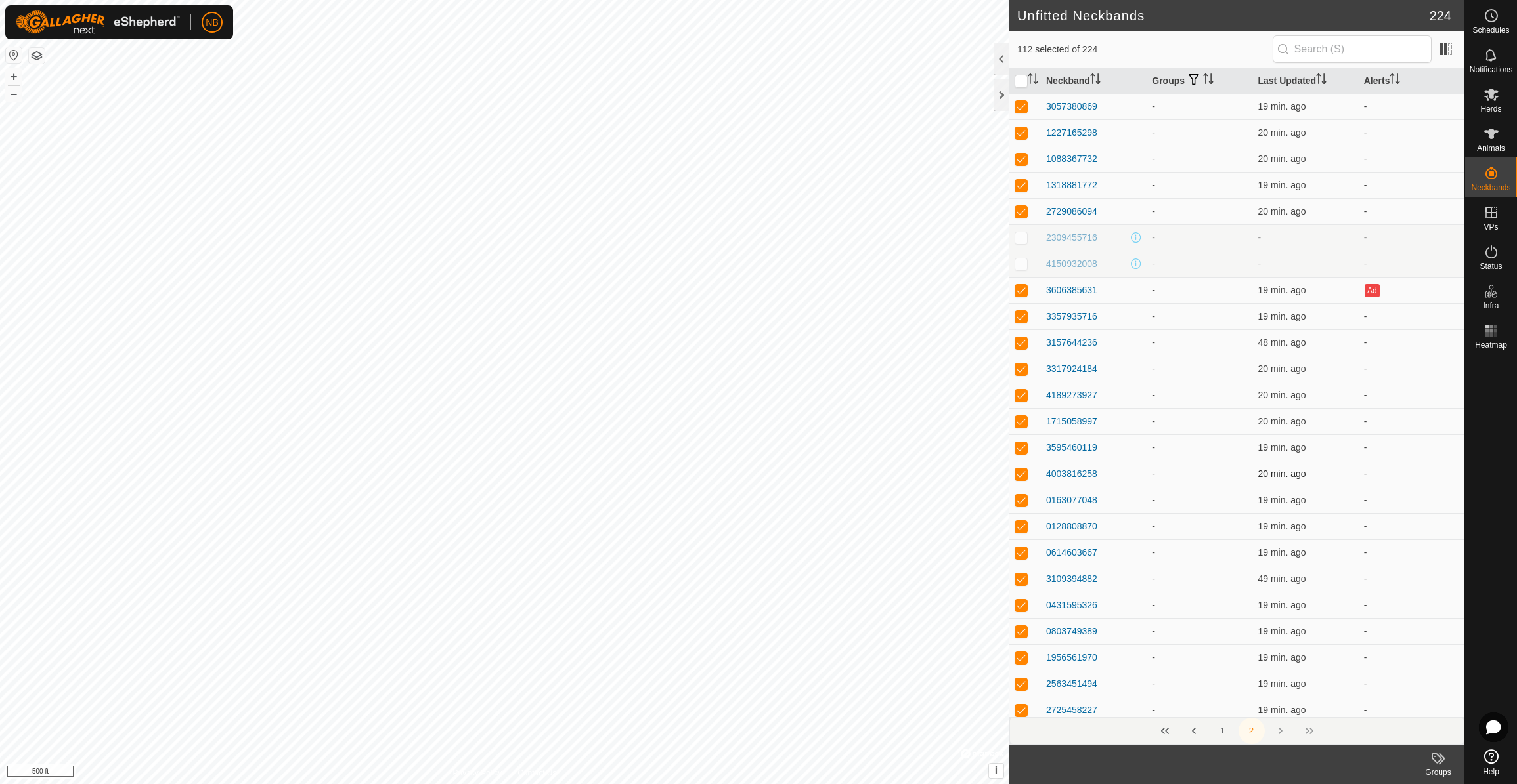
scroll to position [0, 0]
click at [1436, 764] on icon at bounding box center [1438, 758] width 15 height 15
click at [1407, 729] on link "Manage Groups" at bounding box center [1398, 729] width 130 height 26
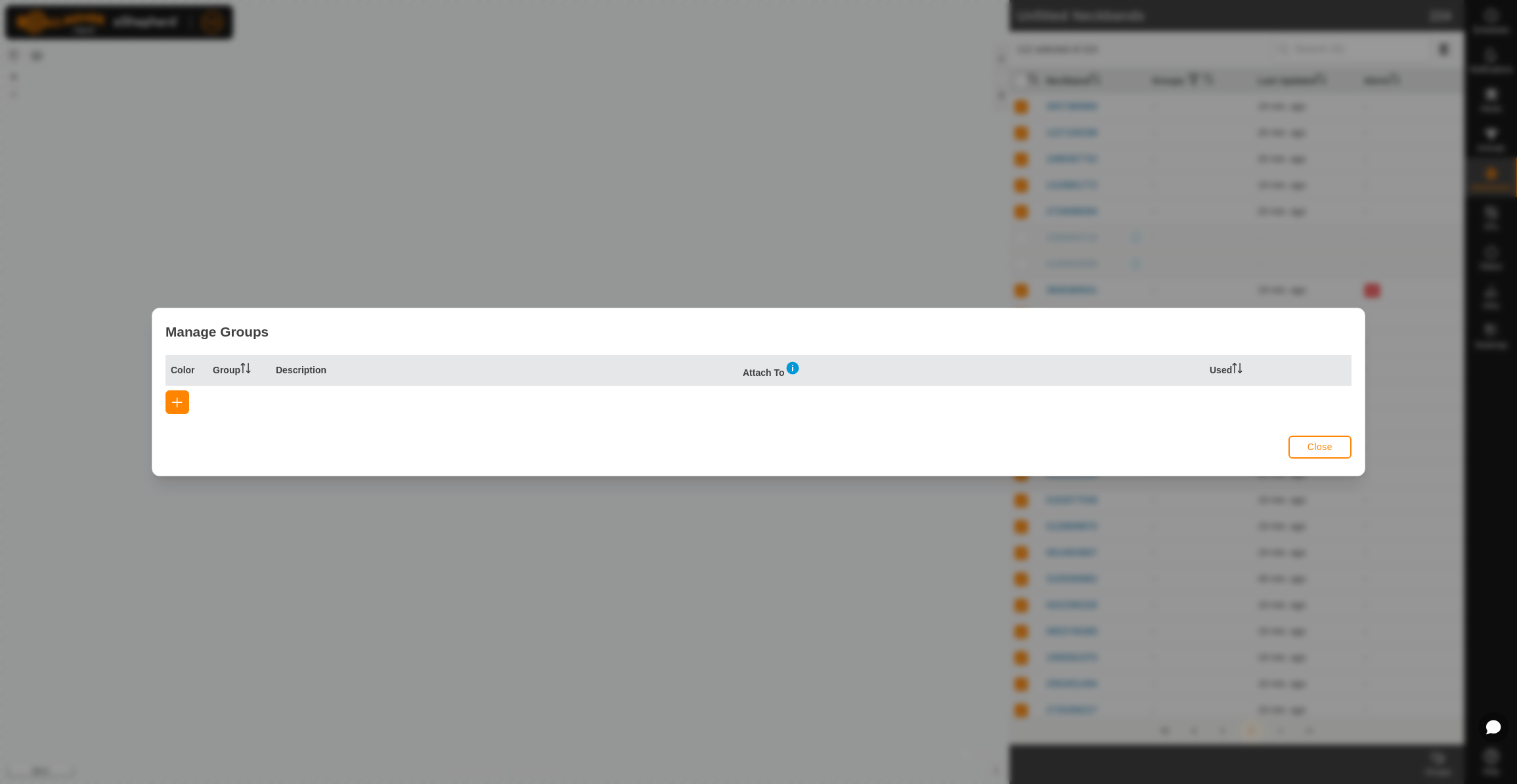
click at [176, 400] on span "button" at bounding box center [177, 402] width 11 height 11
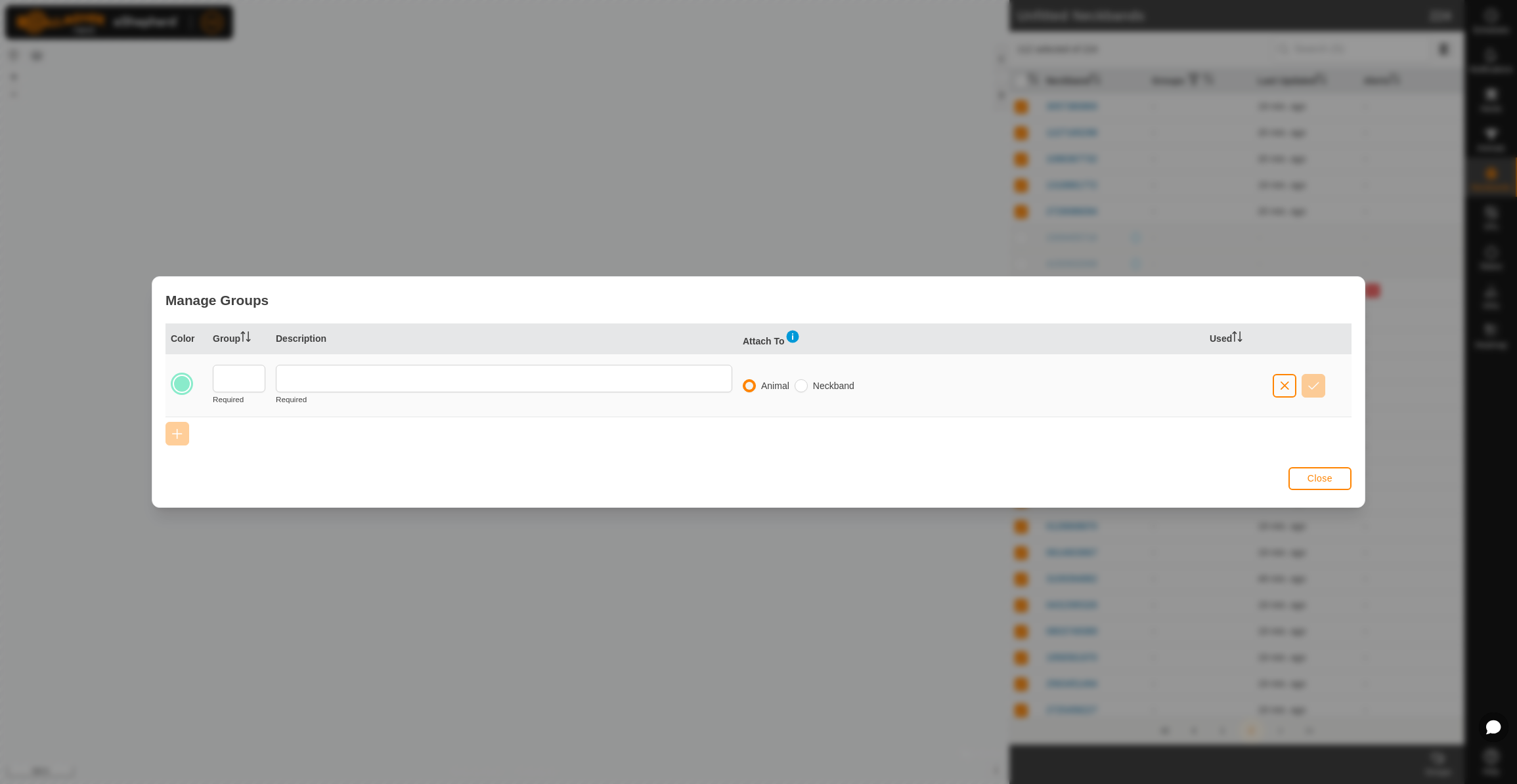
click at [179, 386] on div at bounding box center [181, 384] width 18 height 18
click at [182, 378] on div at bounding box center [181, 384] width 18 height 18
click at [226, 372] on input "text" at bounding box center [239, 378] width 53 height 28
click at [244, 339] on icon at bounding box center [243, 336] width 1 height 11
click at [250, 339] on icon at bounding box center [245, 336] width 10 height 11
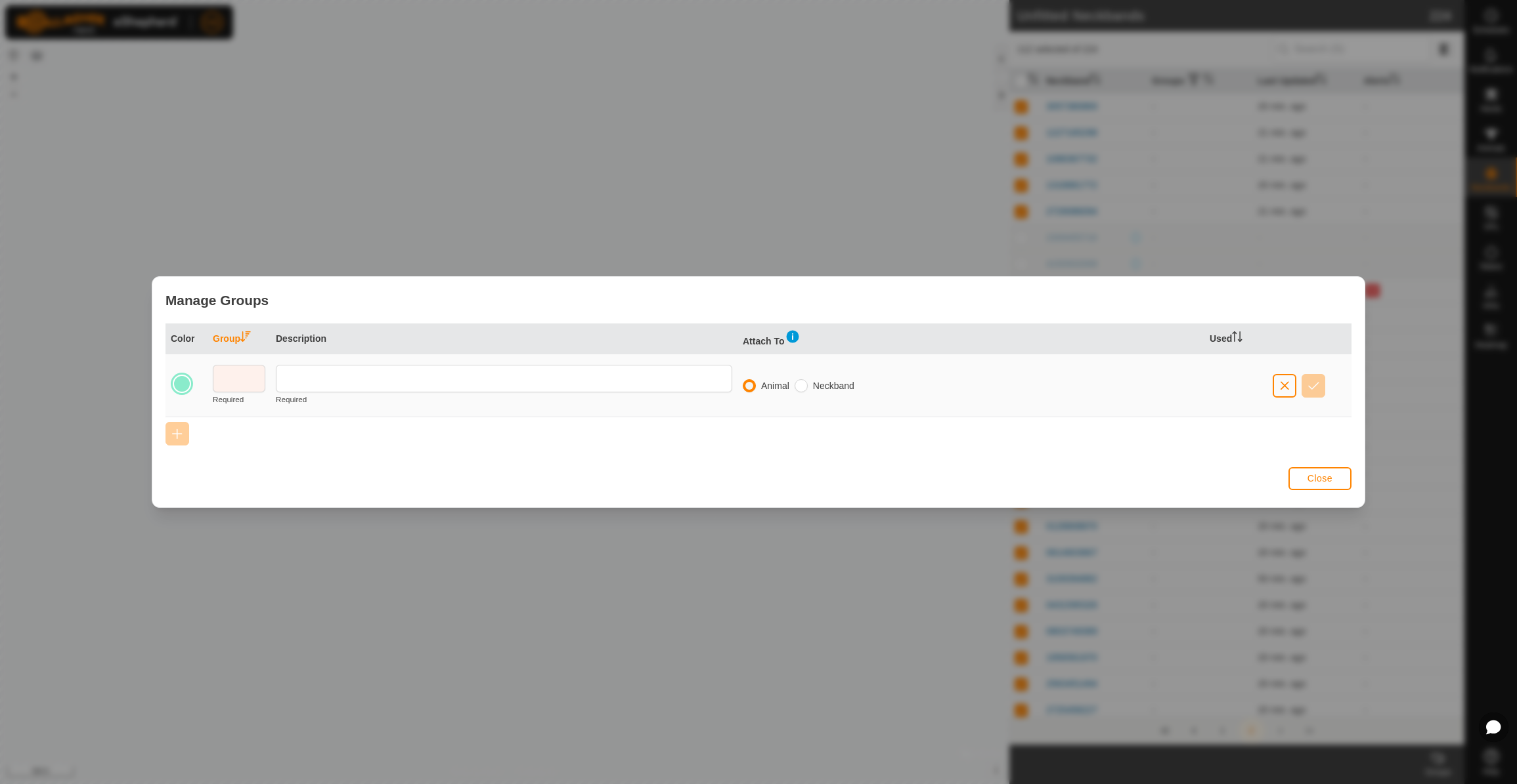
click at [247, 336] on icon at bounding box center [246, 336] width 11 height 11
click at [243, 373] on input "text" at bounding box center [239, 378] width 53 height 28
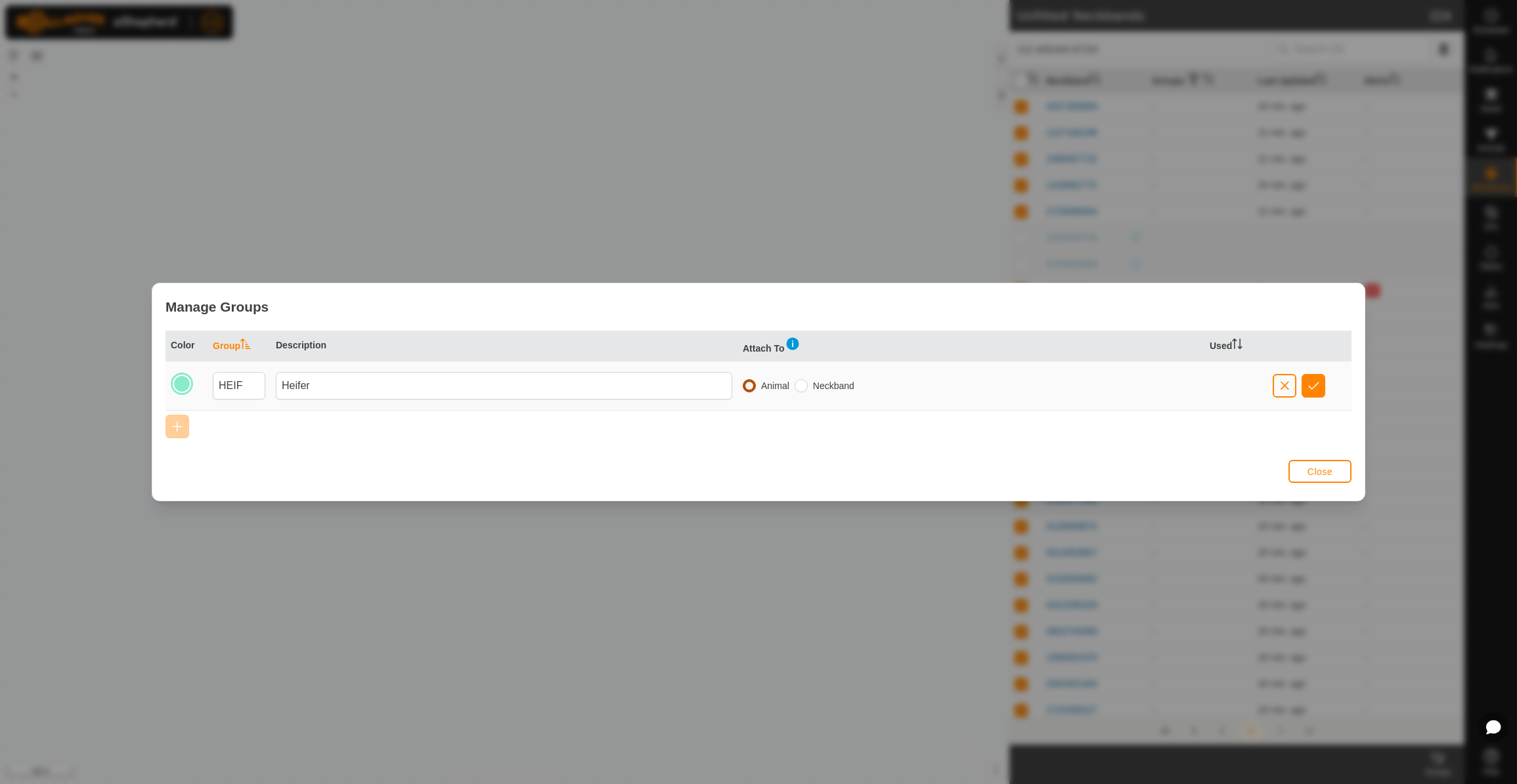
click at [748, 386] on input "radio" at bounding box center [749, 386] width 13 height 13
click at [1310, 387] on span "button" at bounding box center [1314, 386] width 11 height 11
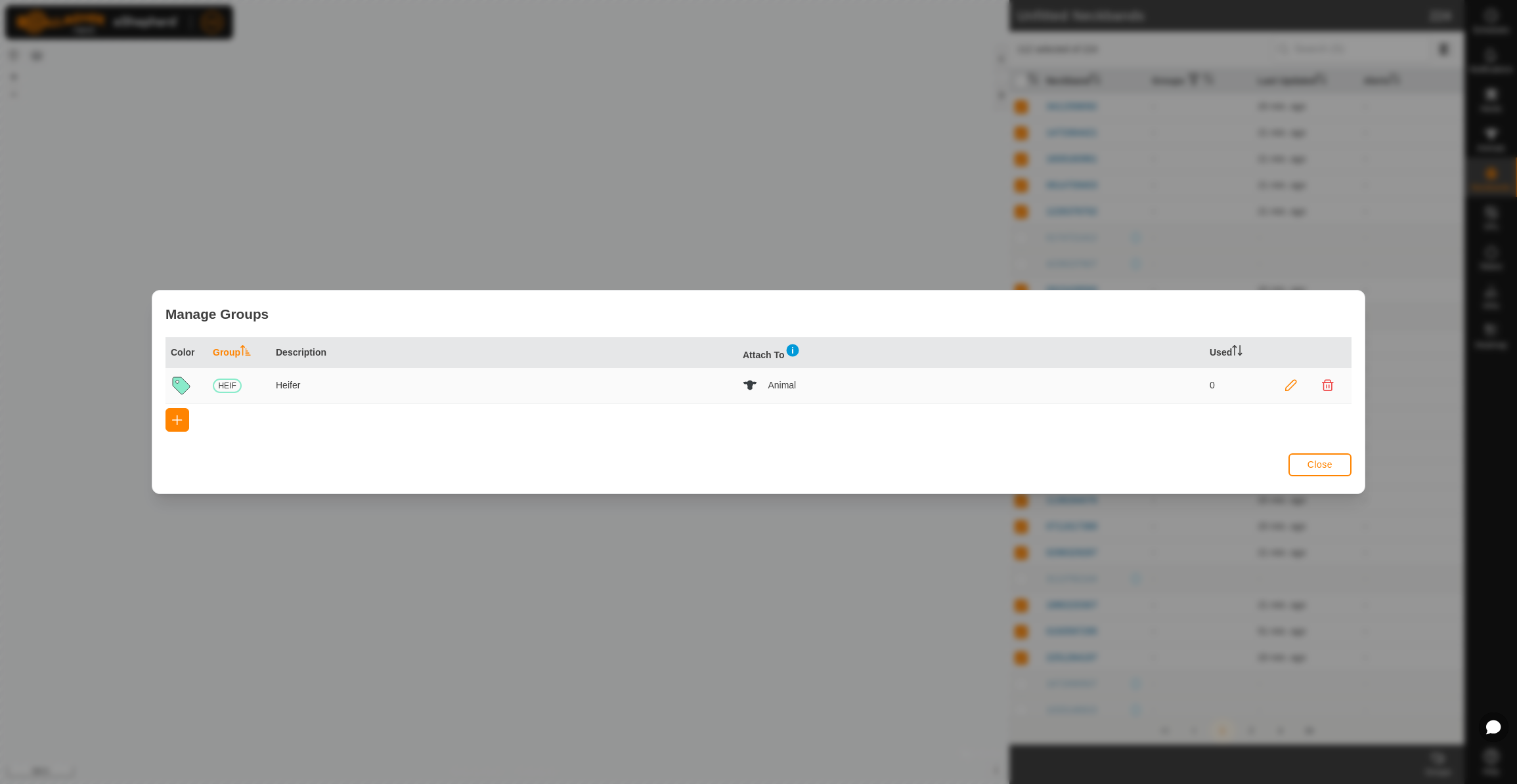
click at [1321, 461] on span "Close" at bounding box center [1320, 465] width 25 height 11
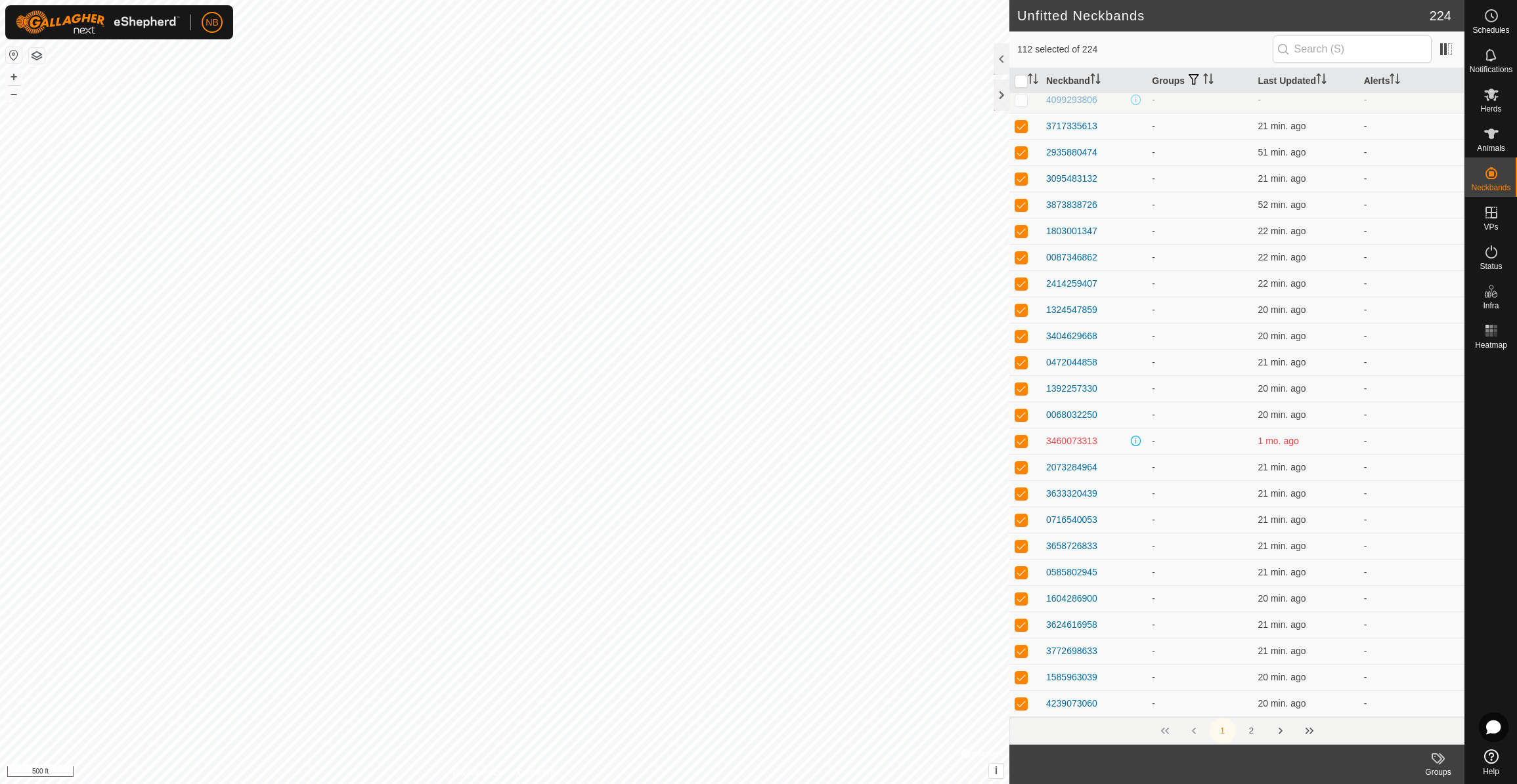
scroll to position [4627, 0]
click at [1252, 732] on button "2" at bounding box center [1251, 731] width 26 height 26
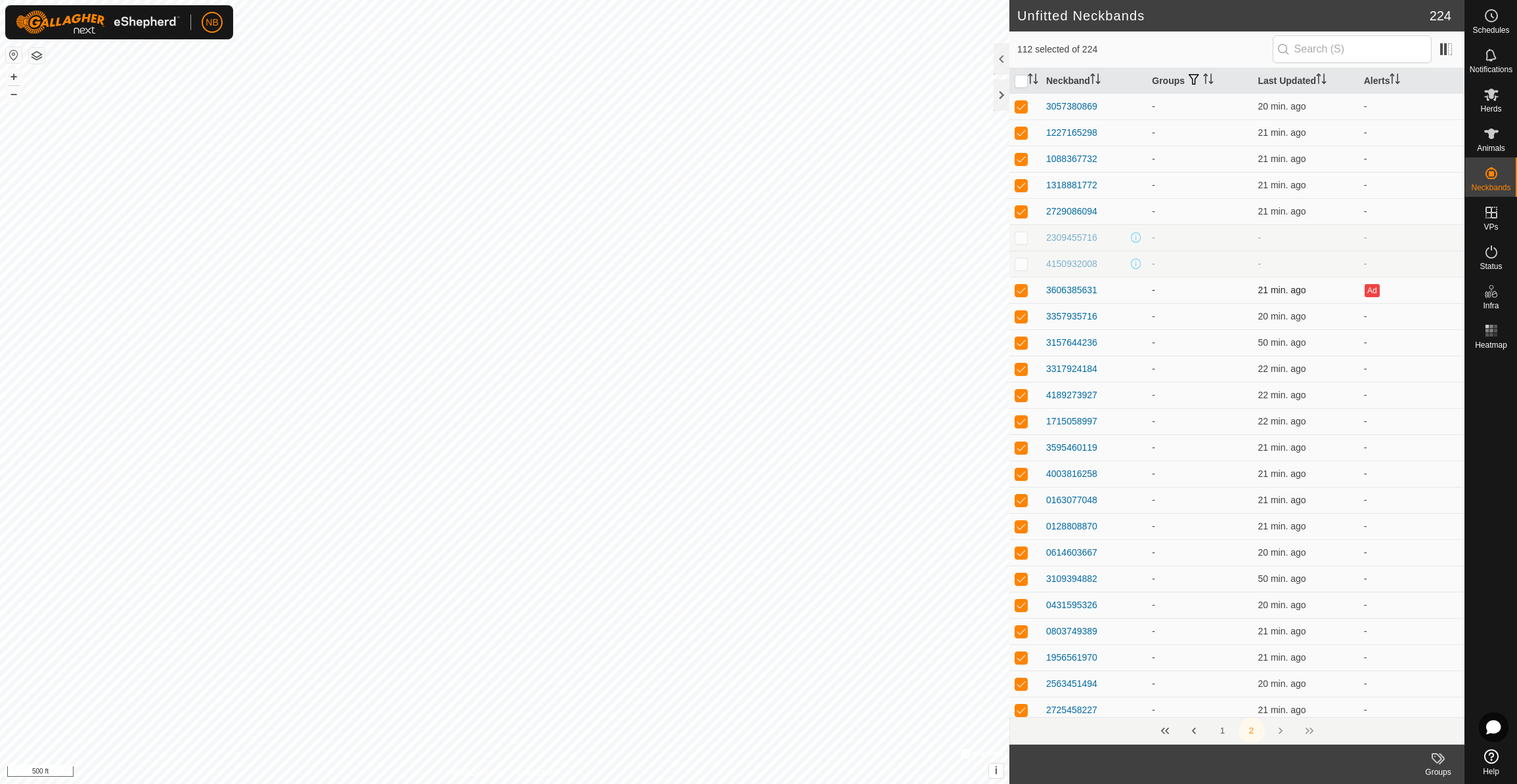
scroll to position [0, 0]
click at [1226, 734] on button "1" at bounding box center [1222, 731] width 26 height 26
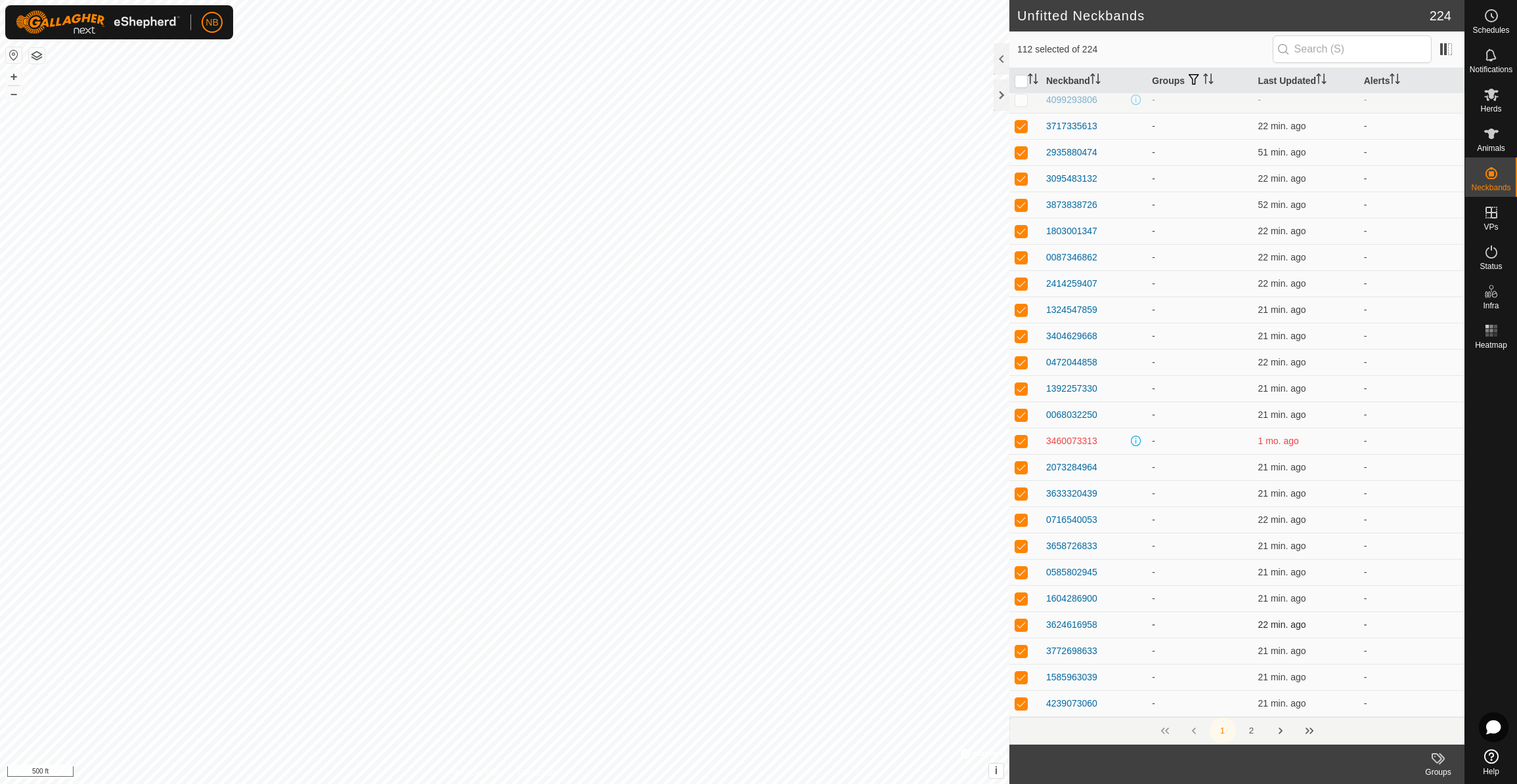
scroll to position [4627, 0]
click at [1442, 764] on icon at bounding box center [1438, 758] width 15 height 15
click at [1417, 732] on link "Manage Groups" at bounding box center [1398, 729] width 130 height 26
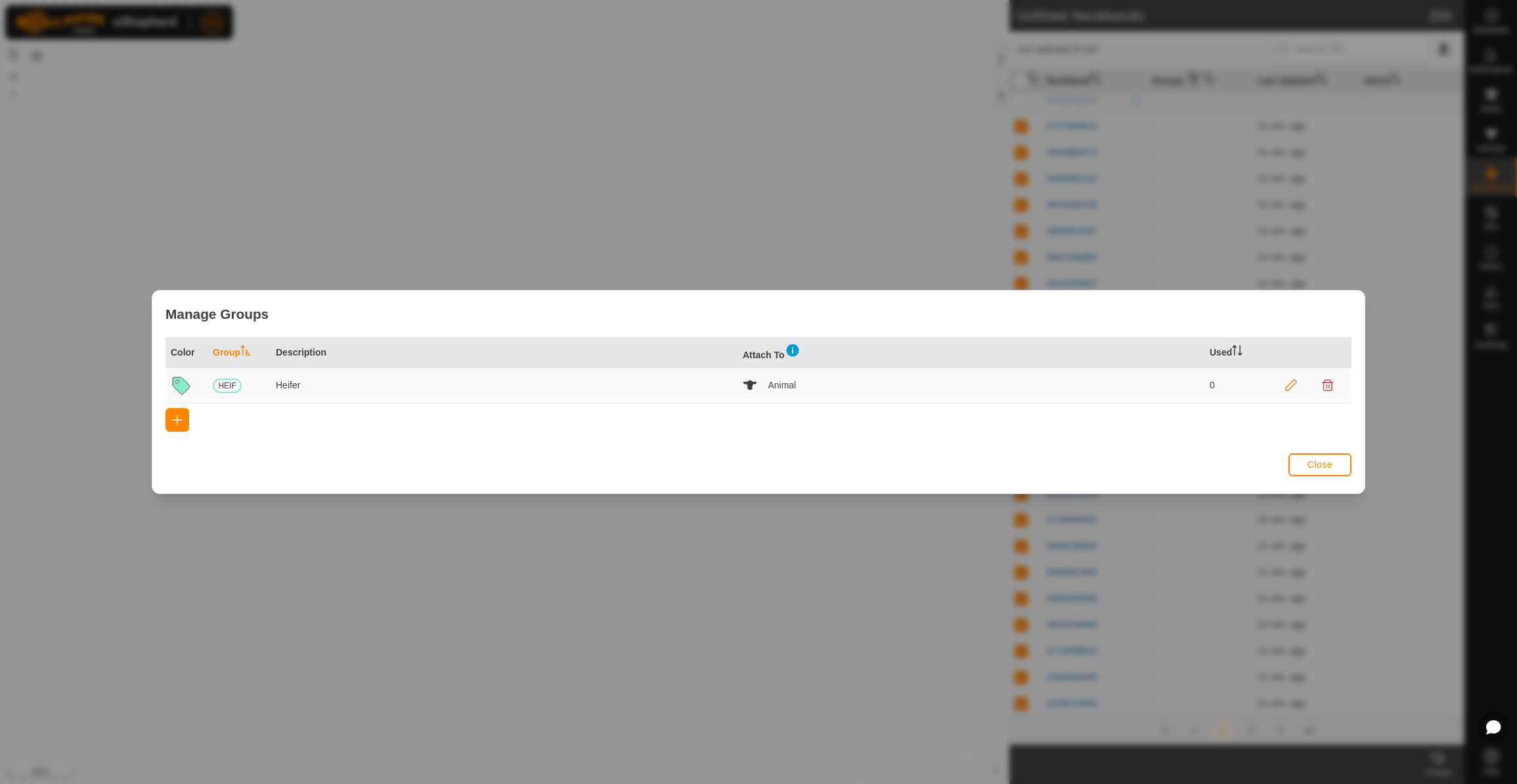
click at [790, 352] on img at bounding box center [792, 350] width 15 height 15
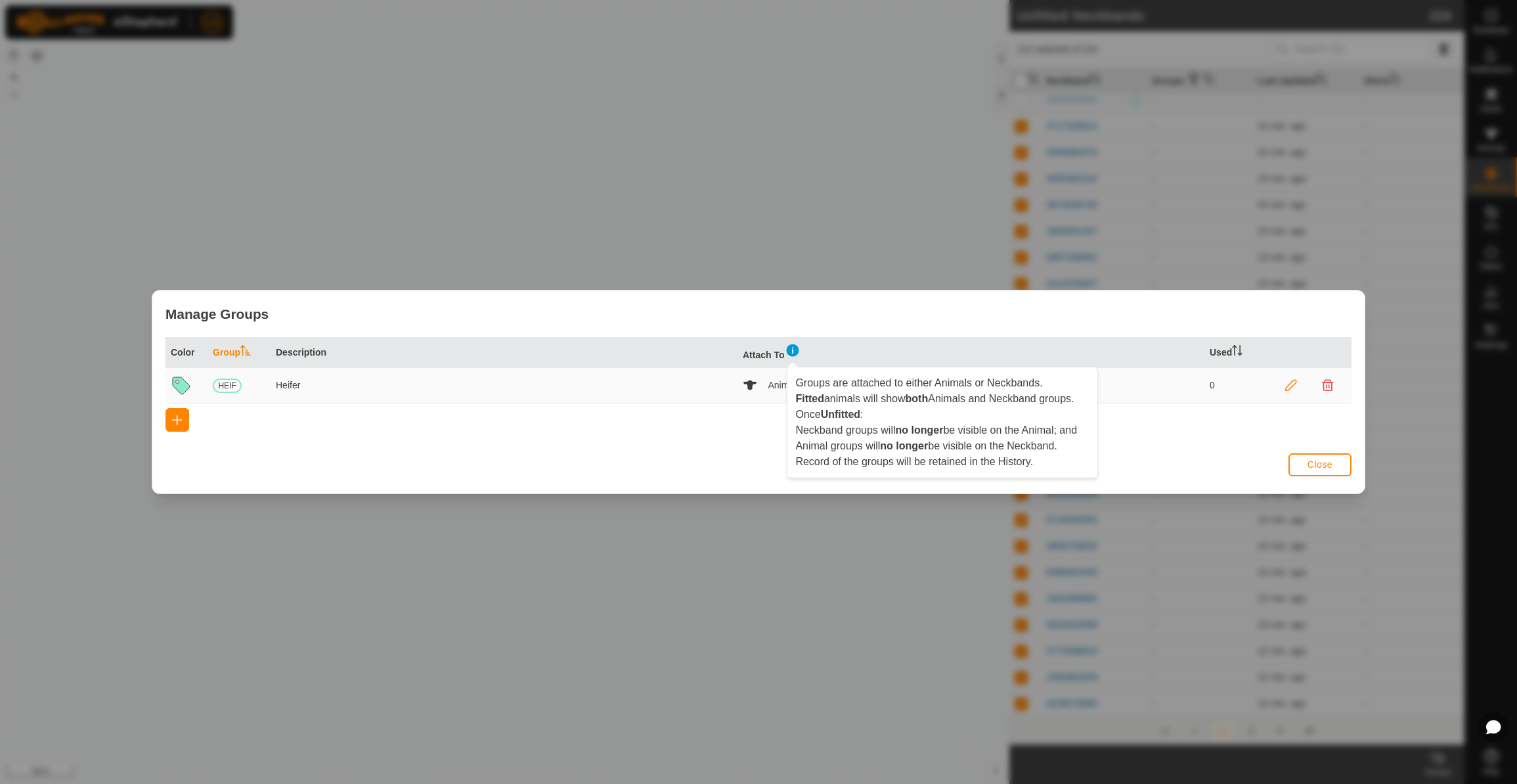
drag, startPoint x: 1281, startPoint y: 356, endPoint x: 1296, endPoint y: 371, distance: 21.2
click at [1281, 356] on th at bounding box center [1309, 353] width 84 height 31
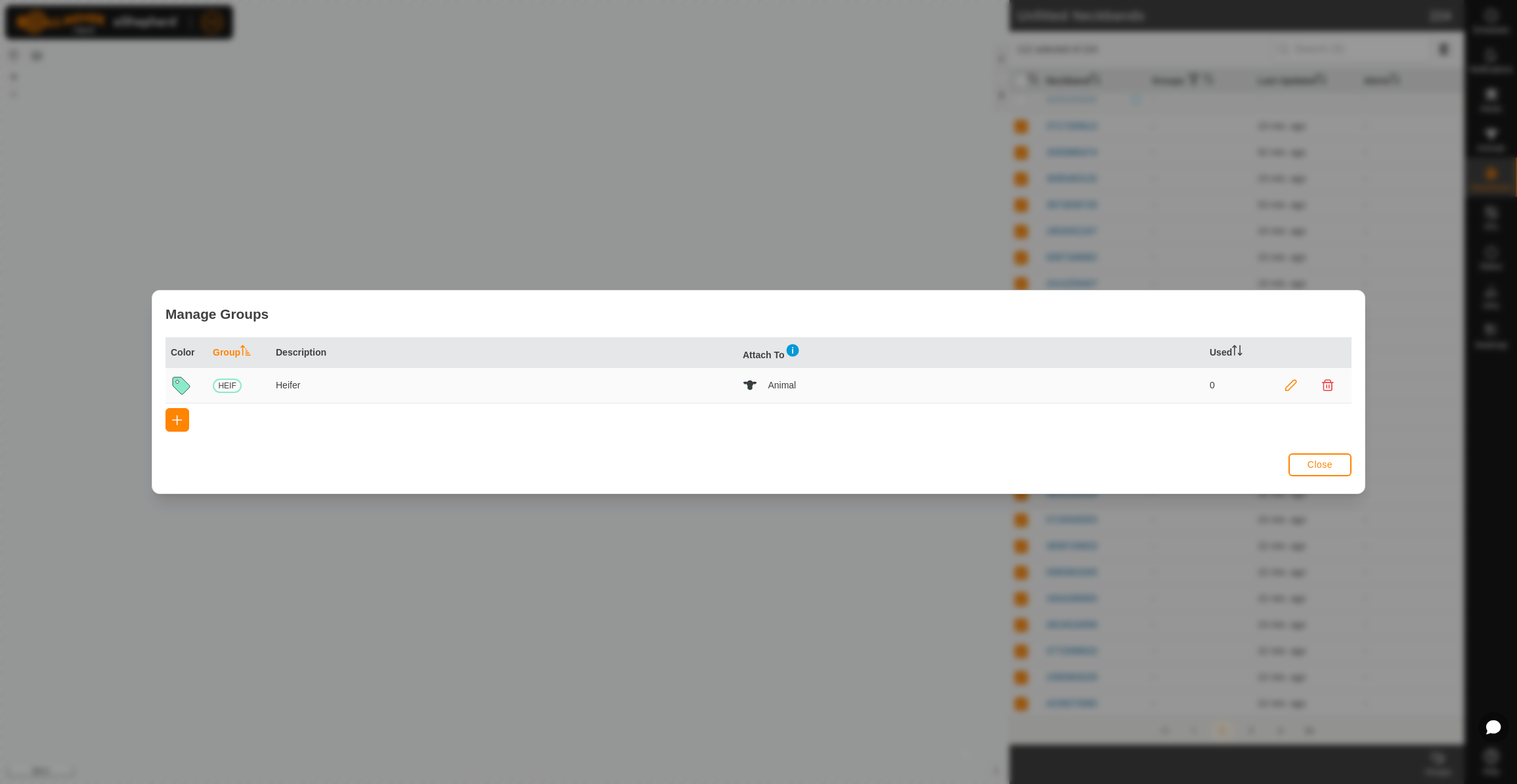
click at [1291, 390] on icon at bounding box center [1291, 386] width 12 height 12
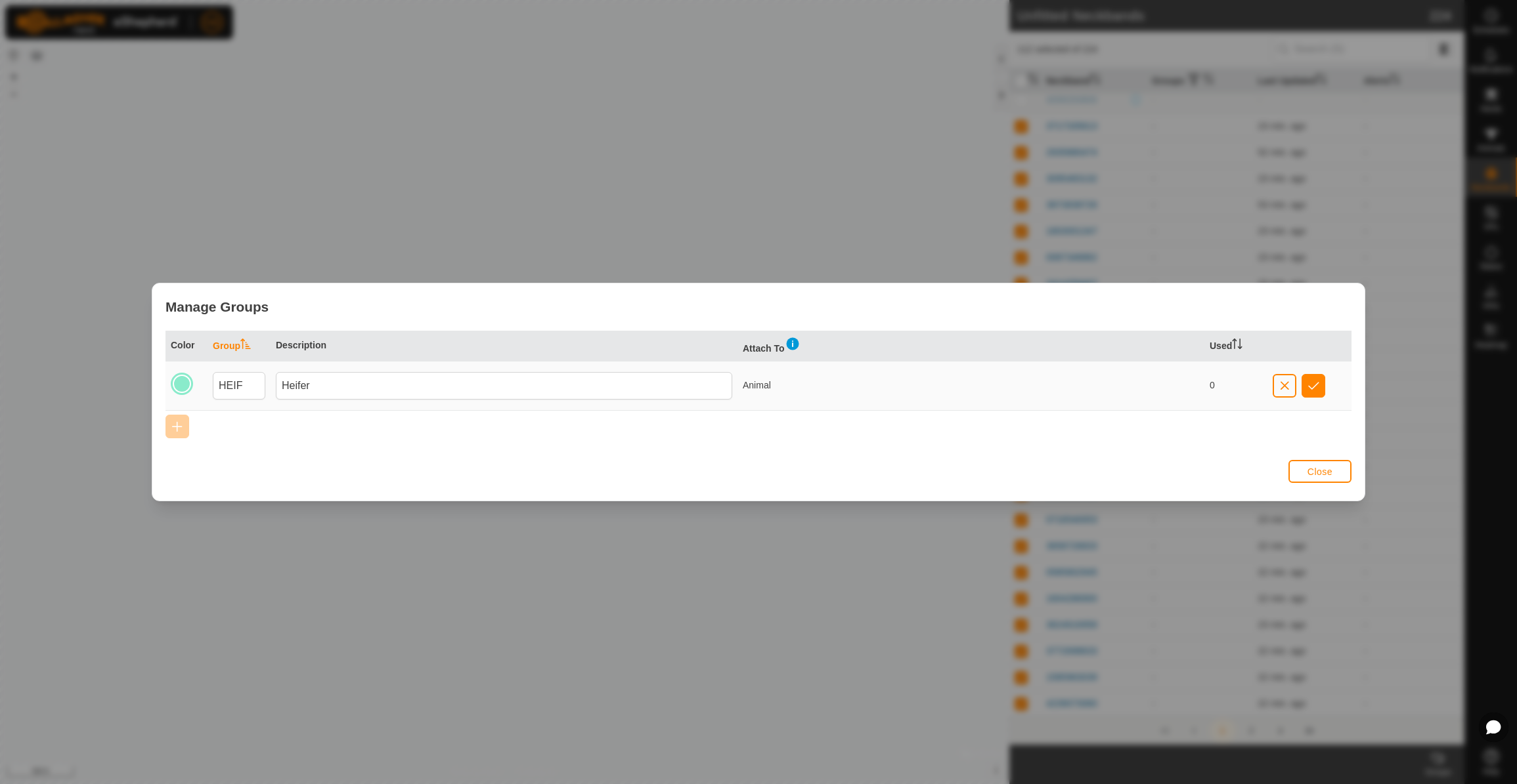
click at [1292, 386] on button "button" at bounding box center [1284, 386] width 24 height 24
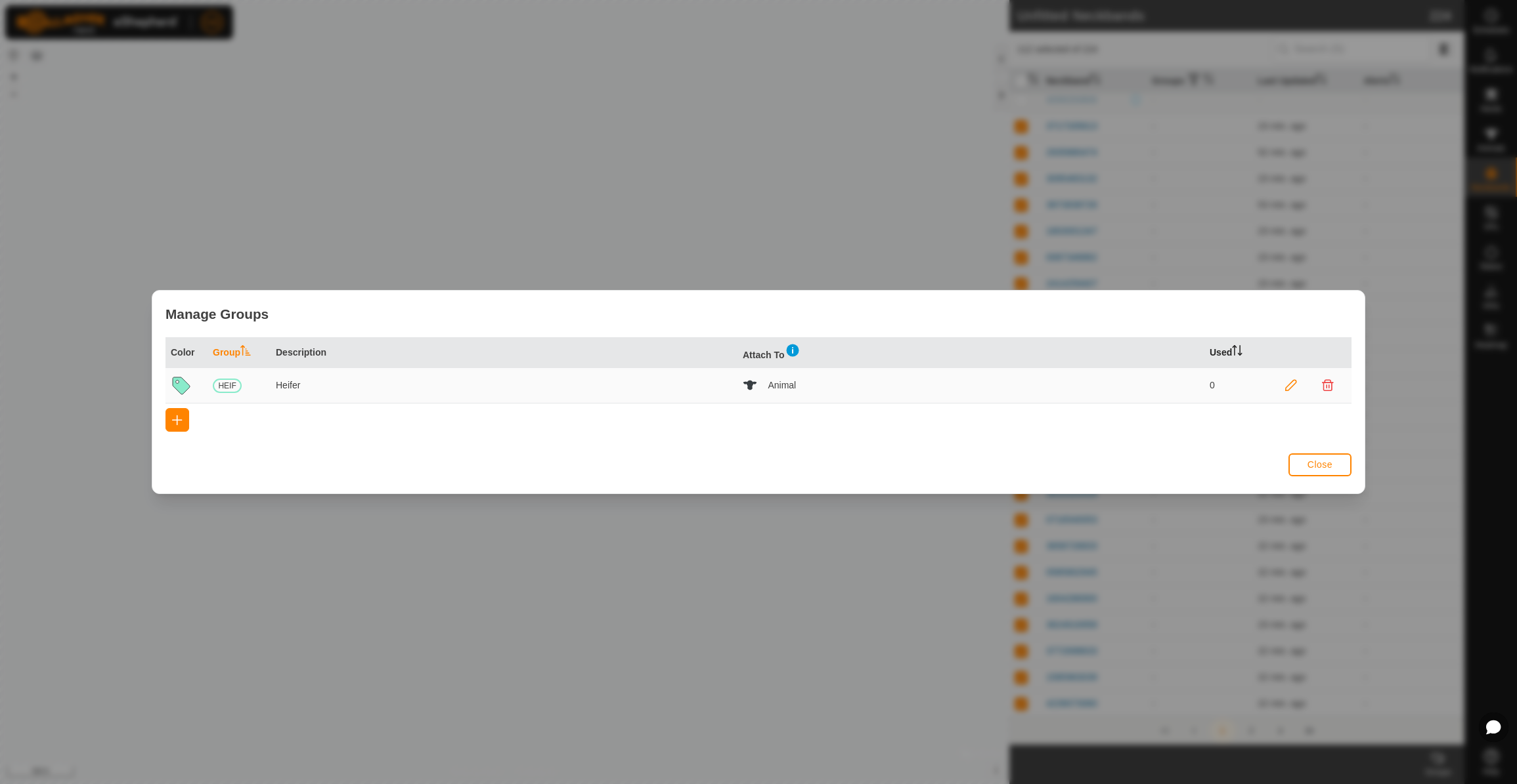
click at [1235, 349] on icon at bounding box center [1234, 351] width 1 height 11
click at [1240, 355] on icon at bounding box center [1236, 351] width 10 height 11
click at [1210, 385] on p-celleditor "0" at bounding box center [1212, 386] width 5 height 11
click at [1332, 466] on span "Close" at bounding box center [1320, 465] width 25 height 11
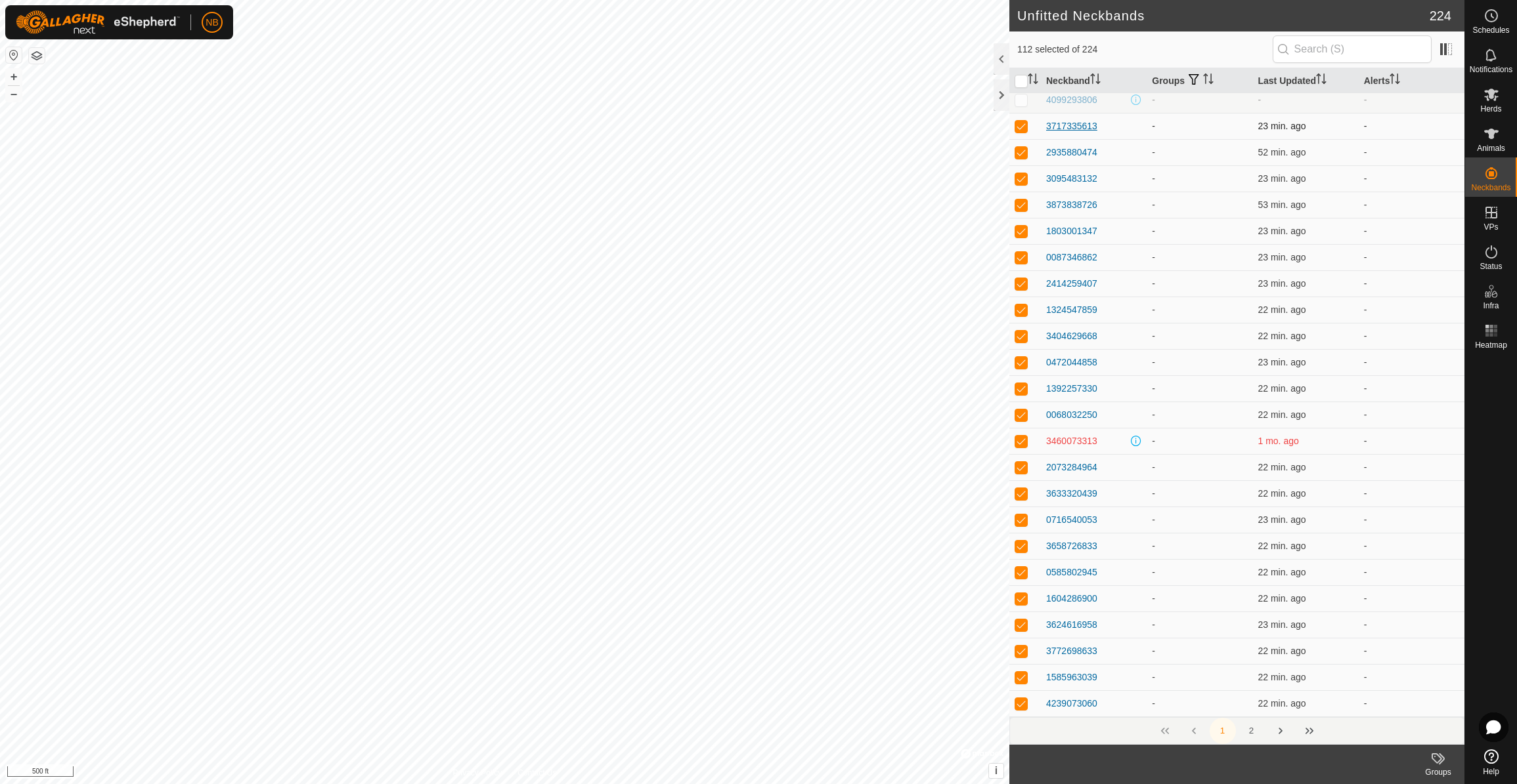
click at [1084, 129] on div "3717335613" at bounding box center [1071, 126] width 51 height 13
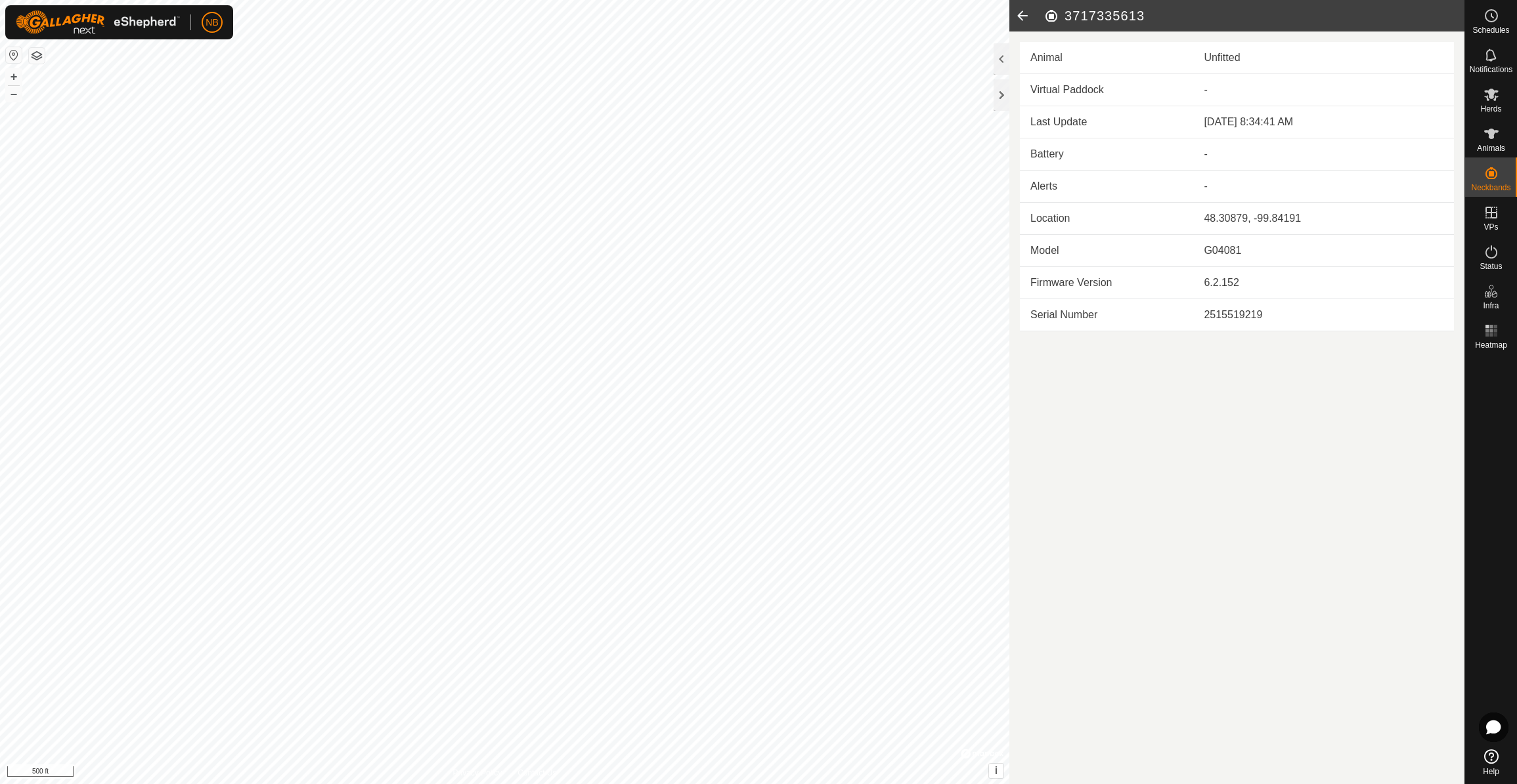
click at [997, 59] on div at bounding box center [1001, 59] width 15 height 32
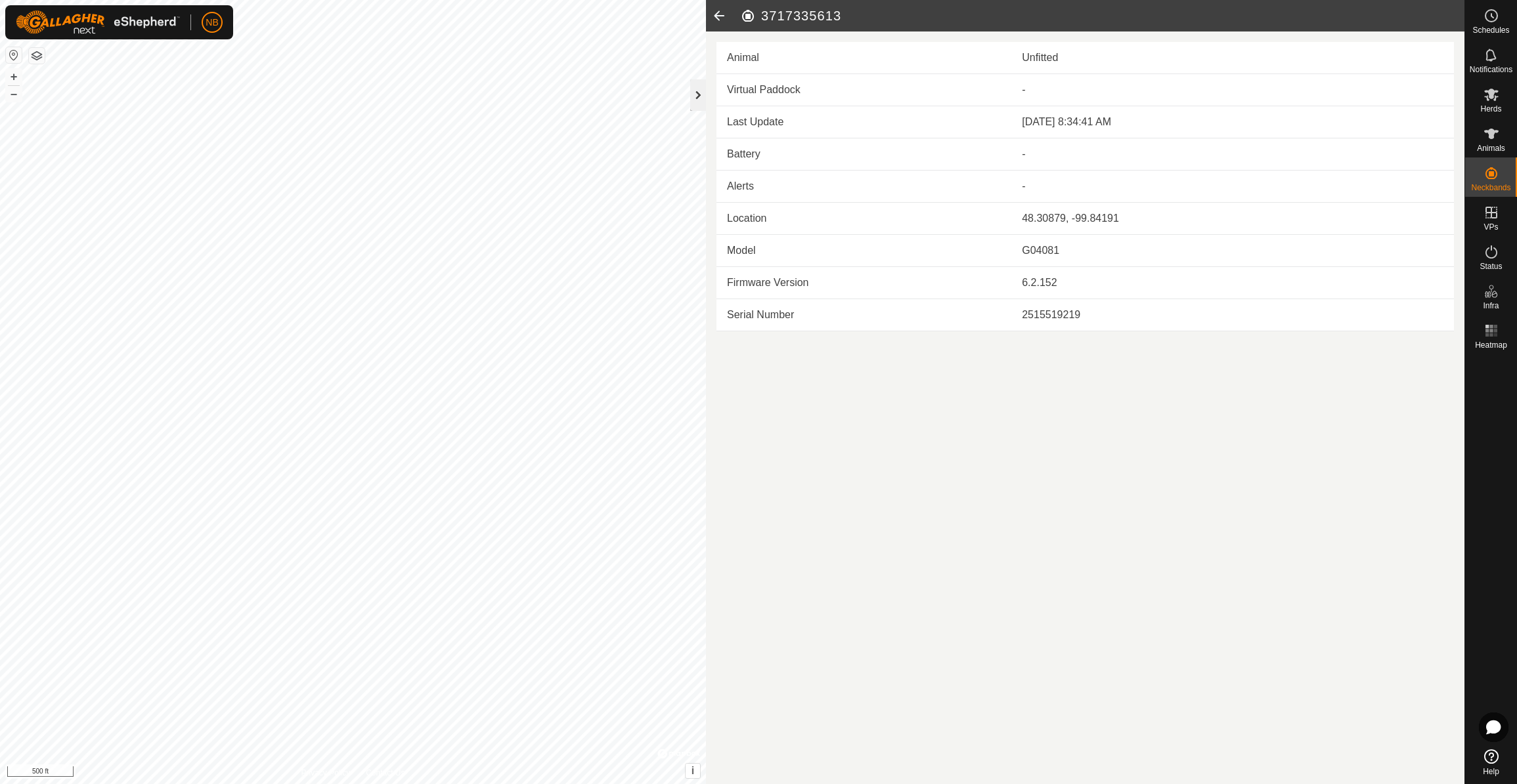
click at [702, 98] on div at bounding box center [698, 95] width 15 height 32
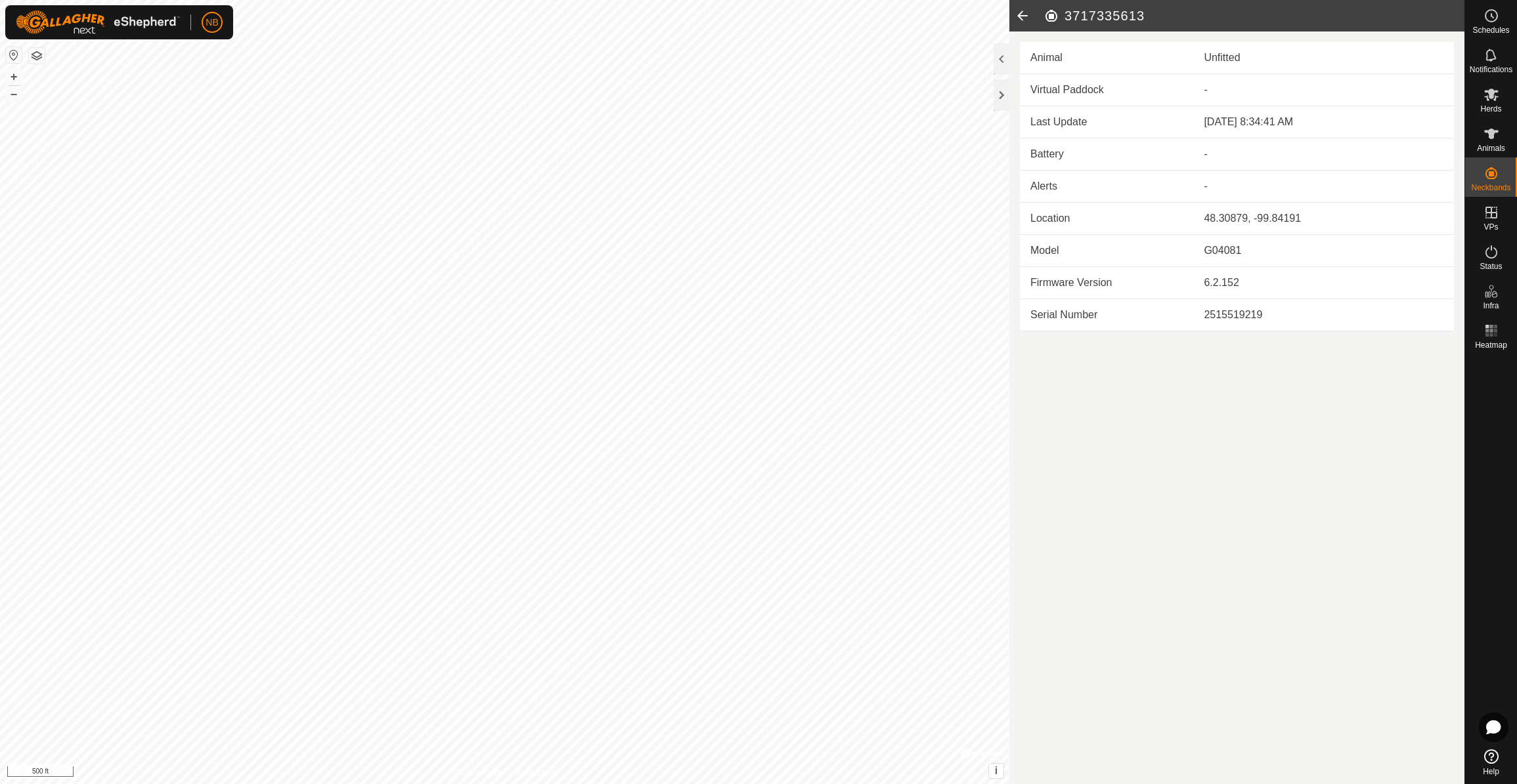
click at [1025, 13] on icon at bounding box center [1022, 15] width 26 height 32
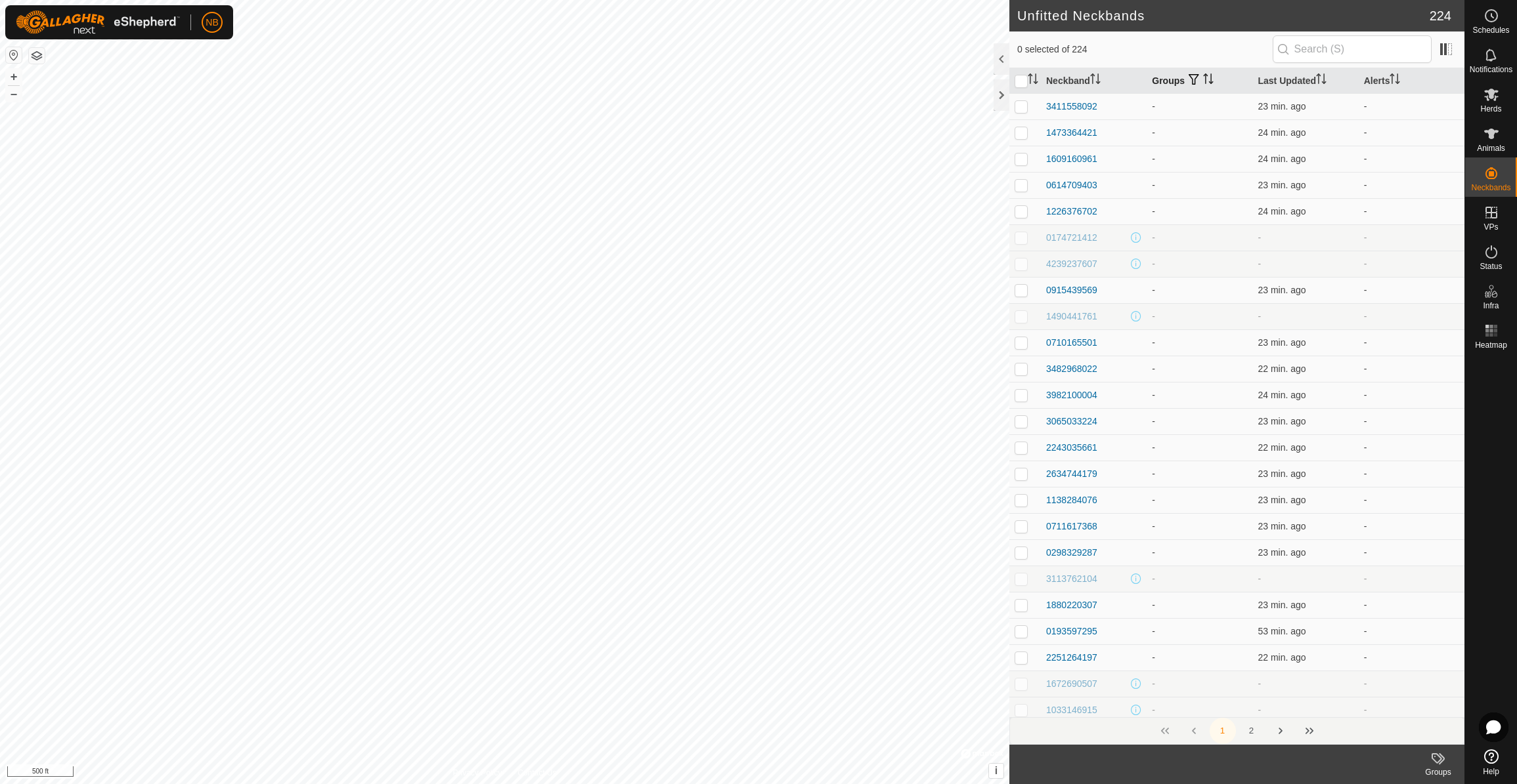
click at [1196, 77] on span "button" at bounding box center [1194, 79] width 11 height 11
click at [1205, 175] on input "HEIF" at bounding box center [1201, 177] width 13 height 13
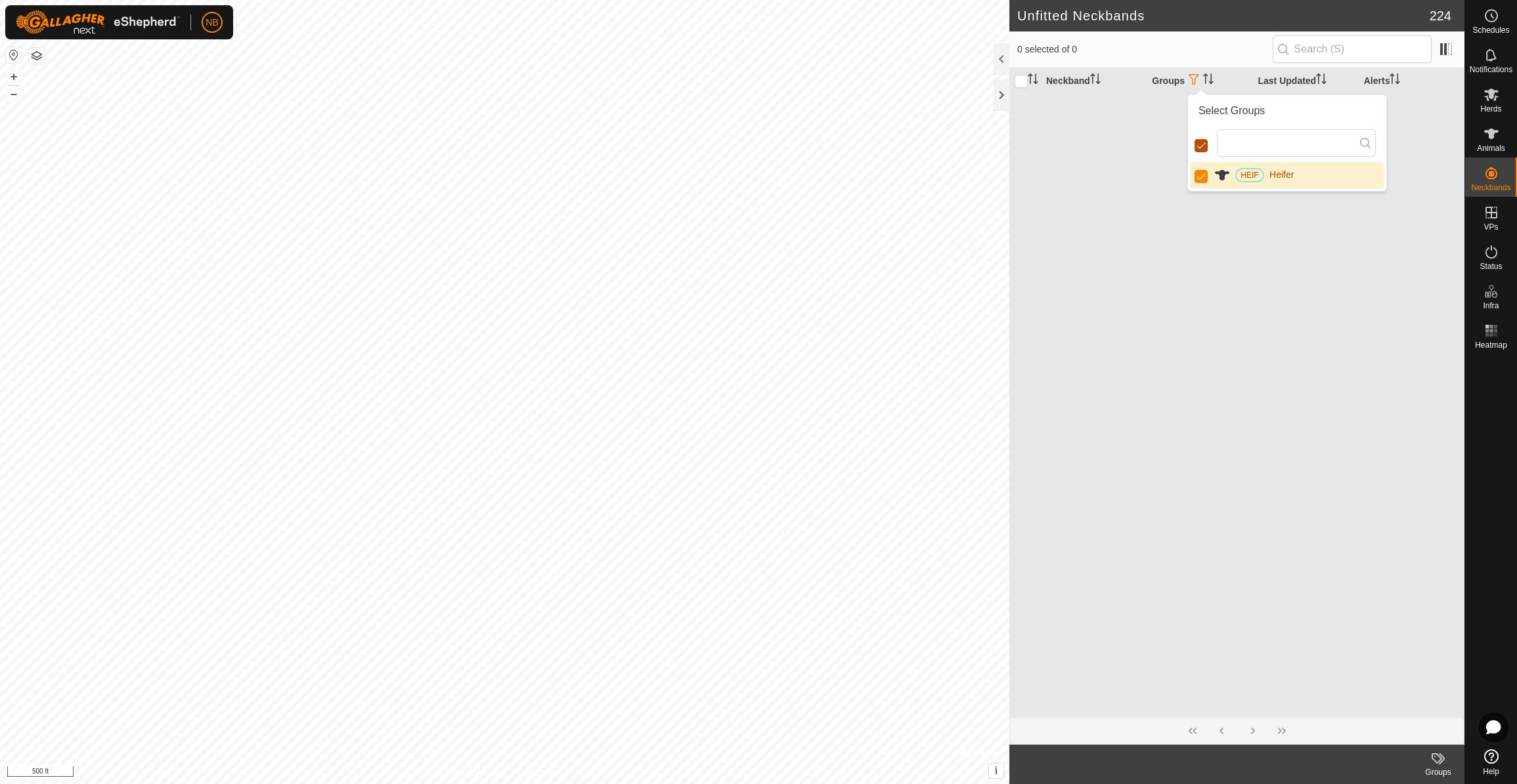
click at [1201, 146] on input "checkbox" at bounding box center [1201, 146] width 13 height 13
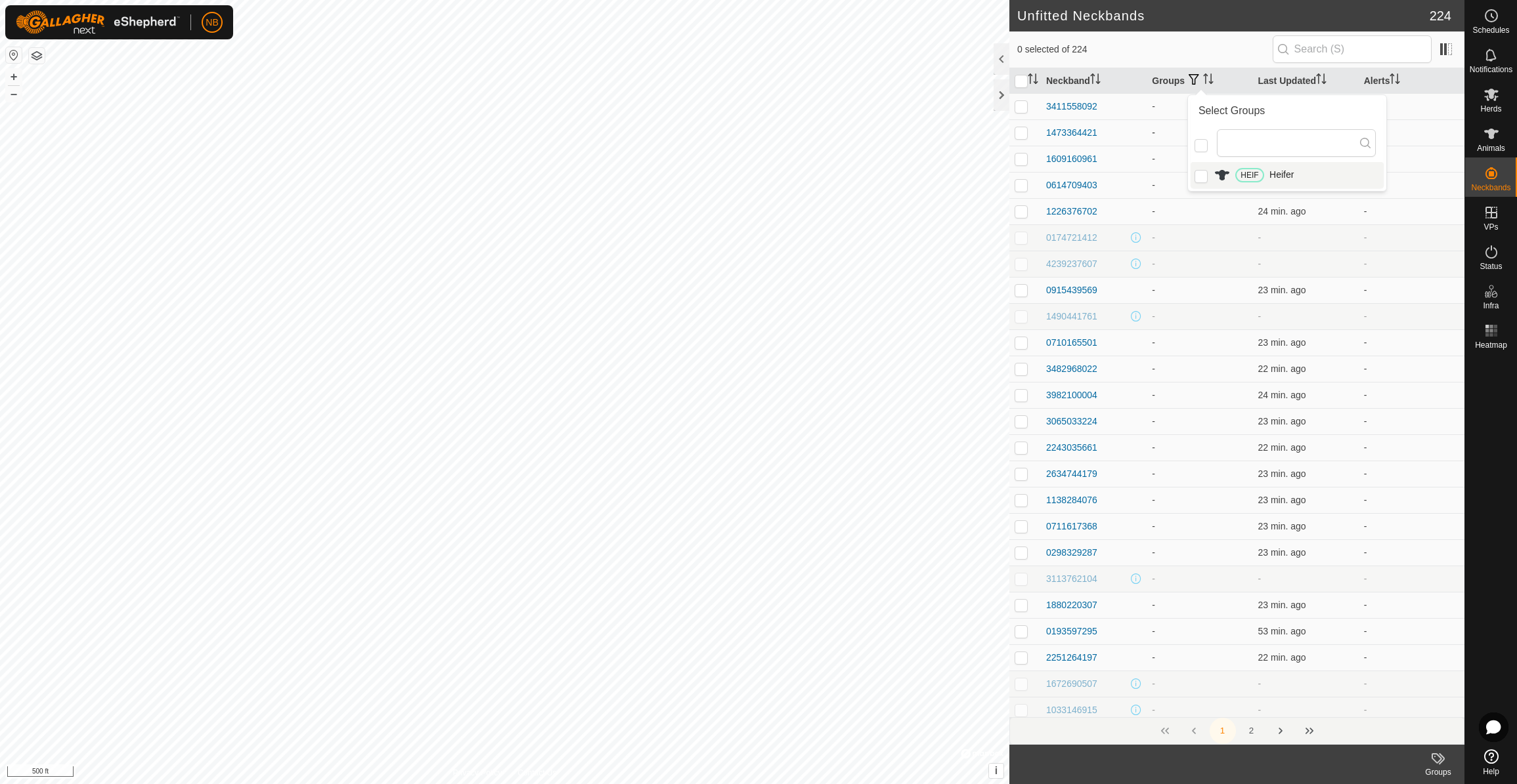
click at [1107, 136] on div "1473364421" at bounding box center [1093, 133] width 95 height 13
click at [1023, 109] on p-checkbox at bounding box center [1021, 106] width 13 height 11
click at [1440, 758] on icon at bounding box center [1438, 758] width 15 height 15
click at [1395, 674] on ul "HEIF Heifer Clear Groups Manage Groups" at bounding box center [1398, 701] width 130 height 83
click at [1421, 733] on link "Manage Groups" at bounding box center [1398, 729] width 130 height 26
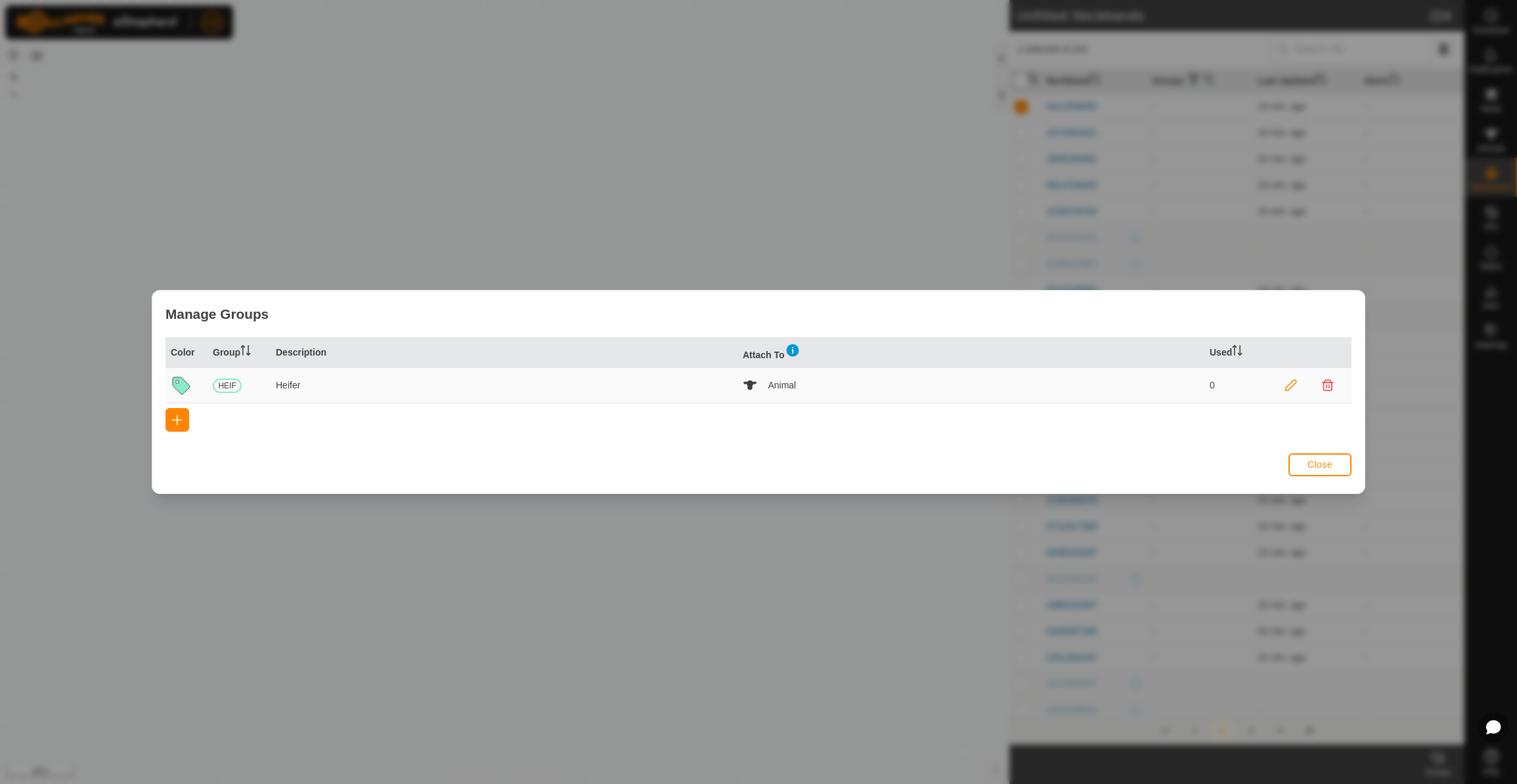
click at [232, 385] on span "HEIF" at bounding box center [227, 386] width 29 height 14
click at [178, 386] on icon at bounding box center [180, 386] width 17 height 17
click at [315, 385] on td "Heifer" at bounding box center [504, 386] width 467 height 36
click at [1293, 388] on icon at bounding box center [1291, 386] width 12 height 12
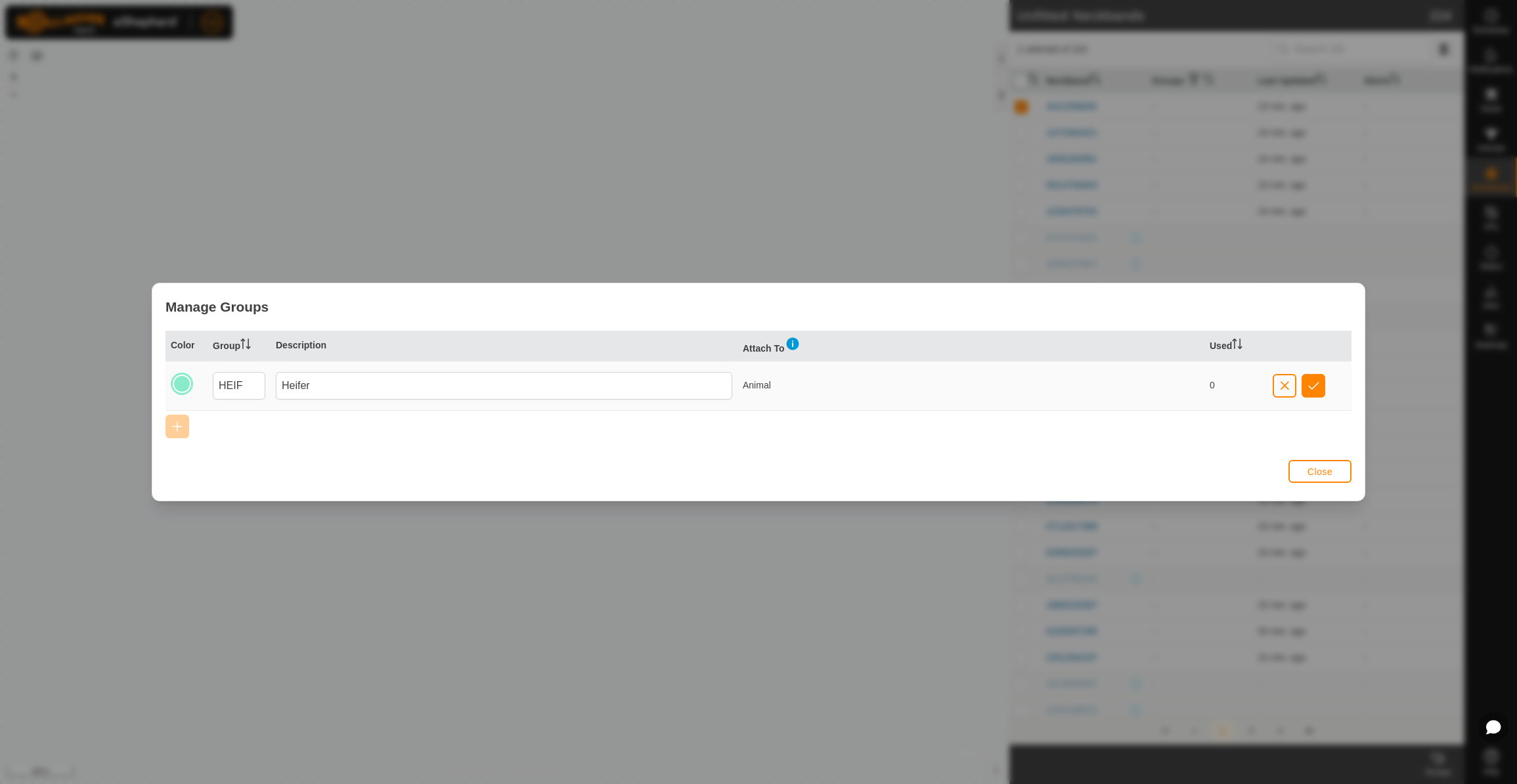
click at [1316, 466] on span "Close" at bounding box center [1320, 472] width 25 height 11
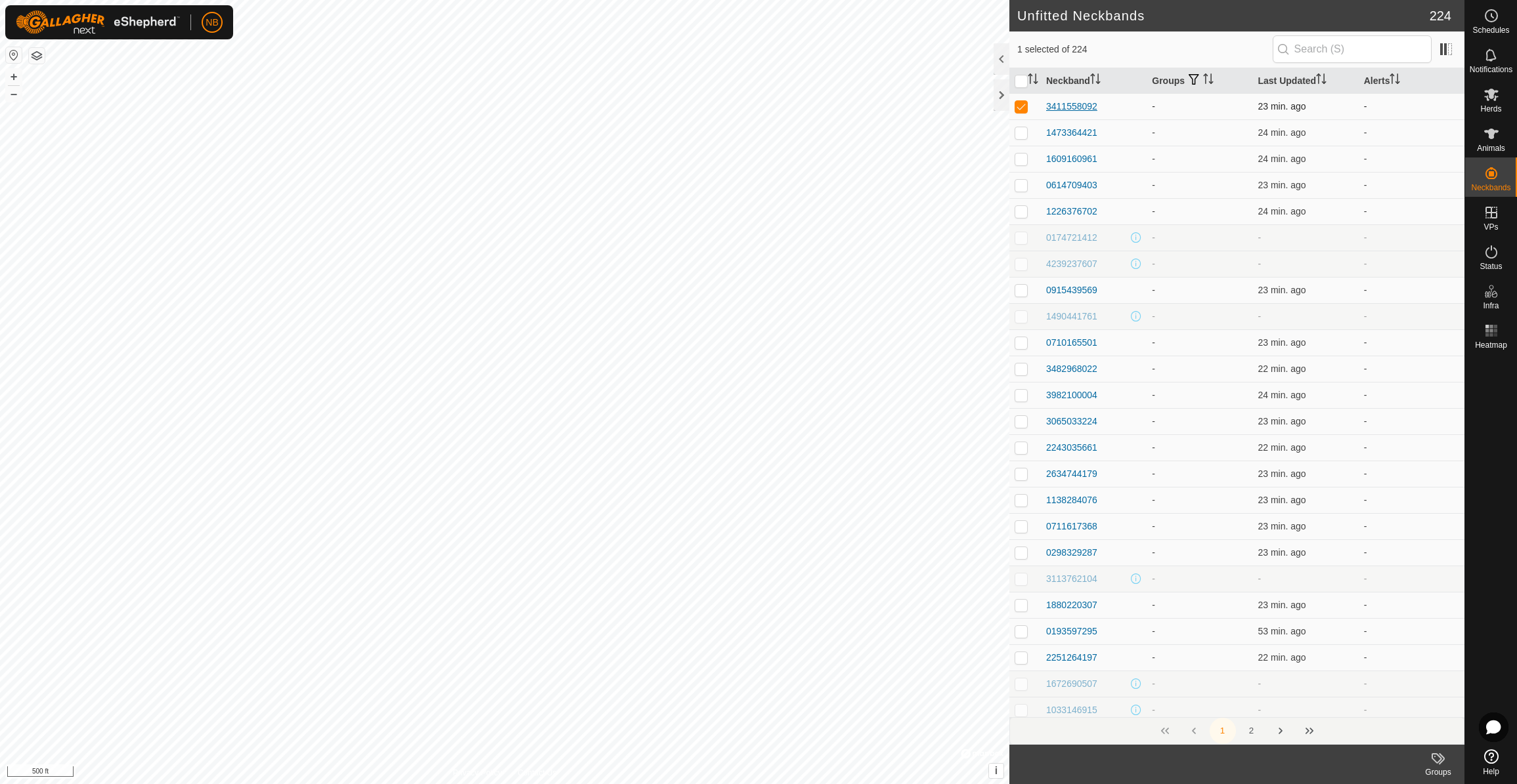
click at [1081, 103] on div "3411558092" at bounding box center [1071, 106] width 51 height 13
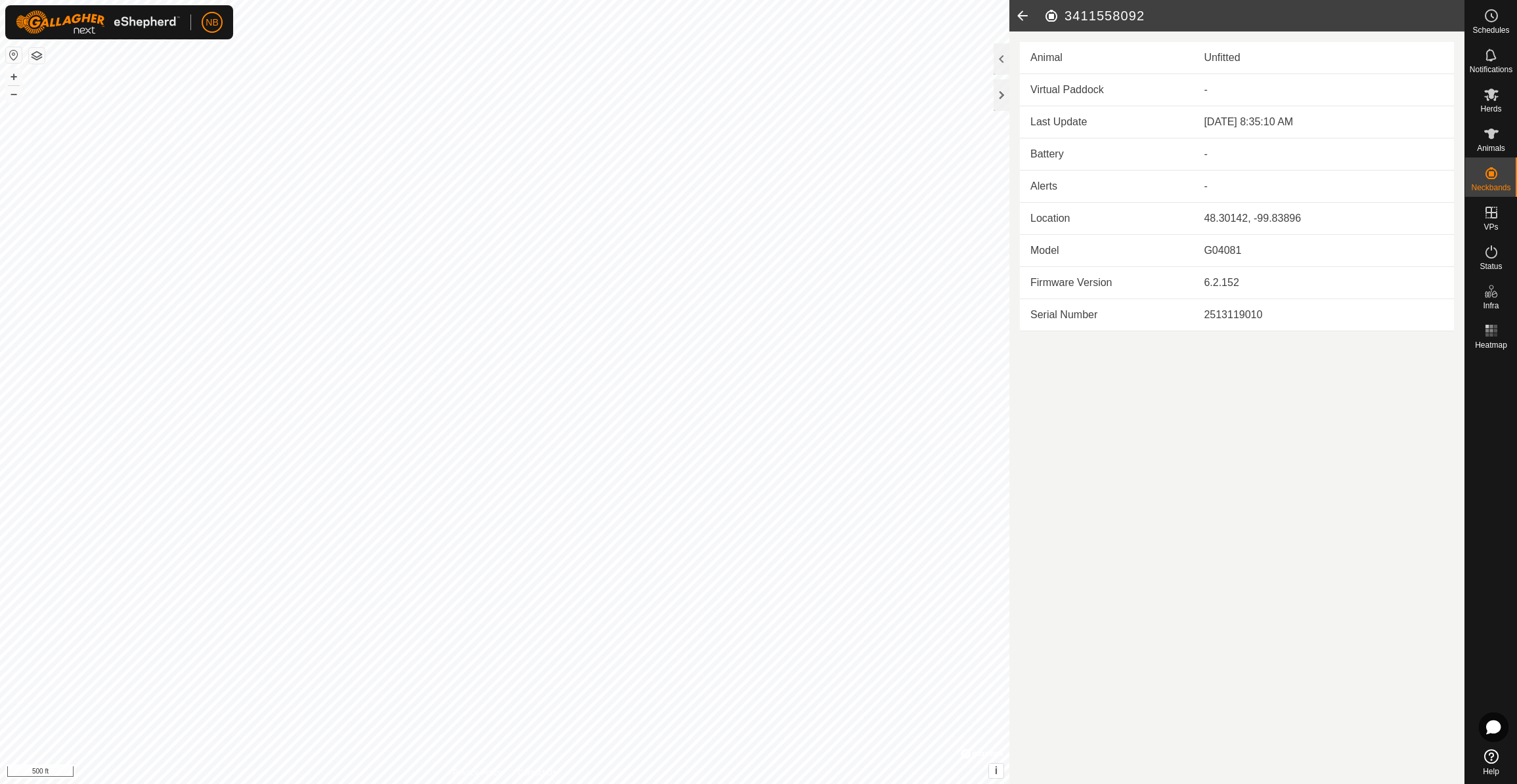
click at [1007, 63] on div at bounding box center [1001, 59] width 15 height 32
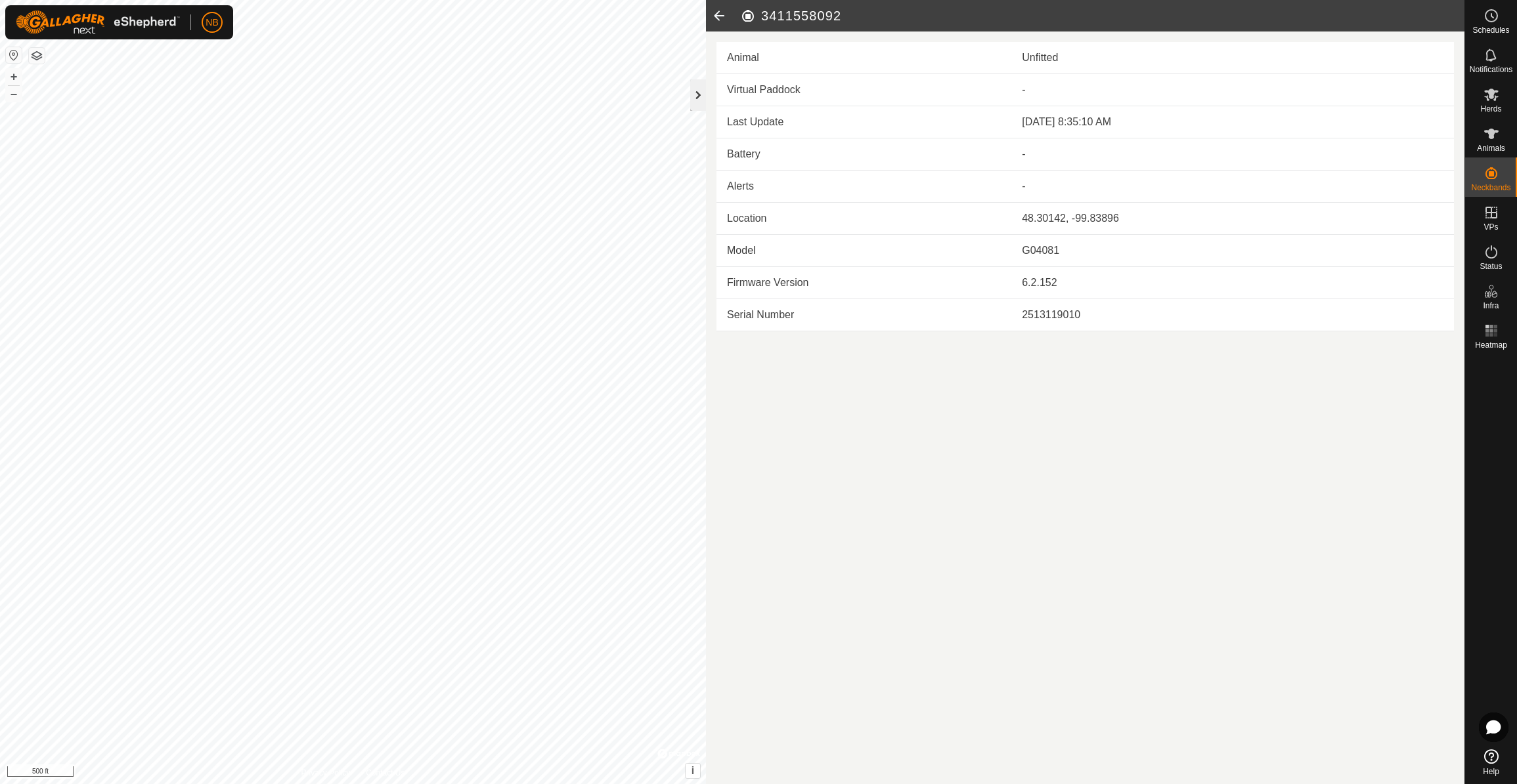
click at [700, 96] on div at bounding box center [698, 95] width 15 height 32
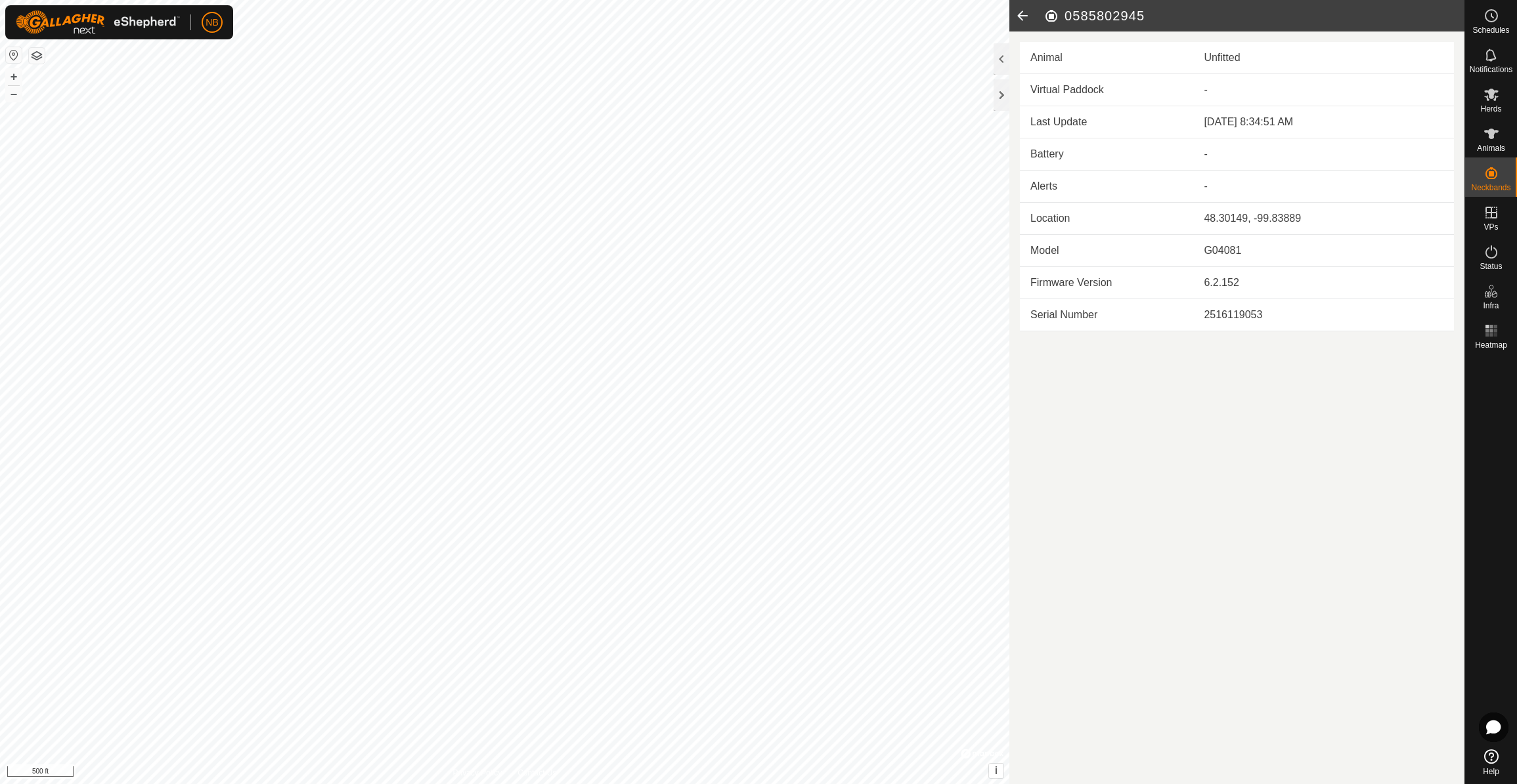
click at [1010, 58] on div "Animal Unfitted Virtual Paddock - Last Update [DATE] 8:34:51 AM Battery - Alert…" at bounding box center [1237, 182] width 455 height 300
click at [999, 65] on div at bounding box center [1001, 59] width 15 height 32
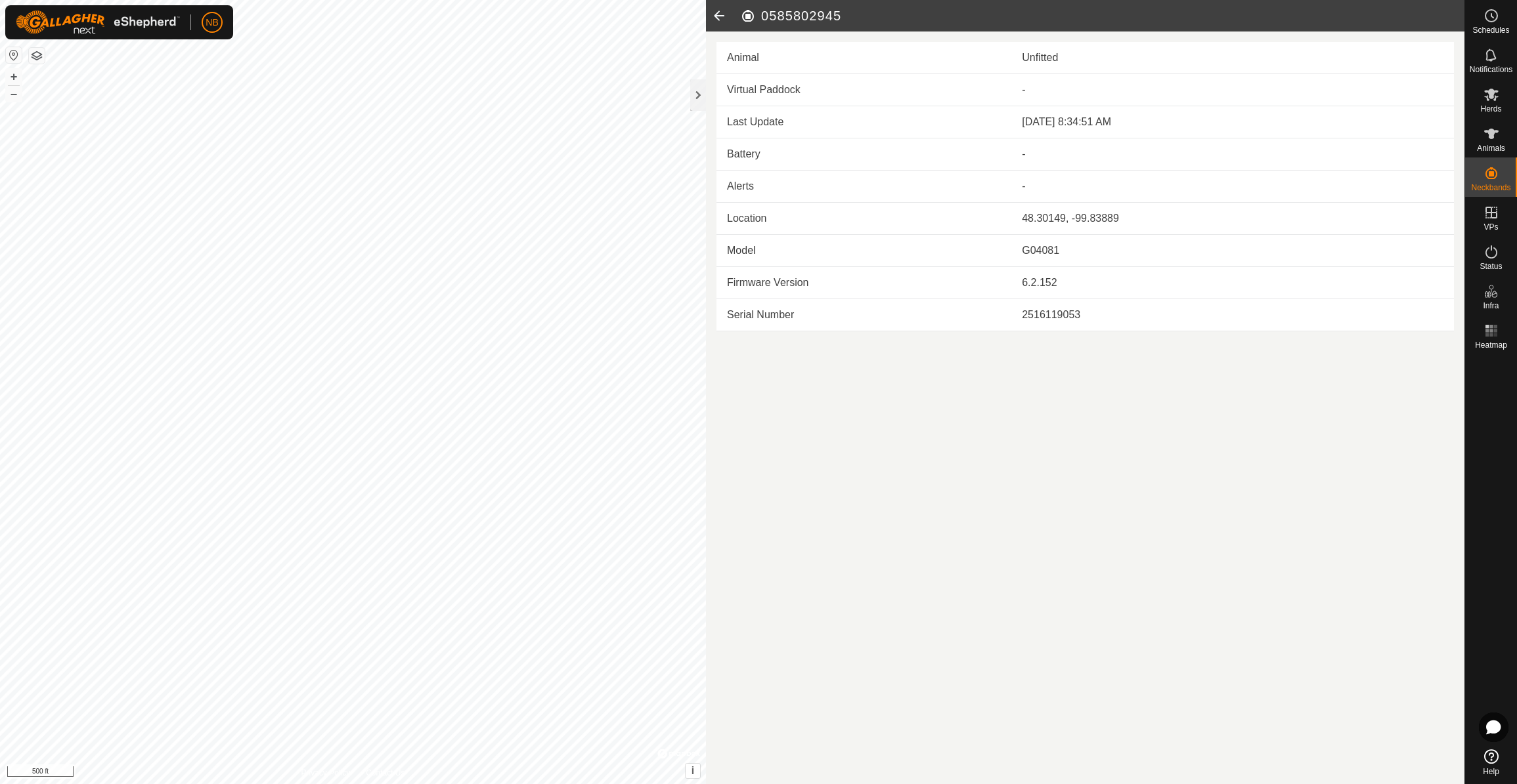
click at [724, 24] on icon at bounding box center [718, 15] width 26 height 32
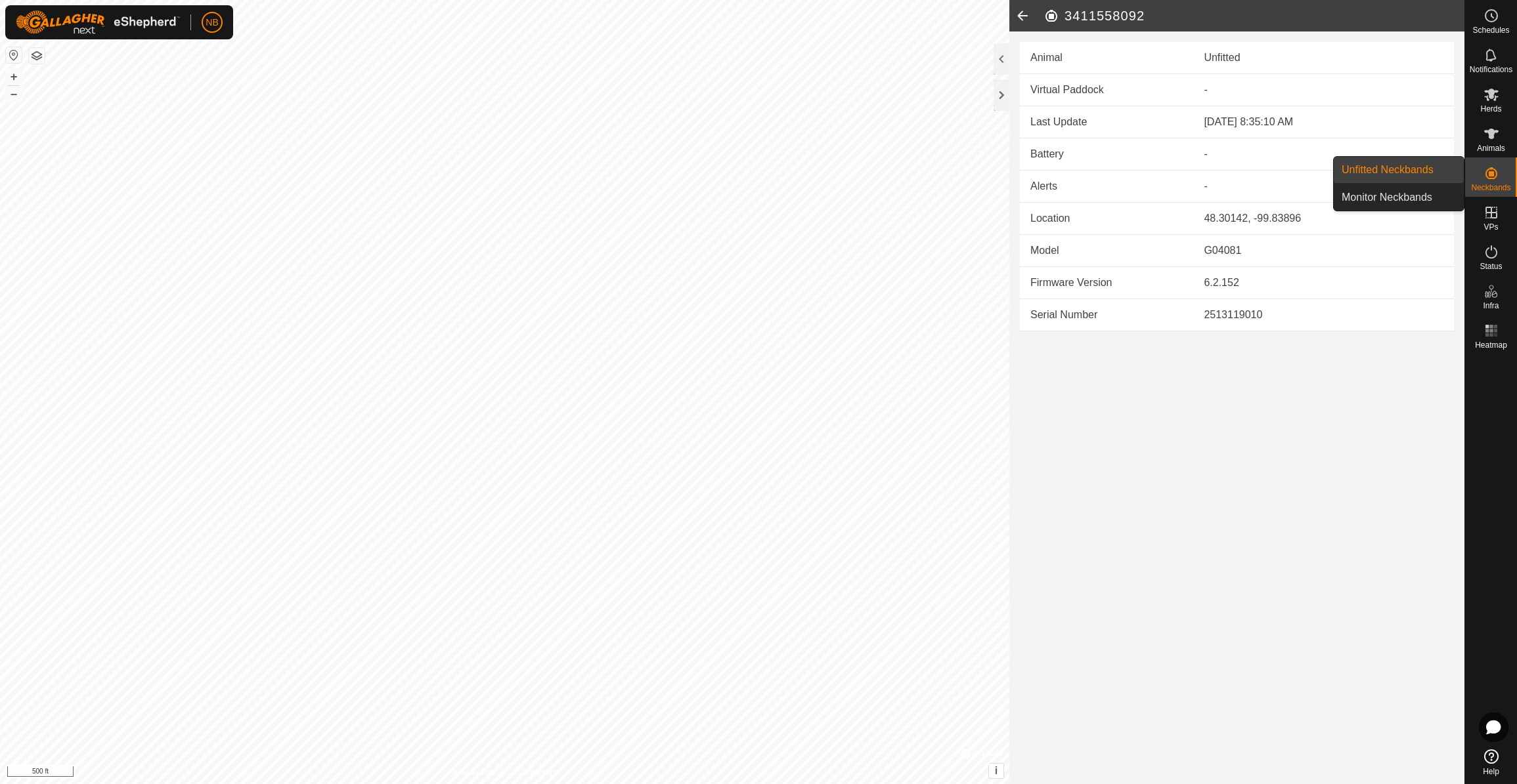
click at [1493, 178] on icon at bounding box center [1491, 174] width 12 height 12
click at [1025, 18] on icon at bounding box center [1022, 15] width 26 height 32
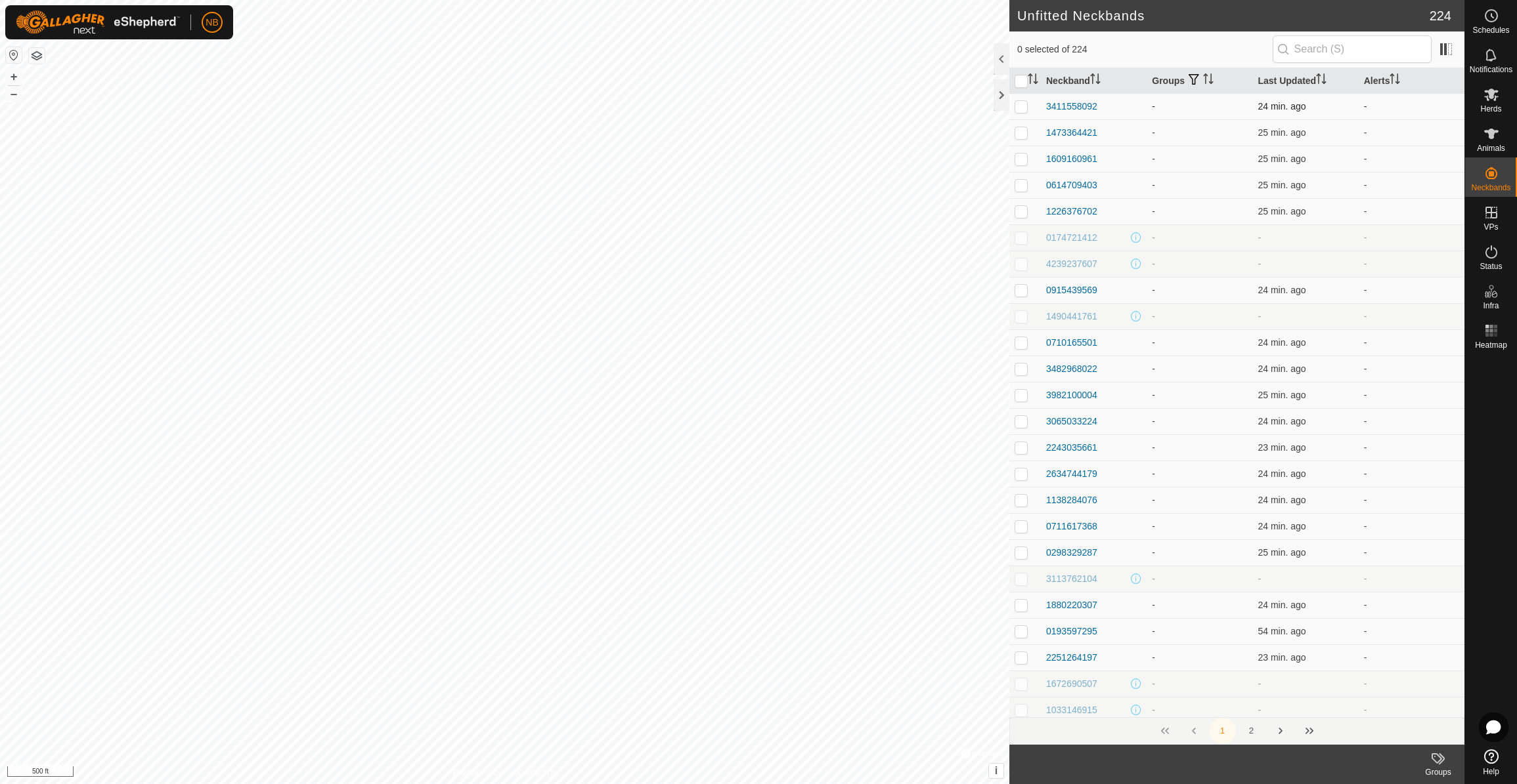
click at [1024, 114] on td at bounding box center [1025, 106] width 32 height 26
click at [1026, 133] on p-checkbox at bounding box center [1021, 133] width 13 height 11
click at [1021, 163] on p-checkbox at bounding box center [1021, 159] width 13 height 11
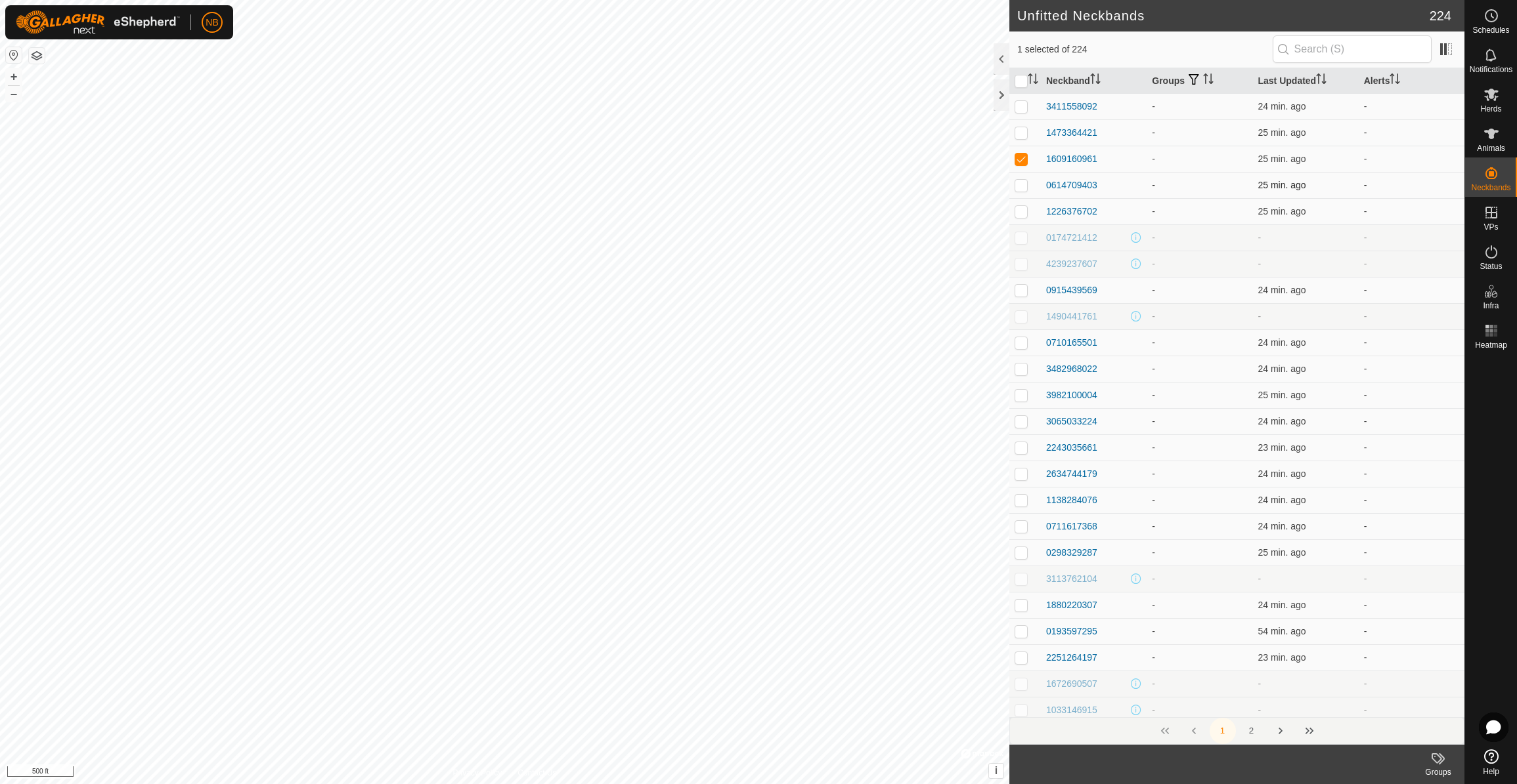
click at [1022, 190] on p-checkbox at bounding box center [1021, 185] width 13 height 11
click at [1440, 765] on icon at bounding box center [1438, 758] width 15 height 15
click at [1425, 732] on link "Manage Groups" at bounding box center [1398, 729] width 130 height 26
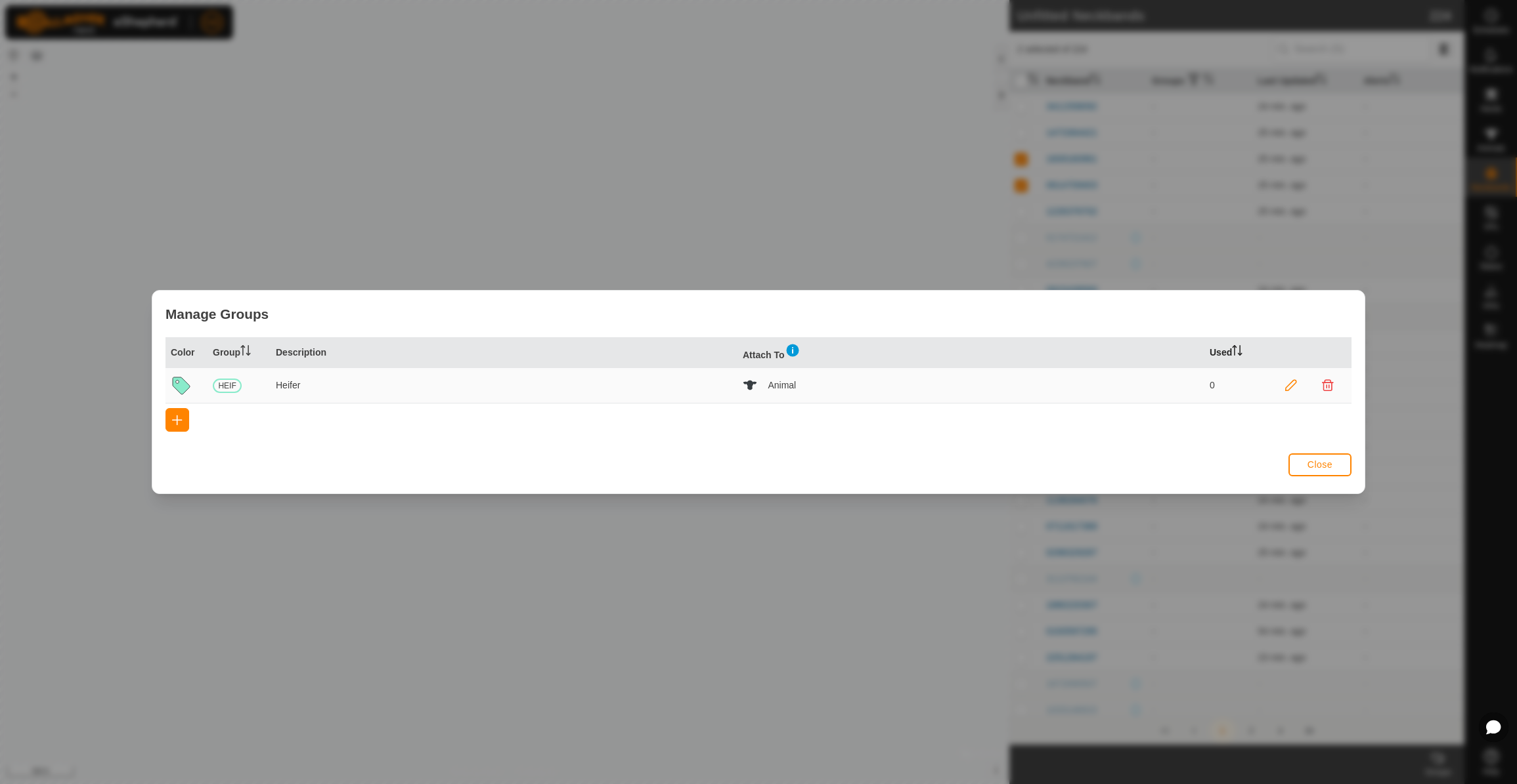
click at [1241, 346] on icon at bounding box center [1240, 351] width 1 height 11
click at [1242, 346] on icon at bounding box center [1237, 351] width 11 height 11
click at [1291, 387] on icon at bounding box center [1291, 386] width 12 height 12
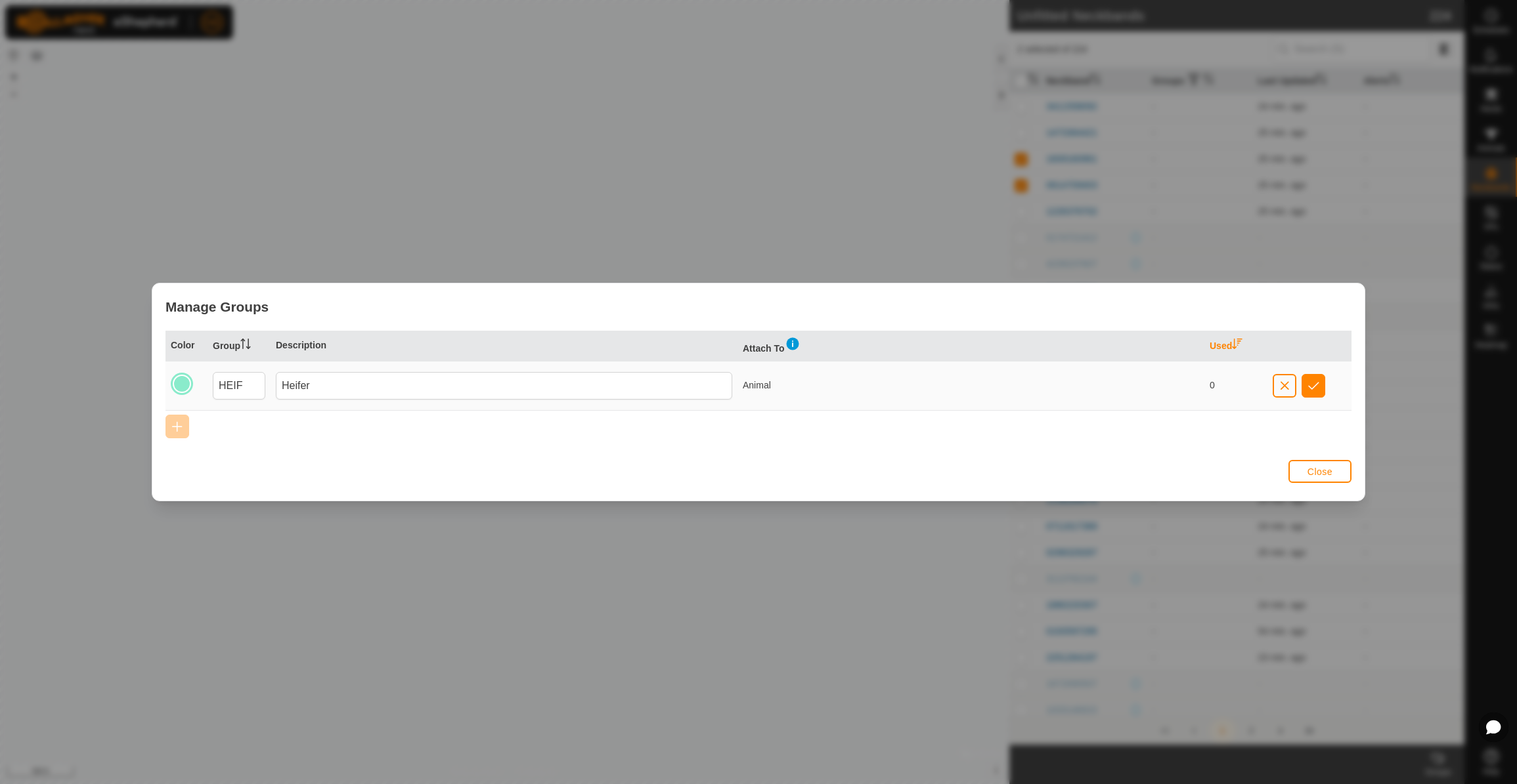
click at [798, 345] on img at bounding box center [792, 343] width 15 height 15
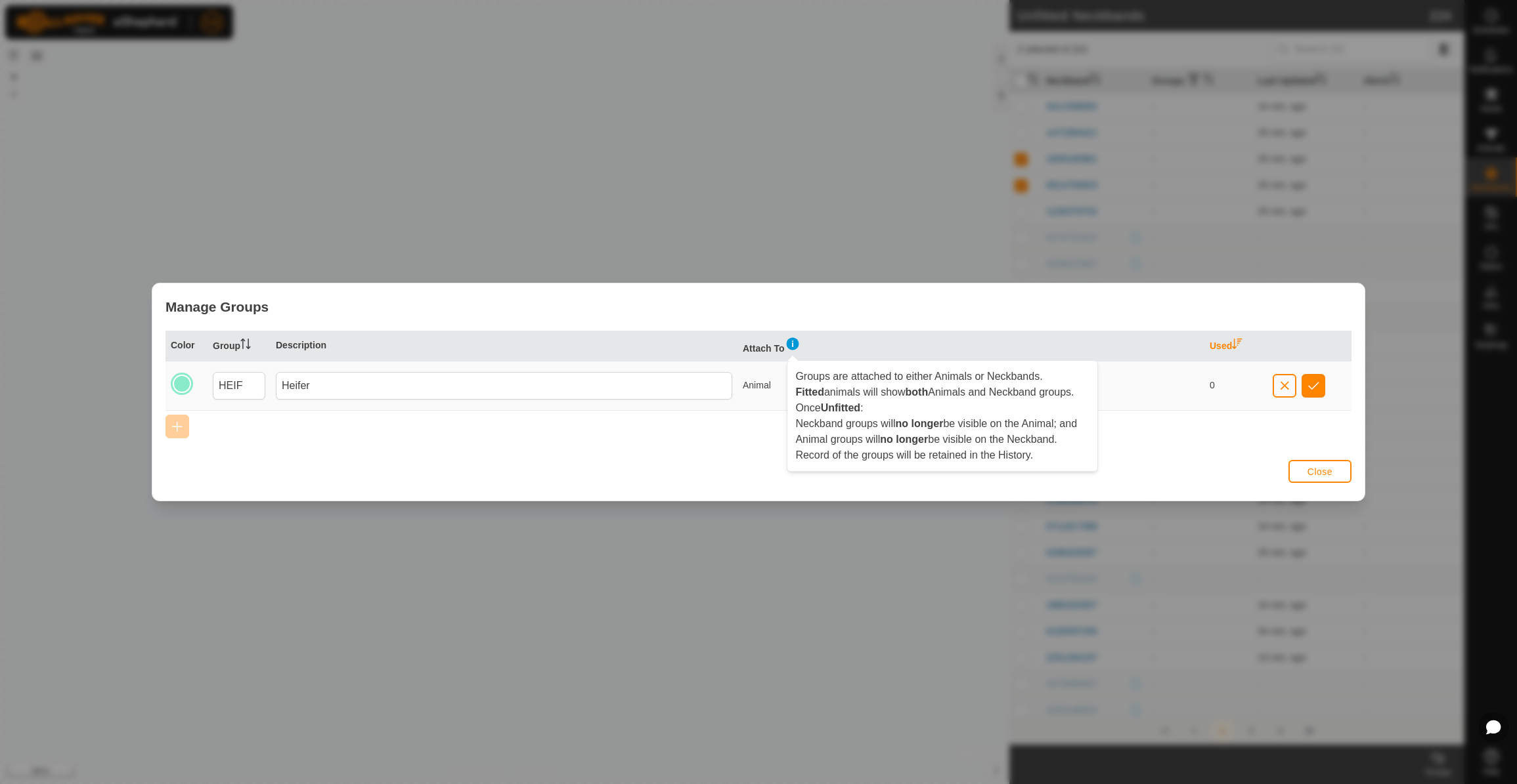
click at [1320, 472] on span "Close" at bounding box center [1320, 472] width 25 height 11
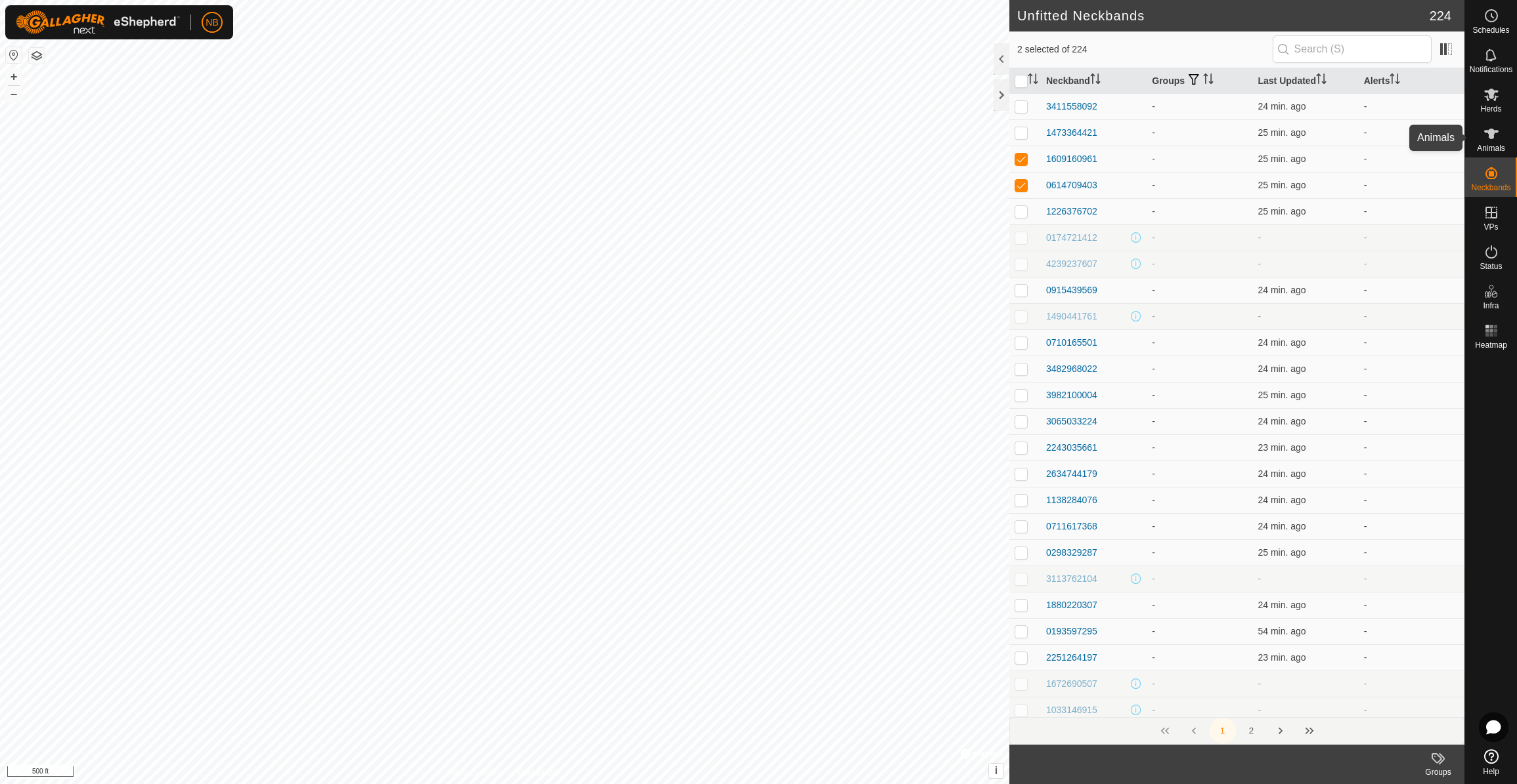
click at [1484, 142] on es-animals-svg-icon at bounding box center [1491, 133] width 24 height 21
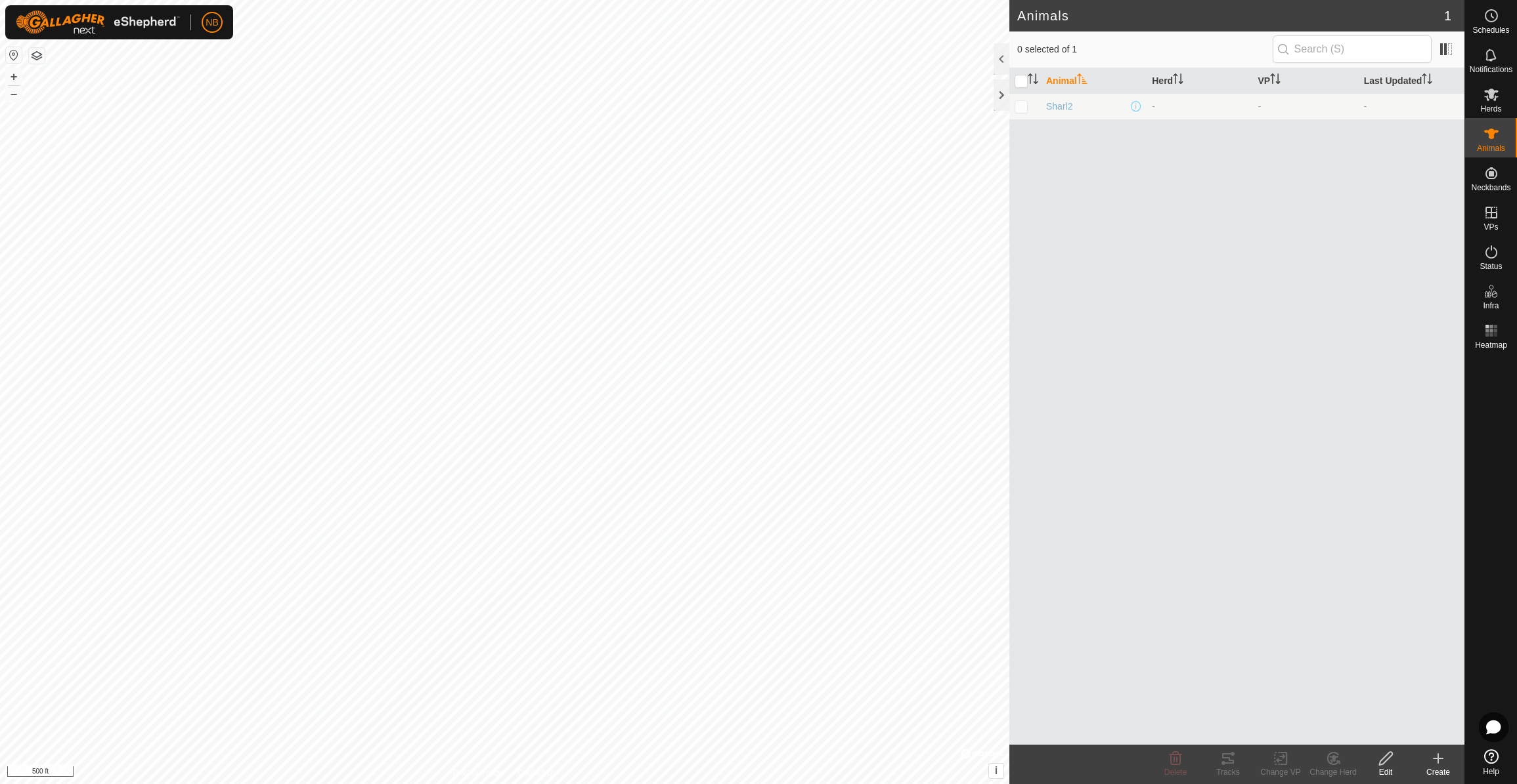
click at [1438, 762] on icon at bounding box center [1438, 758] width 0 height 9
click at [1396, 735] on link "Create Single Animal" at bounding box center [1380, 729] width 168 height 26
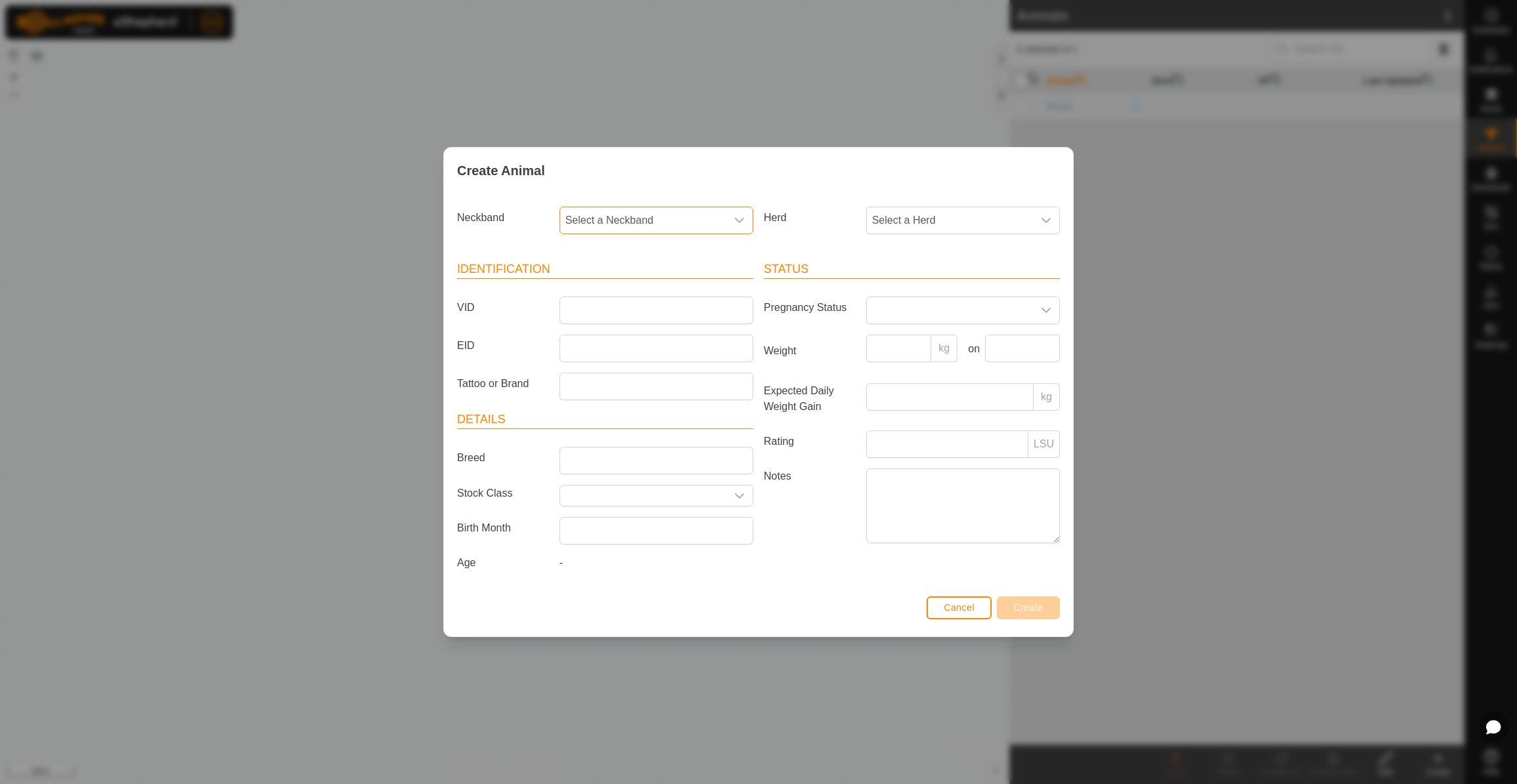
click at [651, 220] on span "Select a Neckband" at bounding box center [643, 220] width 166 height 26
click at [672, 310] on li "3411558092" at bounding box center [657, 316] width 193 height 26
click at [952, 607] on span "Cancel" at bounding box center [959, 608] width 31 height 11
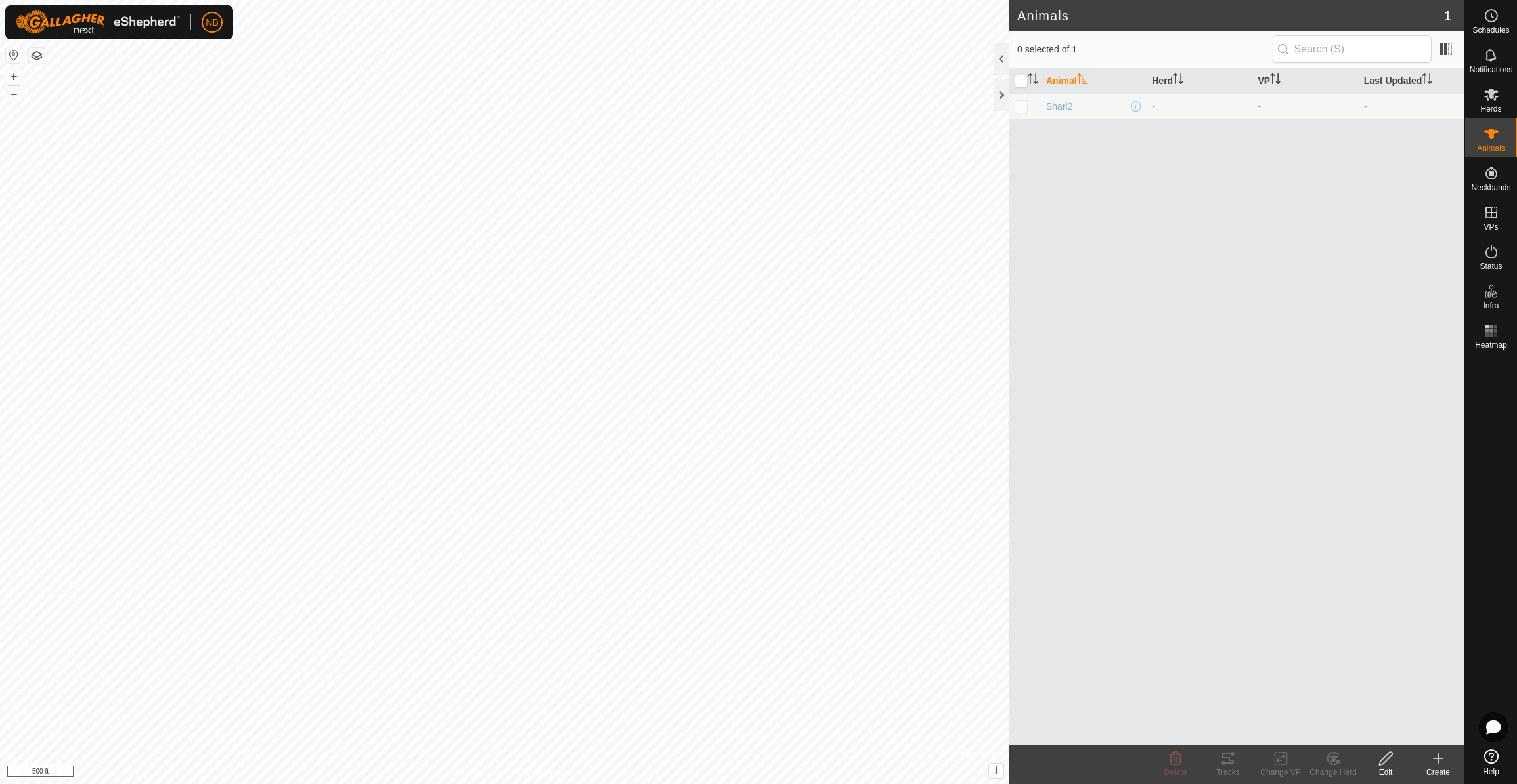
click at [1437, 761] on icon at bounding box center [1438, 758] width 15 height 15
click at [1424, 711] on link "Bulk Create - Upload File" at bounding box center [1380, 702] width 168 height 26
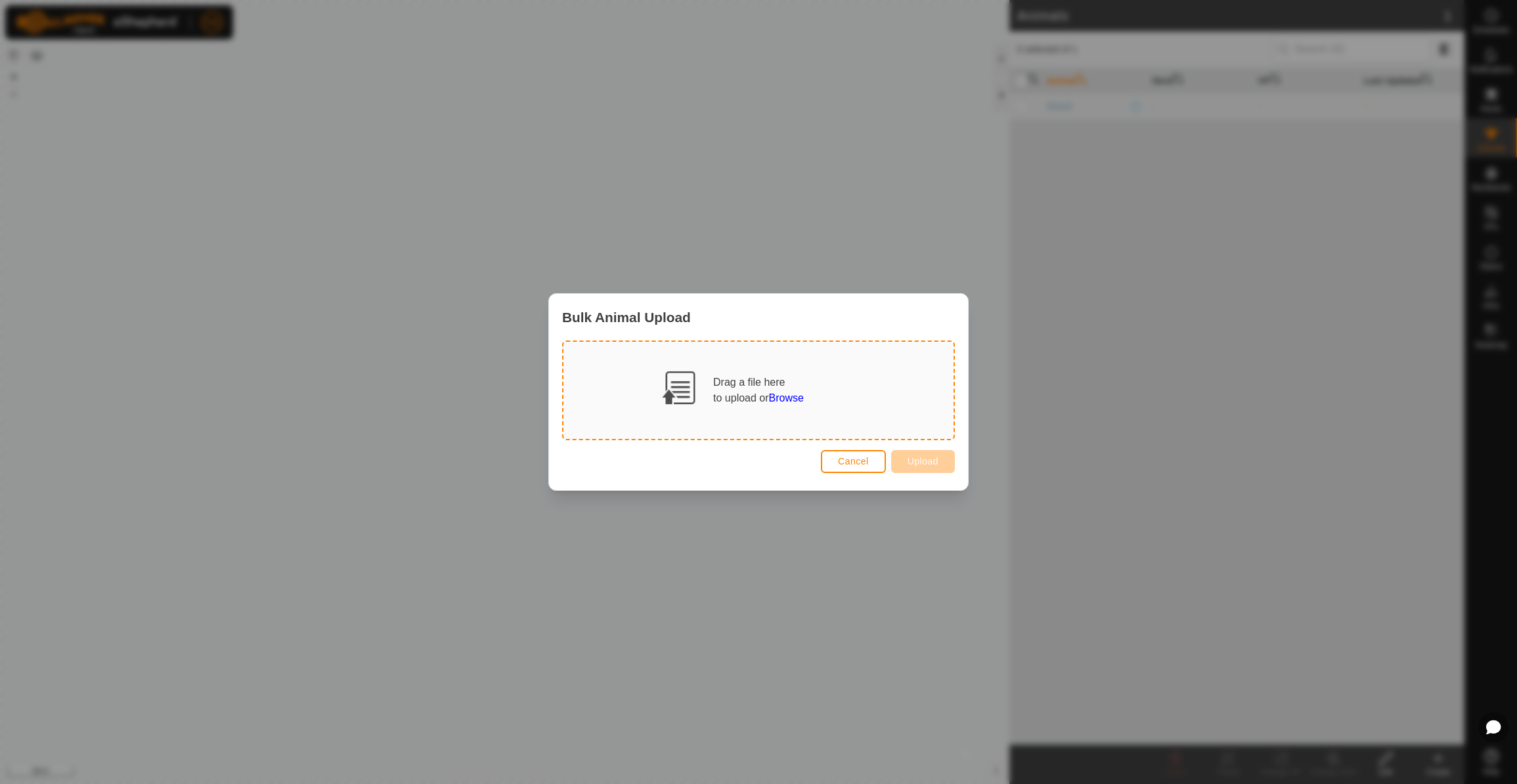
click at [783, 400] on span "Browse" at bounding box center [786, 398] width 35 height 11
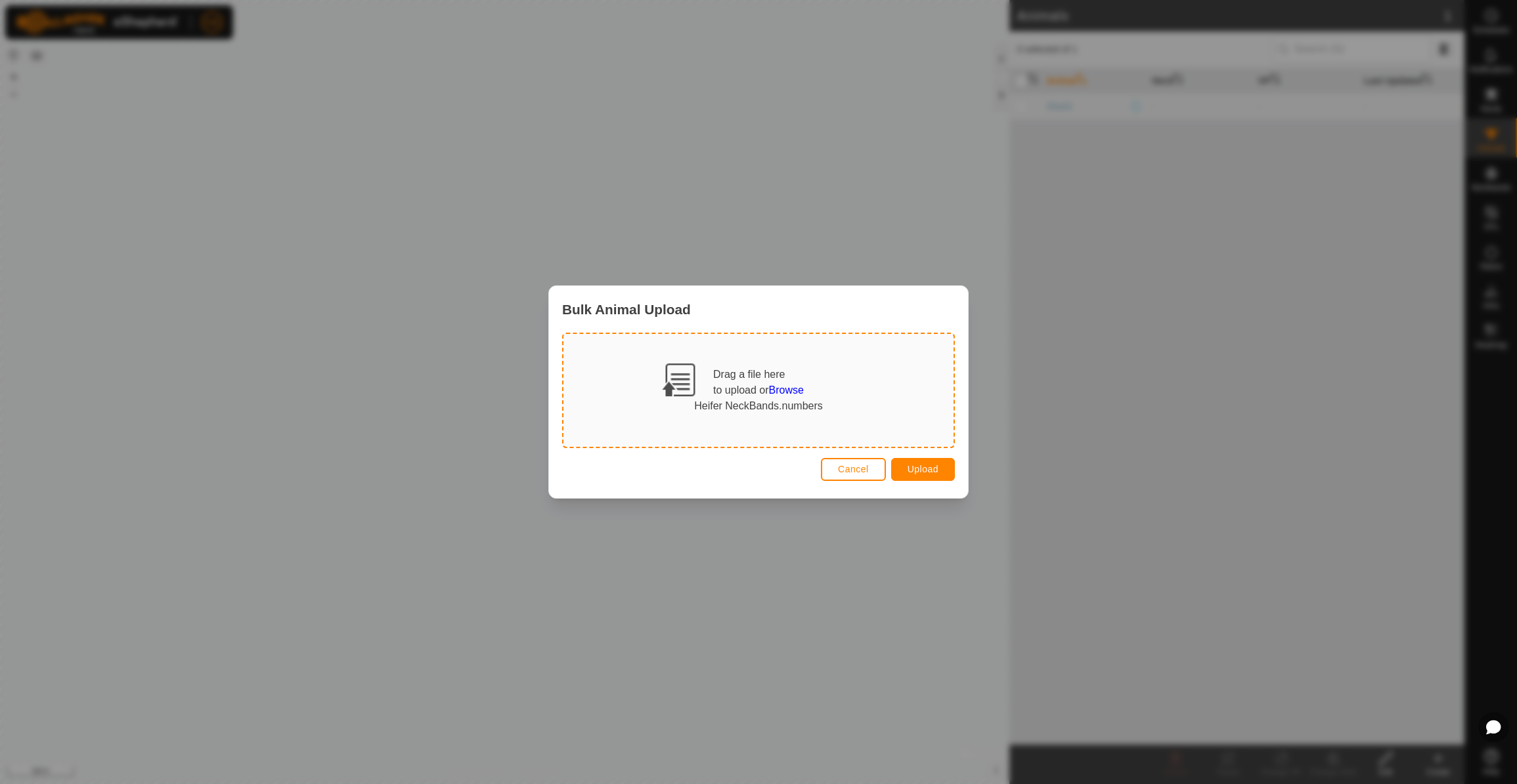
click at [925, 469] on span "Upload" at bounding box center [923, 469] width 31 height 11
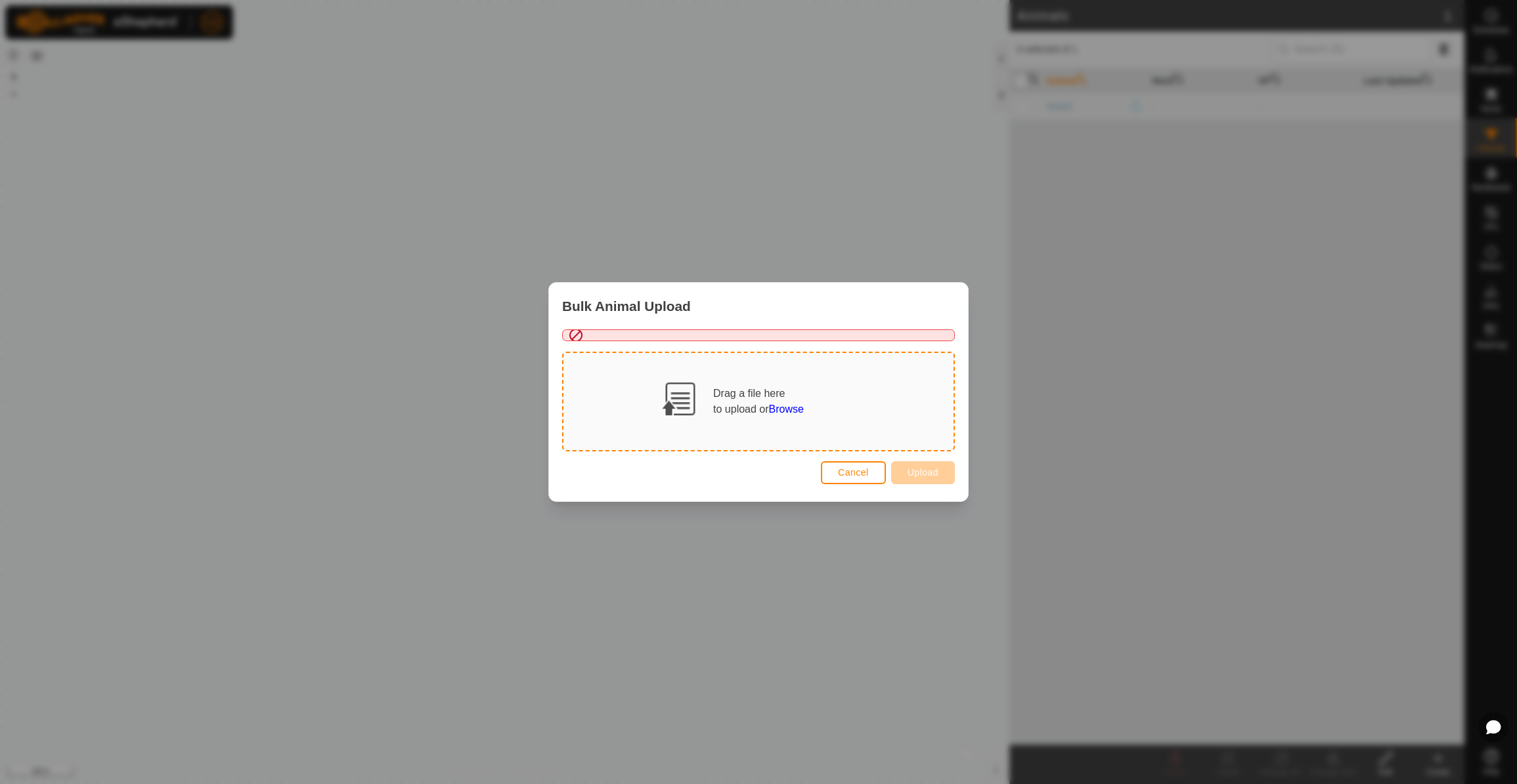
click at [575, 335] on div at bounding box center [758, 336] width 393 height 12
drag, startPoint x: 580, startPoint y: 335, endPoint x: 576, endPoint y: 371, distance: 36.2
click at [576, 371] on app-file-upload "Drag a file here to upload or Browse Cancel Upload" at bounding box center [758, 409] width 393 height 159
click at [582, 332] on div at bounding box center [758, 336] width 393 height 12
click at [580, 339] on div at bounding box center [758, 336] width 393 height 12
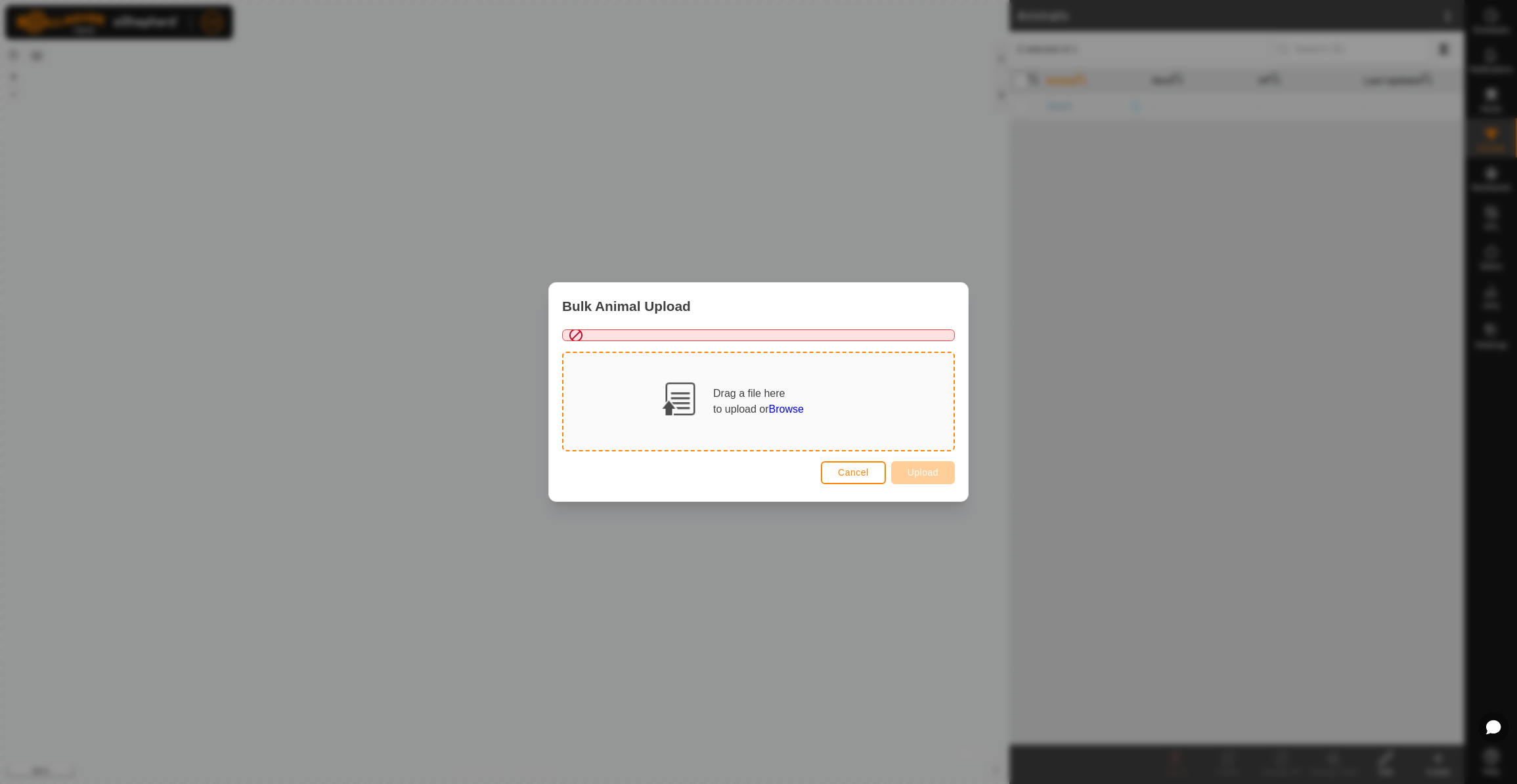
click at [580, 339] on div at bounding box center [758, 336] width 393 height 12
click at [791, 410] on span "Browse" at bounding box center [786, 409] width 35 height 11
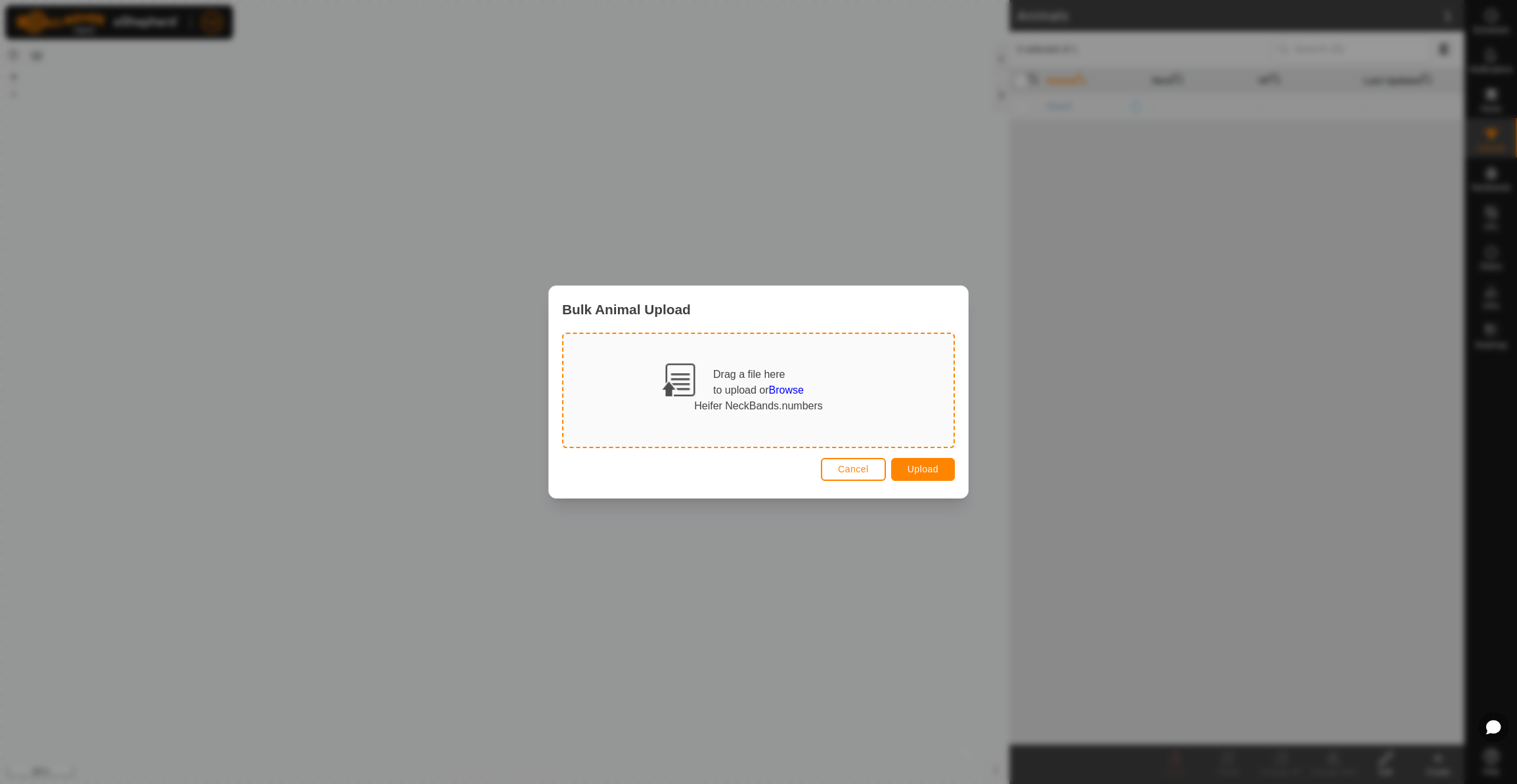
click at [923, 468] on span "Upload" at bounding box center [923, 469] width 31 height 11
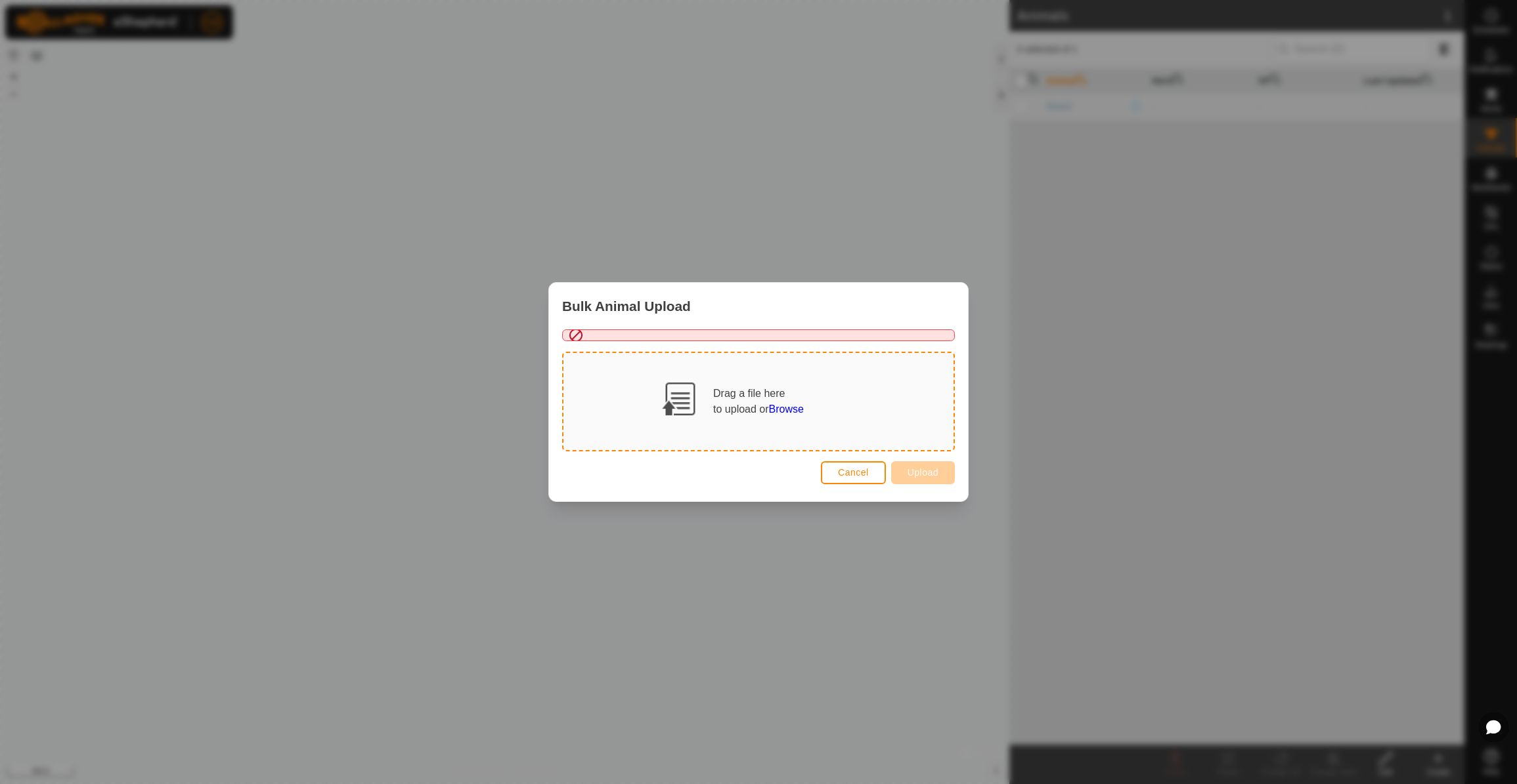
click at [853, 478] on button "Cancel" at bounding box center [853, 473] width 65 height 23
